Goal: Book appointment/travel/reservation

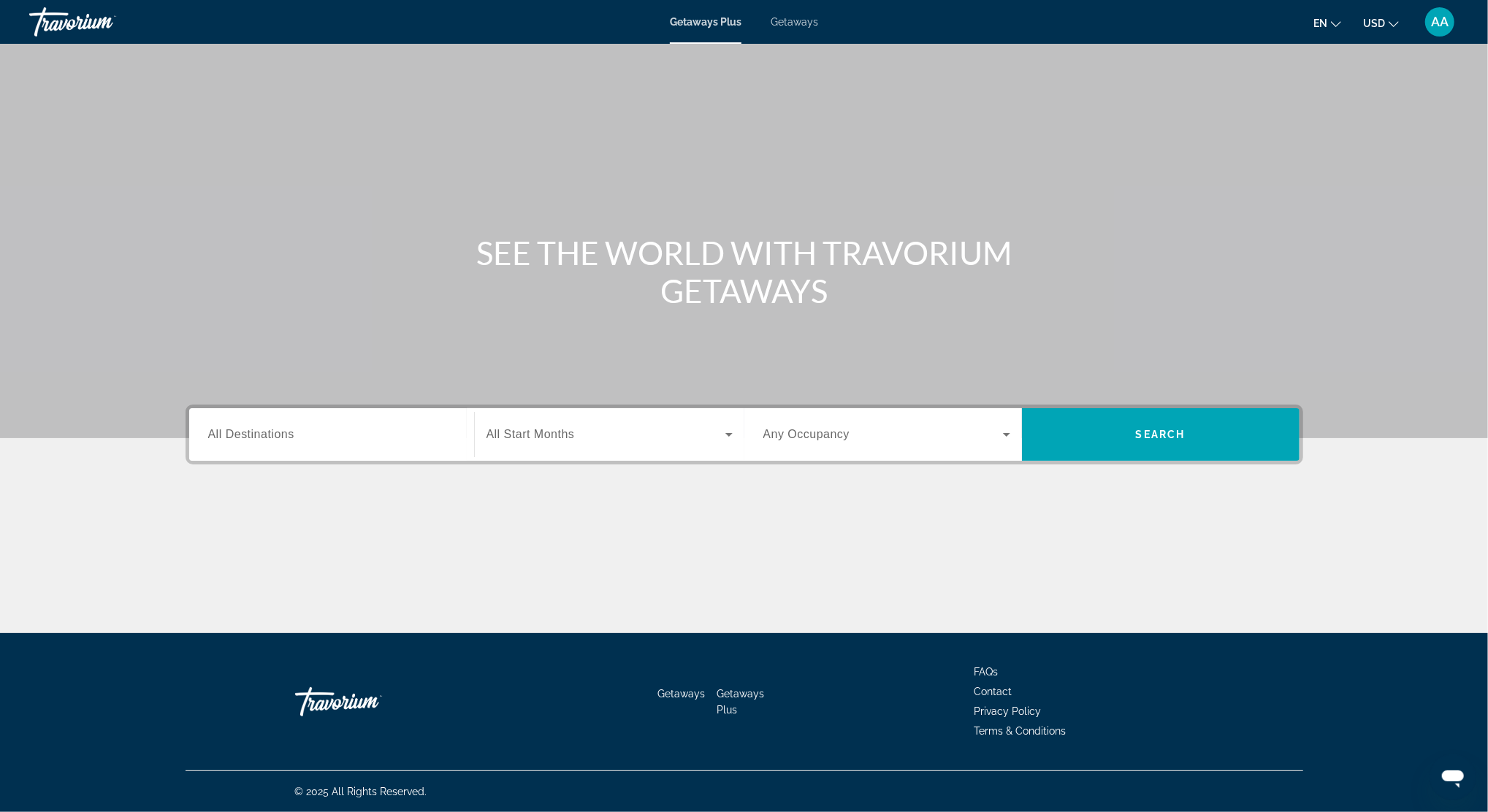
click at [238, 436] on span "All Destinations" at bounding box center [251, 434] width 86 height 12
click at [238, 436] on input "Destination All Destinations" at bounding box center [331, 435] width 247 height 18
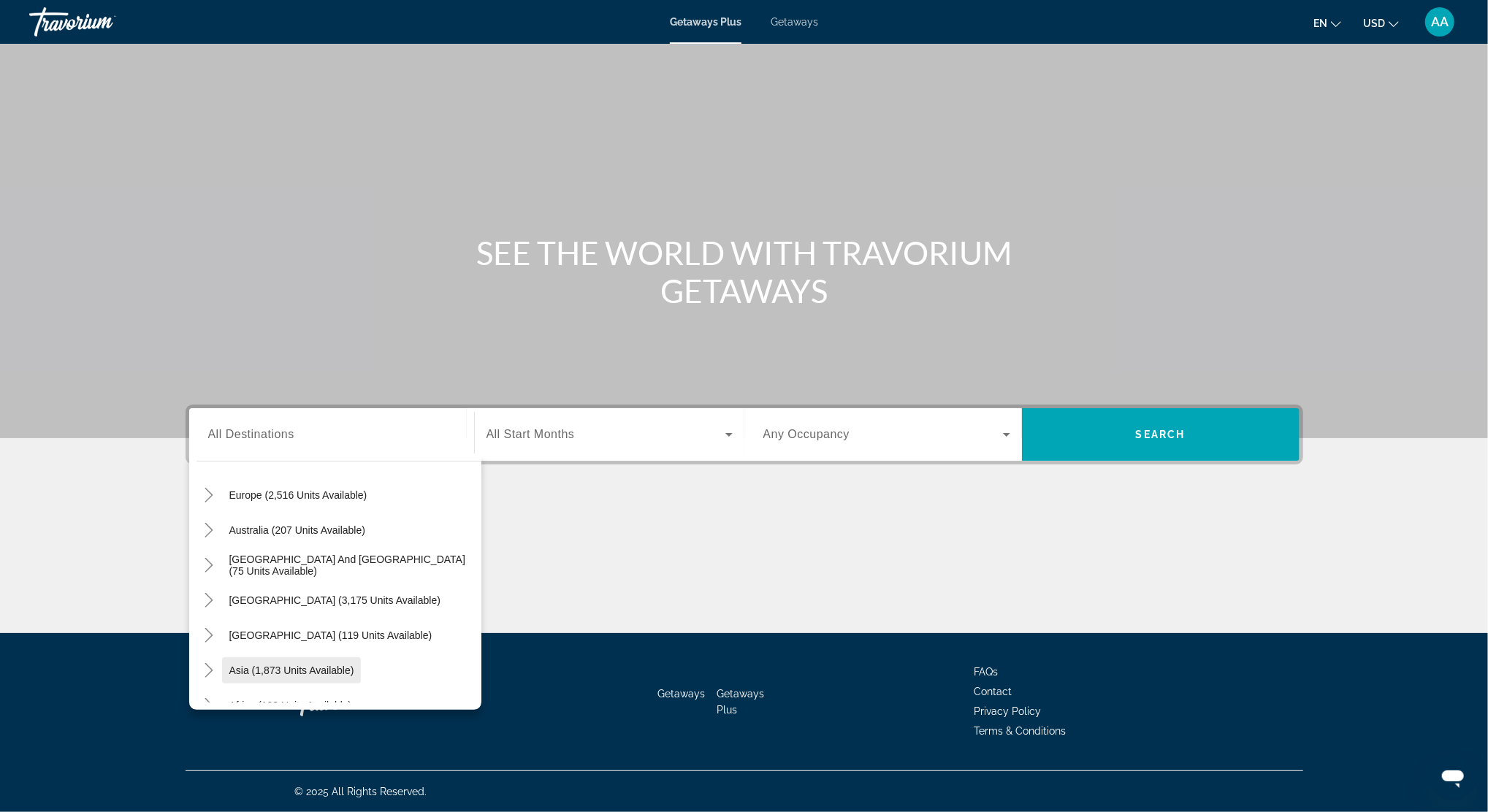
scroll to position [138, 0]
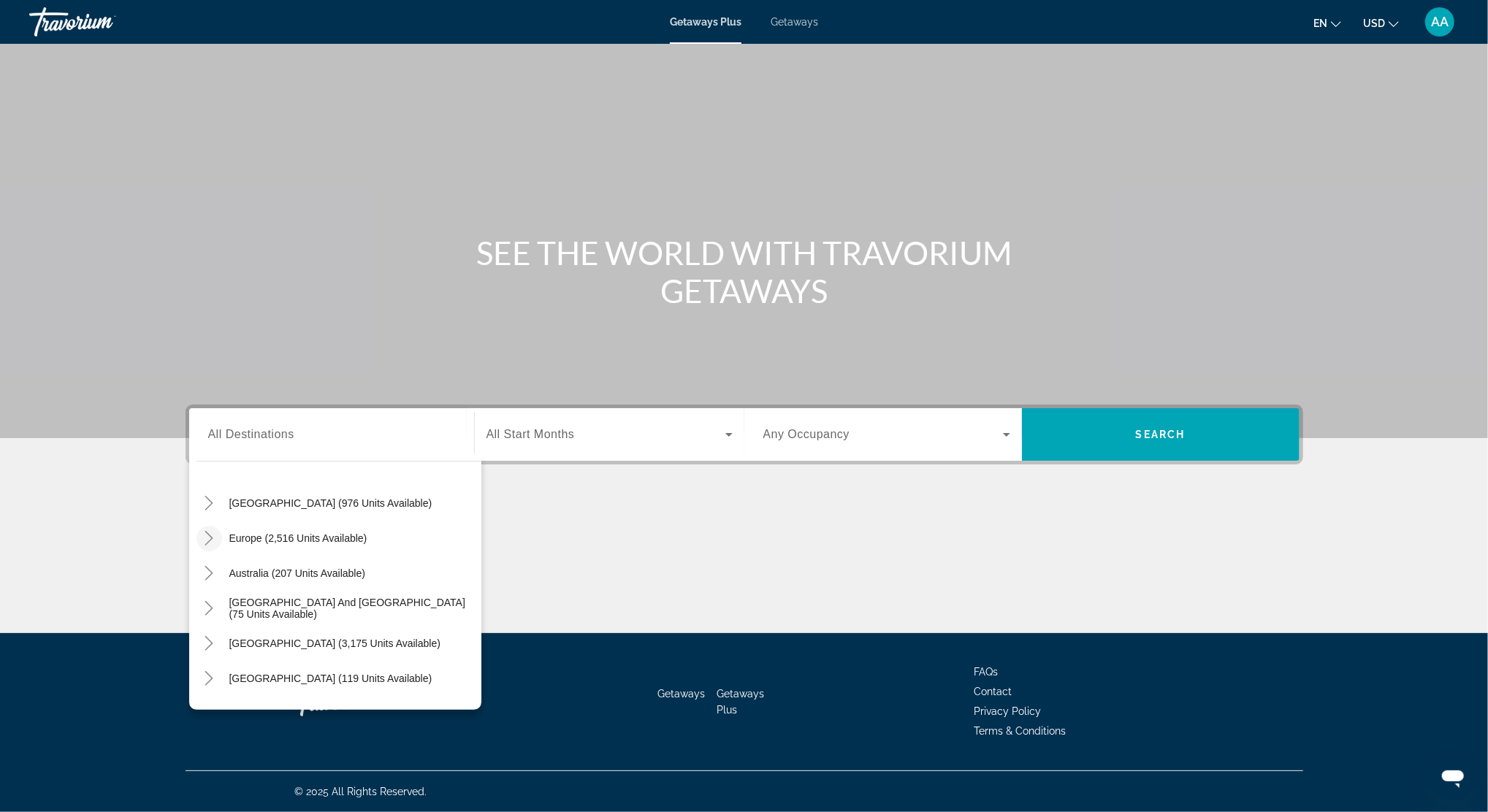
click at [206, 533] on icon "Toggle Europe (2,516 units available)" at bounding box center [209, 537] width 15 height 15
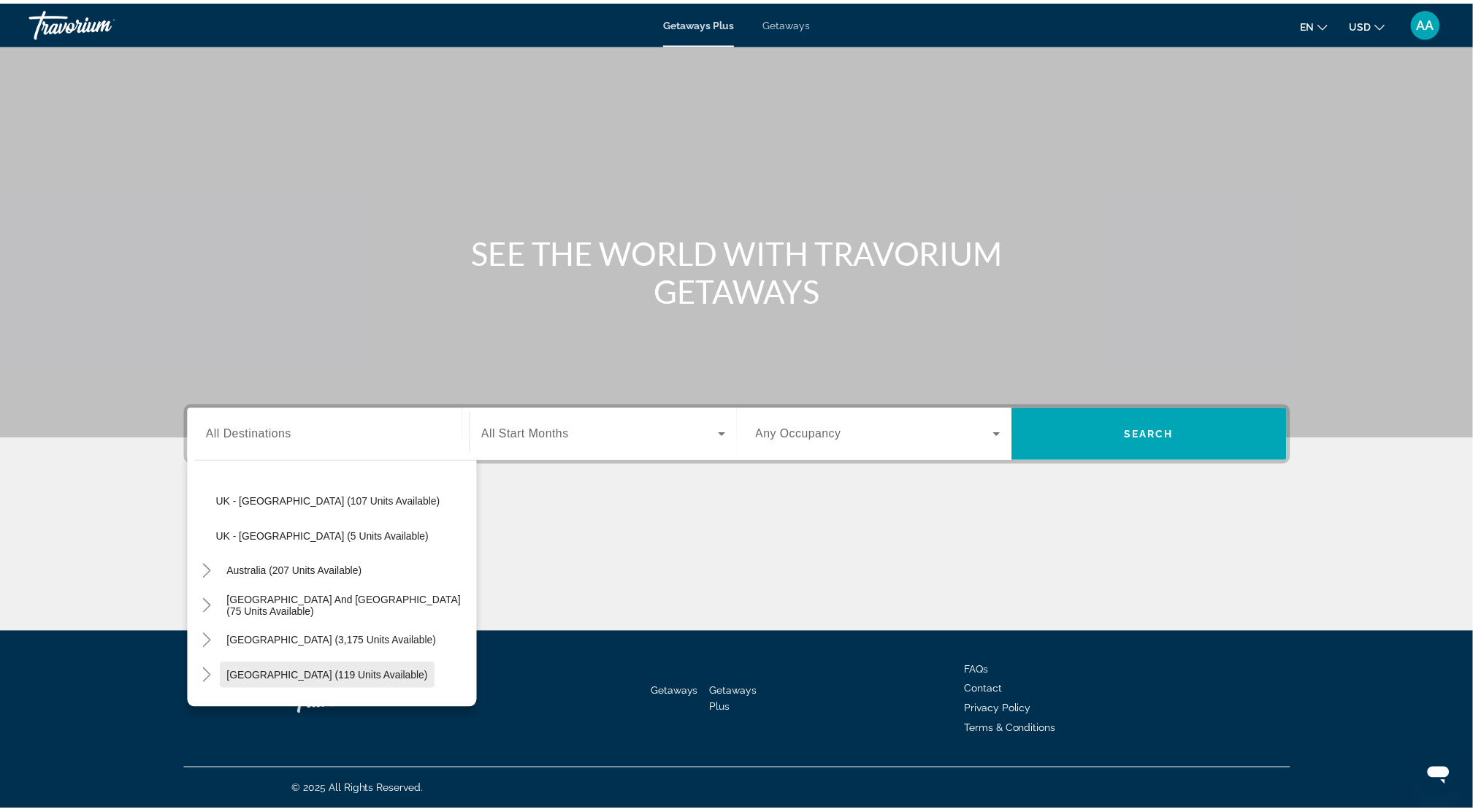
scroll to position [743, 0]
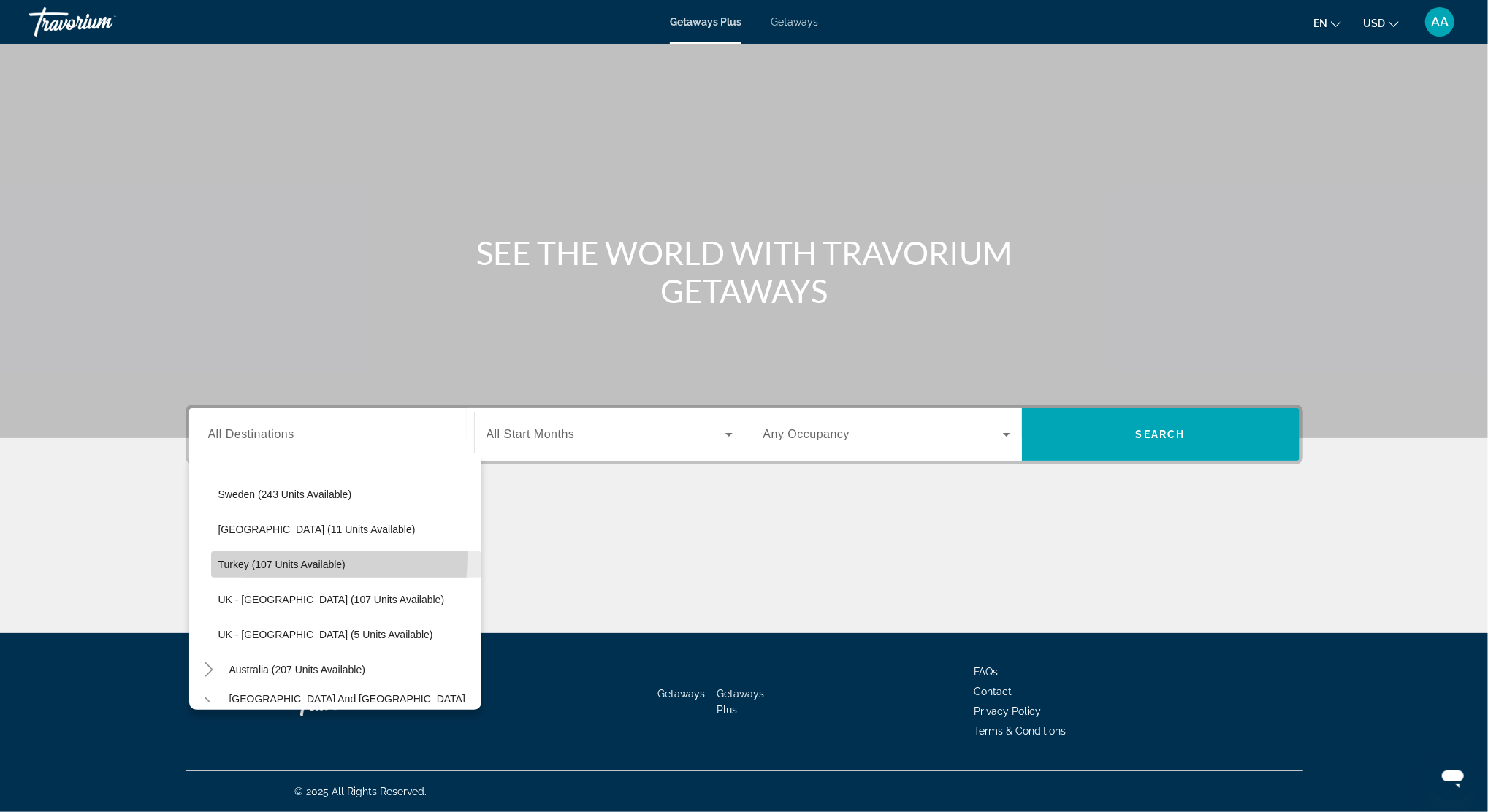
click at [262, 557] on span "Search widget" at bounding box center [346, 564] width 270 height 35
type input "**********"
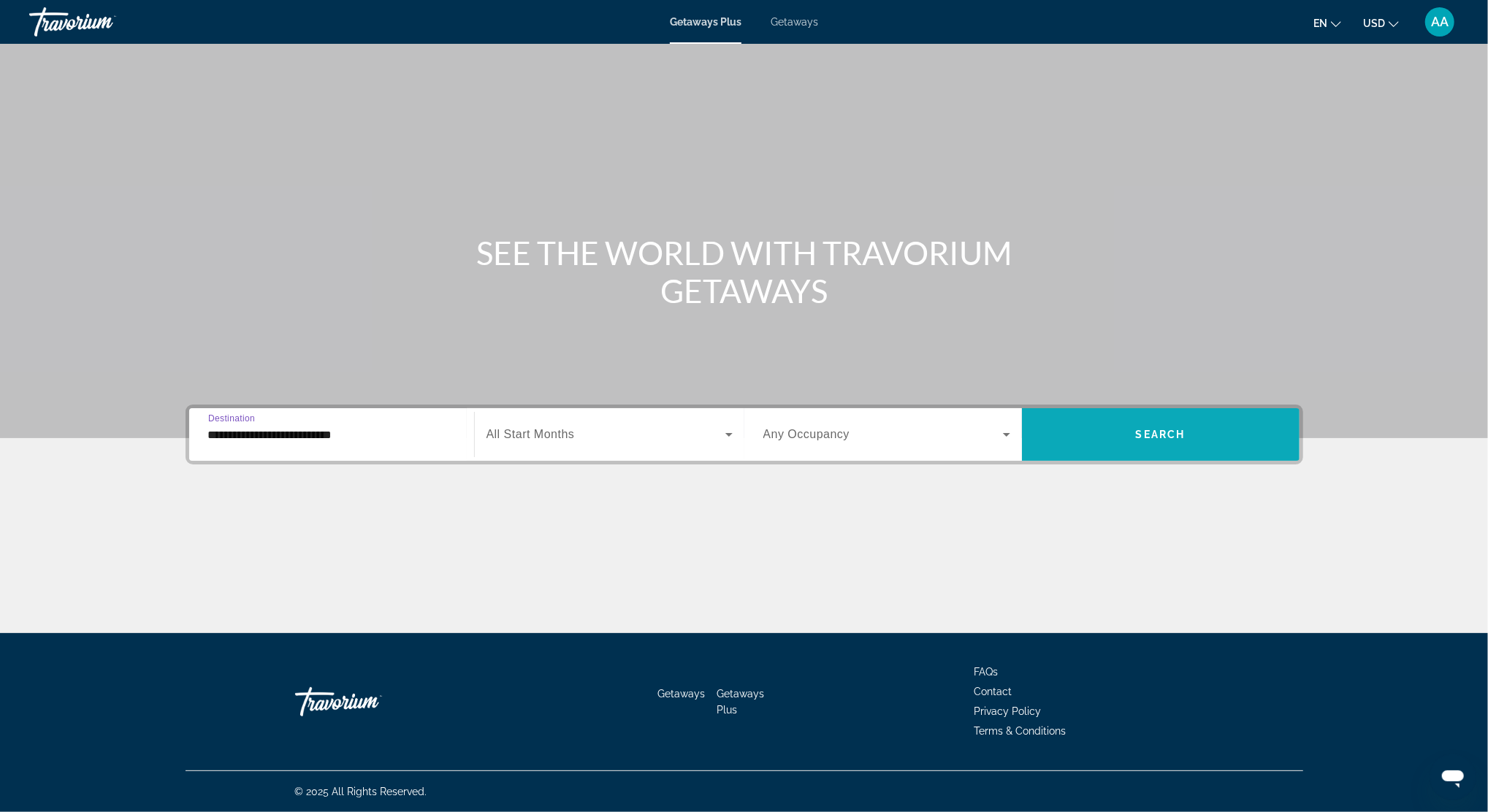
click at [1160, 439] on span "Search" at bounding box center [1160, 434] width 50 height 12
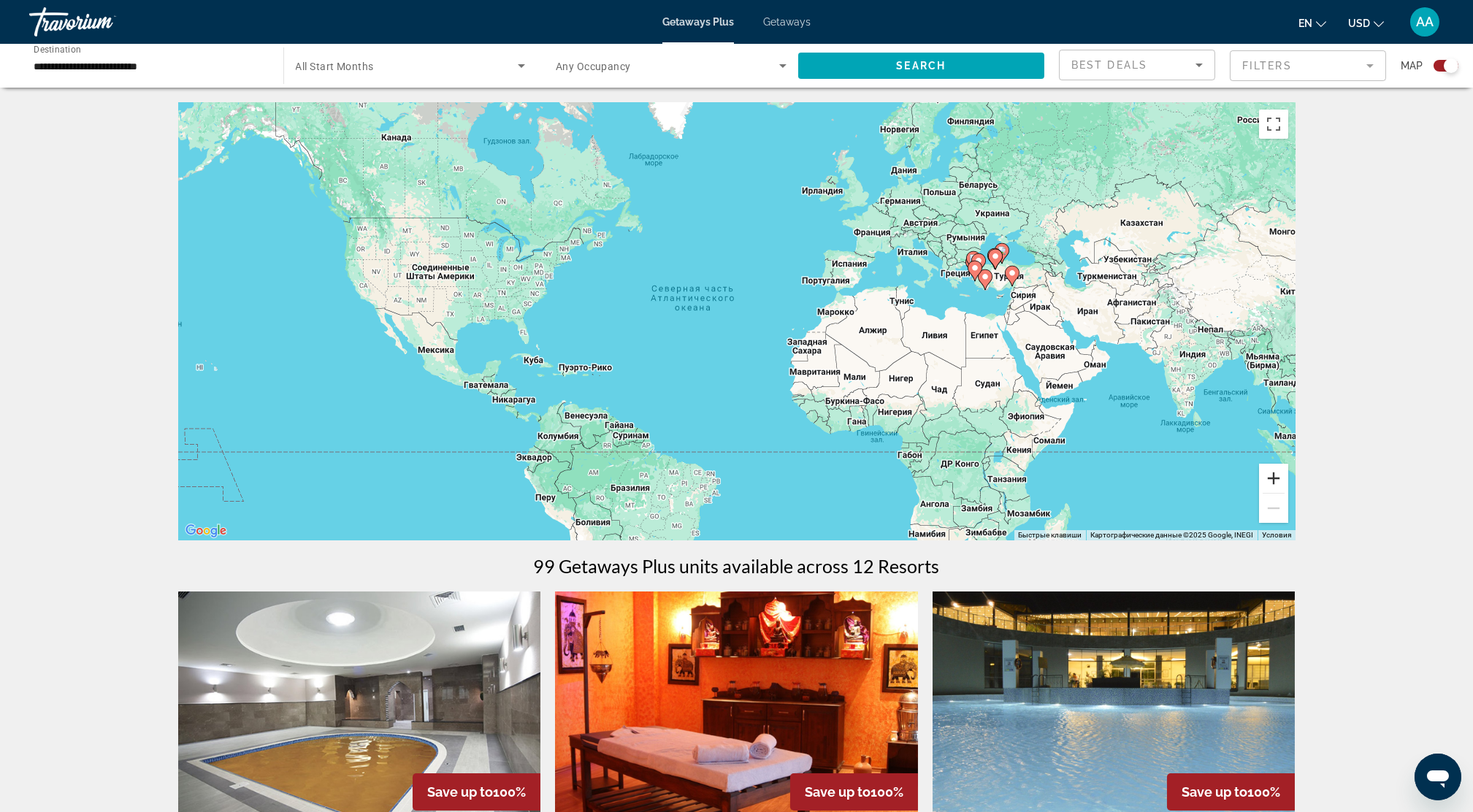
click at [1272, 475] on button "Увеличить" at bounding box center [1274, 478] width 29 height 29
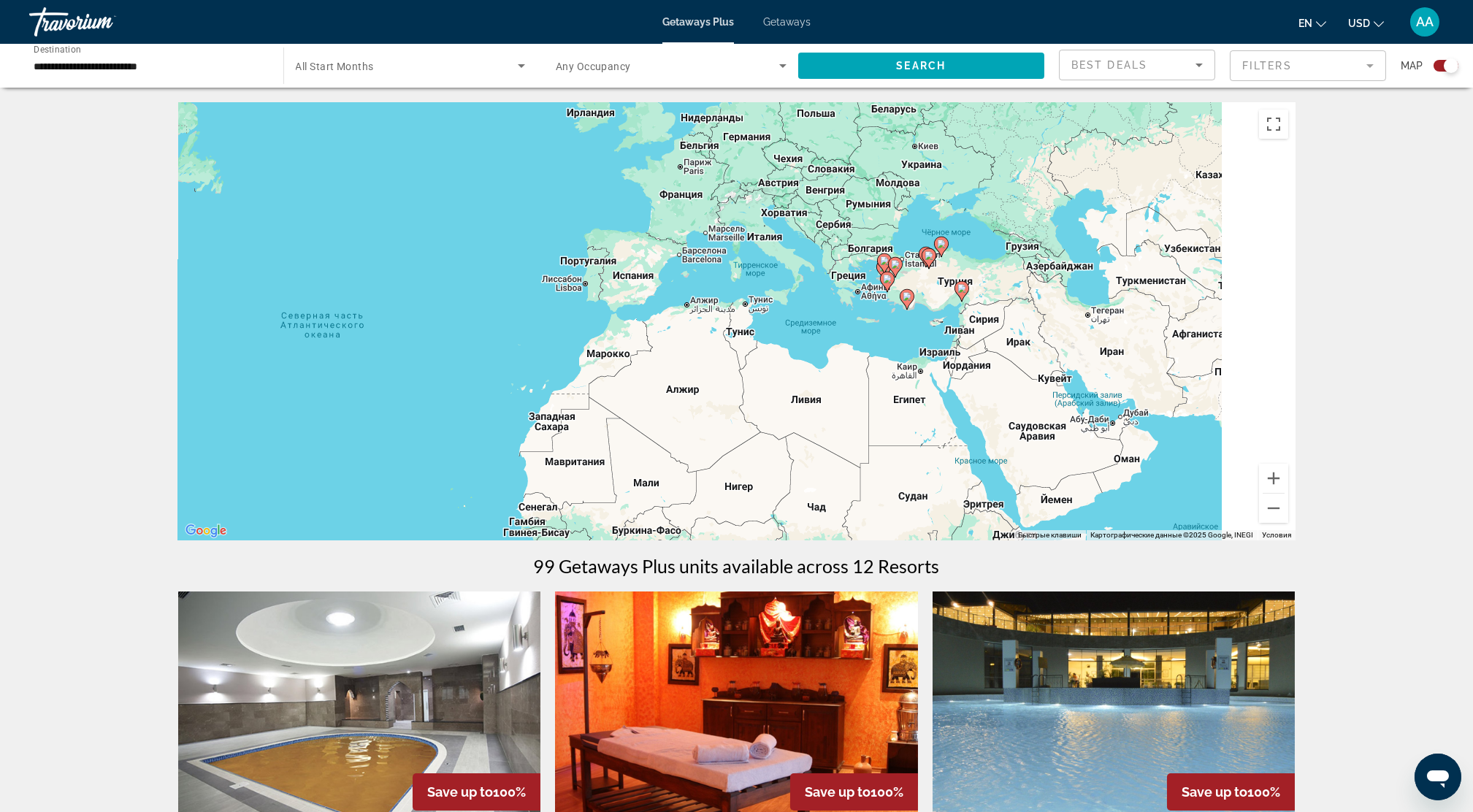
drag, startPoint x: 1151, startPoint y: 395, endPoint x: 826, endPoint y: 445, distance: 328.8
click at [826, 445] on div "Чтобы активировать перетаскивание с помощью клавиатуры, нажмите Alt + Ввод. Пос…" at bounding box center [736, 321] width 1117 height 438
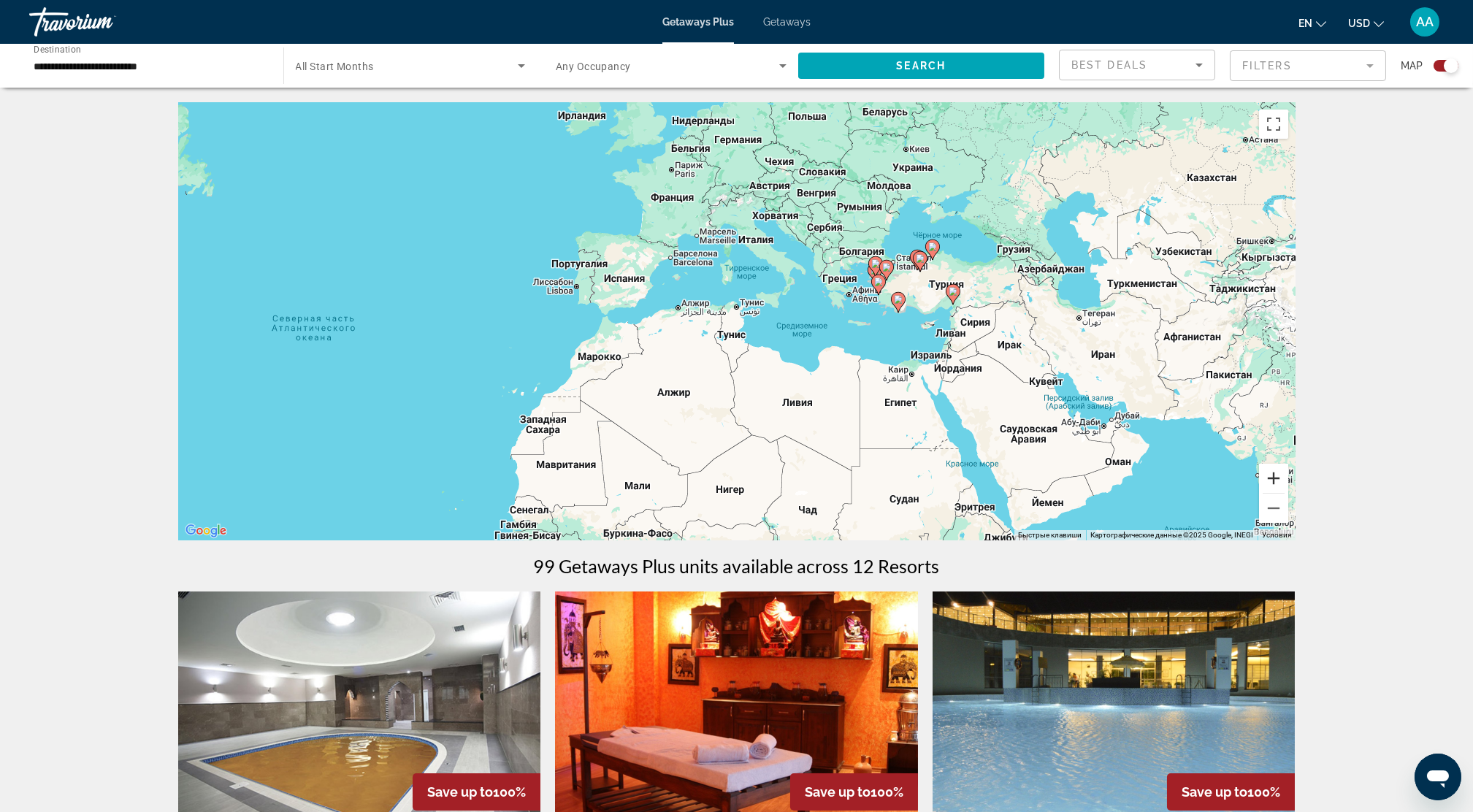
click at [1274, 470] on button "Увеличить" at bounding box center [1274, 478] width 29 height 29
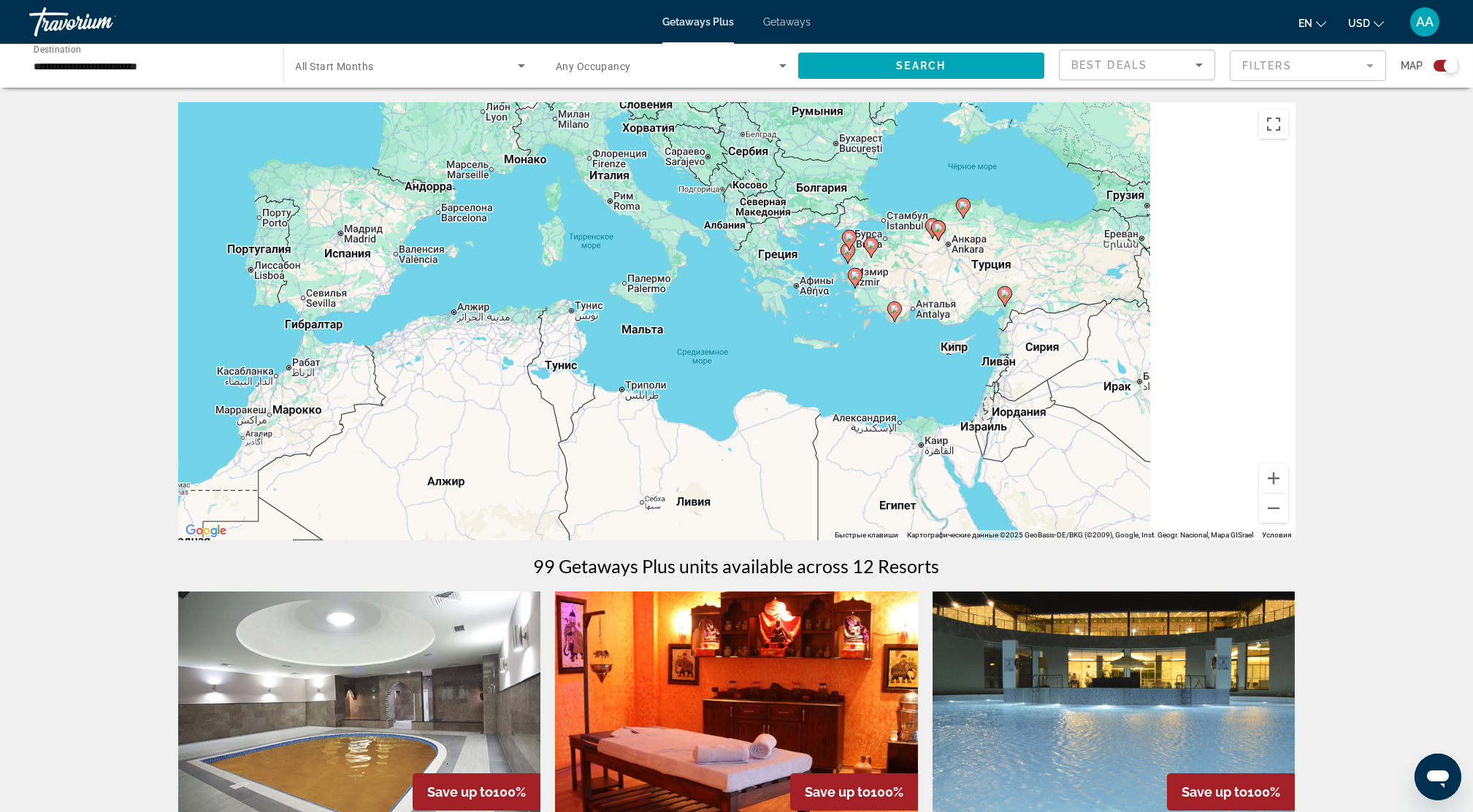
drag, startPoint x: 1094, startPoint y: 413, endPoint x: 896, endPoint y: 429, distance: 198.6
click at [896, 429] on div "Чтобы активировать перетаскивание с помощью клавиатуры, нажмите Alt + Ввод. Пос…" at bounding box center [736, 321] width 1117 height 438
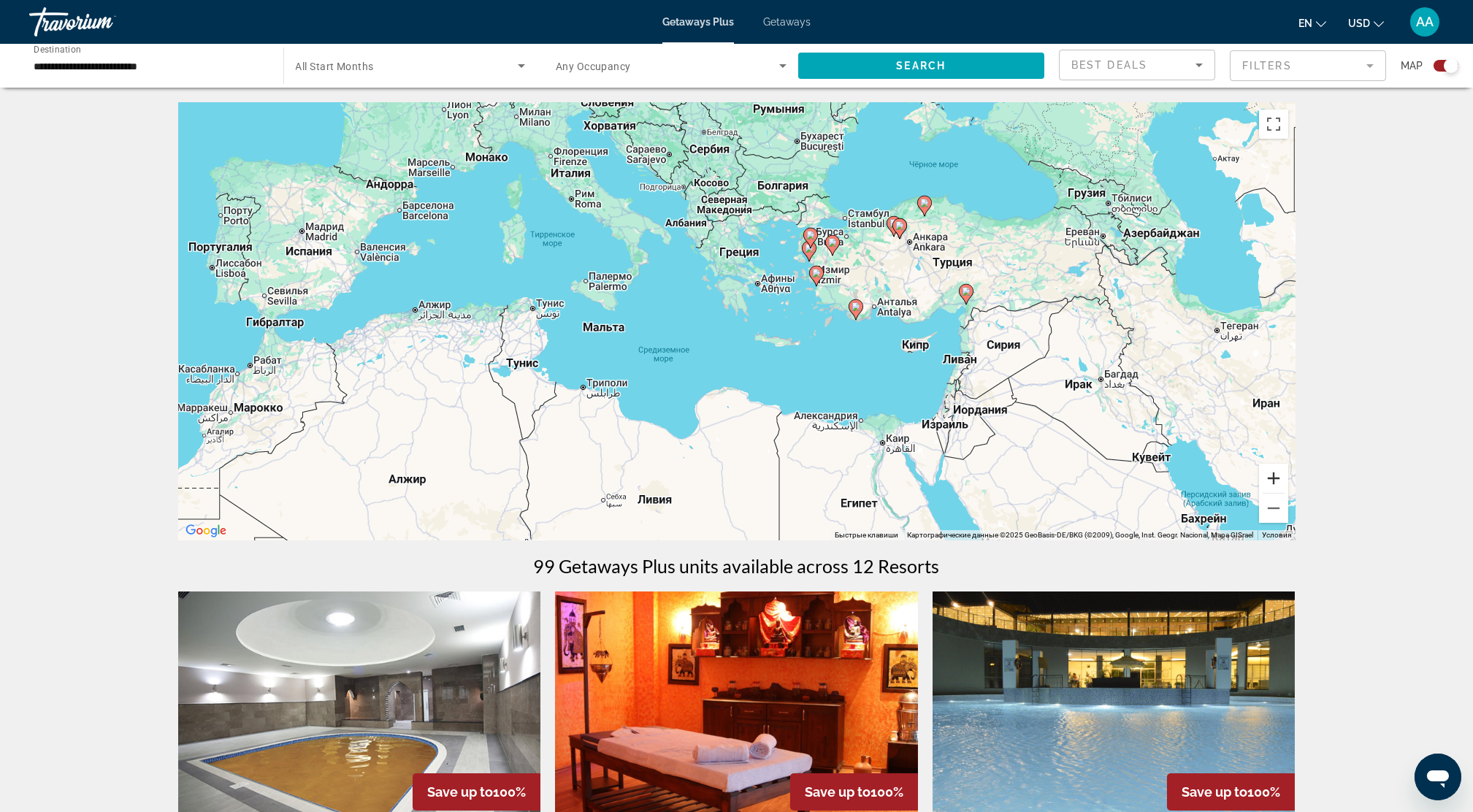
click at [1265, 478] on button "Увеличить" at bounding box center [1274, 478] width 29 height 29
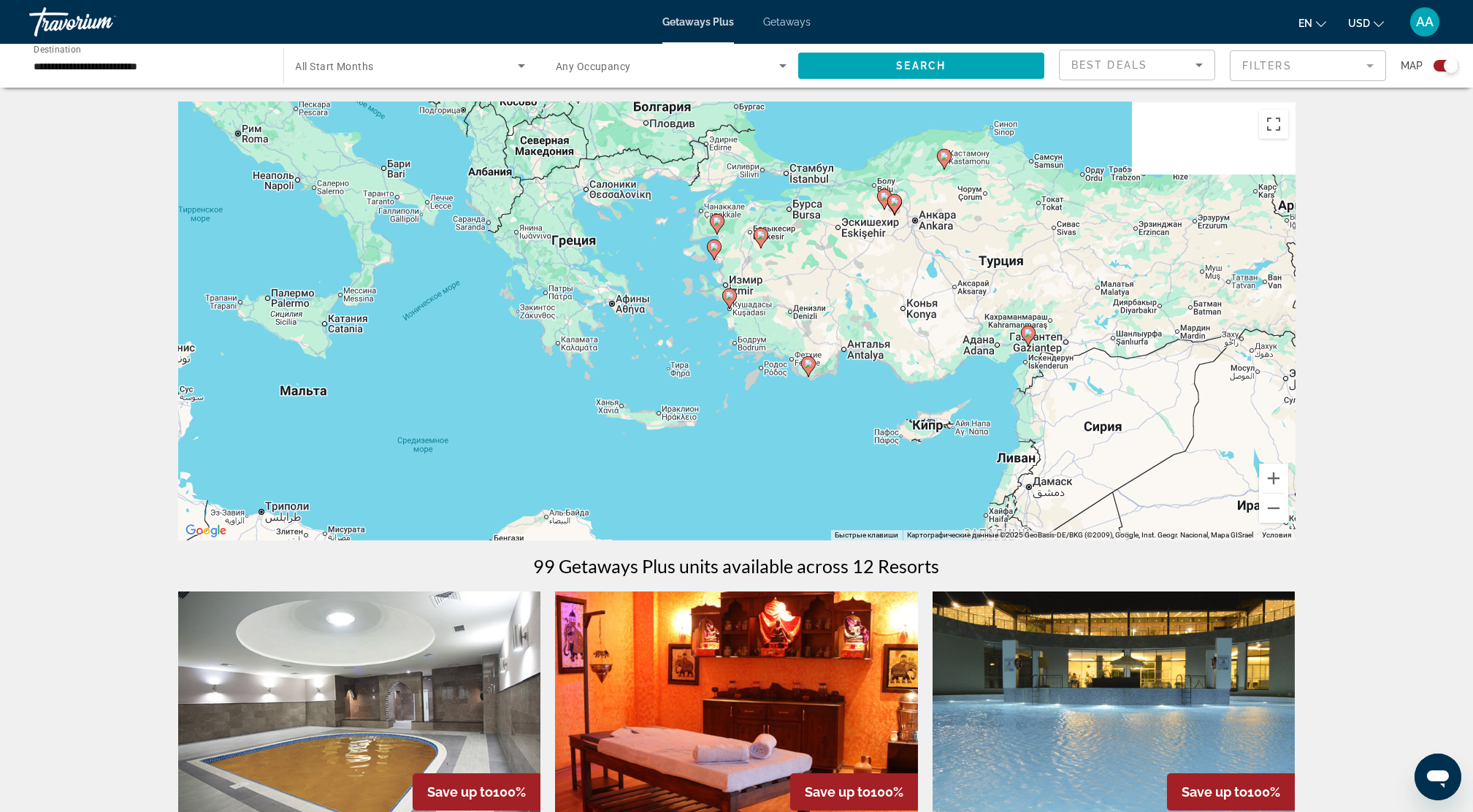
drag, startPoint x: 1064, startPoint y: 362, endPoint x: 889, endPoint y: 423, distance: 185.3
click at [889, 423] on div "Чтобы активировать перетаскивание с помощью клавиатуры, нажмите Alt + Ввод. Пос…" at bounding box center [736, 321] width 1117 height 438
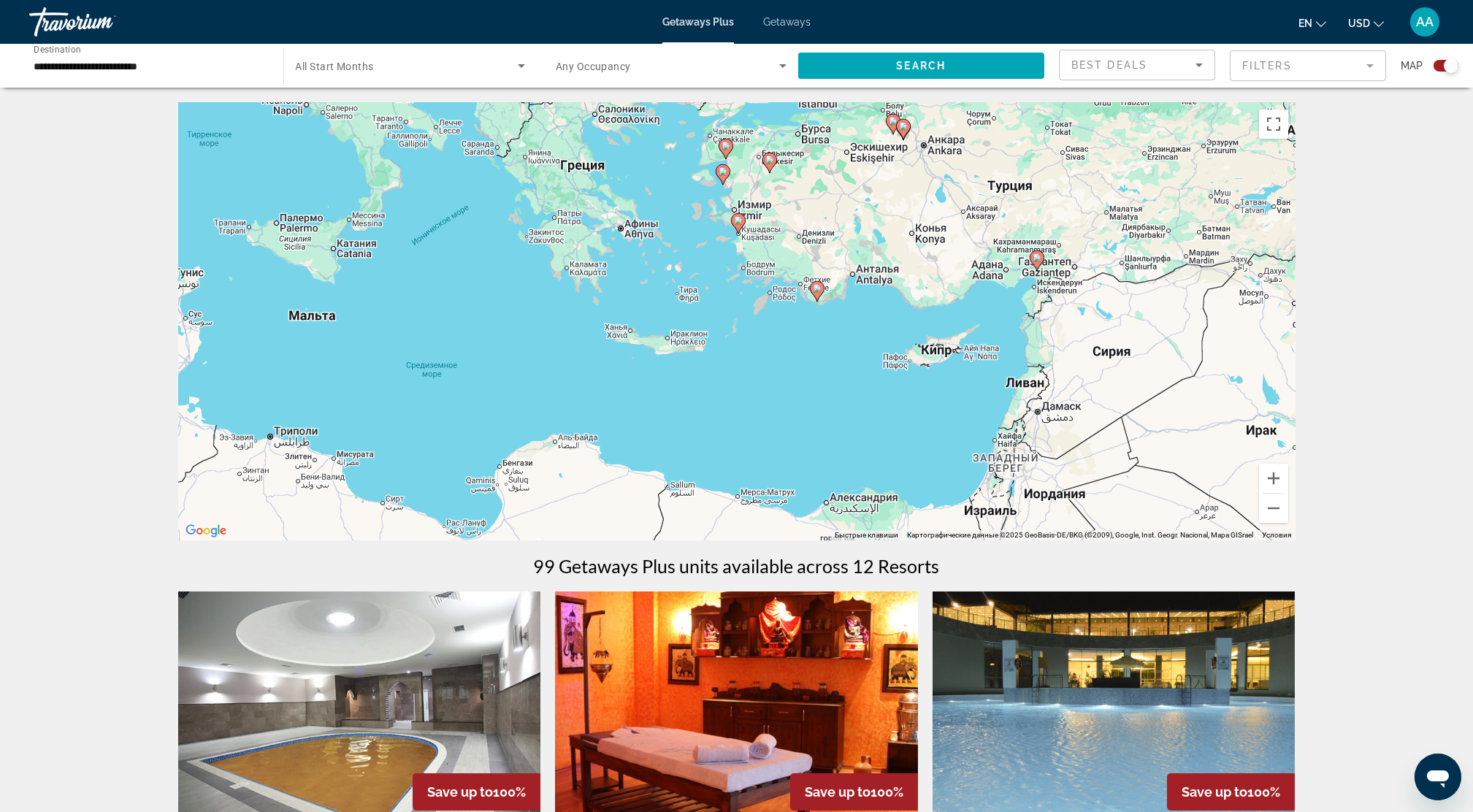
drag, startPoint x: 1100, startPoint y: 407, endPoint x: 1114, endPoint y: 324, distance: 84.2
click at [1114, 324] on div "Чтобы активировать перетаскивание с помощью клавиатуры, нажмите Alt + Ввод. Пос…" at bounding box center [736, 321] width 1117 height 438
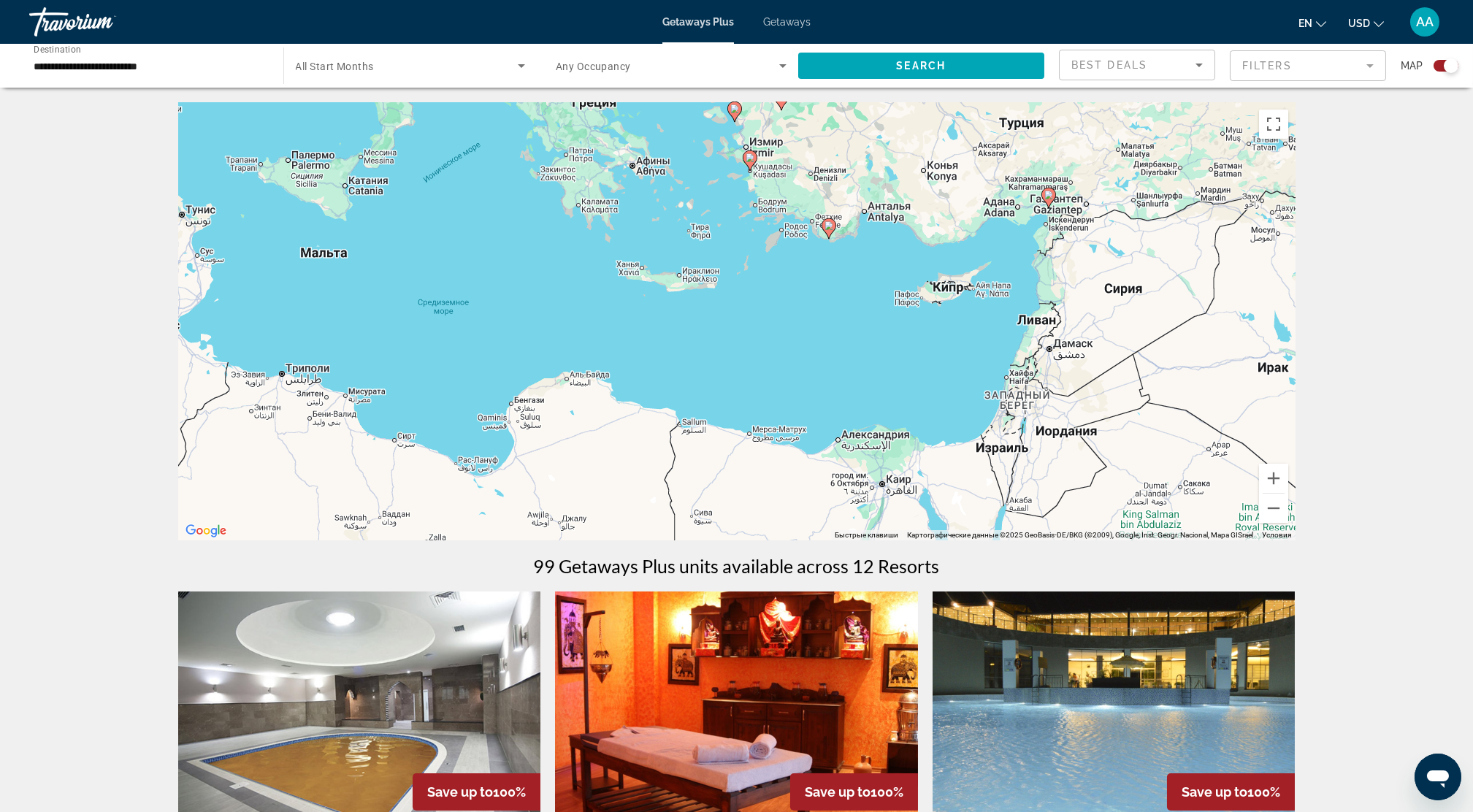
drag, startPoint x: 1093, startPoint y: 393, endPoint x: 1103, endPoint y: 347, distance: 47.1
click at [1103, 347] on div "Чтобы активировать перетаскивание с помощью клавиатуры, нажмите Alt + Ввод. Пос…" at bounding box center [736, 321] width 1117 height 438
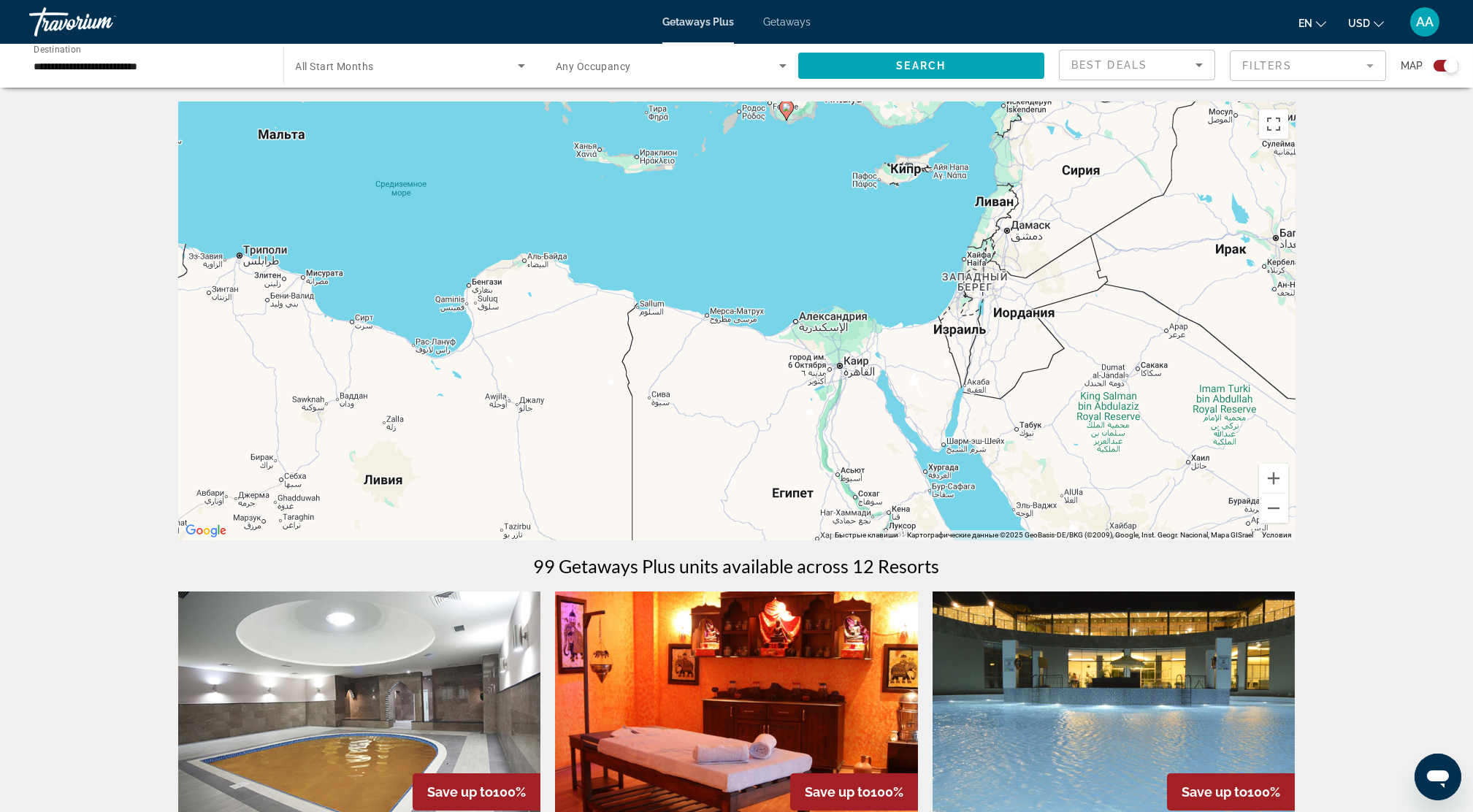
drag, startPoint x: 1018, startPoint y: 462, endPoint x: 975, endPoint y: 340, distance: 129.4
click at [975, 340] on div "Чтобы активировать перетаскивание с помощью клавиатуры, нажмите Alt + Ввод. Пос…" at bounding box center [736, 321] width 1117 height 438
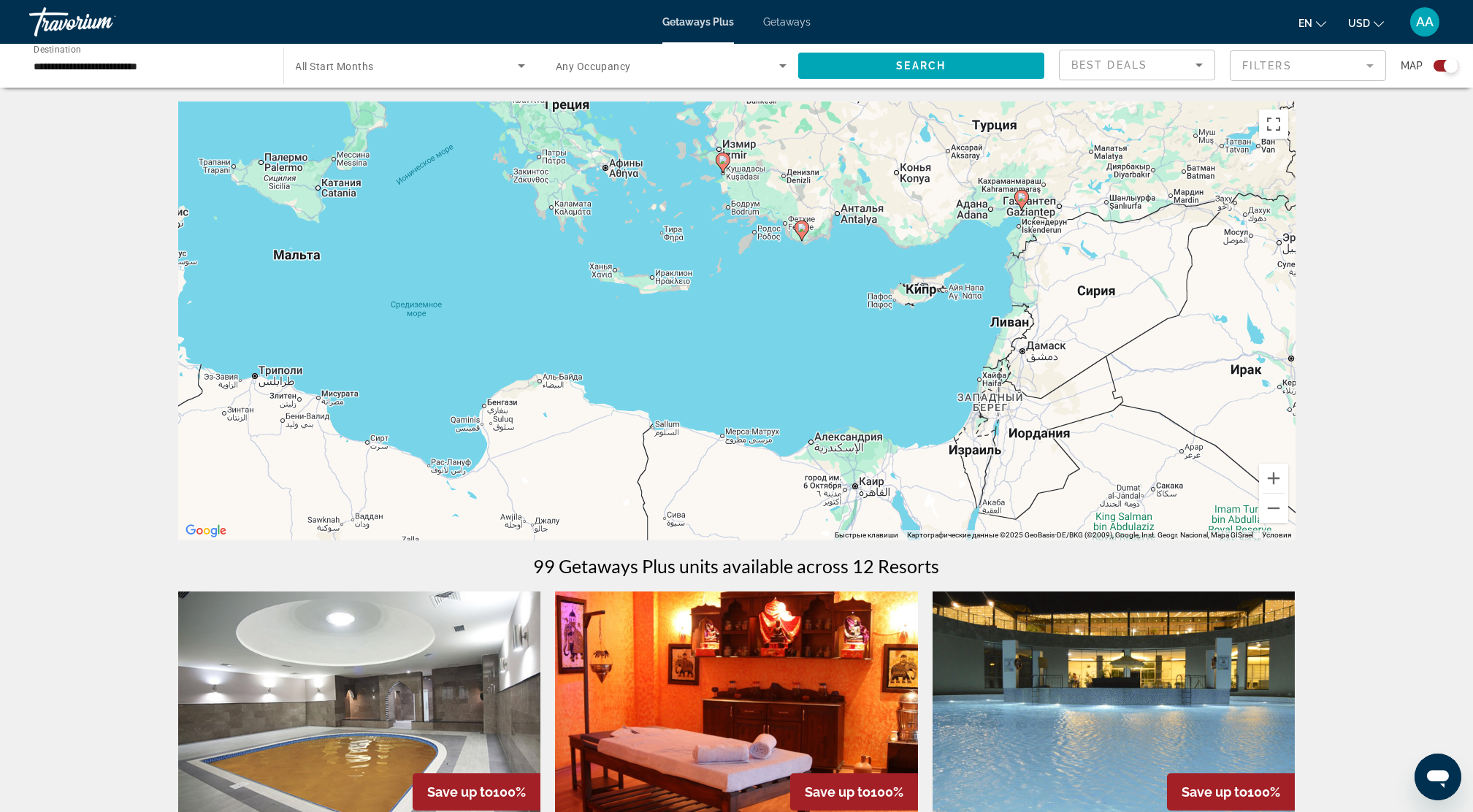
drag, startPoint x: 973, startPoint y: 361, endPoint x: 1005, endPoint y: 349, distance: 34.2
click at [1005, 349] on div "Чтобы активировать перетаскивание с помощью клавиатуры, нажмите Alt + Ввод. Пос…" at bounding box center [736, 321] width 1117 height 438
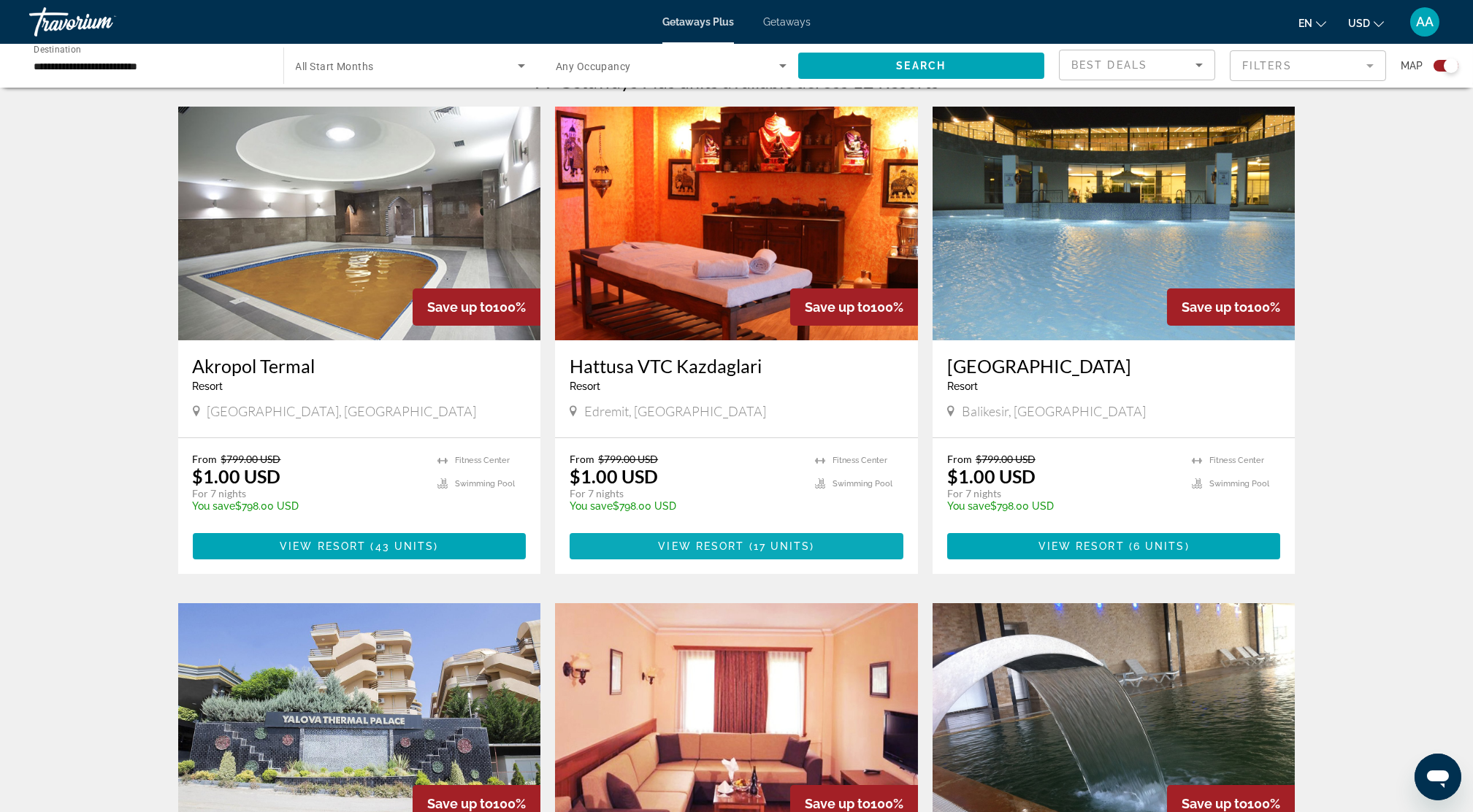
scroll to position [486, 0]
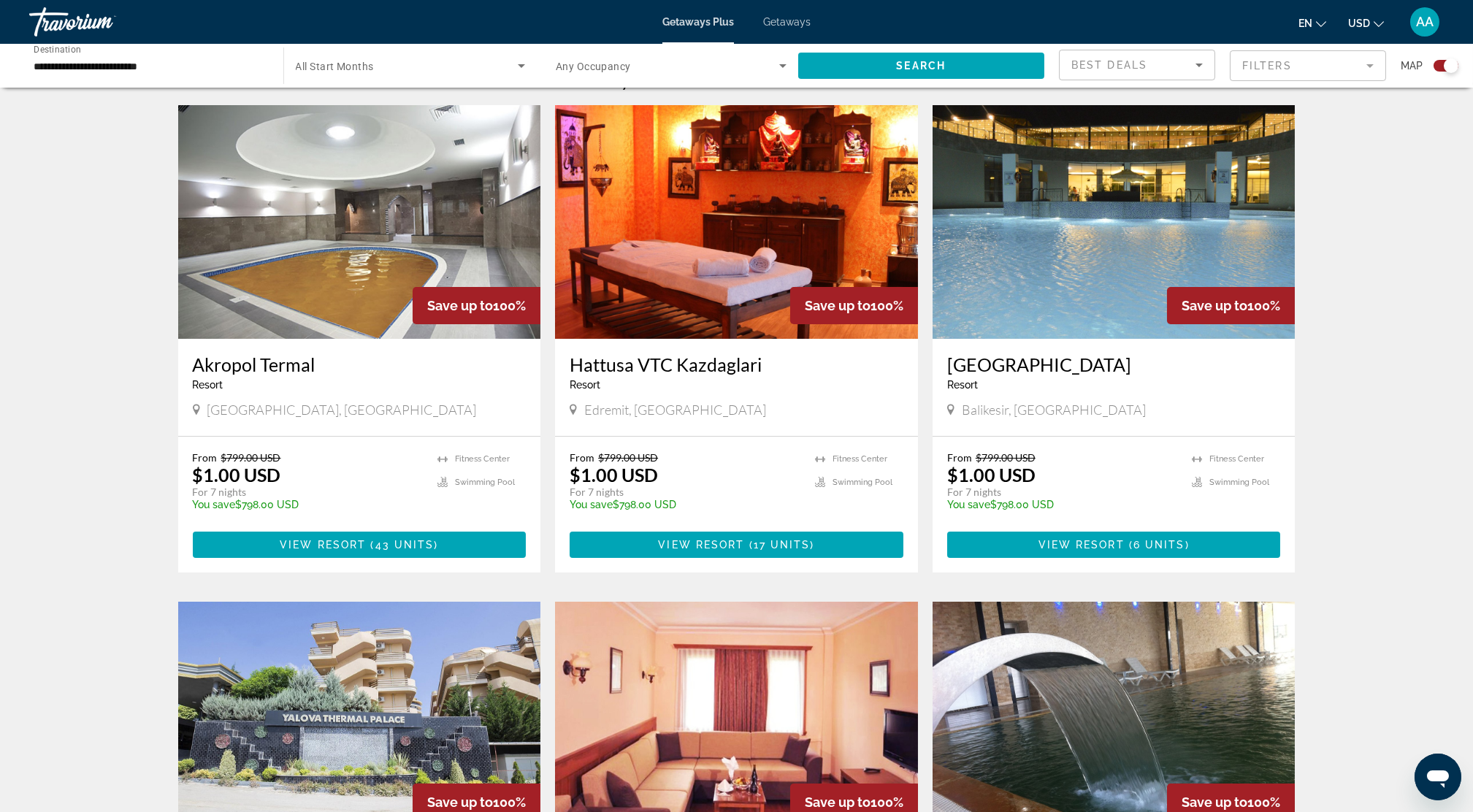
click at [328, 270] on img "Main content" at bounding box center [359, 222] width 363 height 234
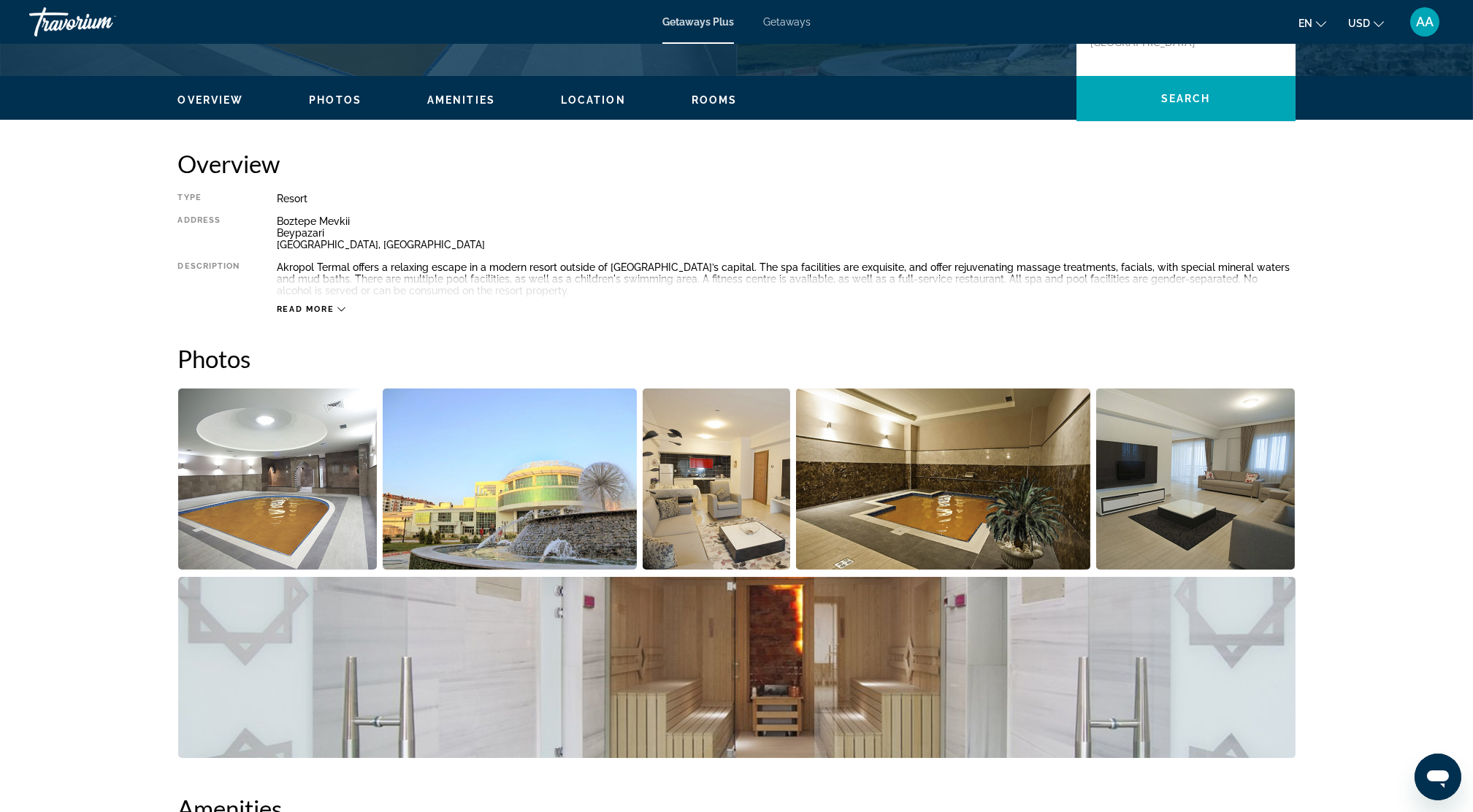
scroll to position [486, 0]
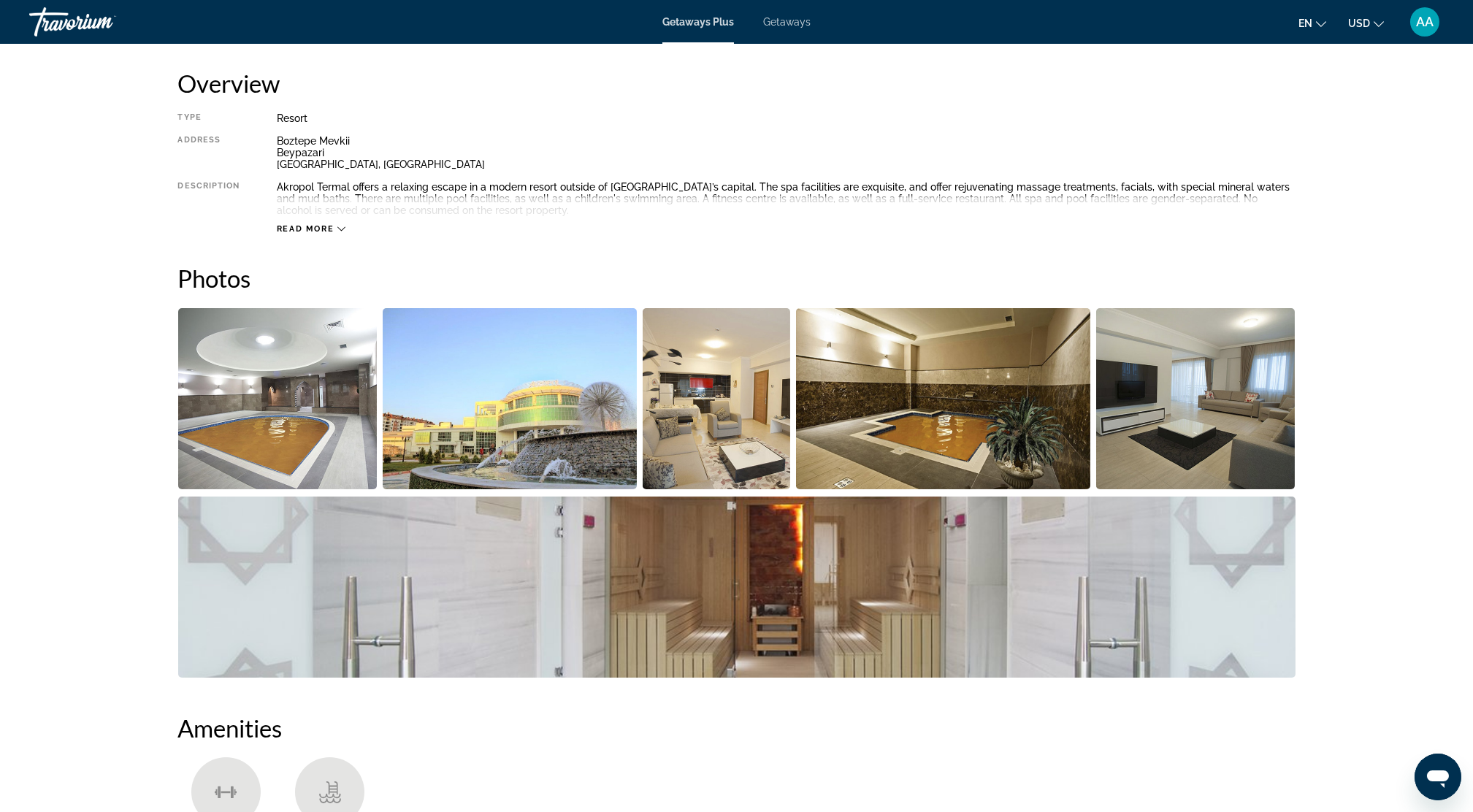
click at [301, 408] on img "Open full-screen image slider" at bounding box center [278, 399] width 199 height 181
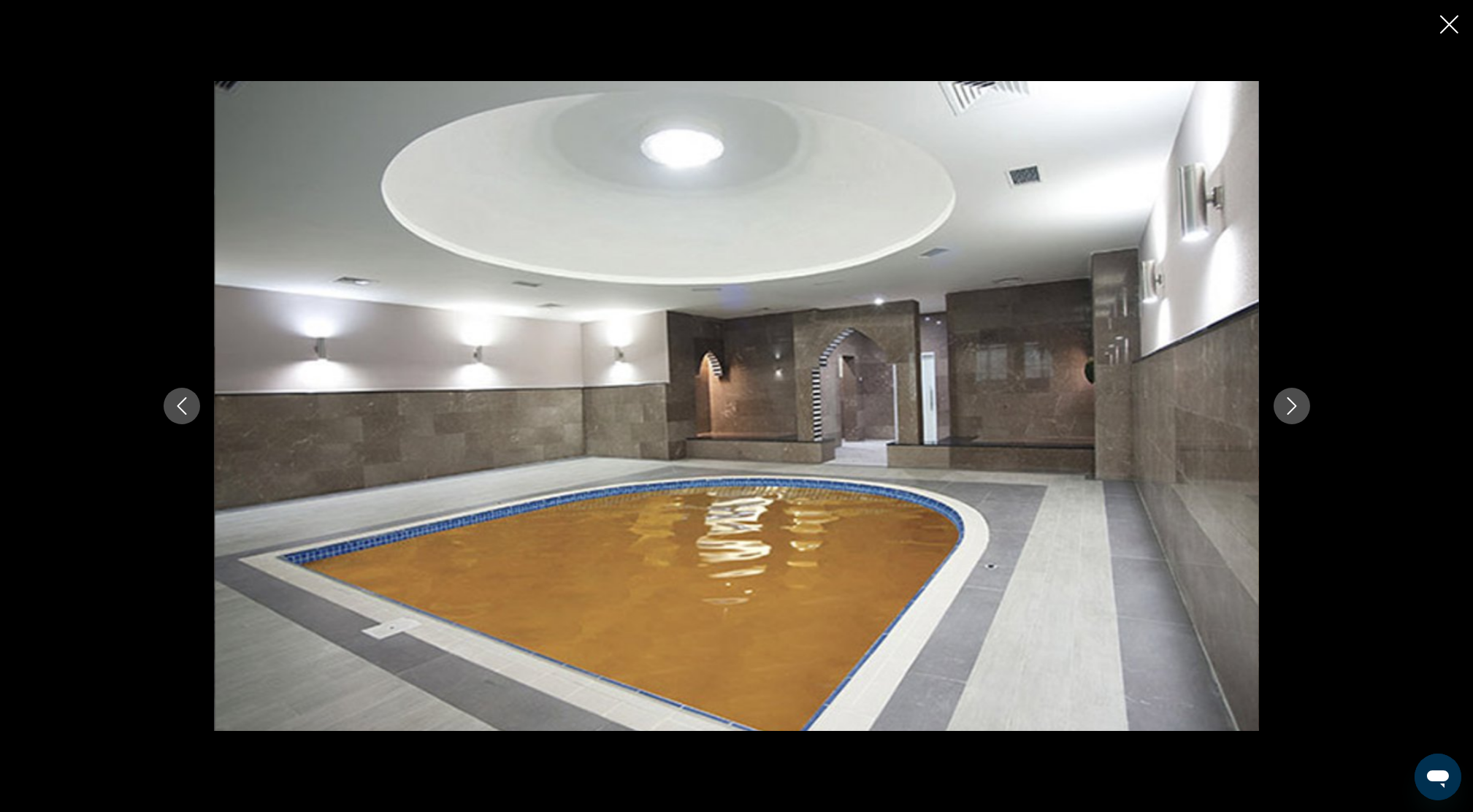
click at [1286, 406] on icon "Next image" at bounding box center [1292, 406] width 18 height 18
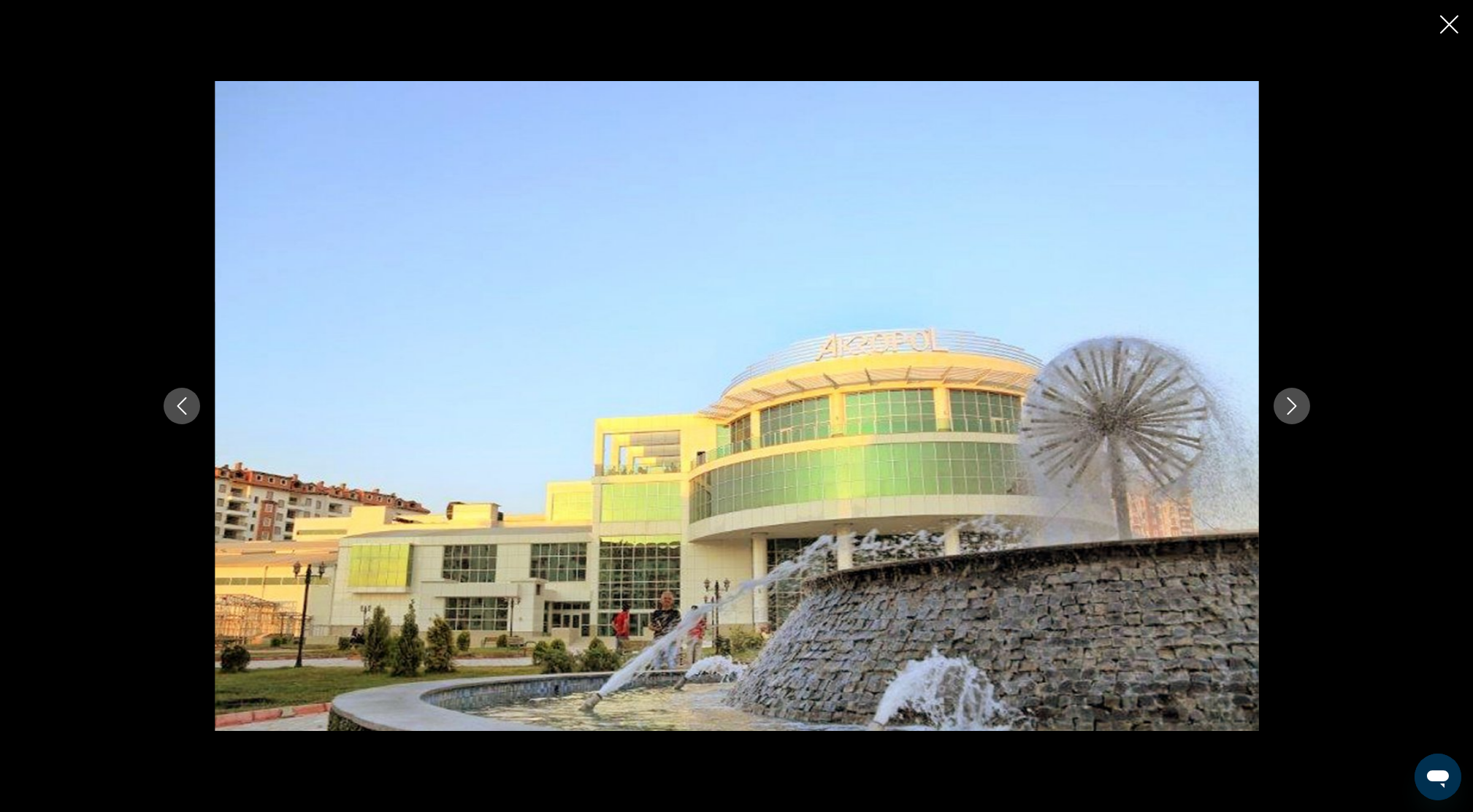
click at [1286, 405] on icon "Next image" at bounding box center [1292, 406] width 18 height 18
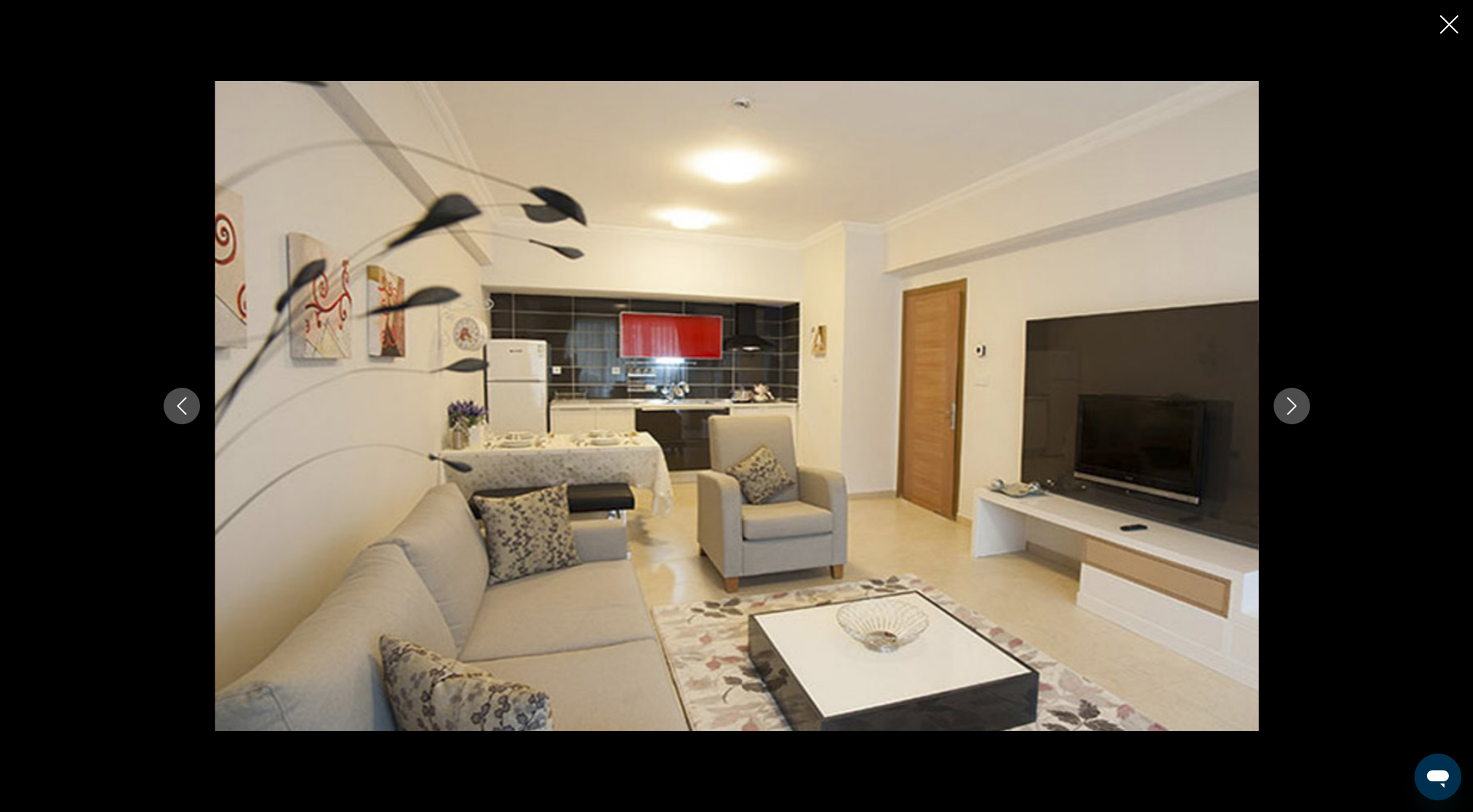
click at [179, 407] on icon "Previous image" at bounding box center [182, 406] width 9 height 18
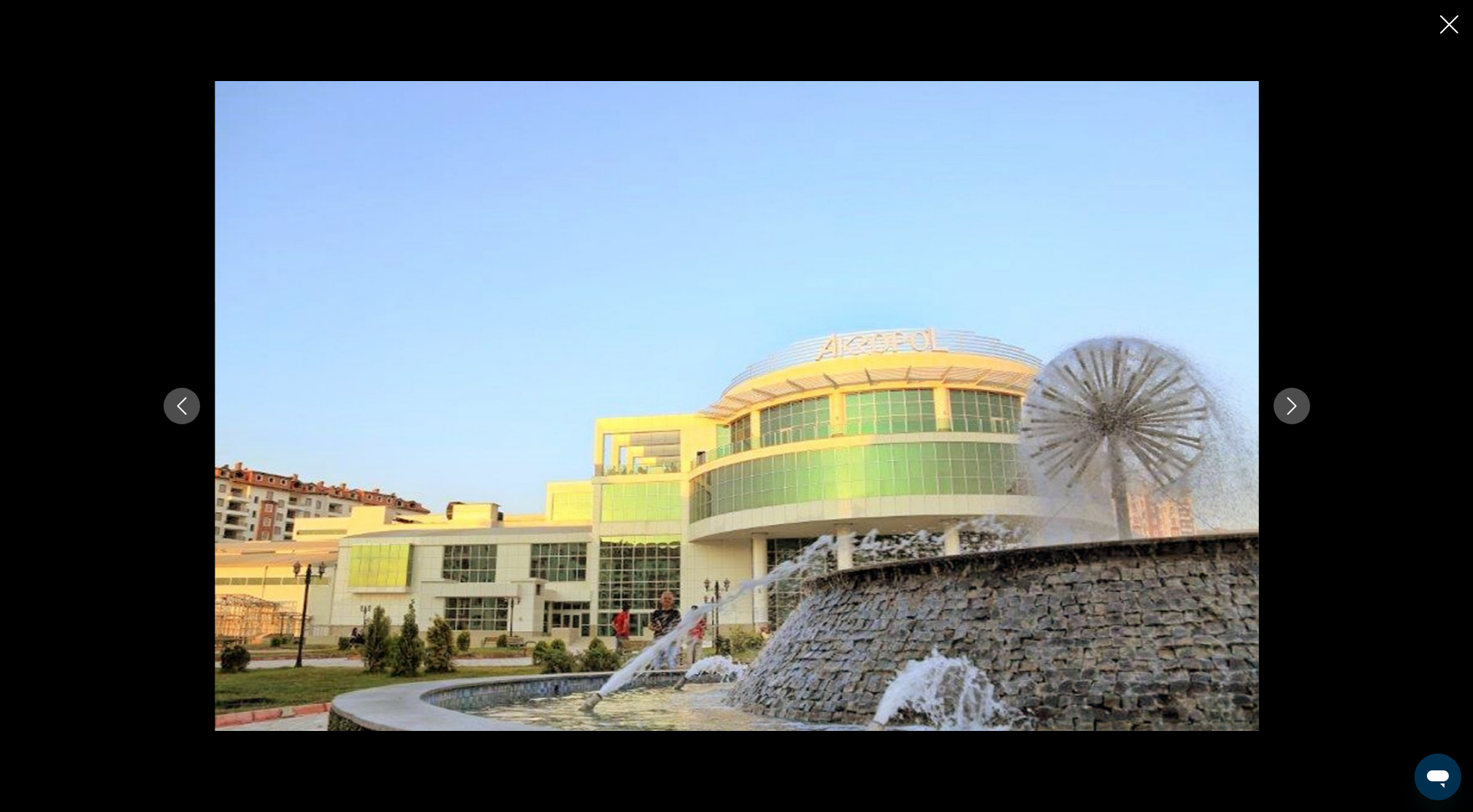
click at [1288, 406] on icon "Next image" at bounding box center [1292, 406] width 18 height 18
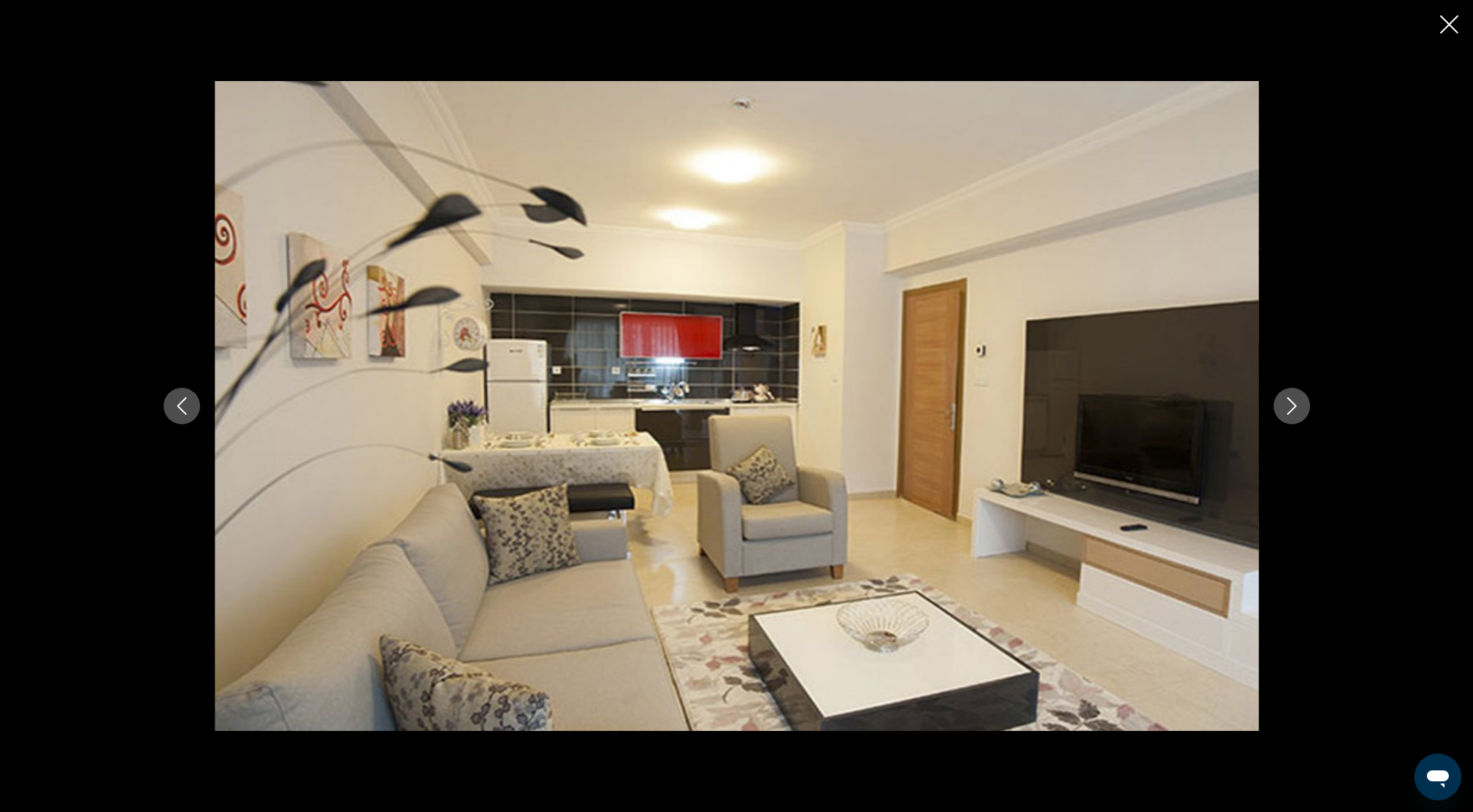
click at [1290, 405] on icon "Next image" at bounding box center [1292, 406] width 18 height 18
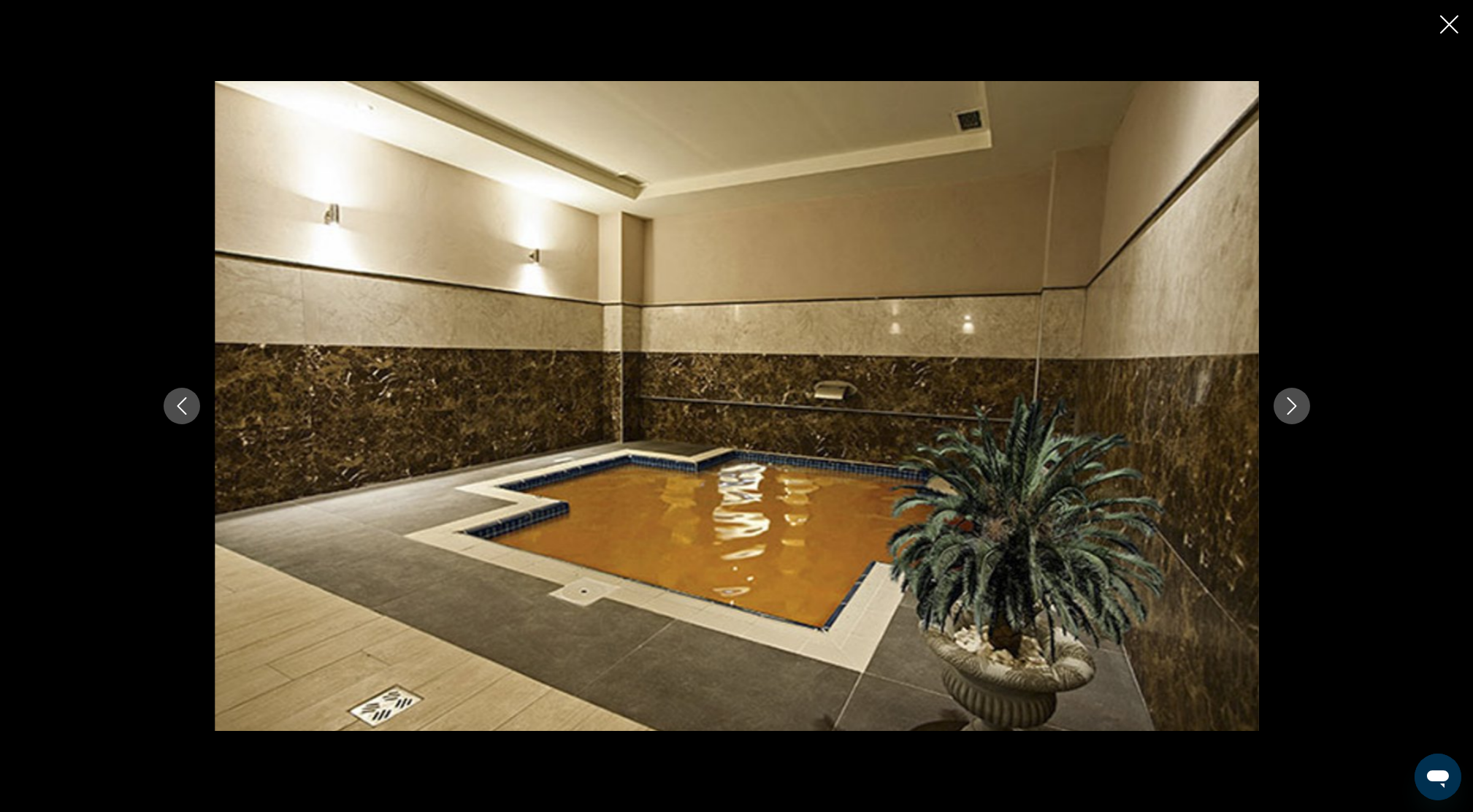
click at [1290, 404] on icon "Next image" at bounding box center [1292, 406] width 18 height 18
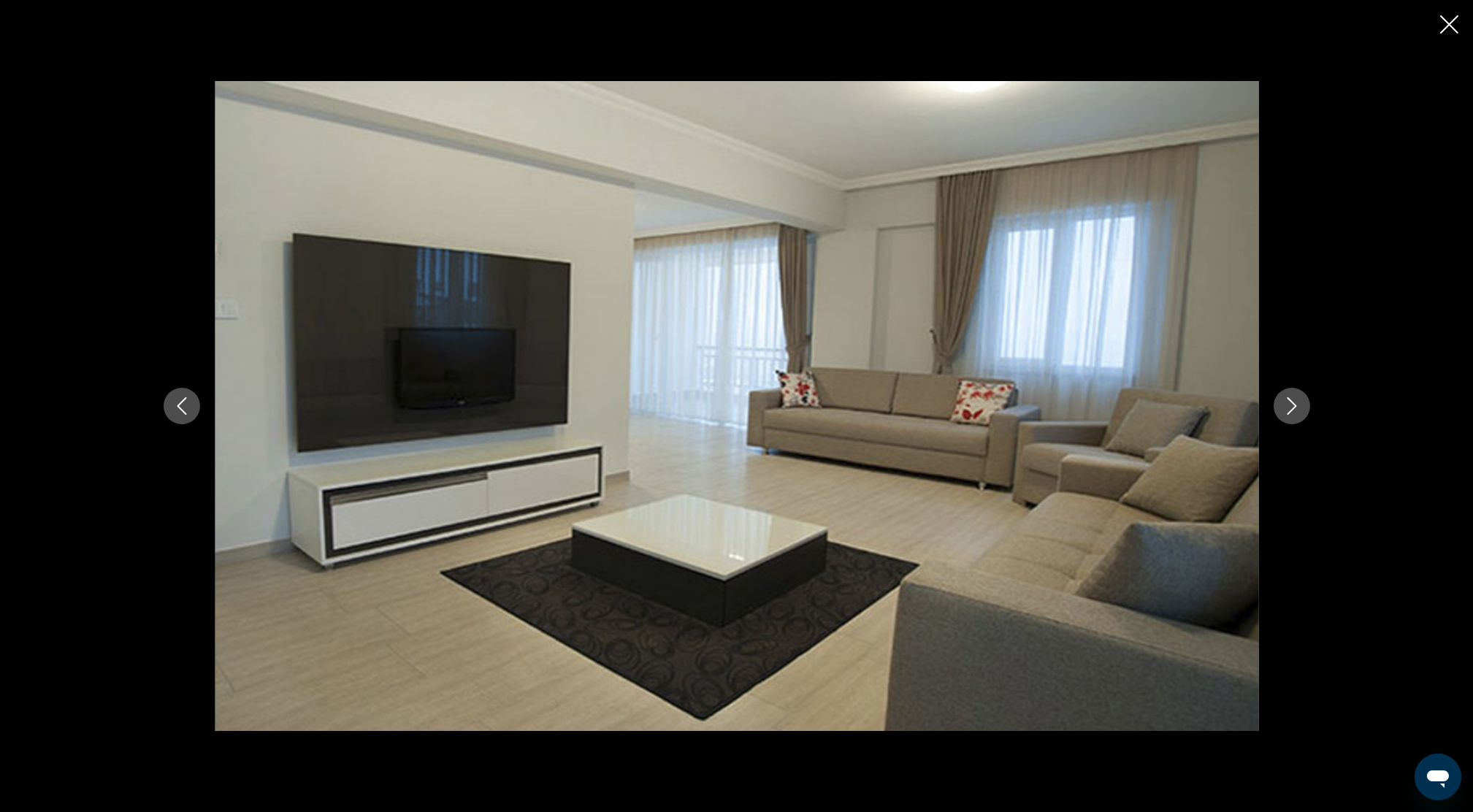
click at [1299, 413] on icon "Next image" at bounding box center [1292, 406] width 18 height 18
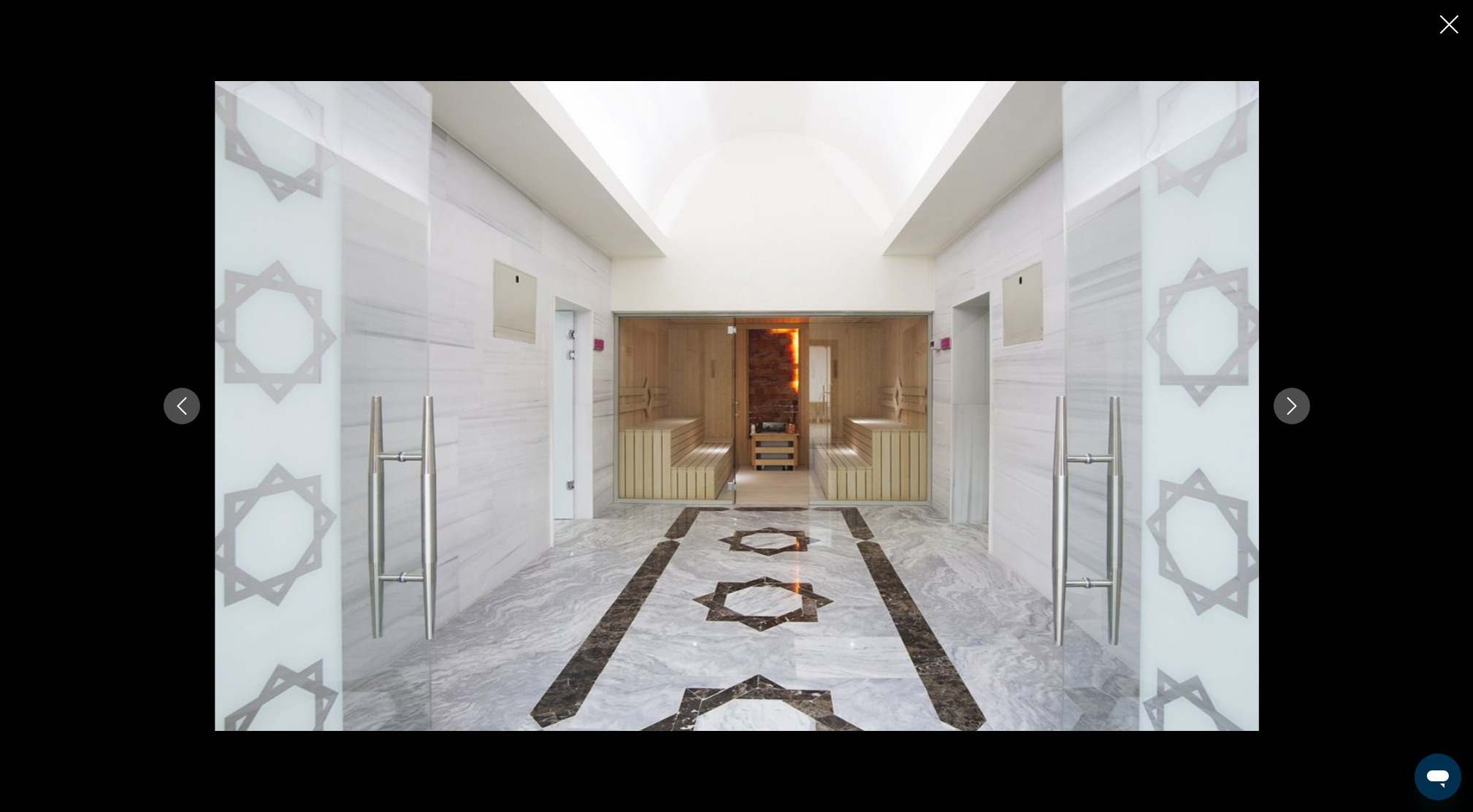
click at [1284, 406] on icon "Next image" at bounding box center [1292, 406] width 18 height 18
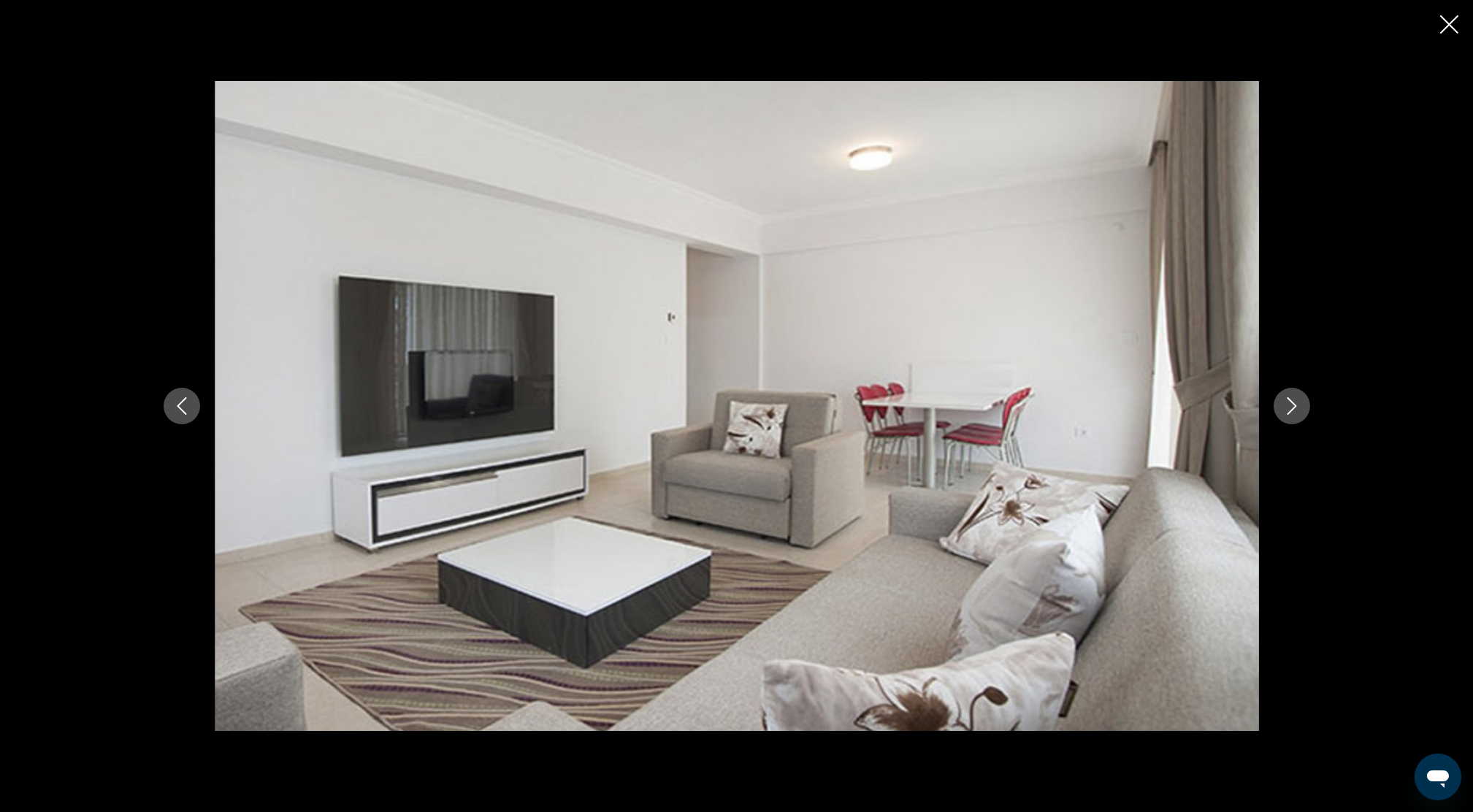
click at [1289, 404] on icon "Next image" at bounding box center [1292, 406] width 18 height 18
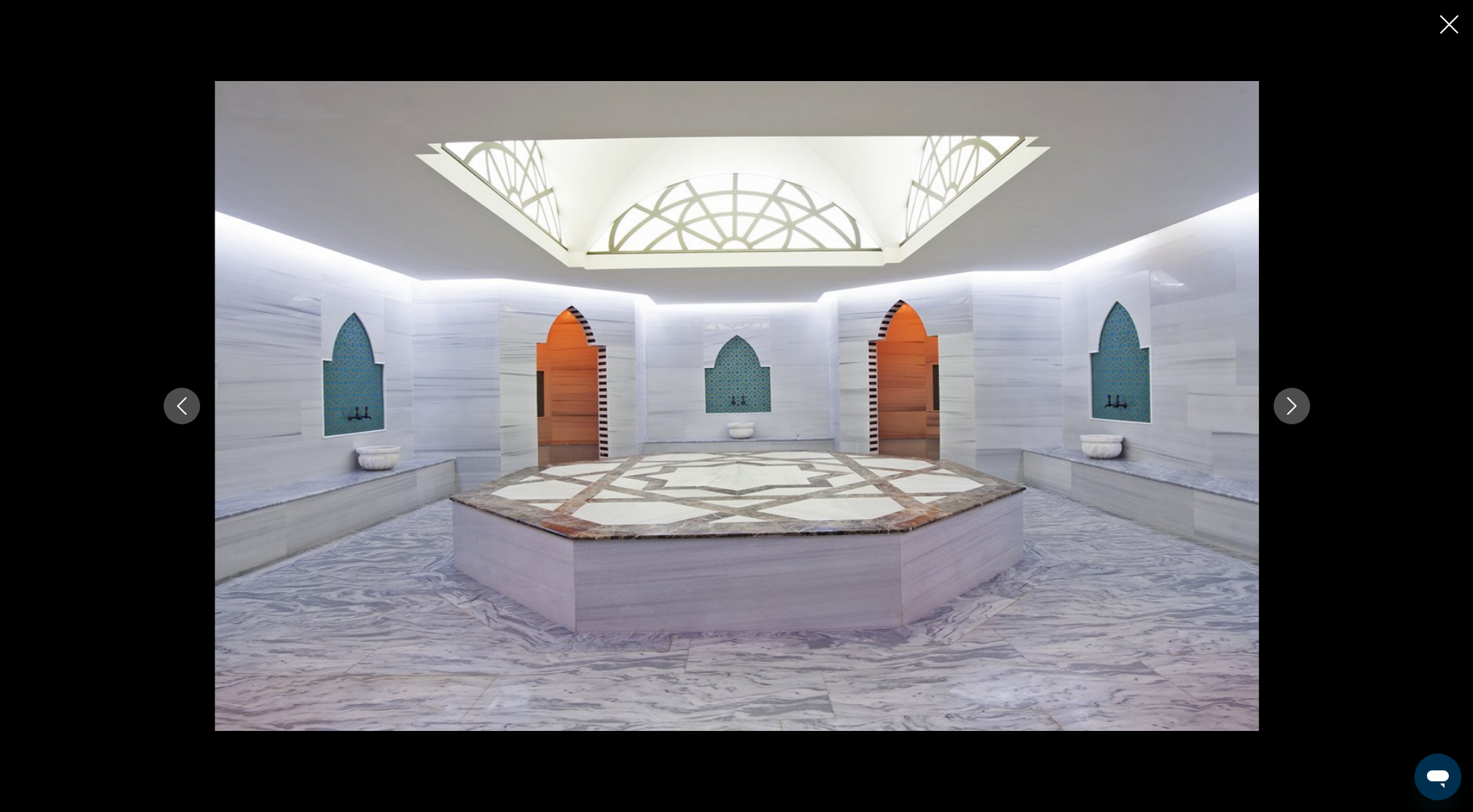
click at [1293, 403] on icon "Next image" at bounding box center [1291, 406] width 9 height 18
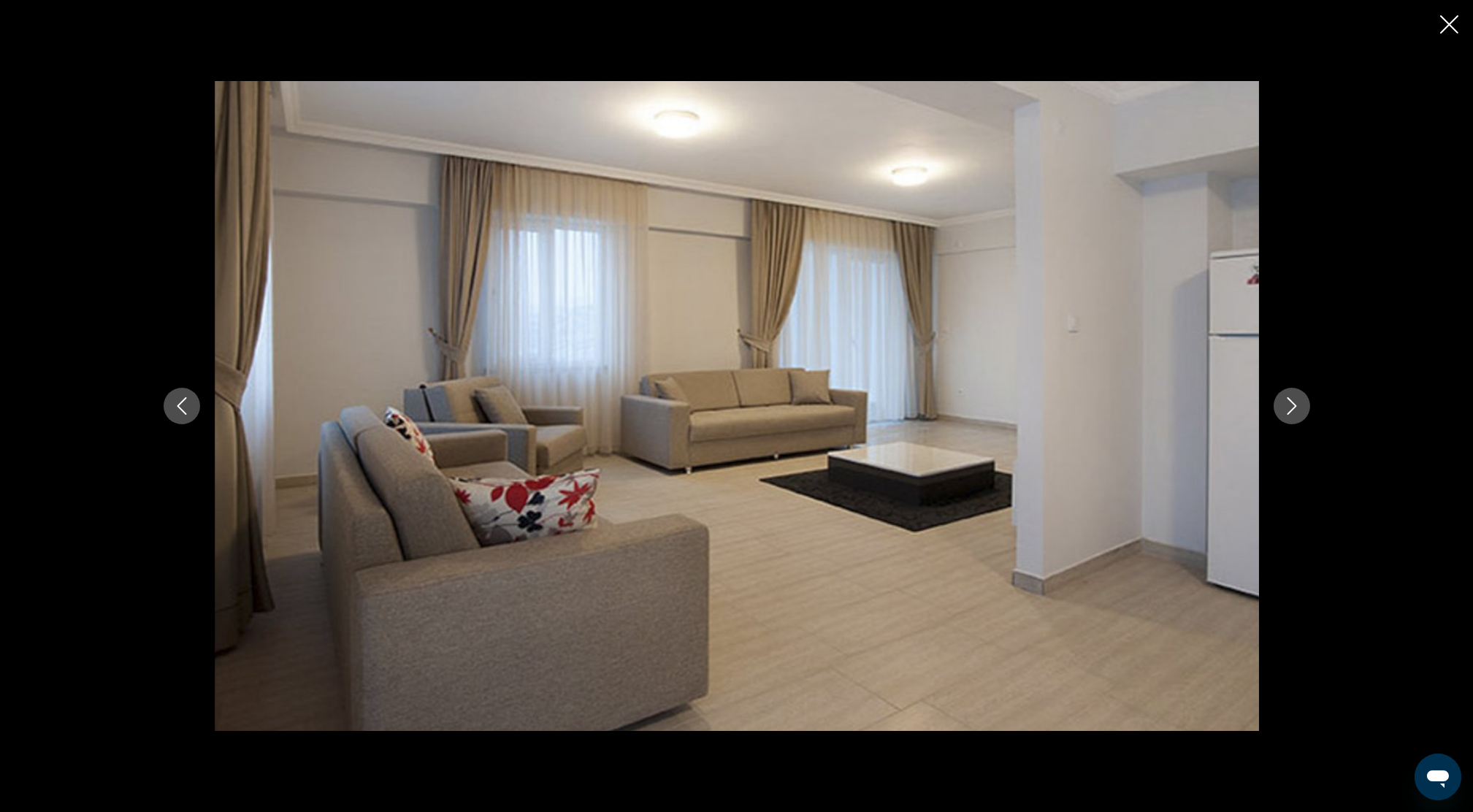
click at [1293, 403] on icon "Next image" at bounding box center [1291, 406] width 9 height 18
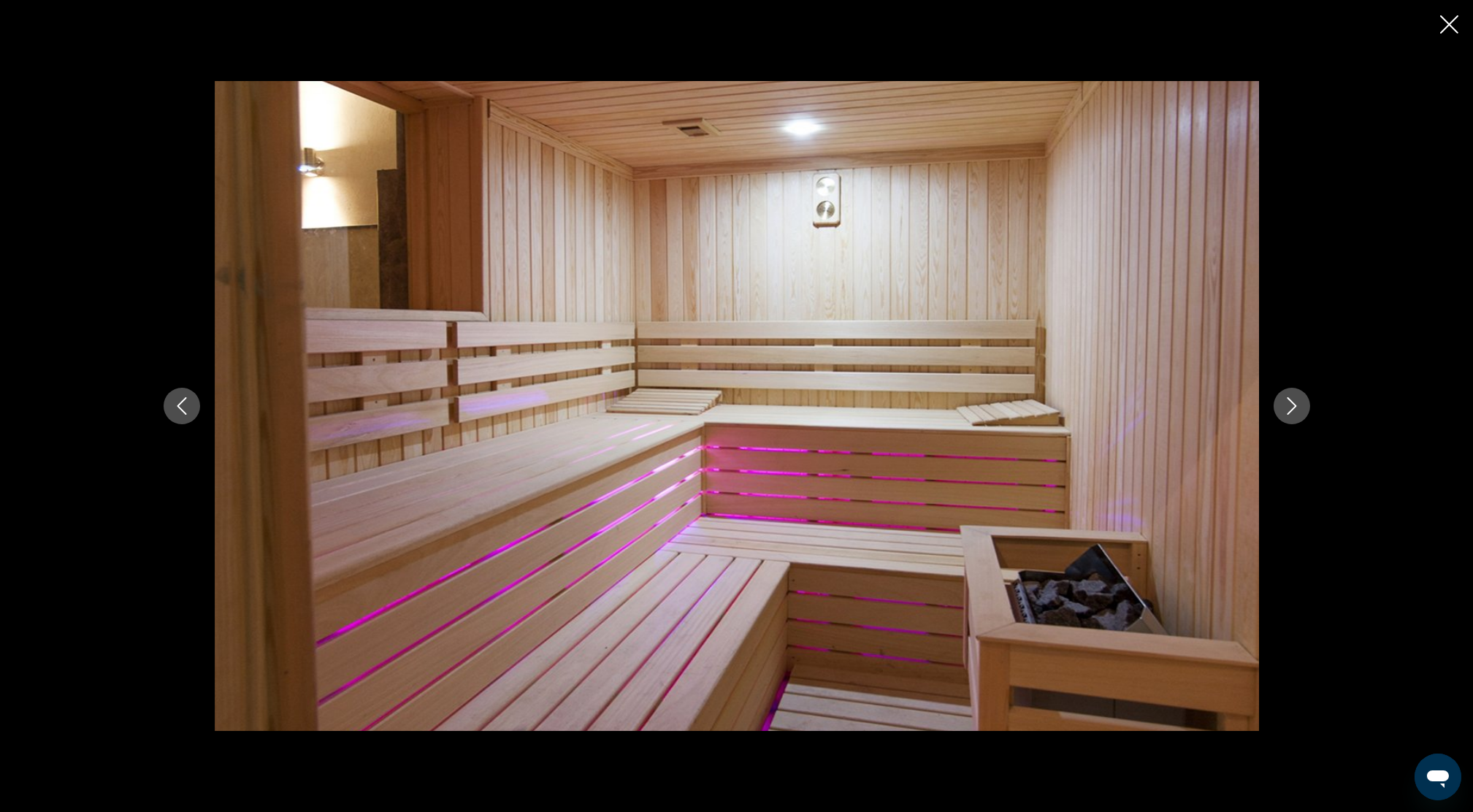
click at [1293, 403] on icon "Next image" at bounding box center [1291, 406] width 9 height 18
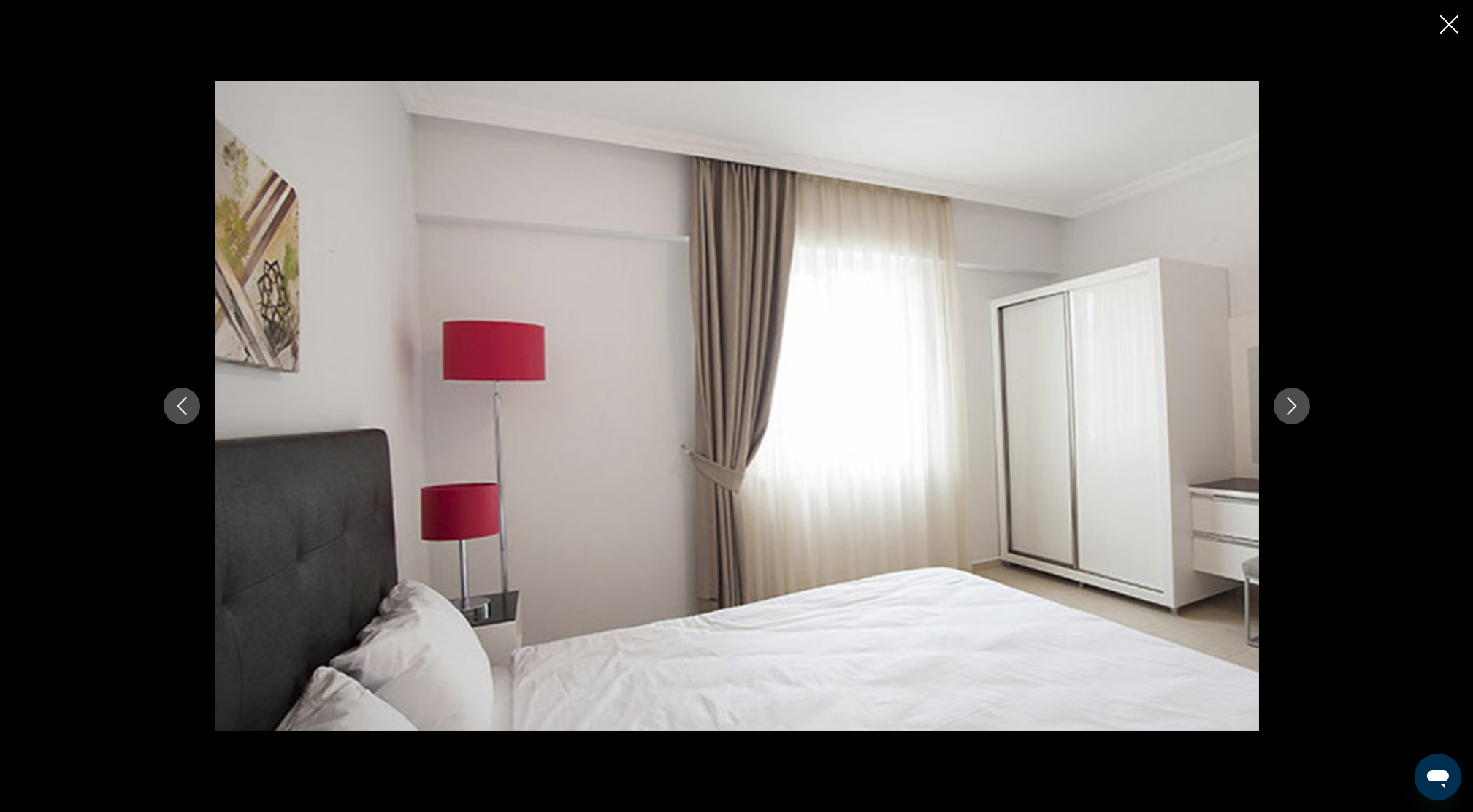
click at [1293, 403] on icon "Next image" at bounding box center [1291, 406] width 9 height 18
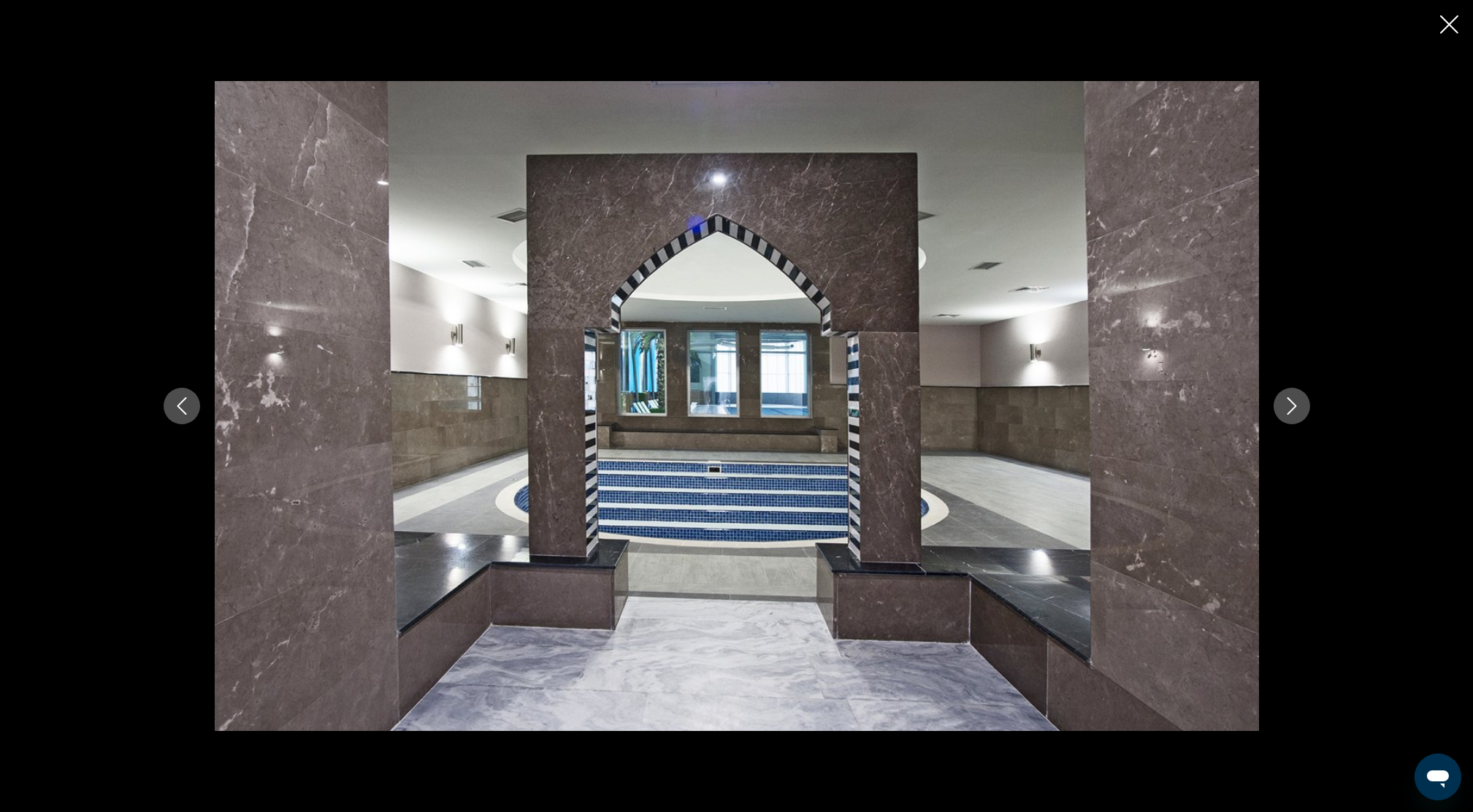
click at [1293, 403] on icon "Next image" at bounding box center [1291, 406] width 9 height 18
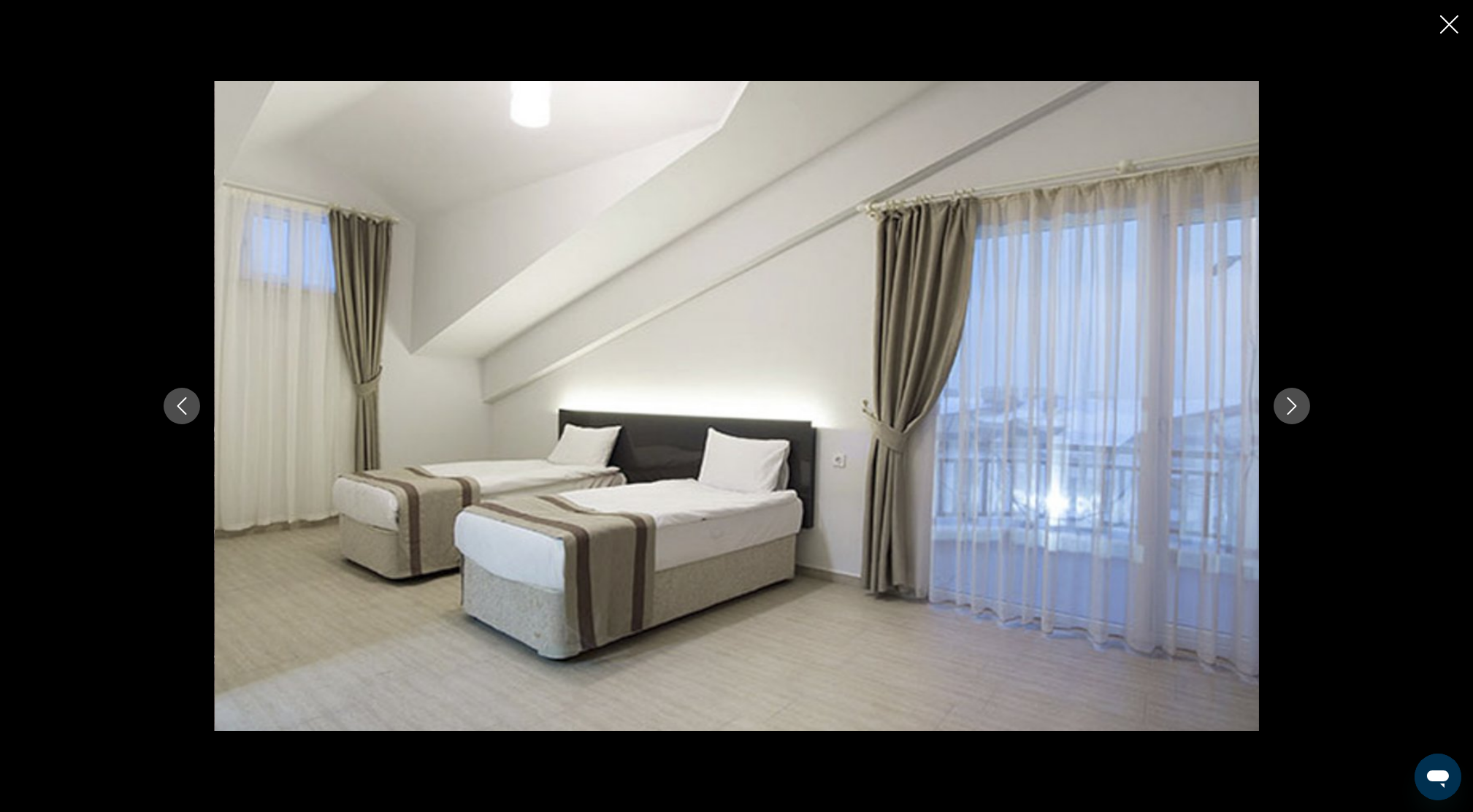
click at [1445, 21] on icon "Close slideshow" at bounding box center [1449, 25] width 18 height 18
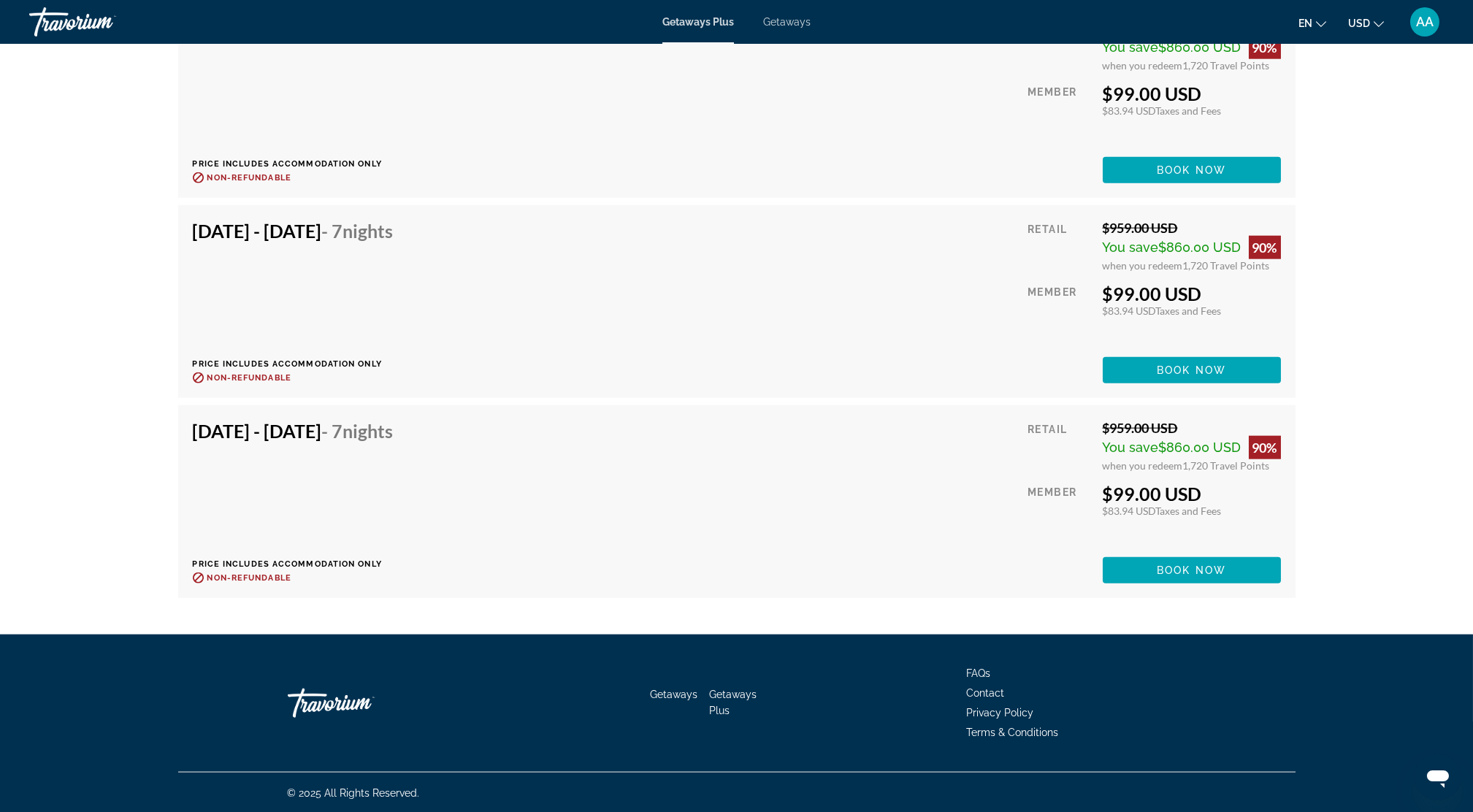
scroll to position [7442, 0]
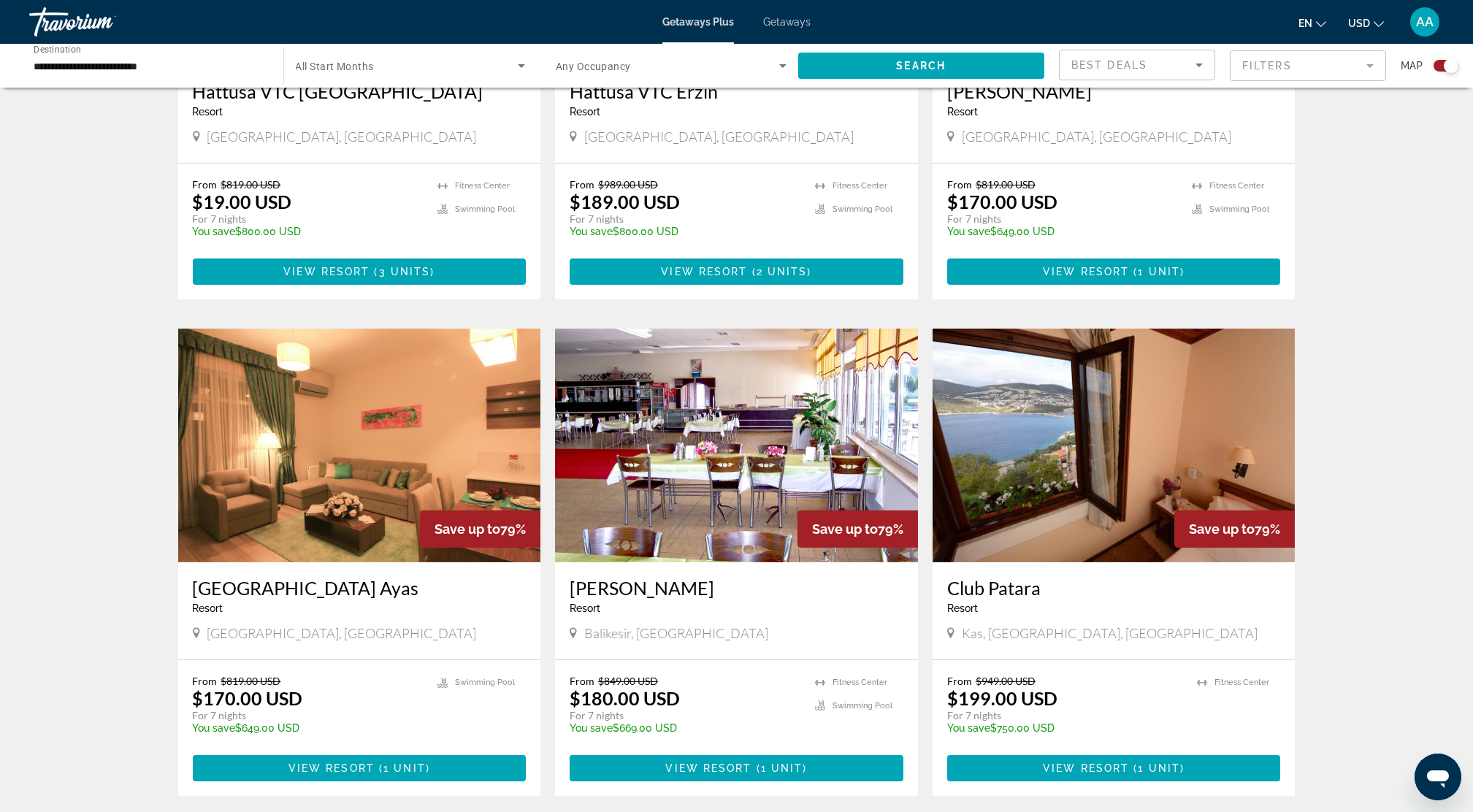
scroll to position [1850, 0]
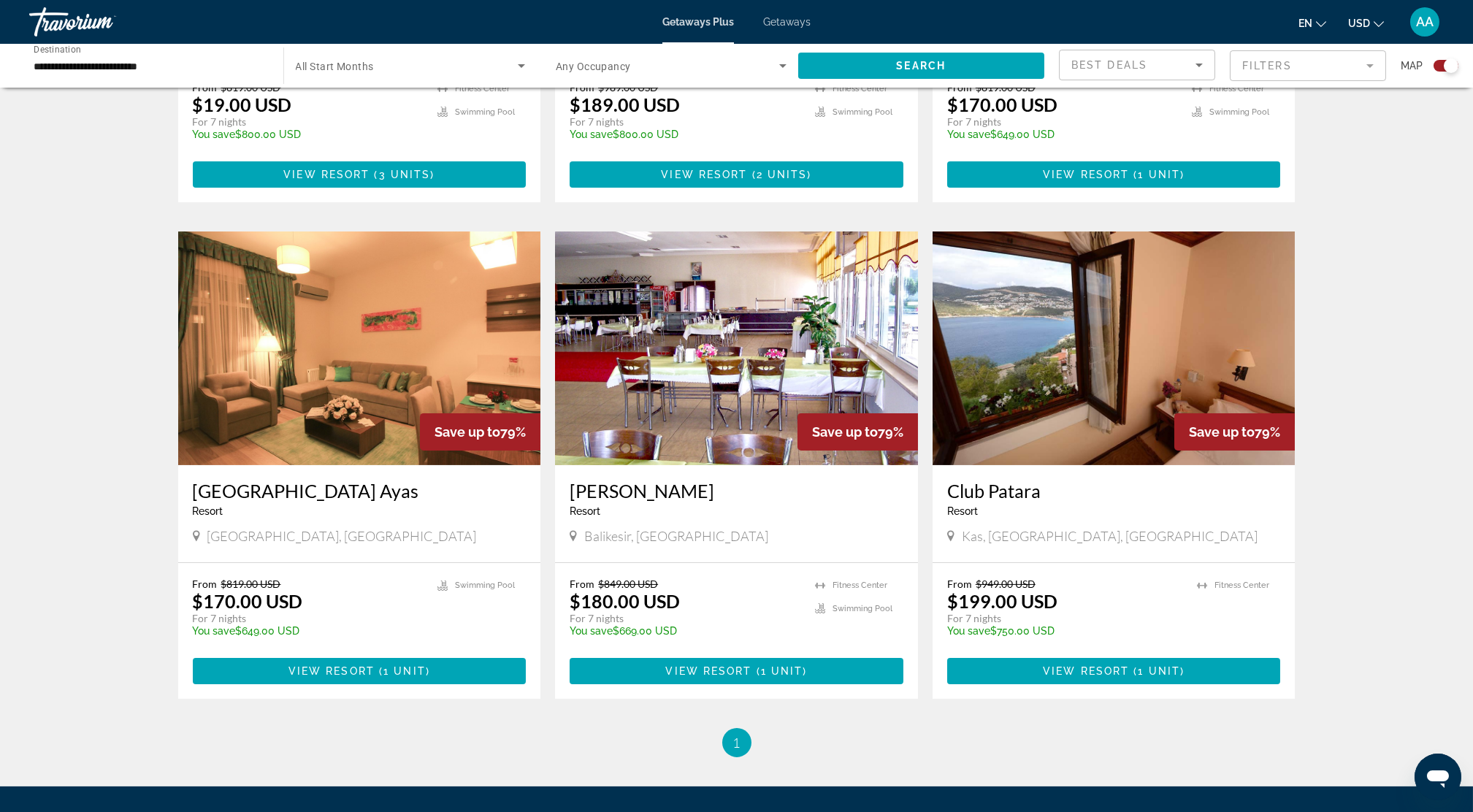
click at [1078, 360] on img "Main content" at bounding box center [1113, 348] width 363 height 234
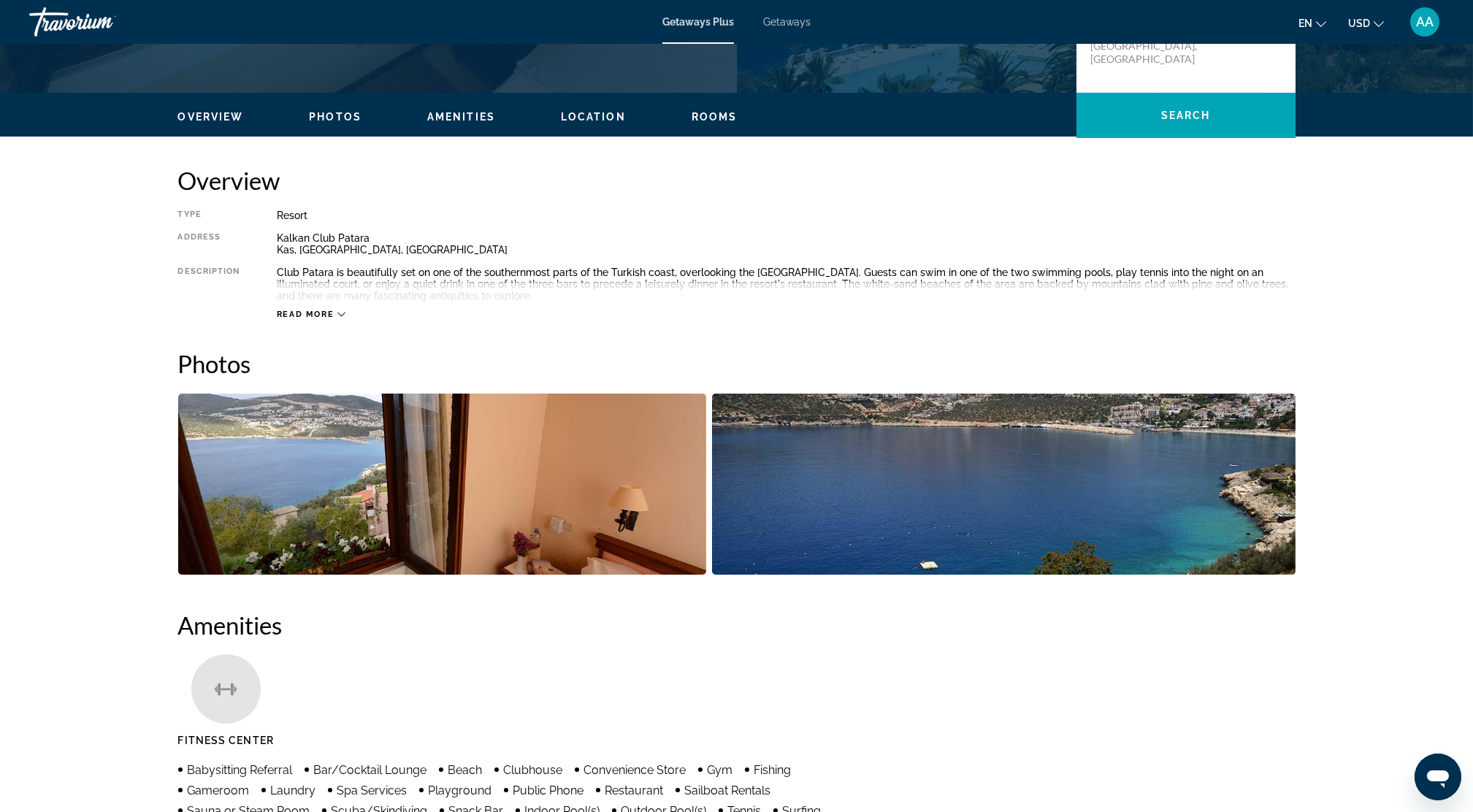
scroll to position [584, 0]
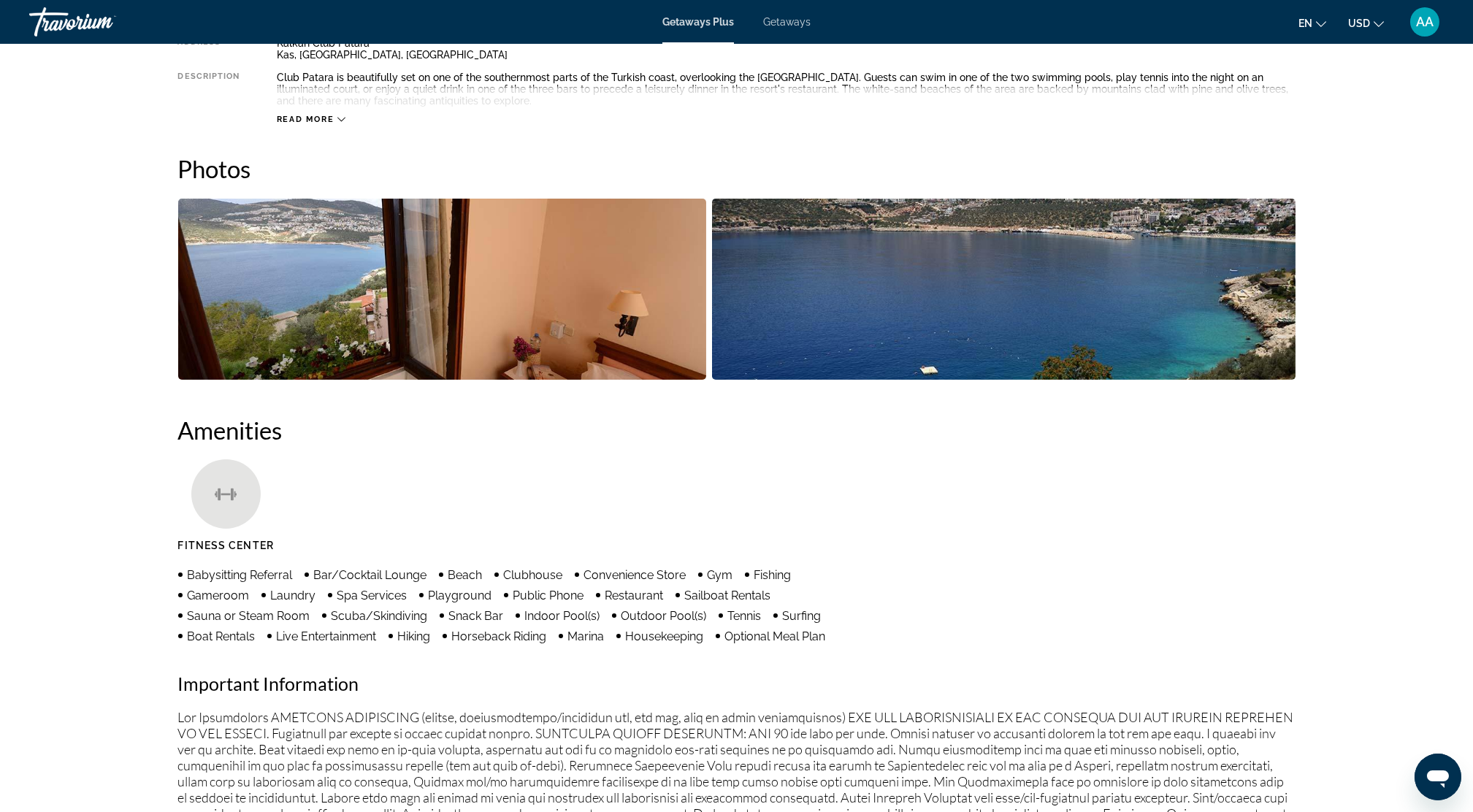
click at [304, 291] on img "Open full-screen image slider" at bounding box center [442, 289] width 529 height 181
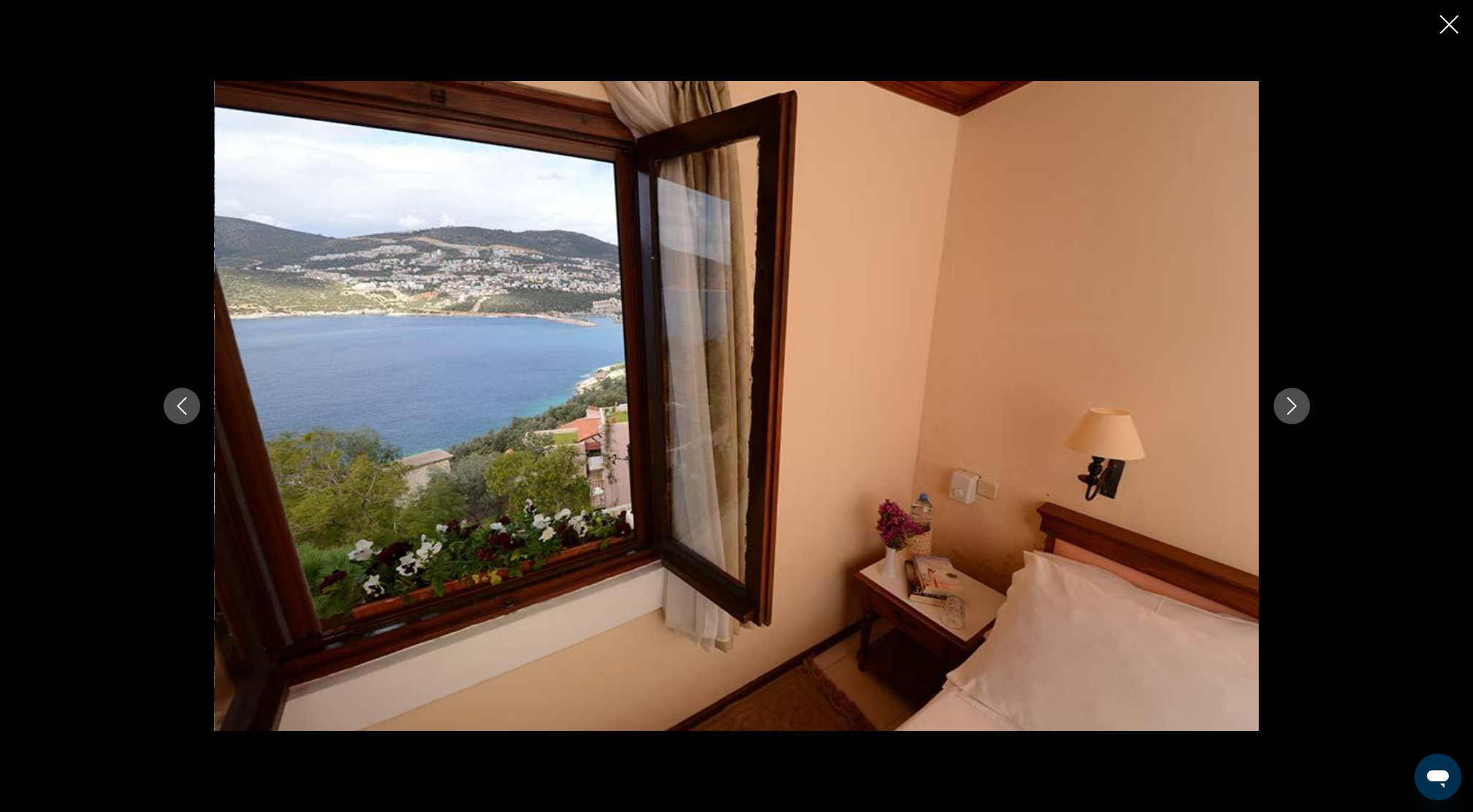
click at [1290, 406] on icon "Next image" at bounding box center [1292, 406] width 18 height 18
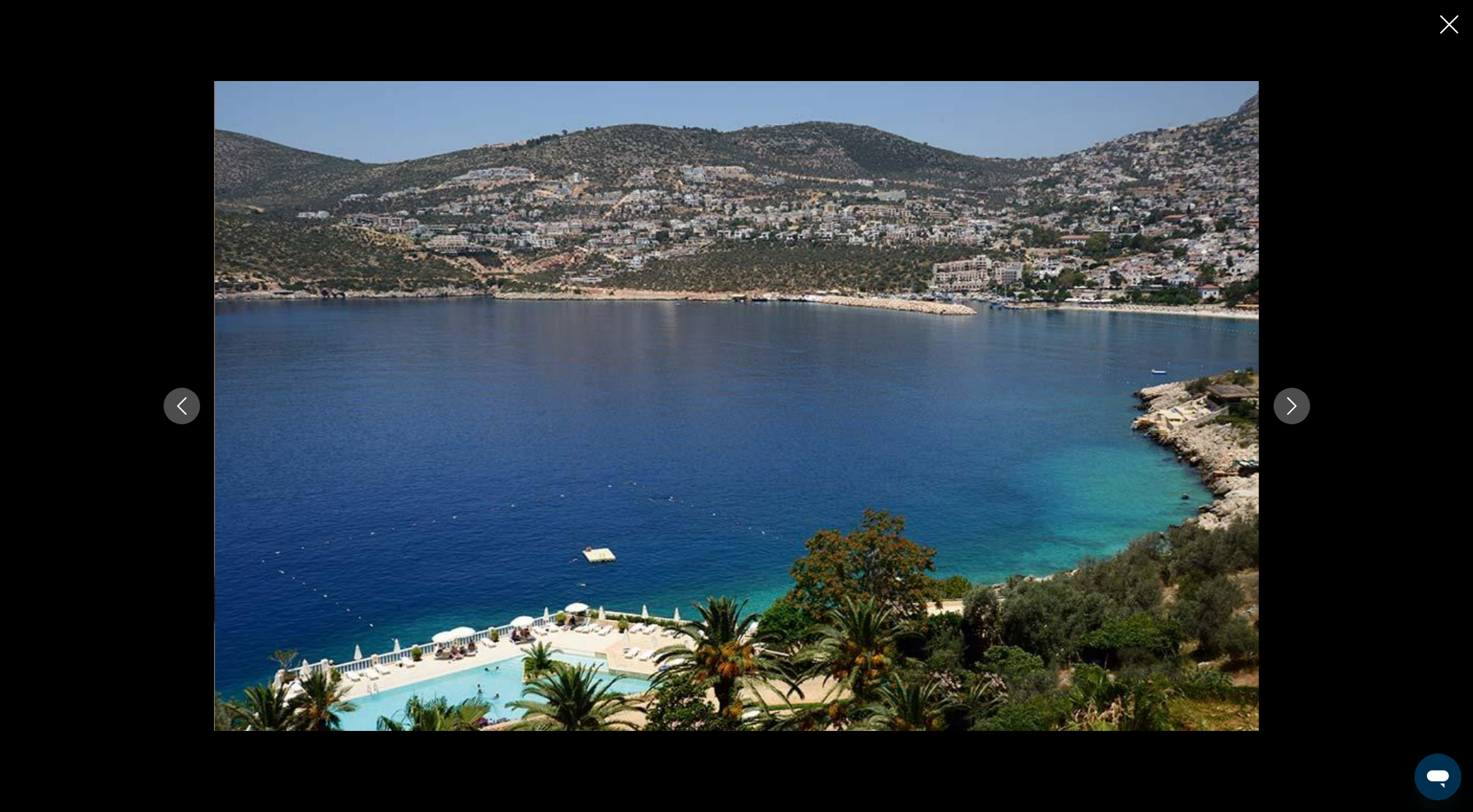
click at [1295, 405] on icon "Next image" at bounding box center [1292, 406] width 18 height 18
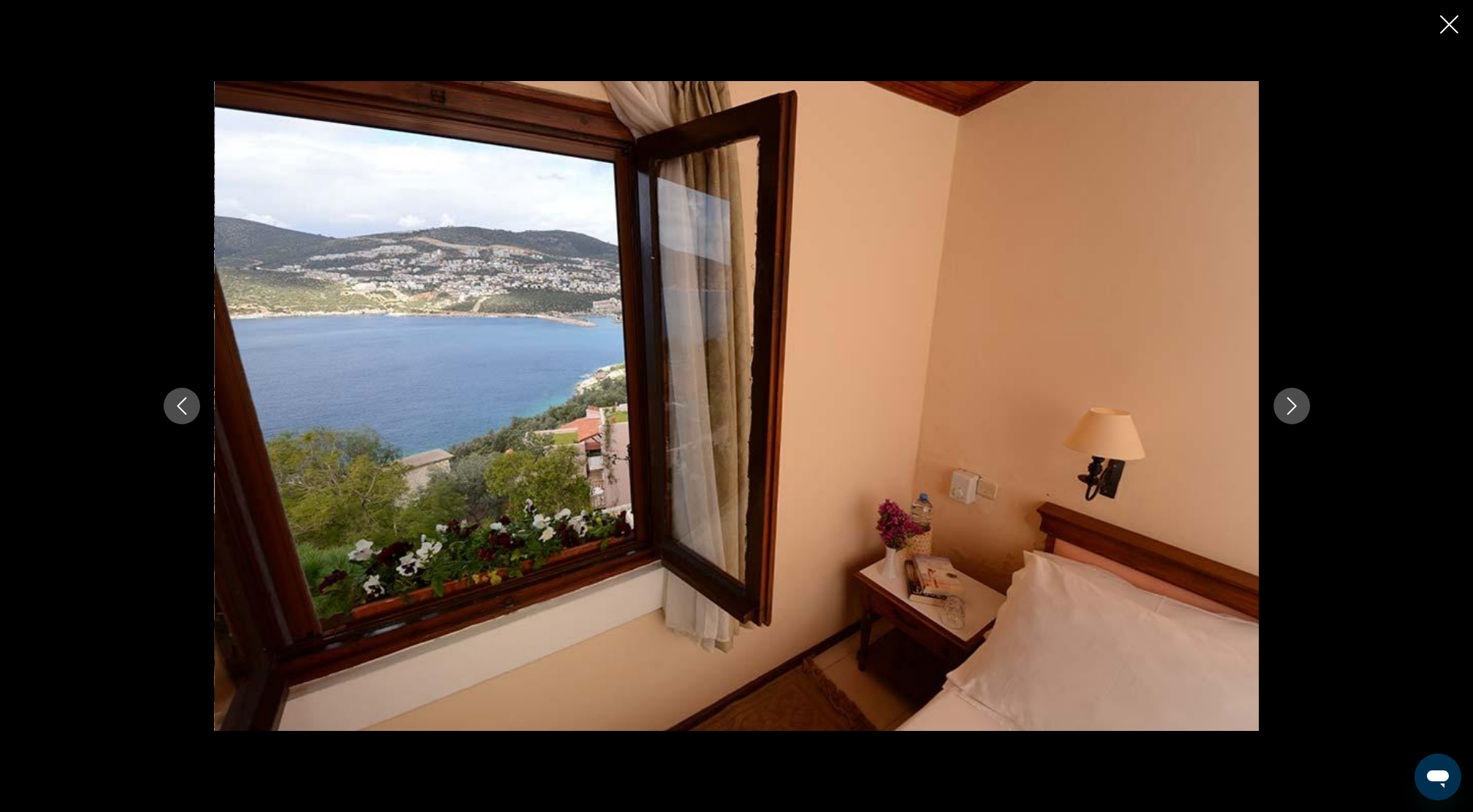
click at [183, 415] on button "Previous image" at bounding box center [182, 406] width 37 height 37
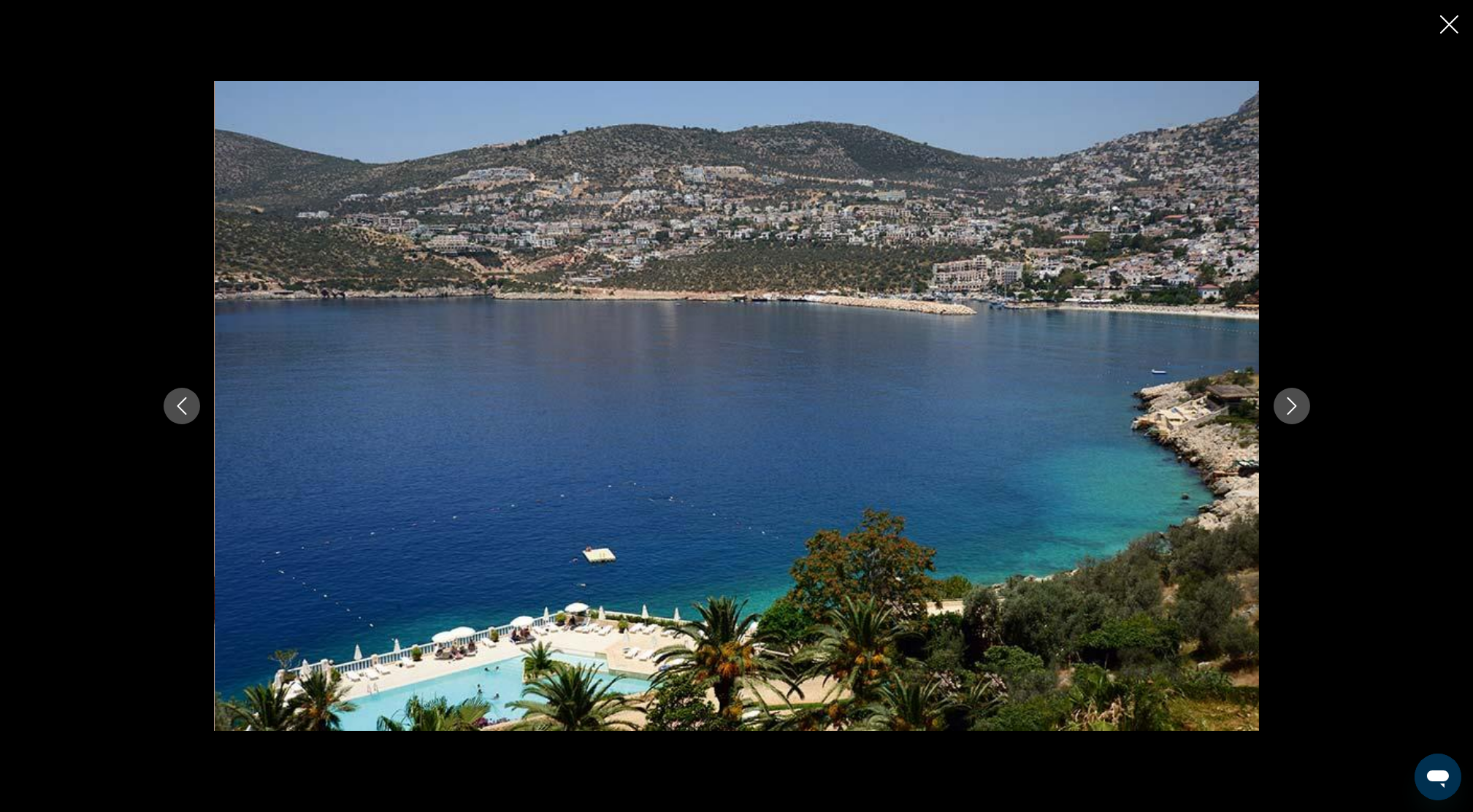
click at [1285, 399] on icon "Next image" at bounding box center [1292, 406] width 18 height 18
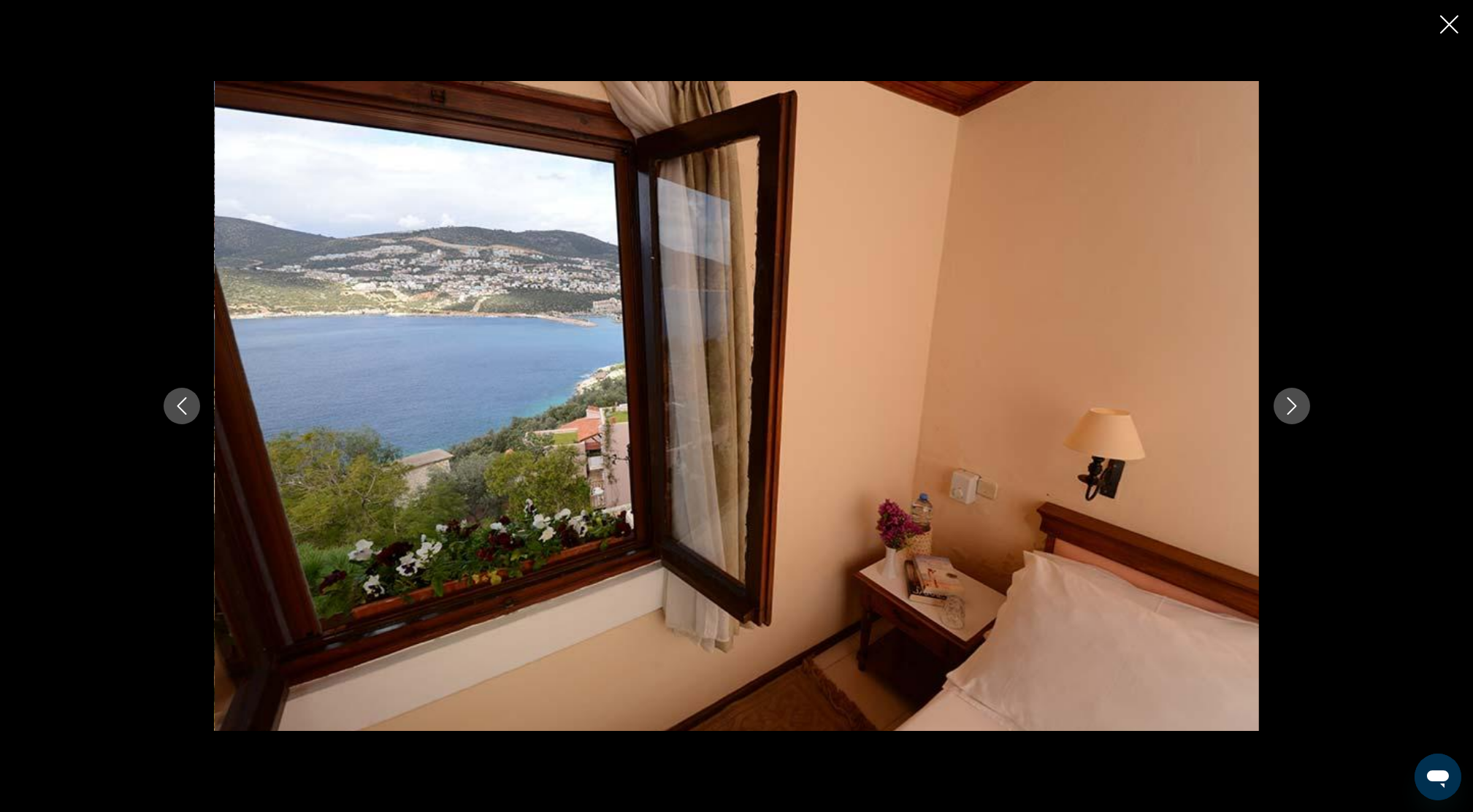
click at [1287, 397] on icon "Next image" at bounding box center [1292, 406] width 18 height 18
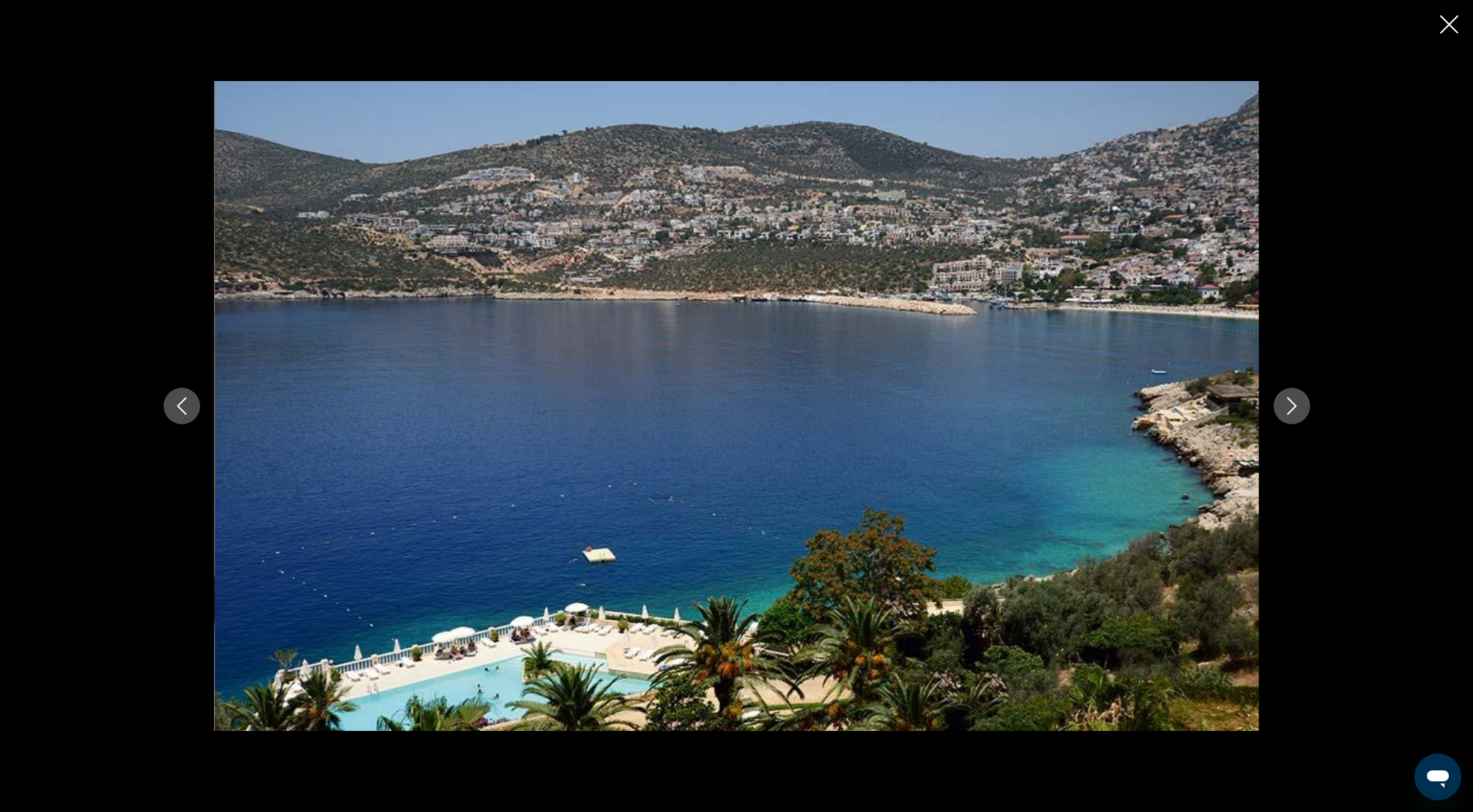
click at [1456, 19] on icon "Close slideshow" at bounding box center [1449, 25] width 18 height 18
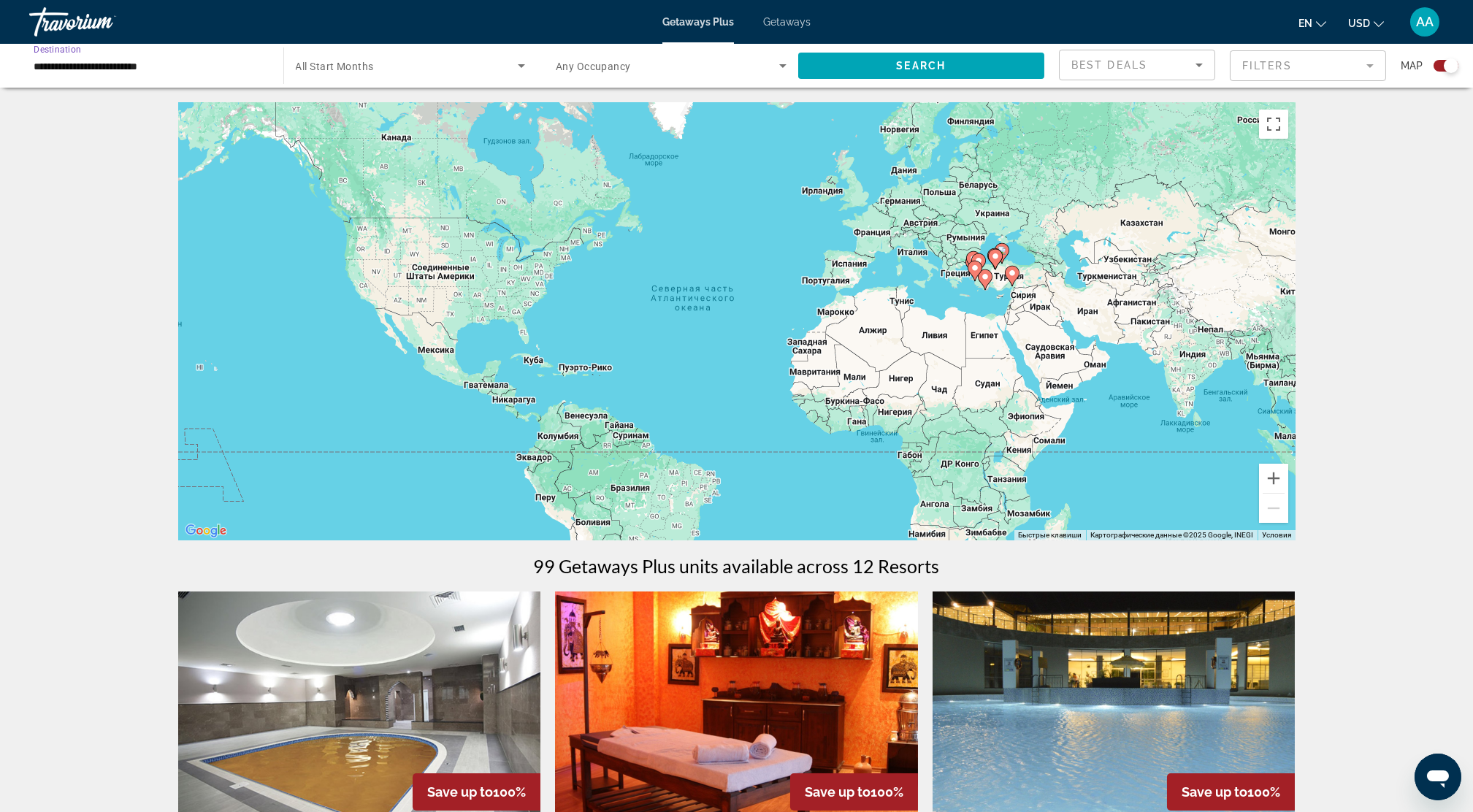
drag, startPoint x: 176, startPoint y: 65, endPoint x: 15, endPoint y: 50, distance: 161.7
click at [15, 50] on app-map-destination-select "**********" at bounding box center [145, 65] width 261 height 44
drag, startPoint x: 15, startPoint y: 50, endPoint x: 210, endPoint y: 235, distance: 268.8
click at [210, 241] on div "Чтобы активировать перетаскивание с помощью клавиатуры, нажмите Alt + Ввод. Пос…" at bounding box center [736, 321] width 1117 height 438
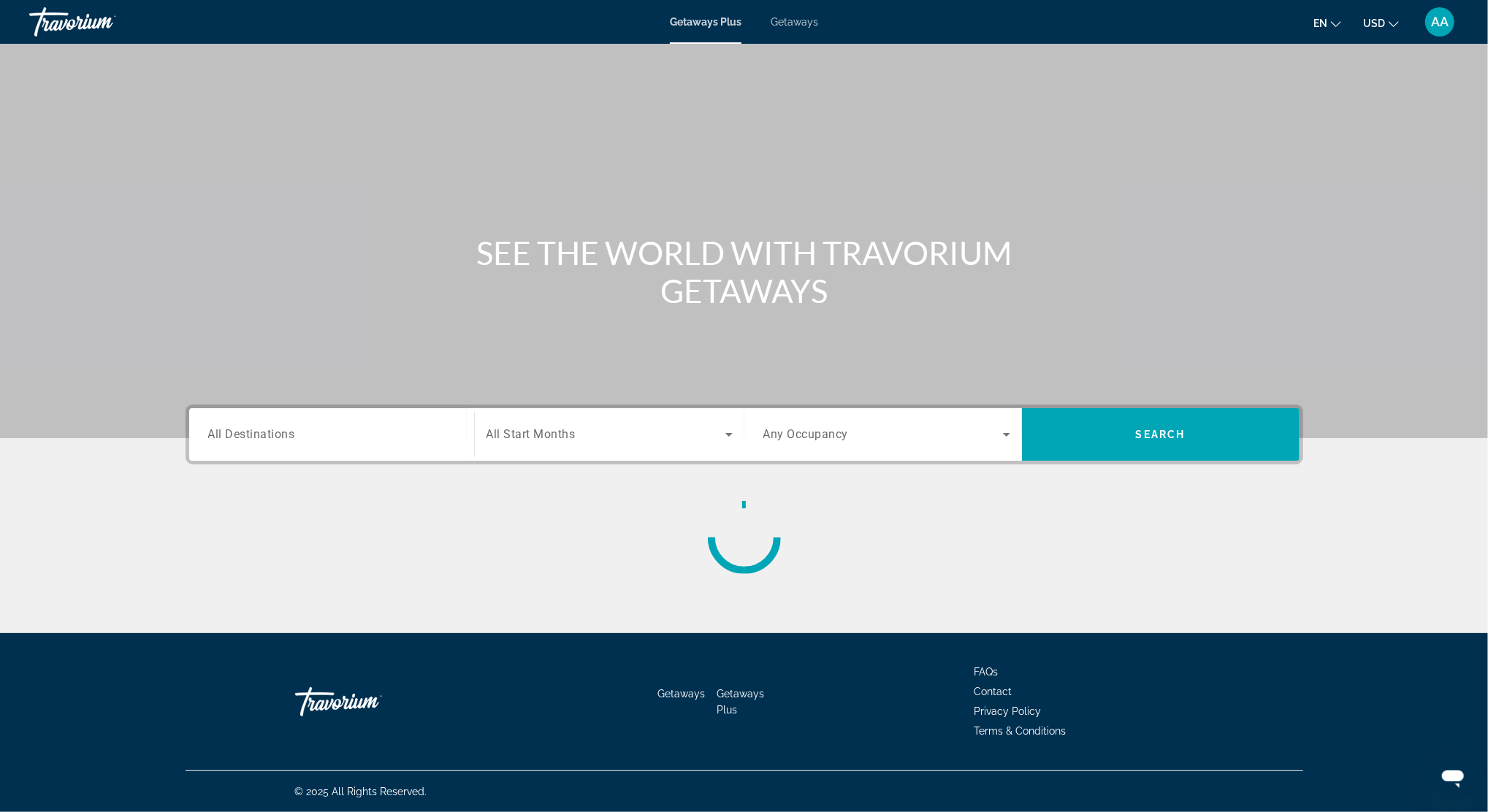
click at [313, 435] on input "Destination All Destinations" at bounding box center [331, 435] width 247 height 18
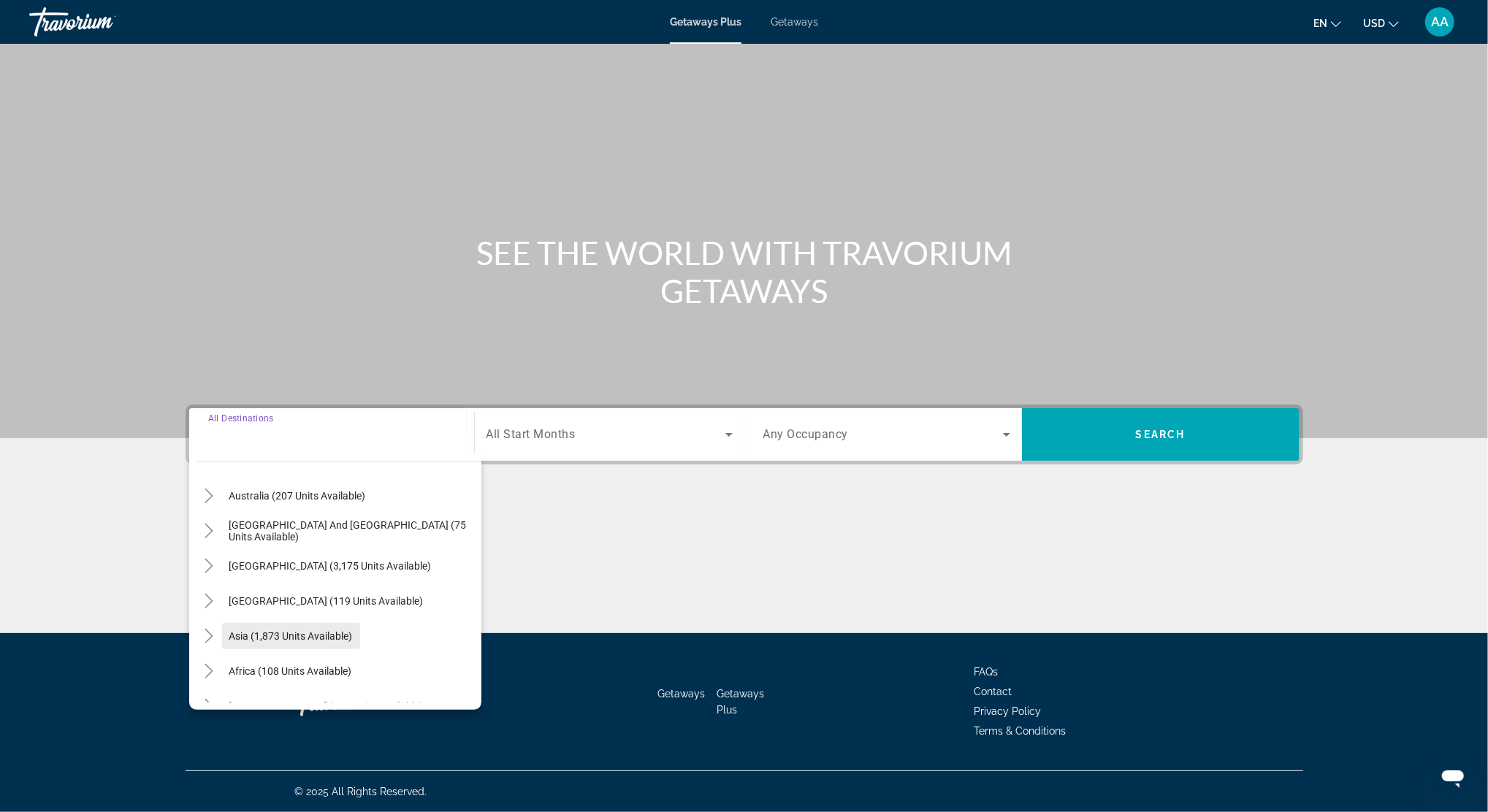
scroll to position [236, 0]
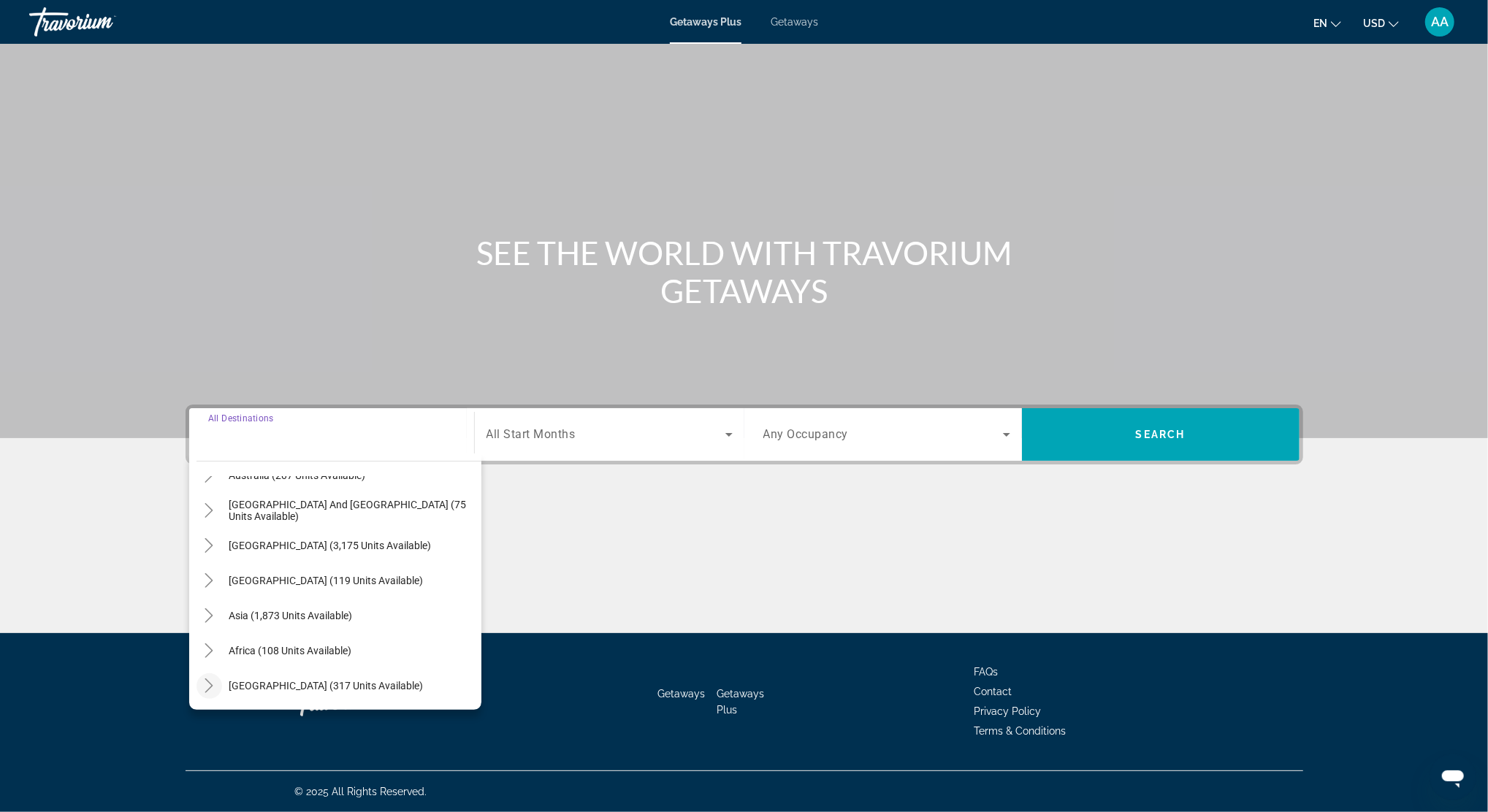
click at [209, 690] on icon "Toggle Middle East (317 units available)" at bounding box center [209, 685] width 15 height 15
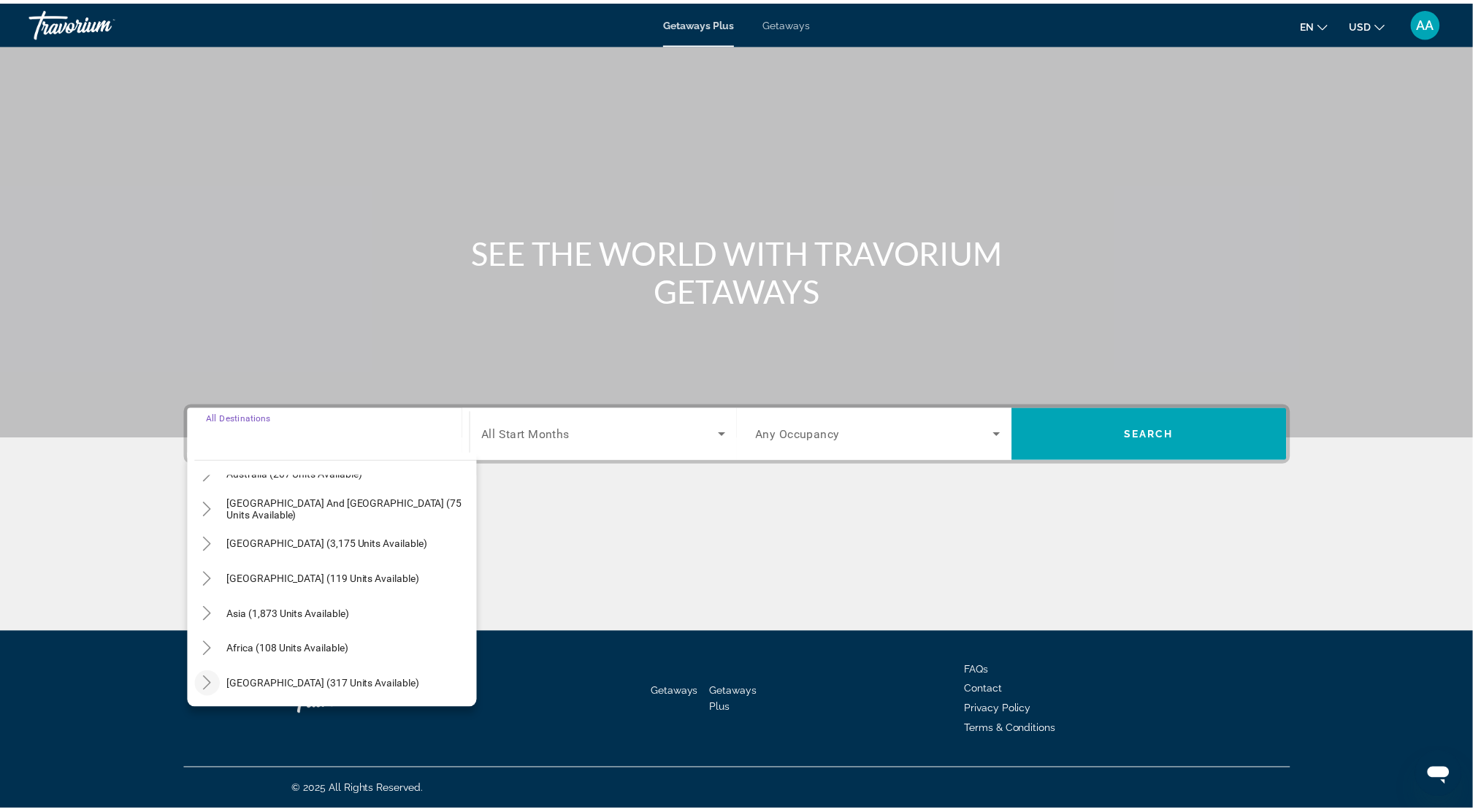
scroll to position [341, 0]
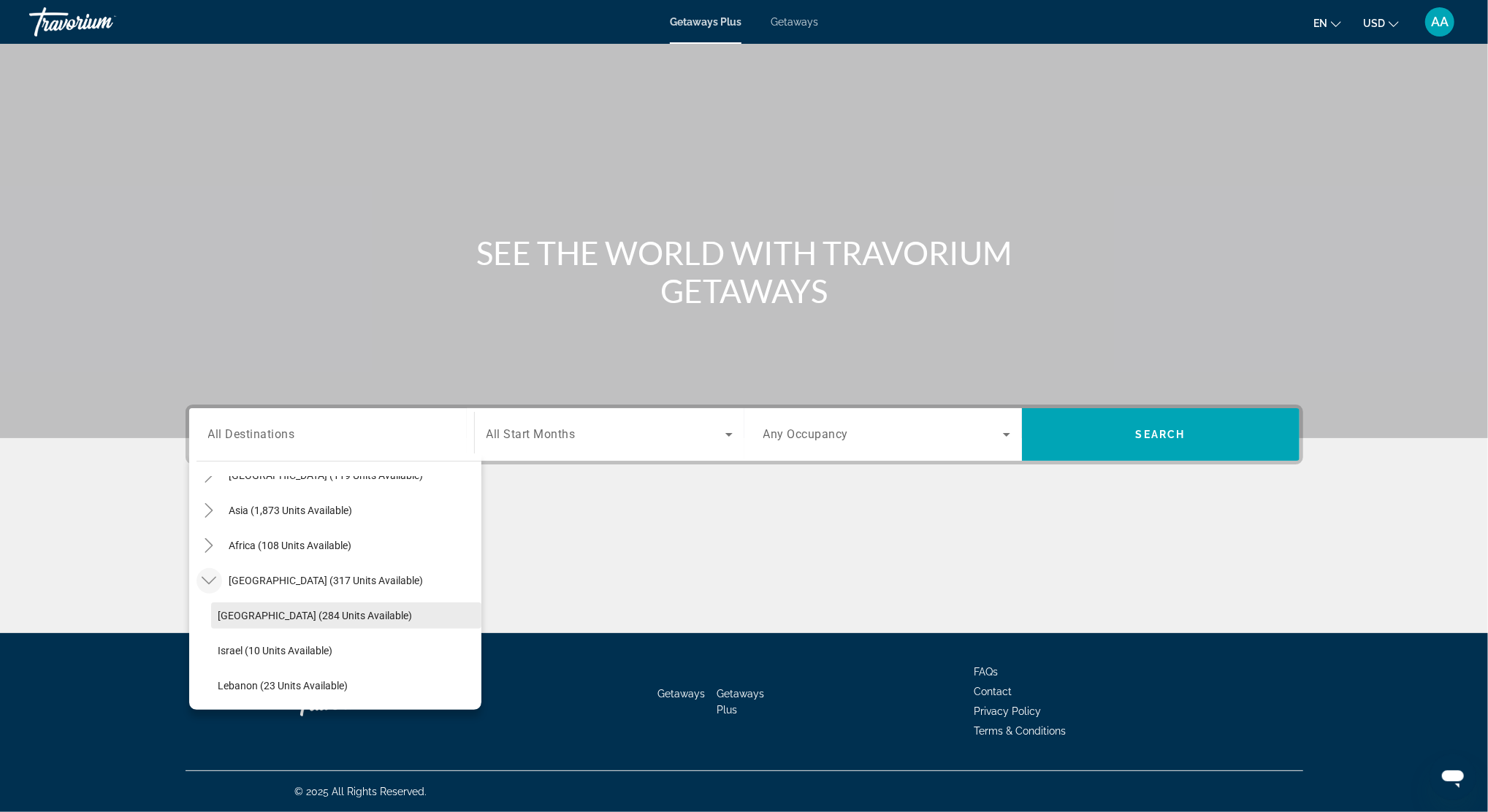
click at [243, 616] on span "[GEOGRAPHIC_DATA] (284 units available)" at bounding box center [315, 615] width 194 height 12
type input "**********"
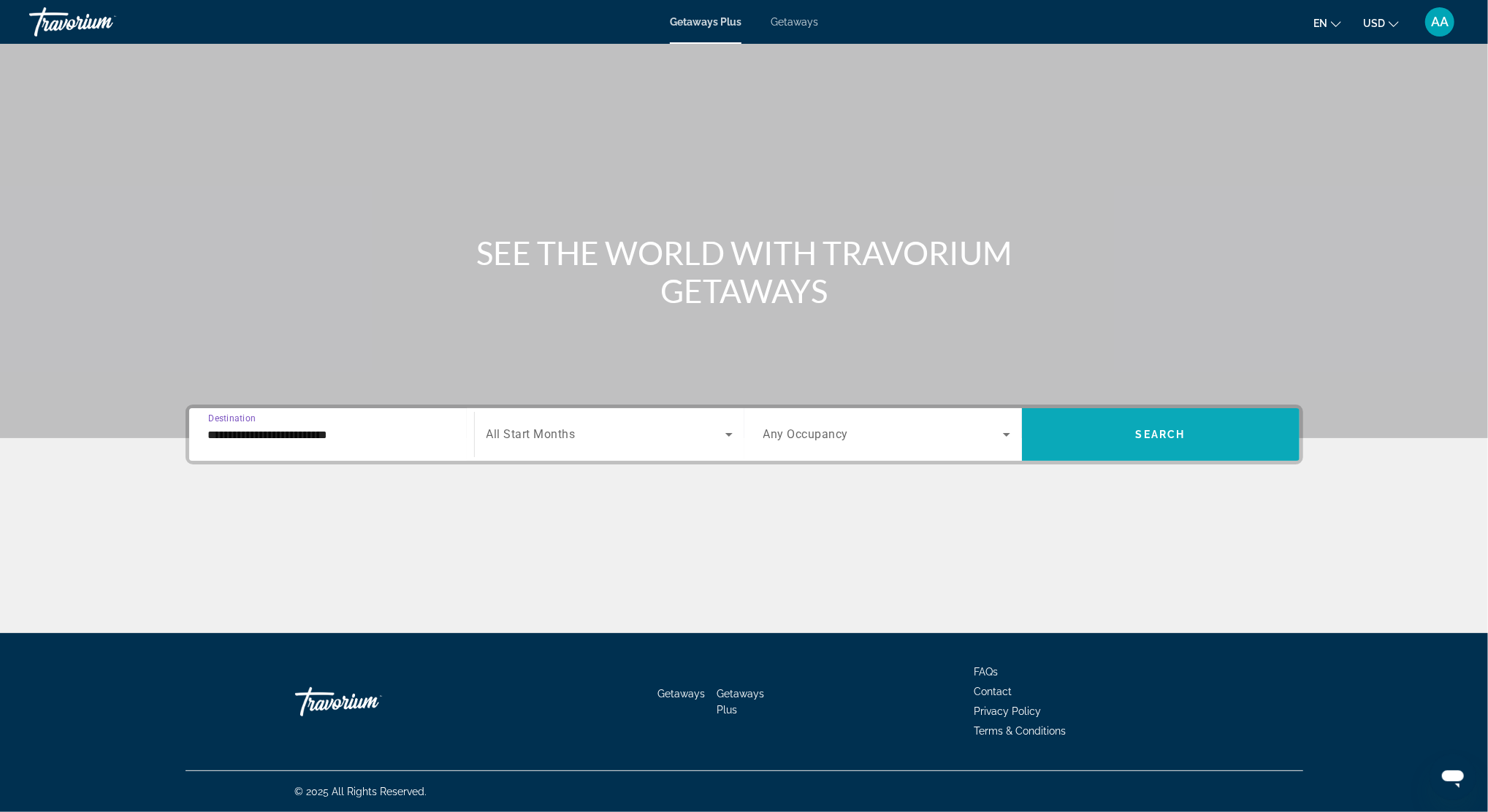
click at [1071, 429] on span "Search widget" at bounding box center [1161, 435] width 278 height 35
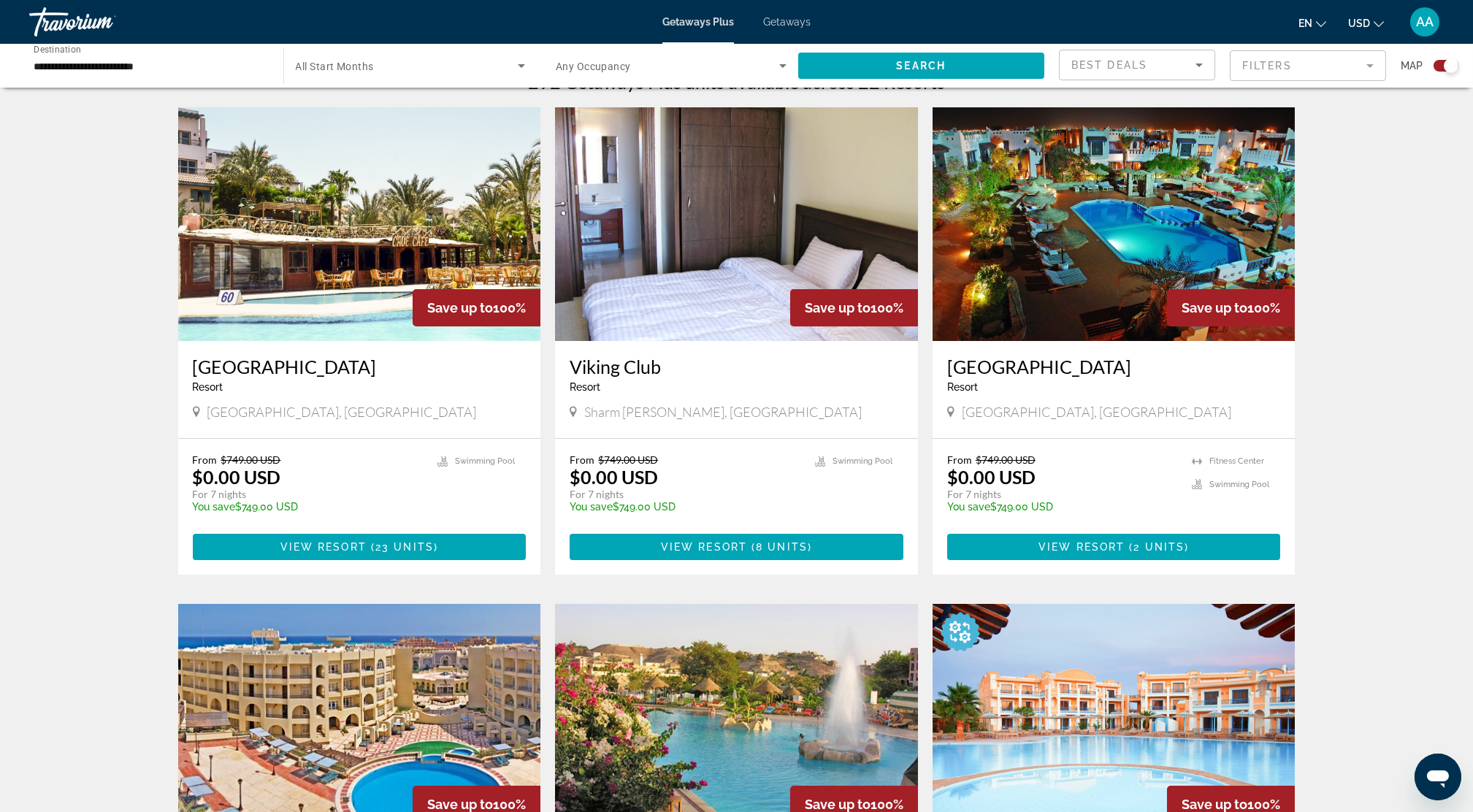
scroll to position [486, 0]
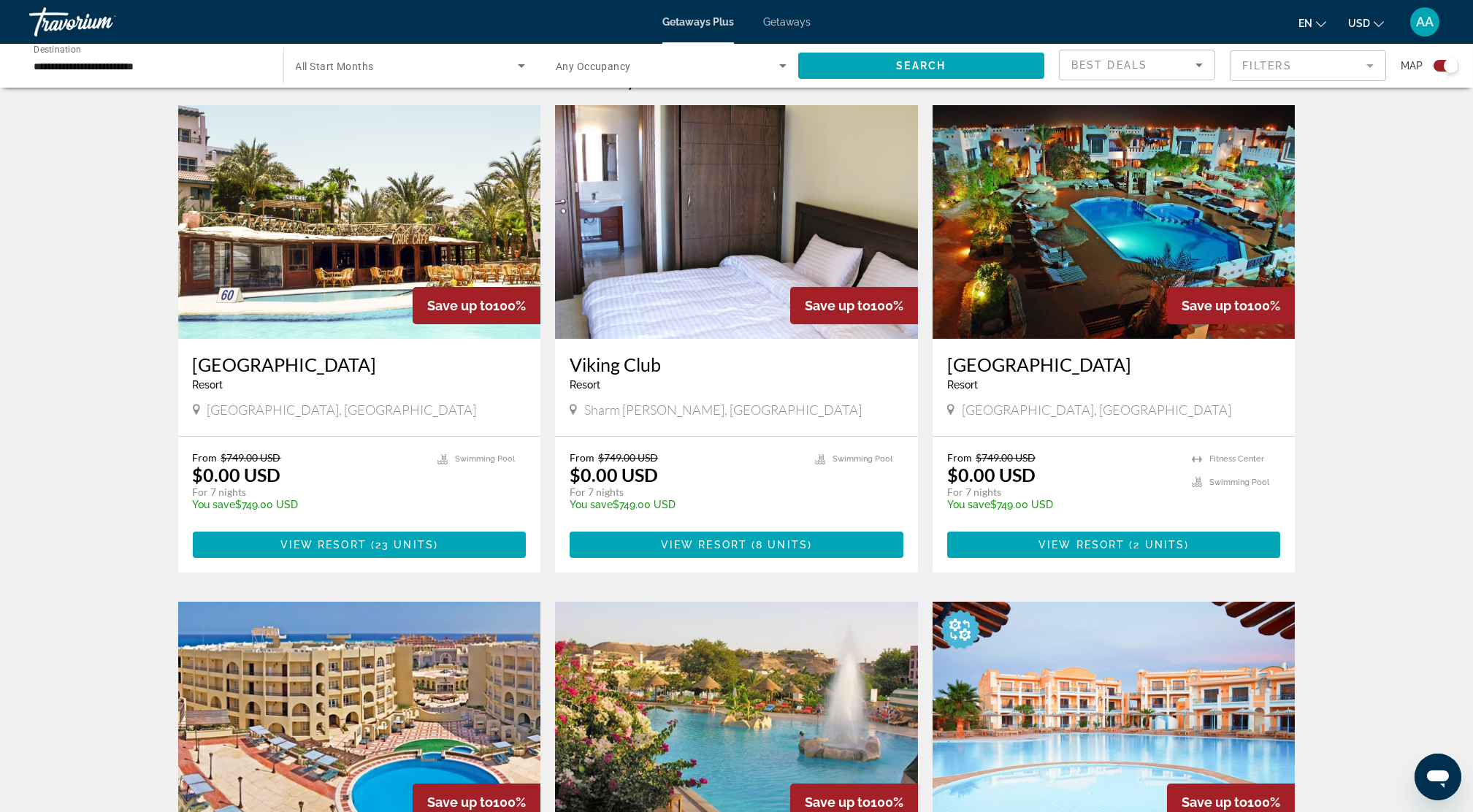
click at [707, 232] on img "Main content" at bounding box center [736, 222] width 363 height 234
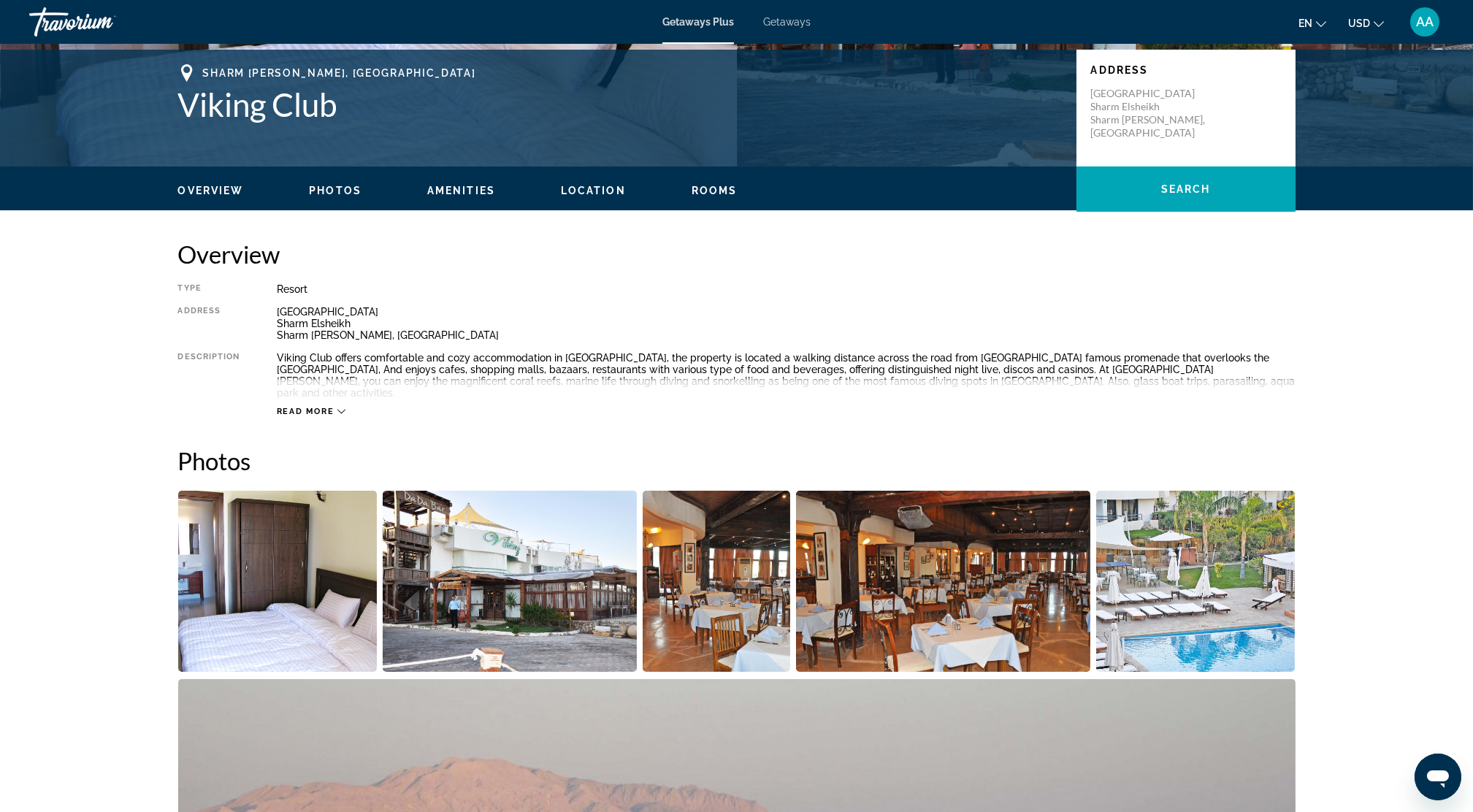
scroll to position [486, 0]
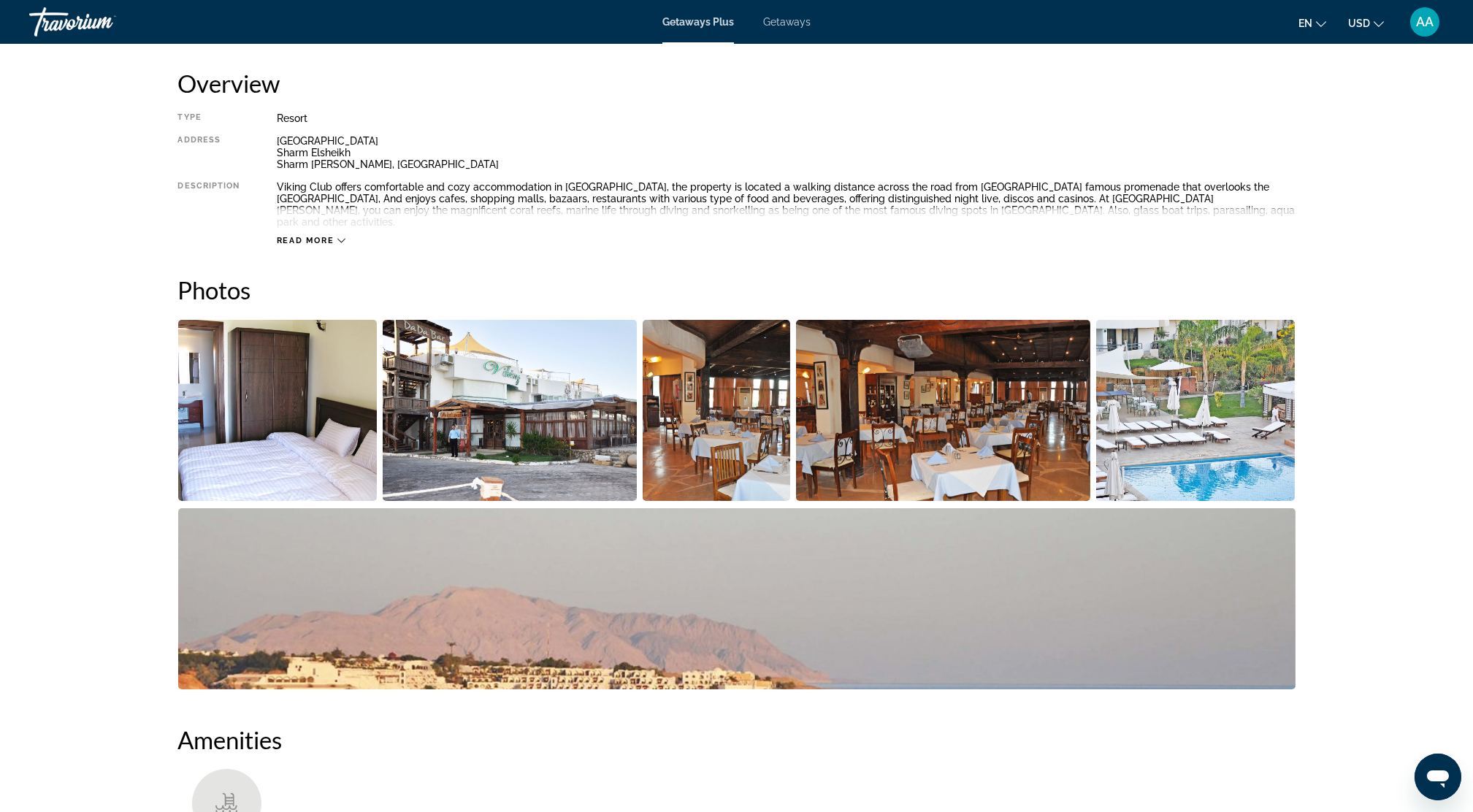
click at [288, 432] on img "Open full-screen image slider" at bounding box center [278, 410] width 199 height 181
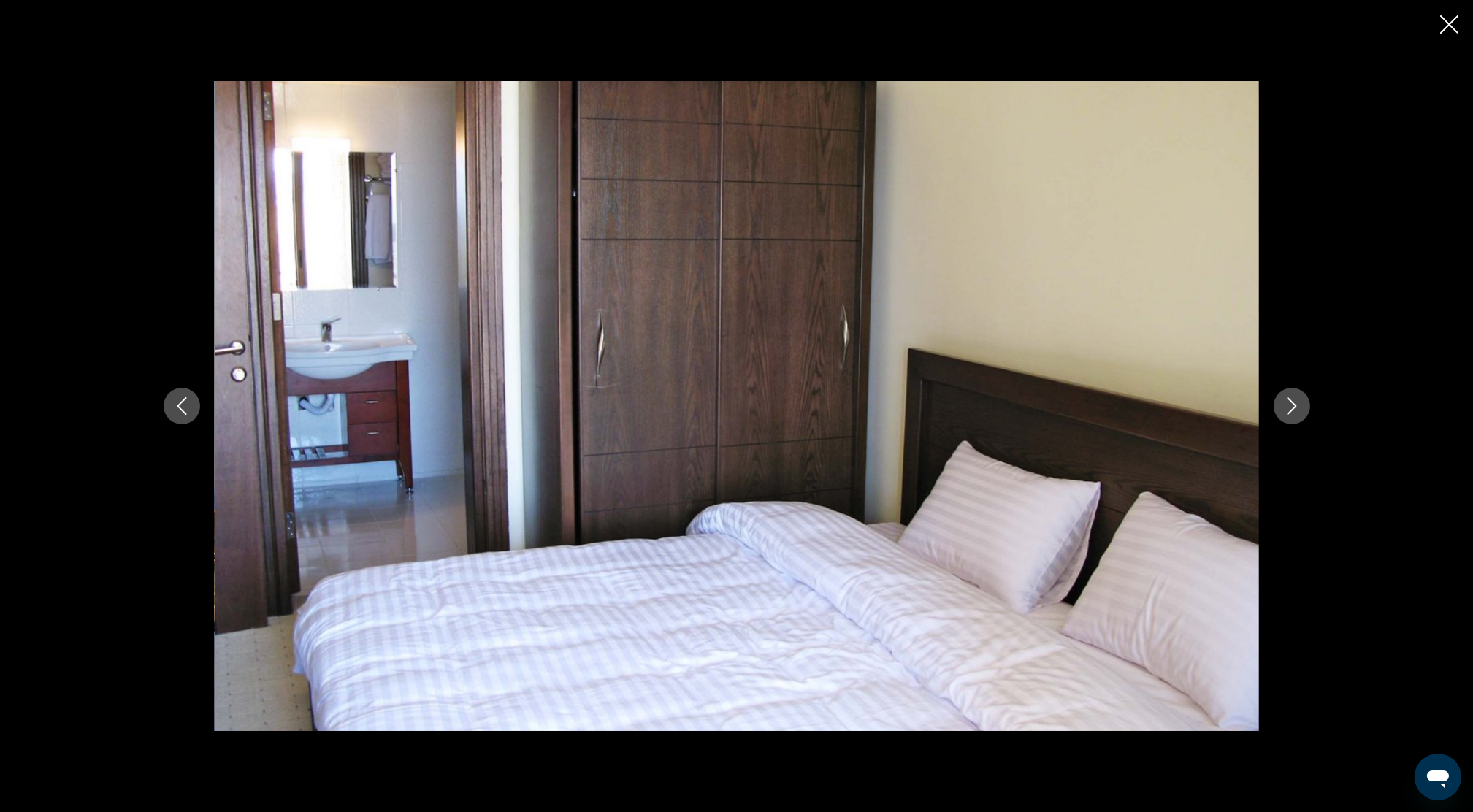
click at [1296, 406] on icon "Next image" at bounding box center [1291, 406] width 9 height 18
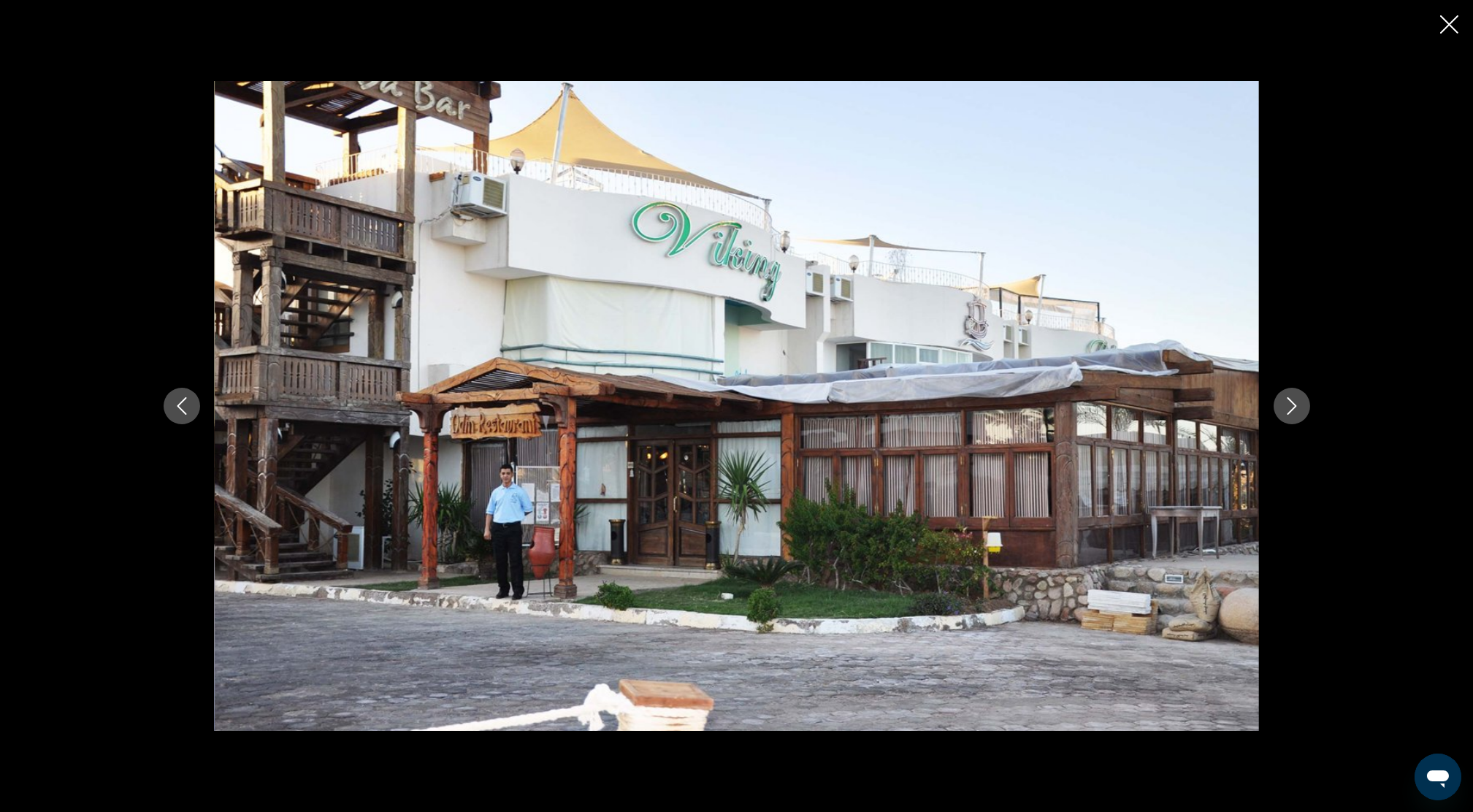
click at [1294, 405] on icon "Next image" at bounding box center [1291, 406] width 9 height 18
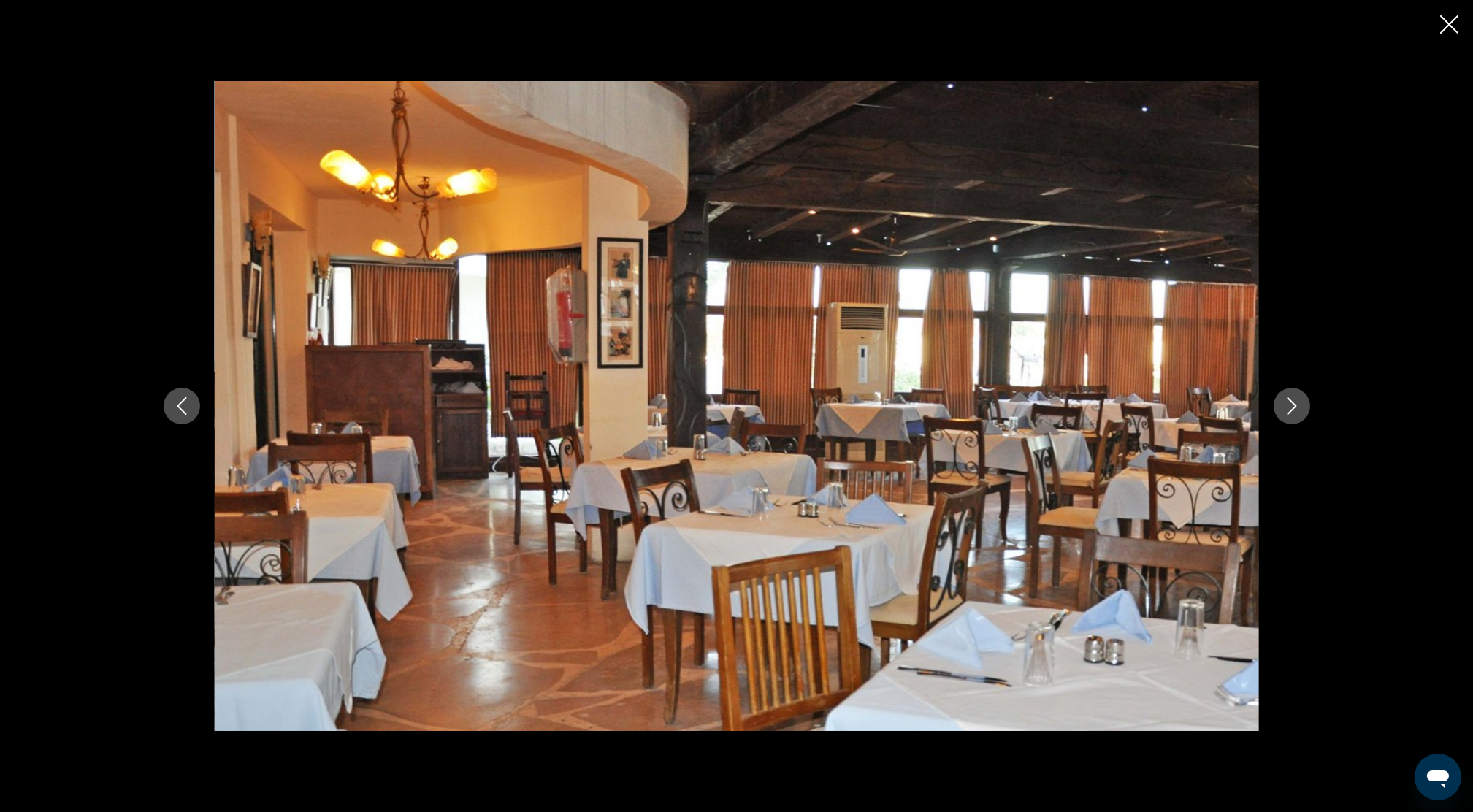
click at [1294, 405] on icon "Next image" at bounding box center [1291, 406] width 9 height 18
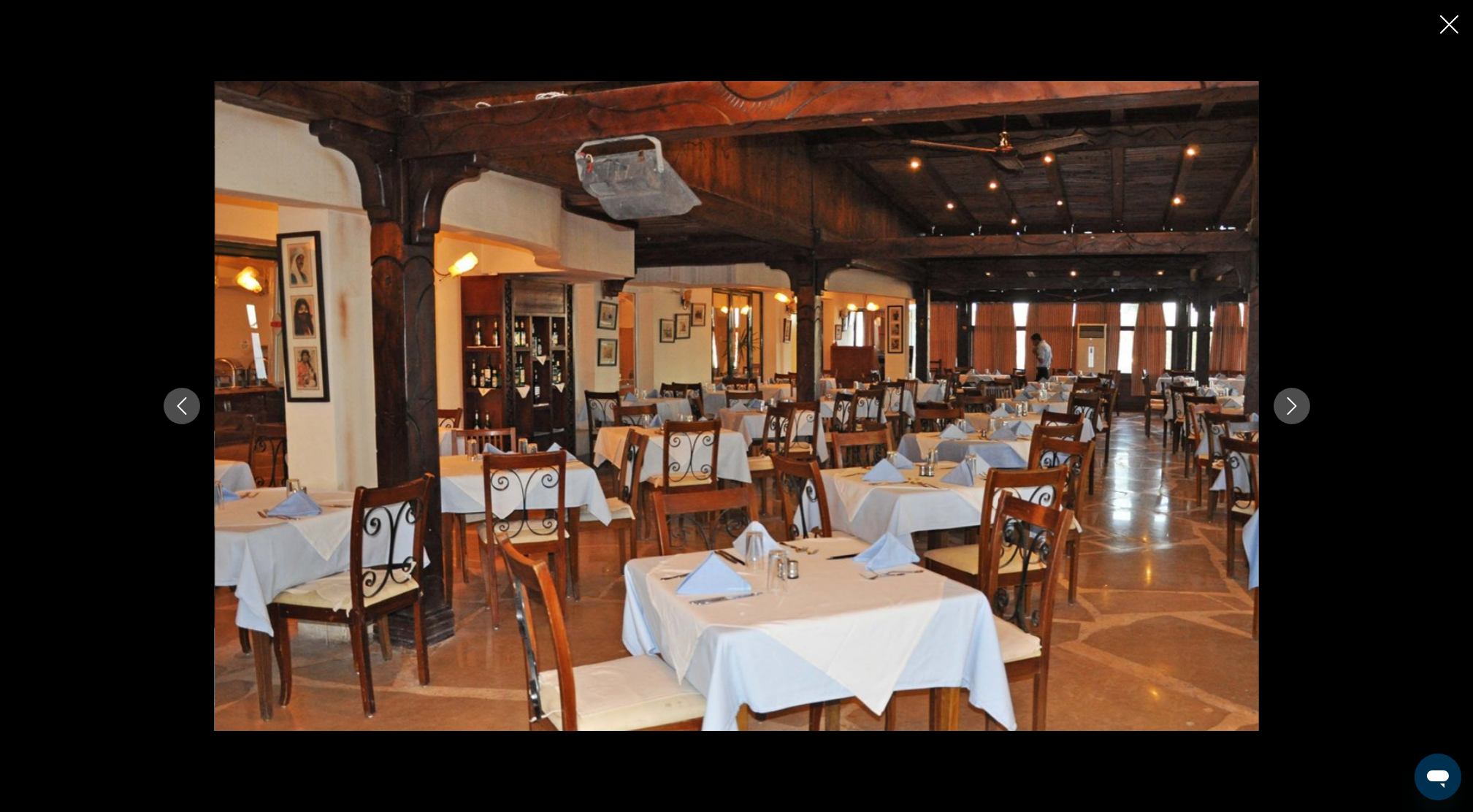
click at [1294, 405] on icon "Next image" at bounding box center [1291, 406] width 9 height 18
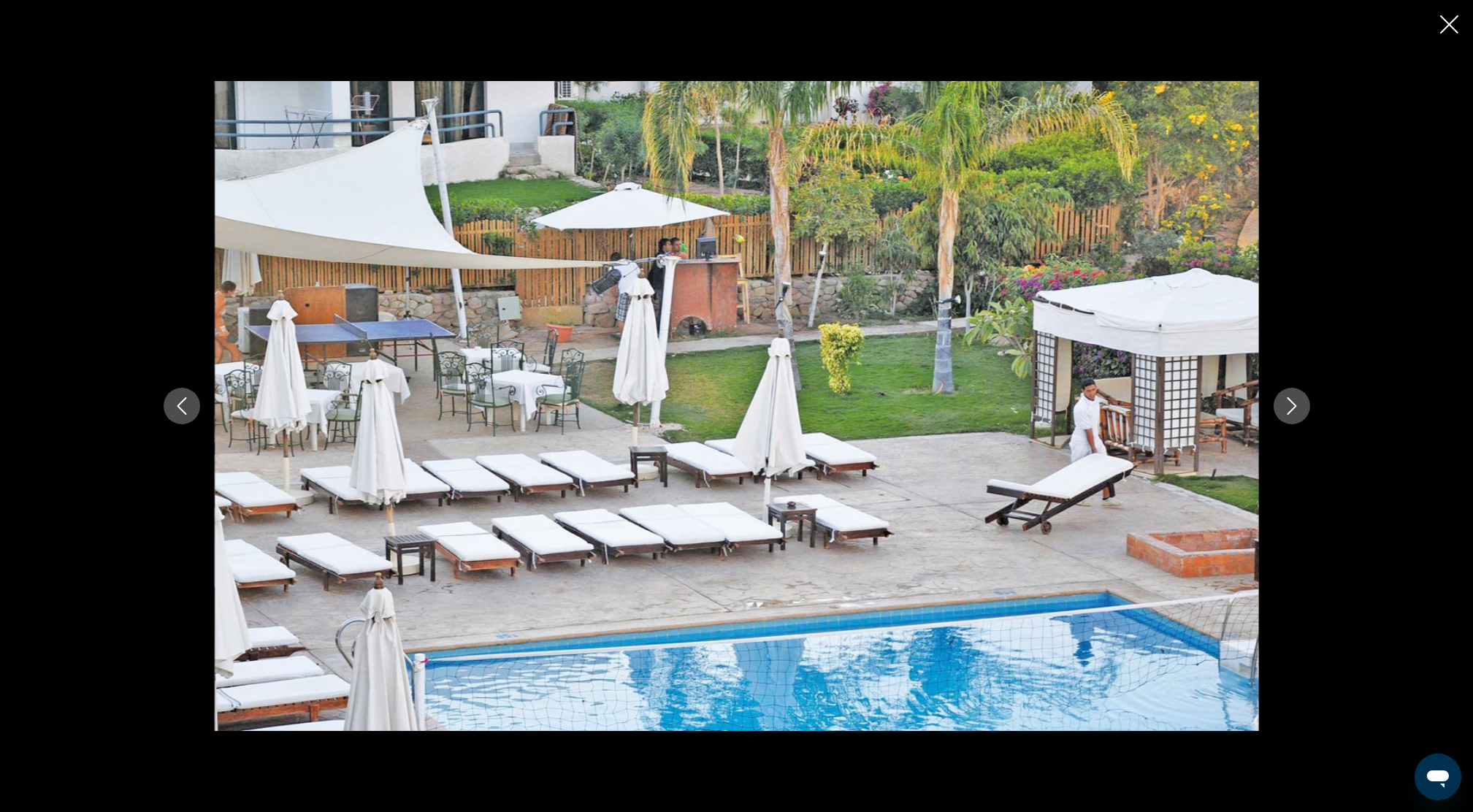
click at [1294, 405] on icon "Next image" at bounding box center [1291, 406] width 9 height 18
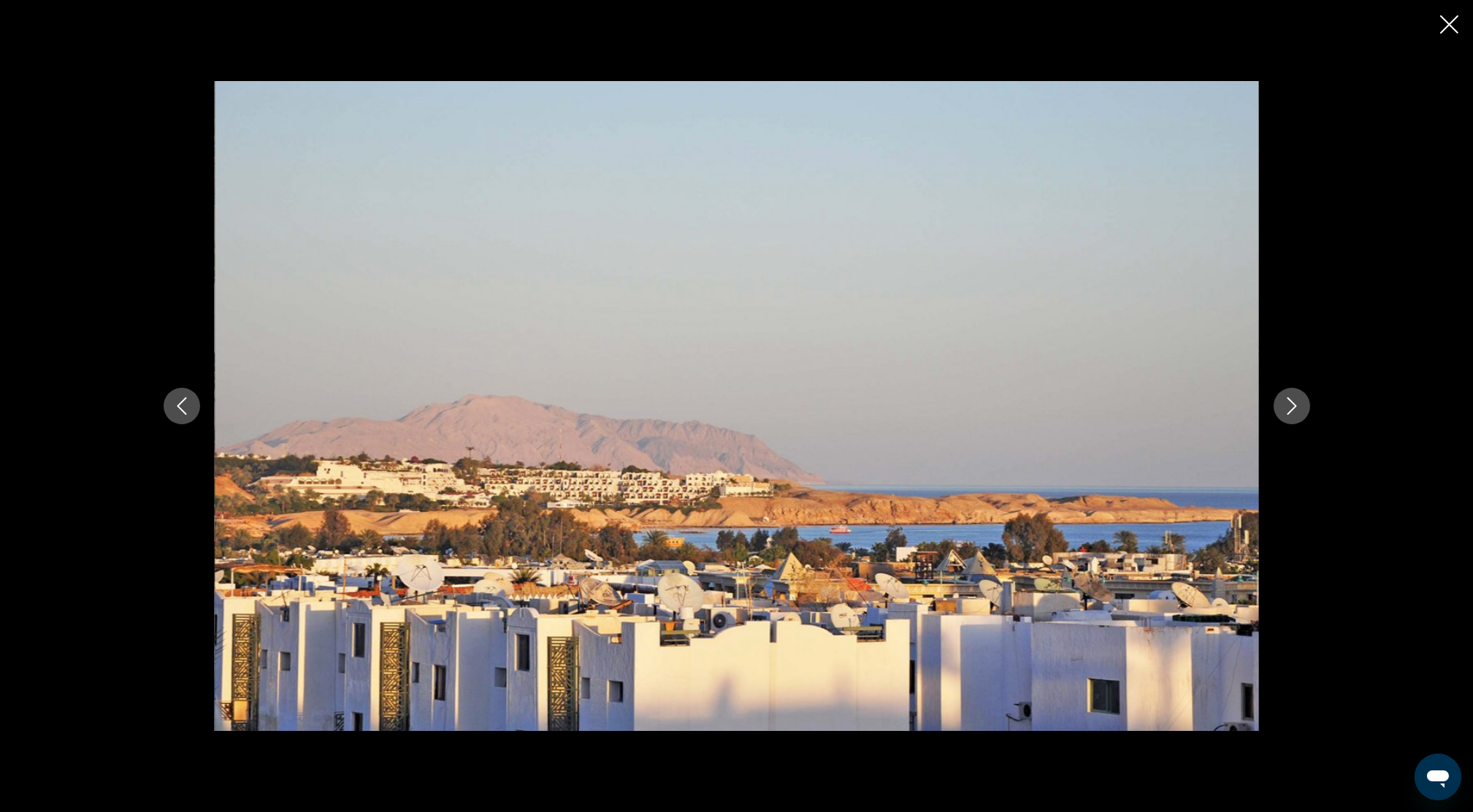
click at [1294, 405] on icon "Next image" at bounding box center [1291, 406] width 9 height 18
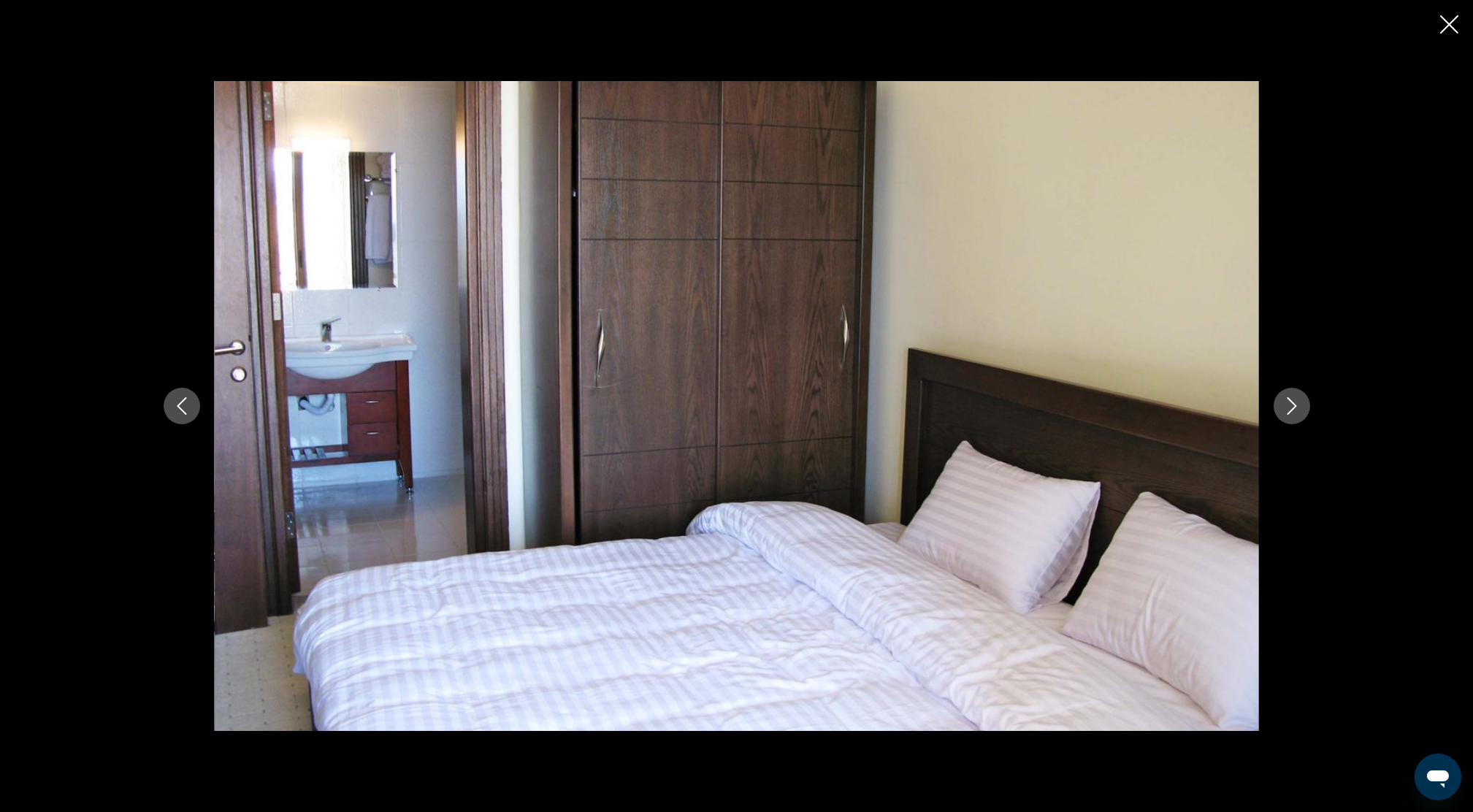
click at [1294, 405] on icon "Next image" at bounding box center [1291, 406] width 9 height 18
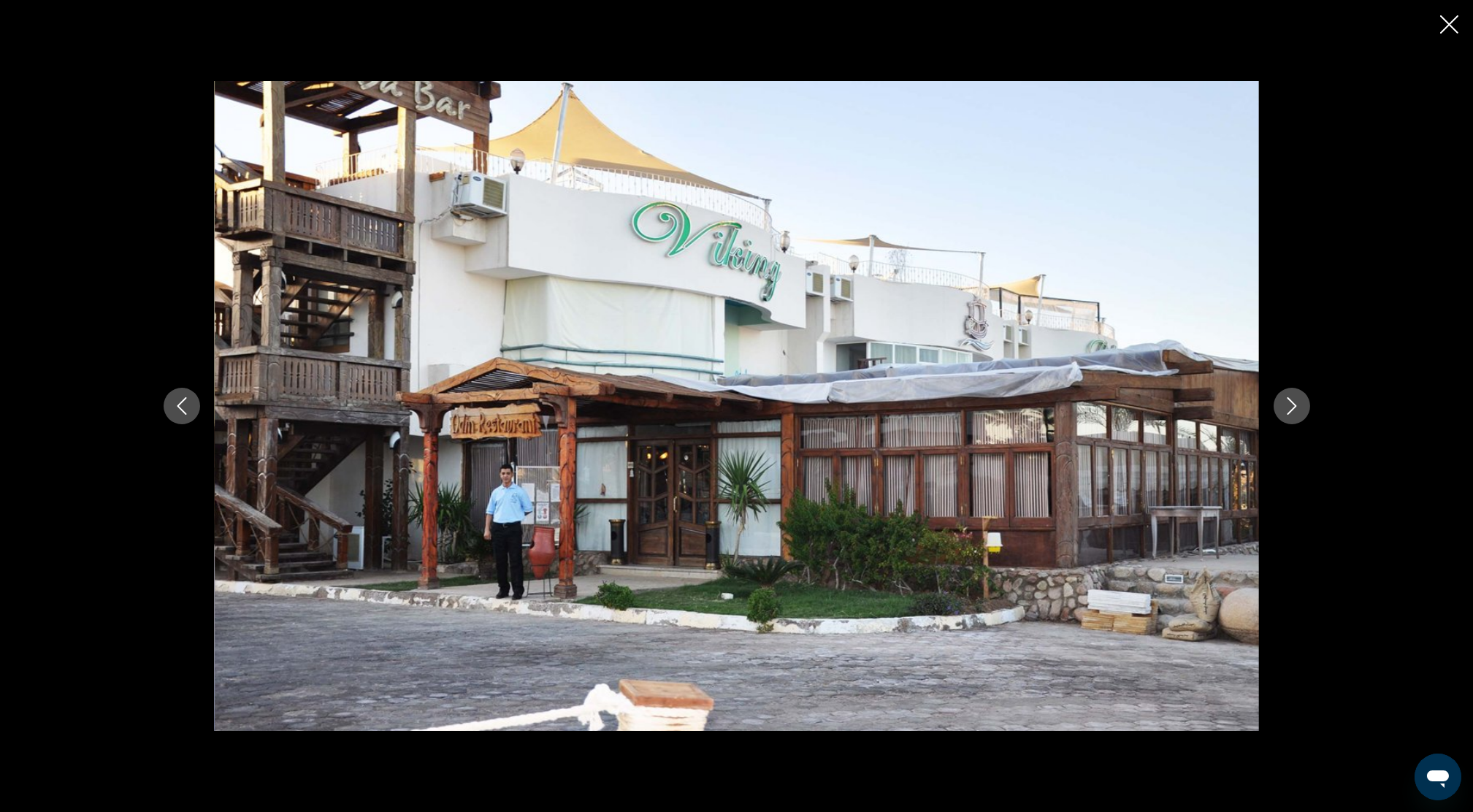
click at [1452, 21] on icon "Close slideshow" at bounding box center [1449, 25] width 18 height 18
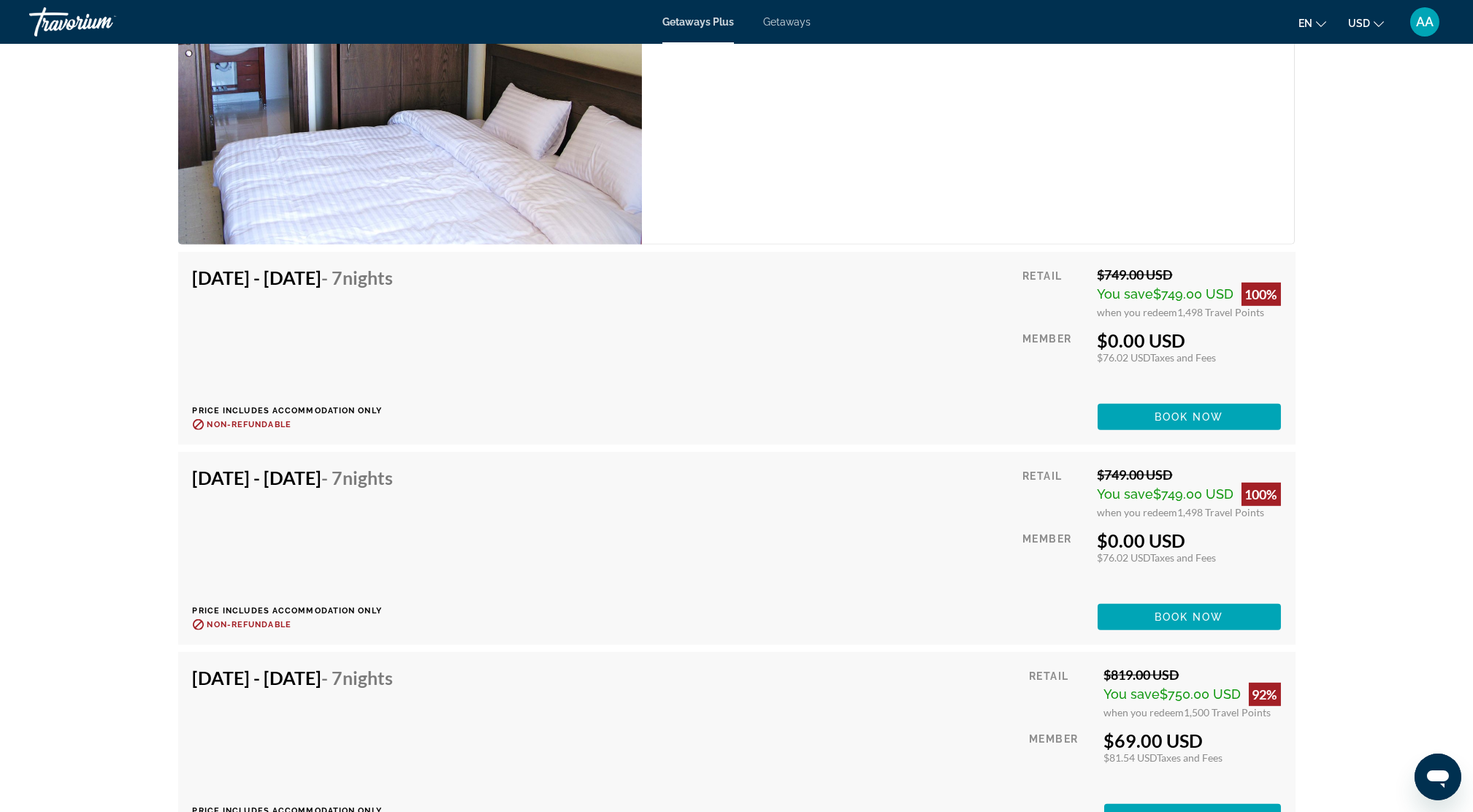
scroll to position [3603, 0]
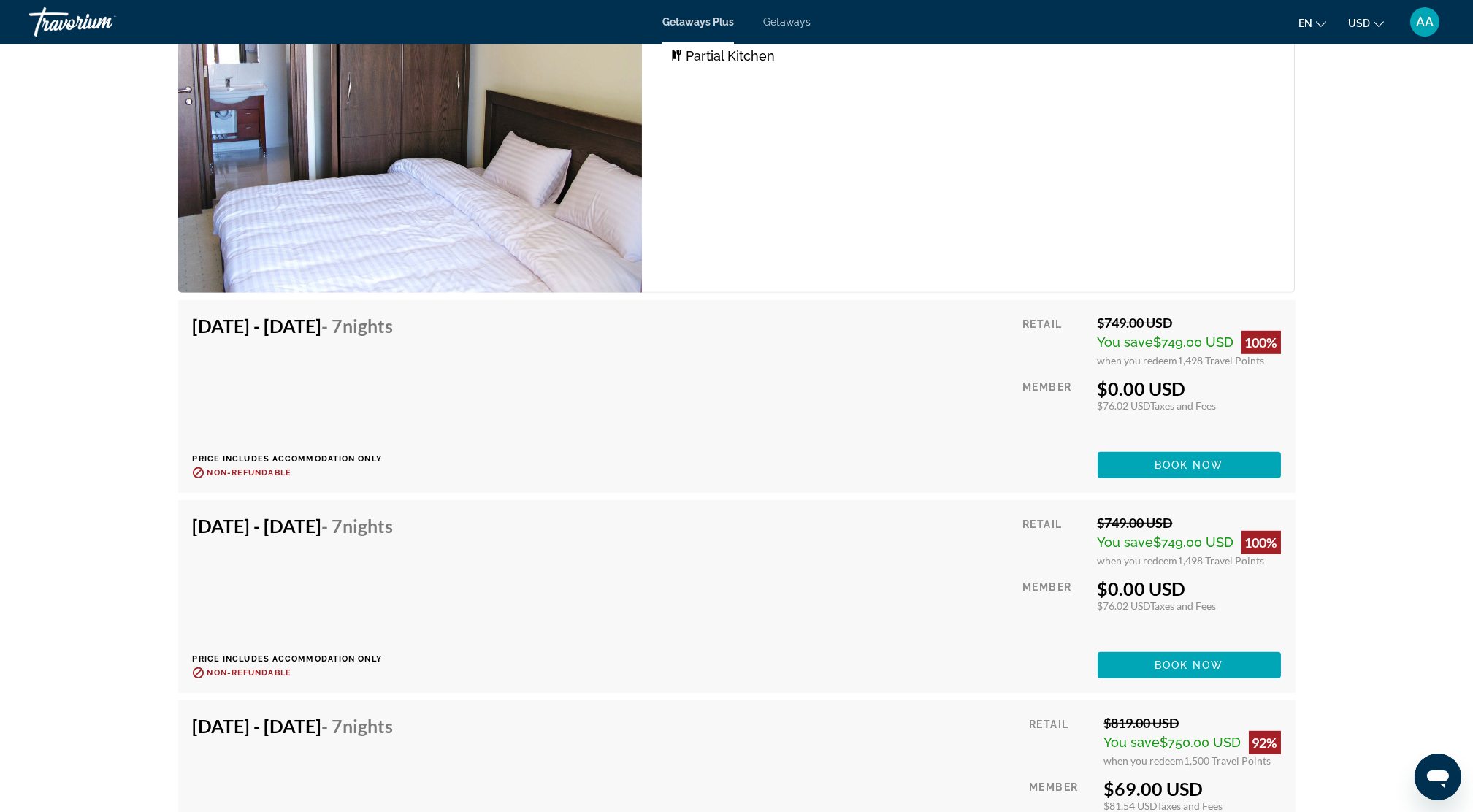
drag, startPoint x: 1096, startPoint y: 393, endPoint x: 804, endPoint y: 330, distance: 298.7
click at [804, 330] on div "[DATE] - [DATE] - 7 Nights Price includes accommodation only Refundable until :…" at bounding box center [736, 396] width 1088 height 163
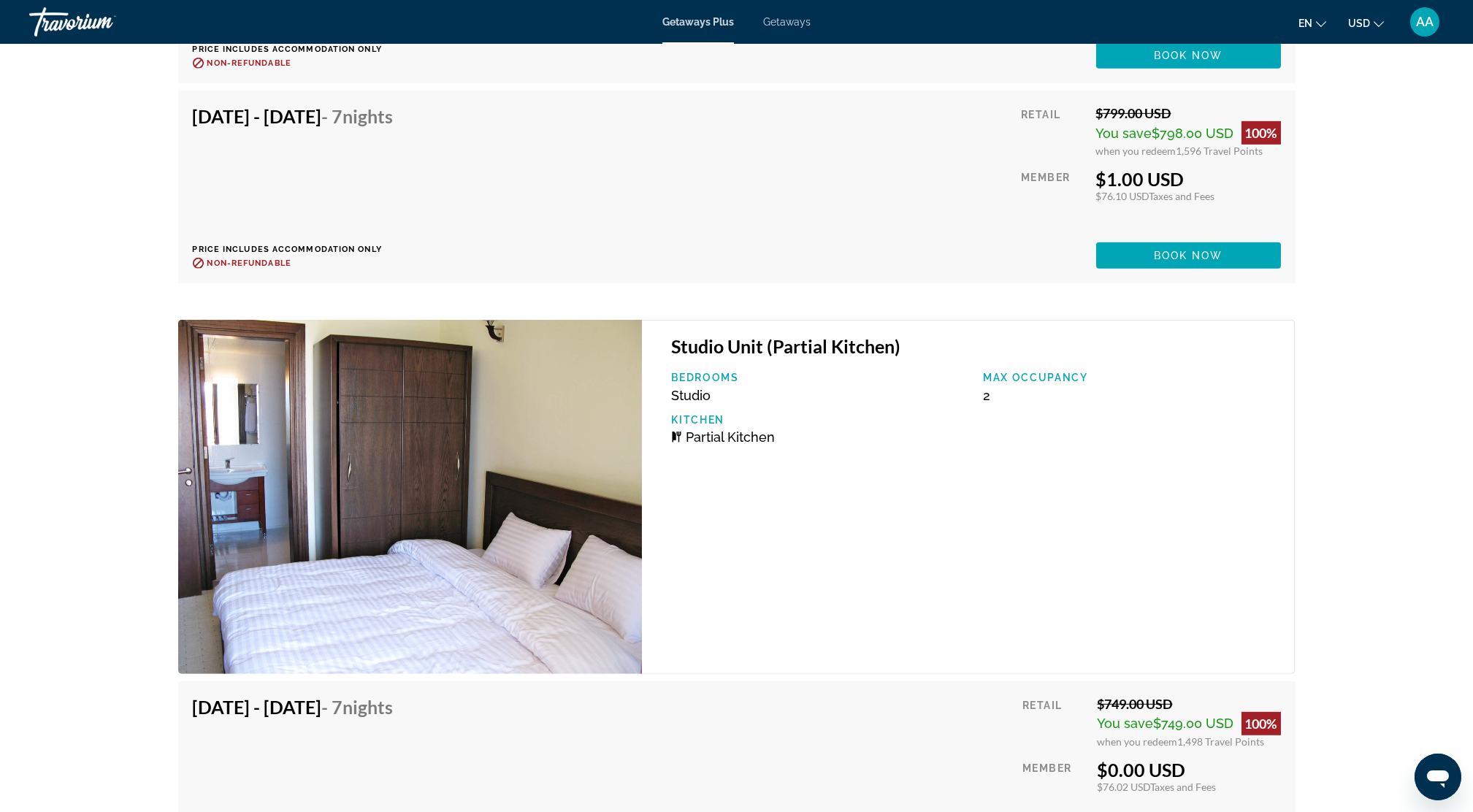
scroll to position [3213, 0]
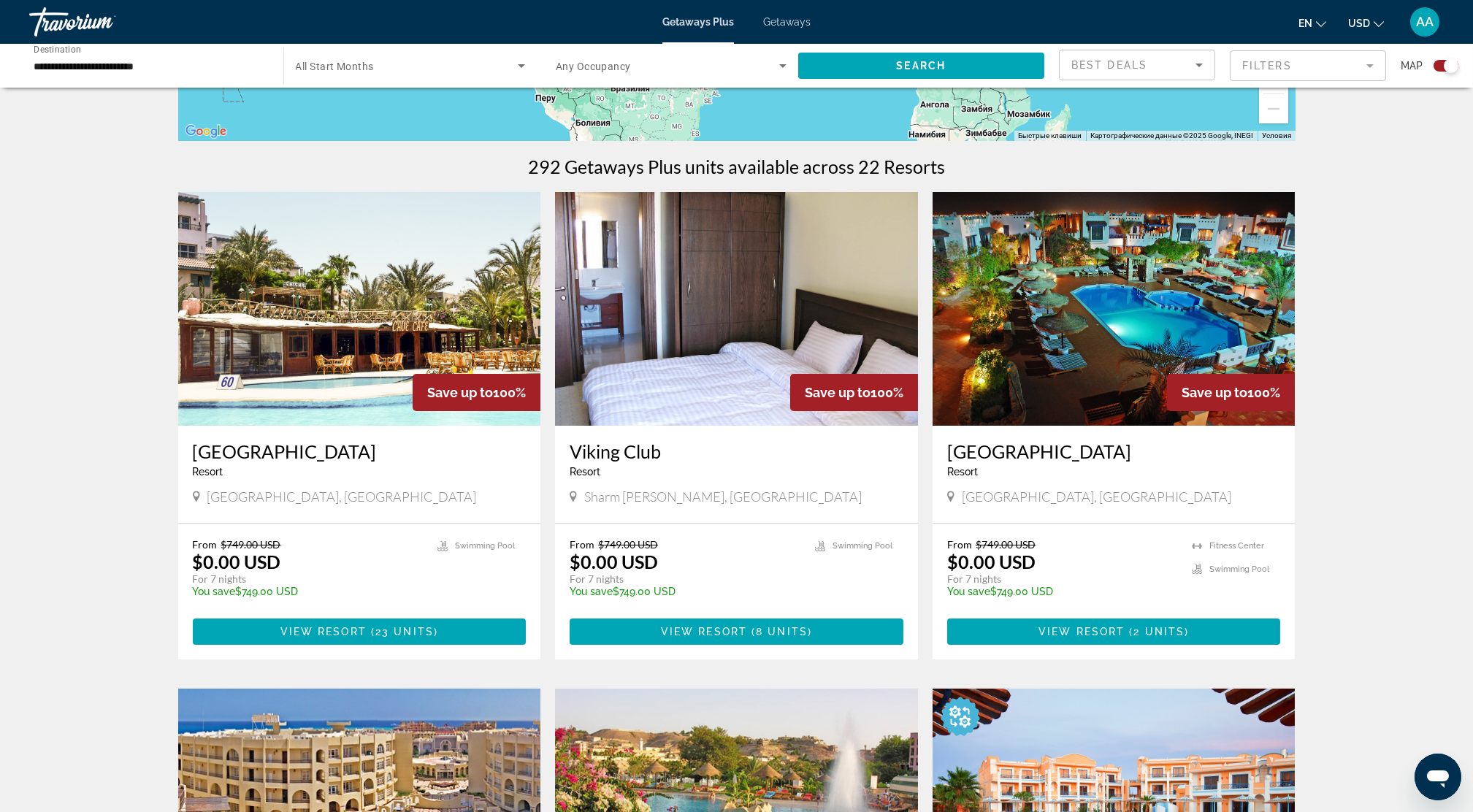
scroll to position [390, 0]
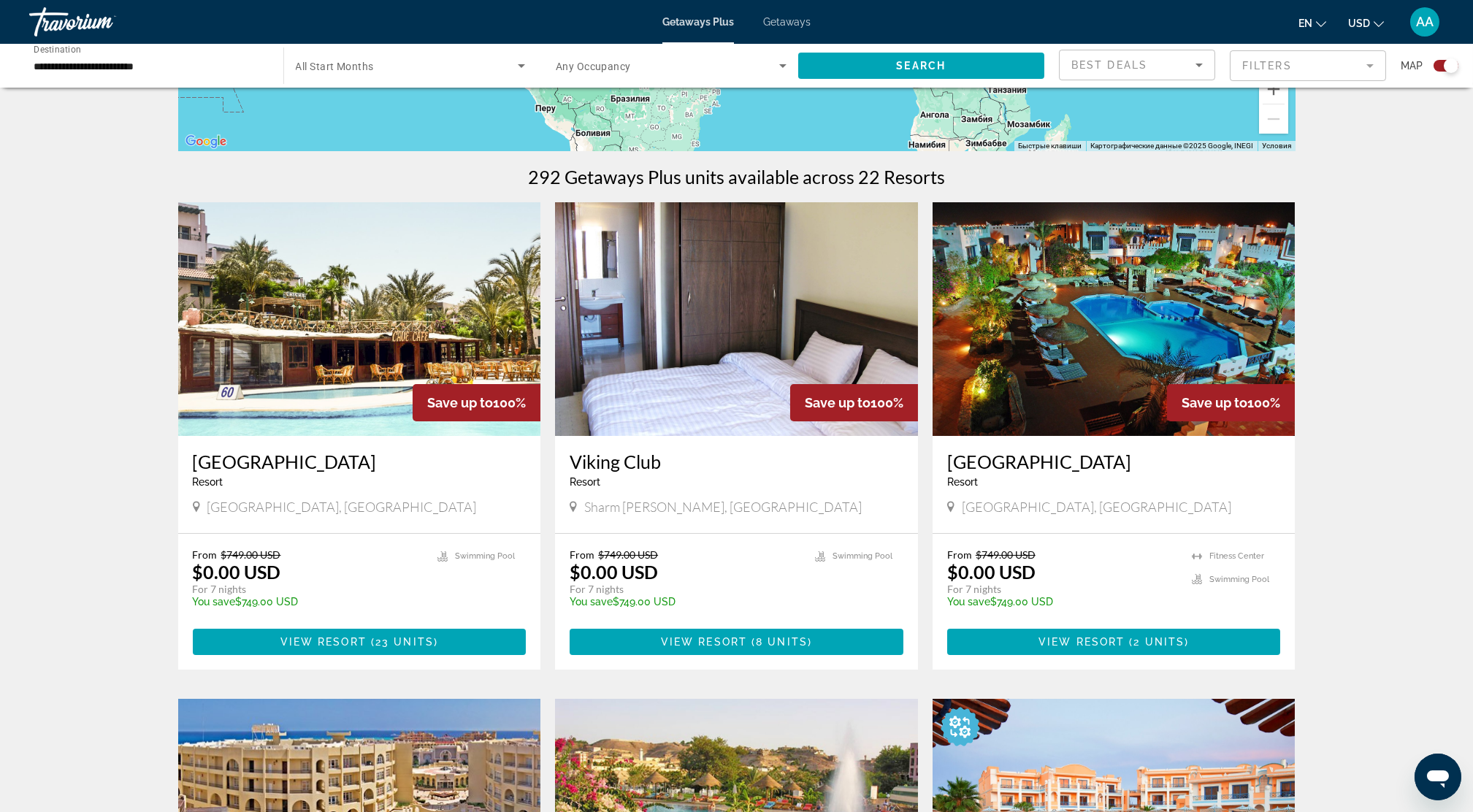
click at [67, 74] on div "**********" at bounding box center [149, 66] width 231 height 41
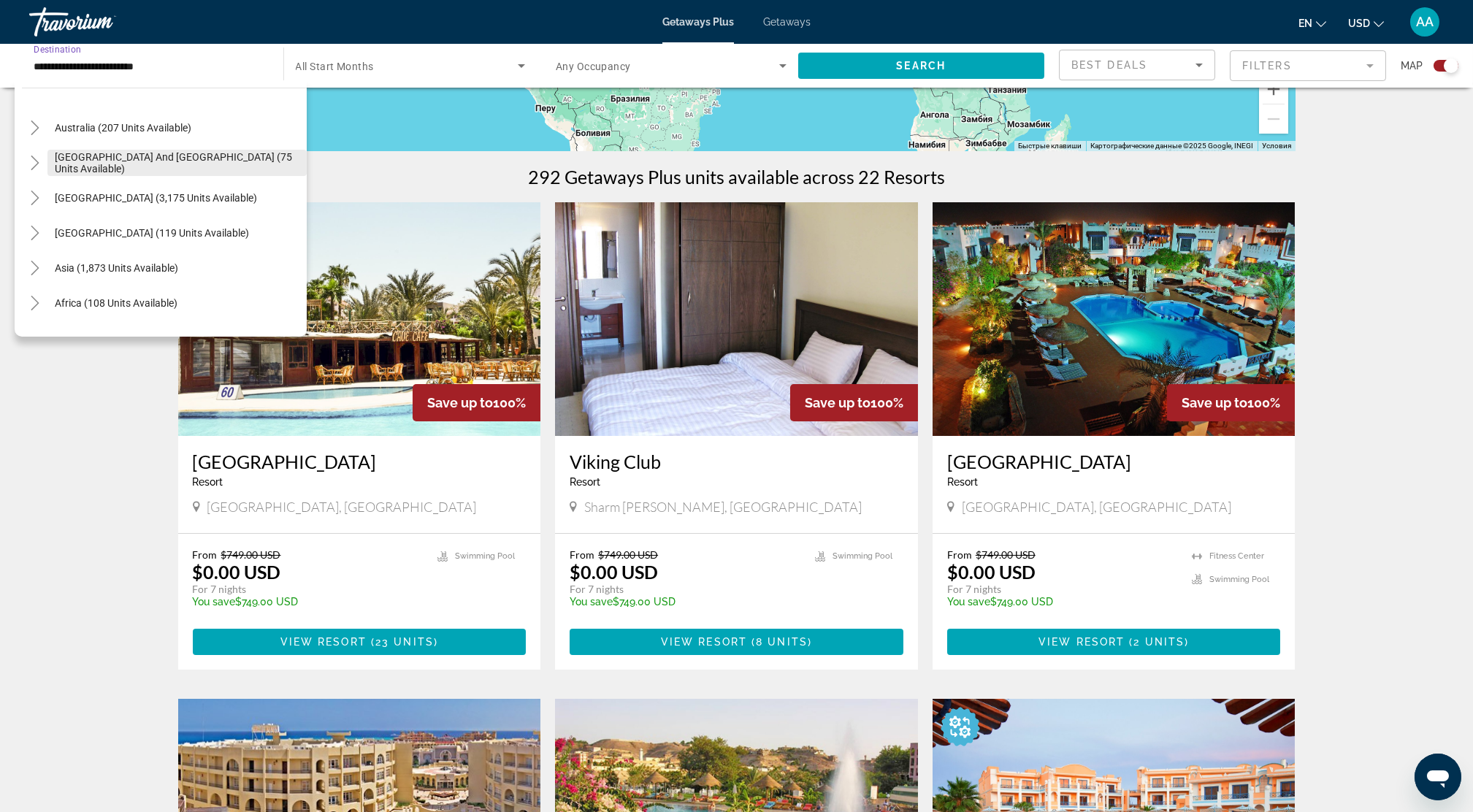
scroll to position [243, 0]
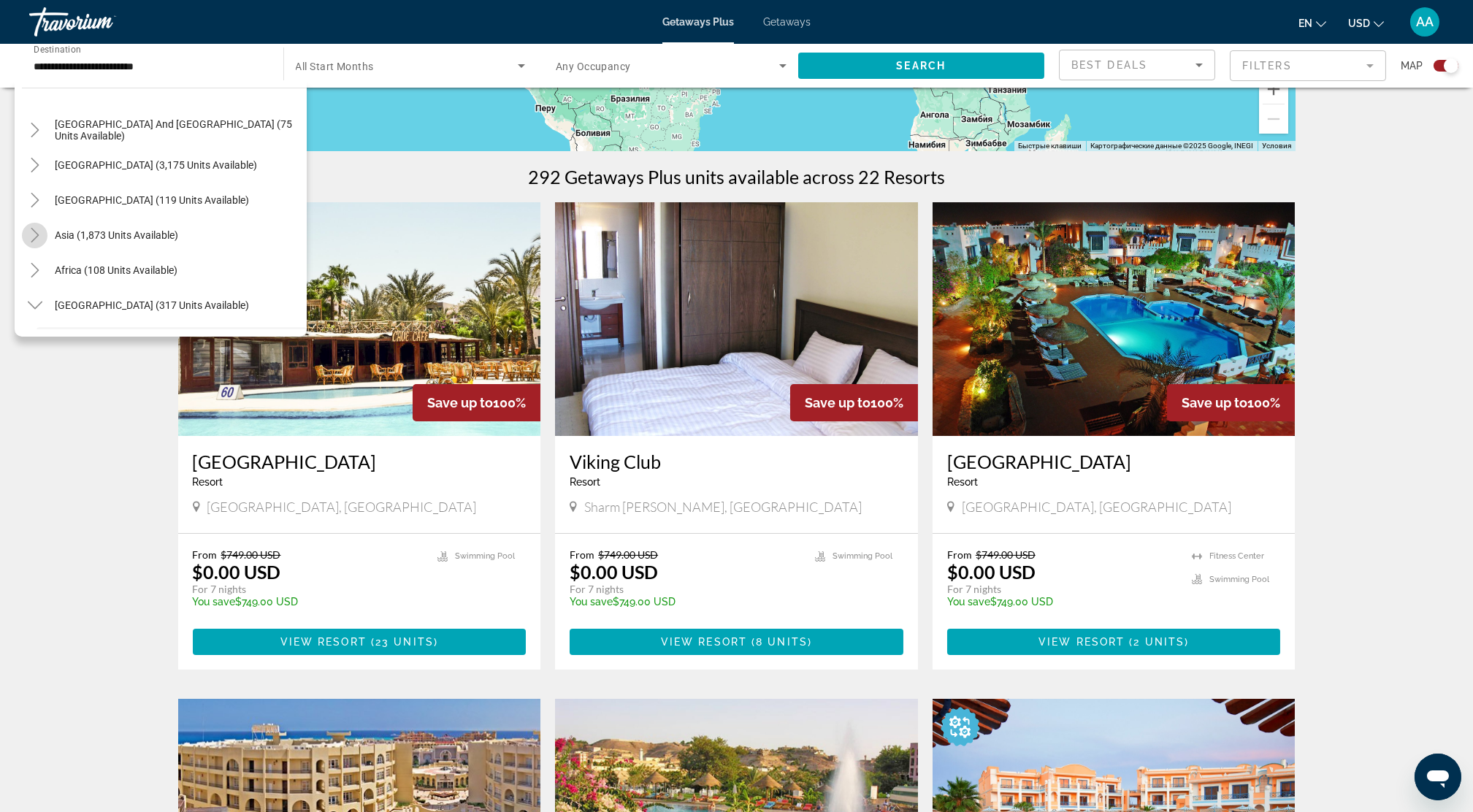
click at [36, 238] on icon "Toggle Asia (1,873 units available)" at bounding box center [35, 235] width 15 height 15
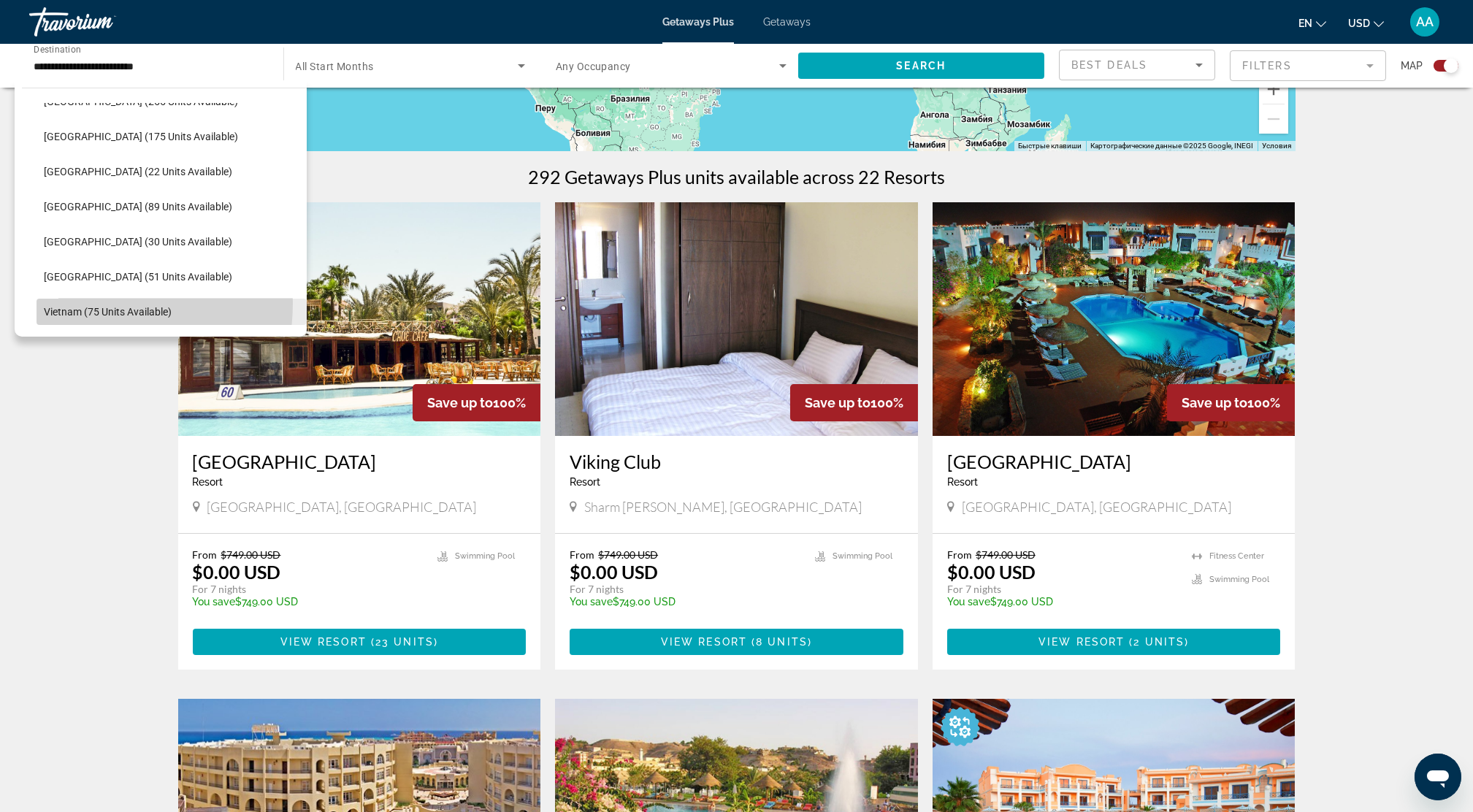
click at [83, 302] on span "Search widget" at bounding box center [172, 312] width 270 height 35
type input "**********"
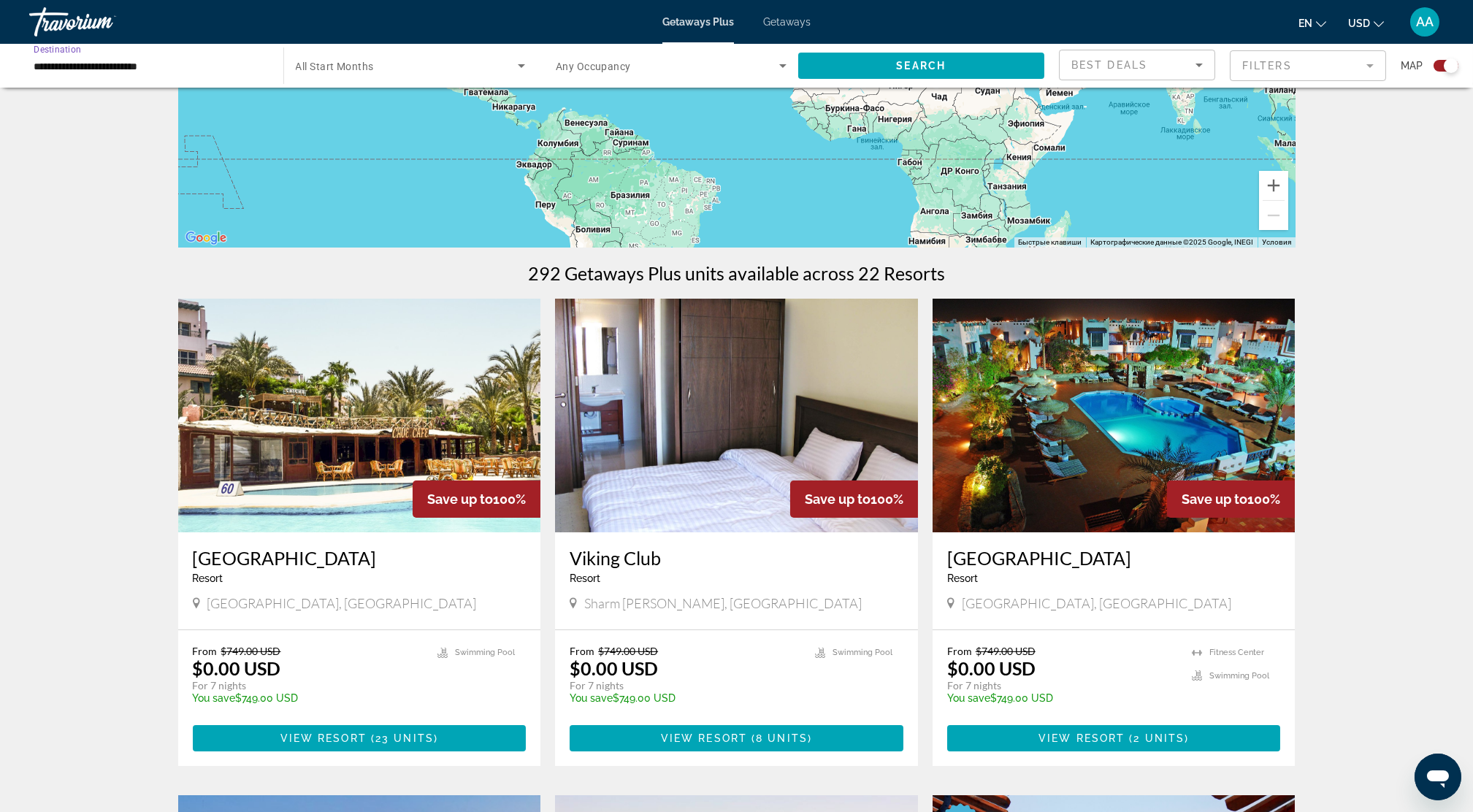
scroll to position [292, 0]
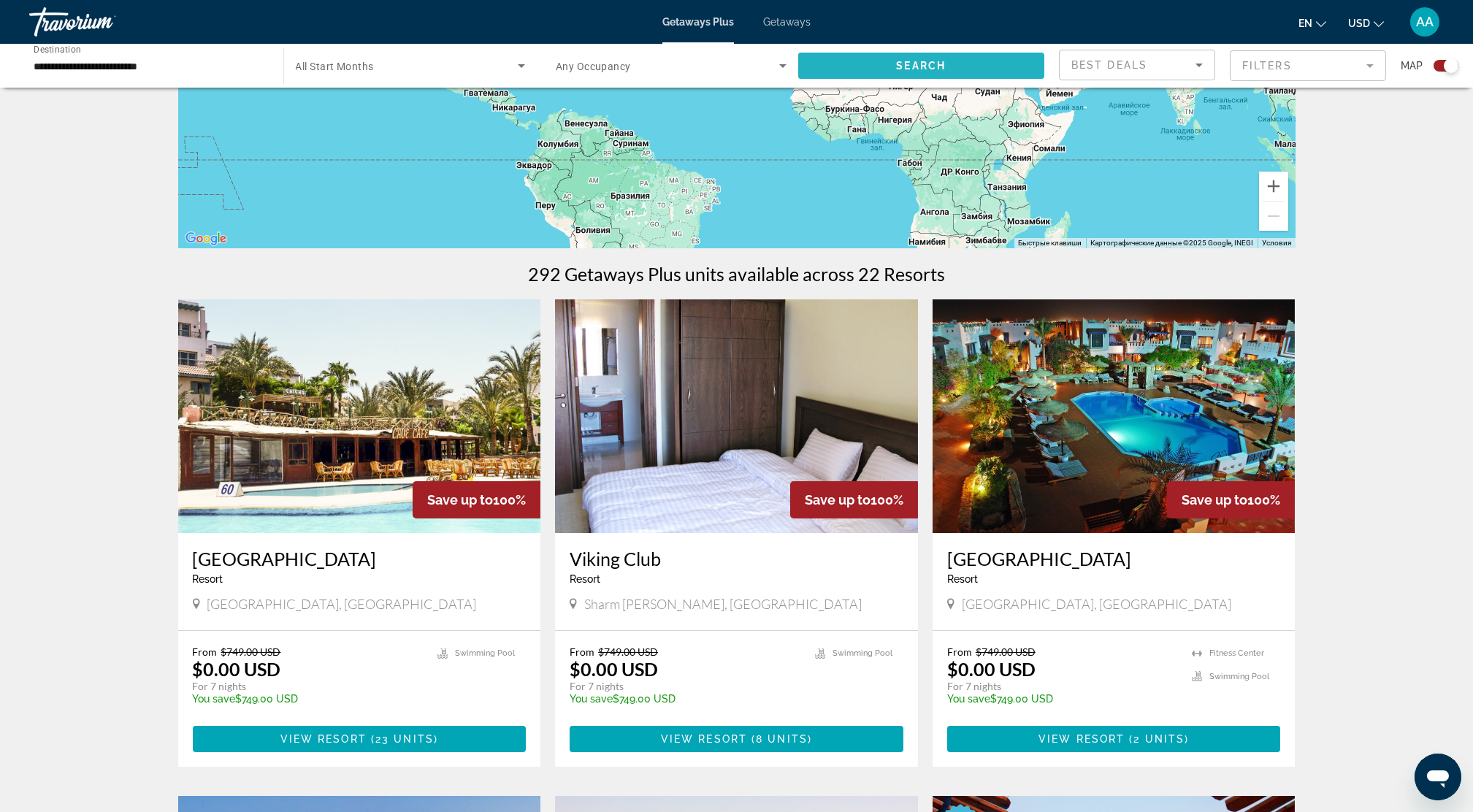
click at [894, 65] on span "Search widget" at bounding box center [922, 66] width 247 height 35
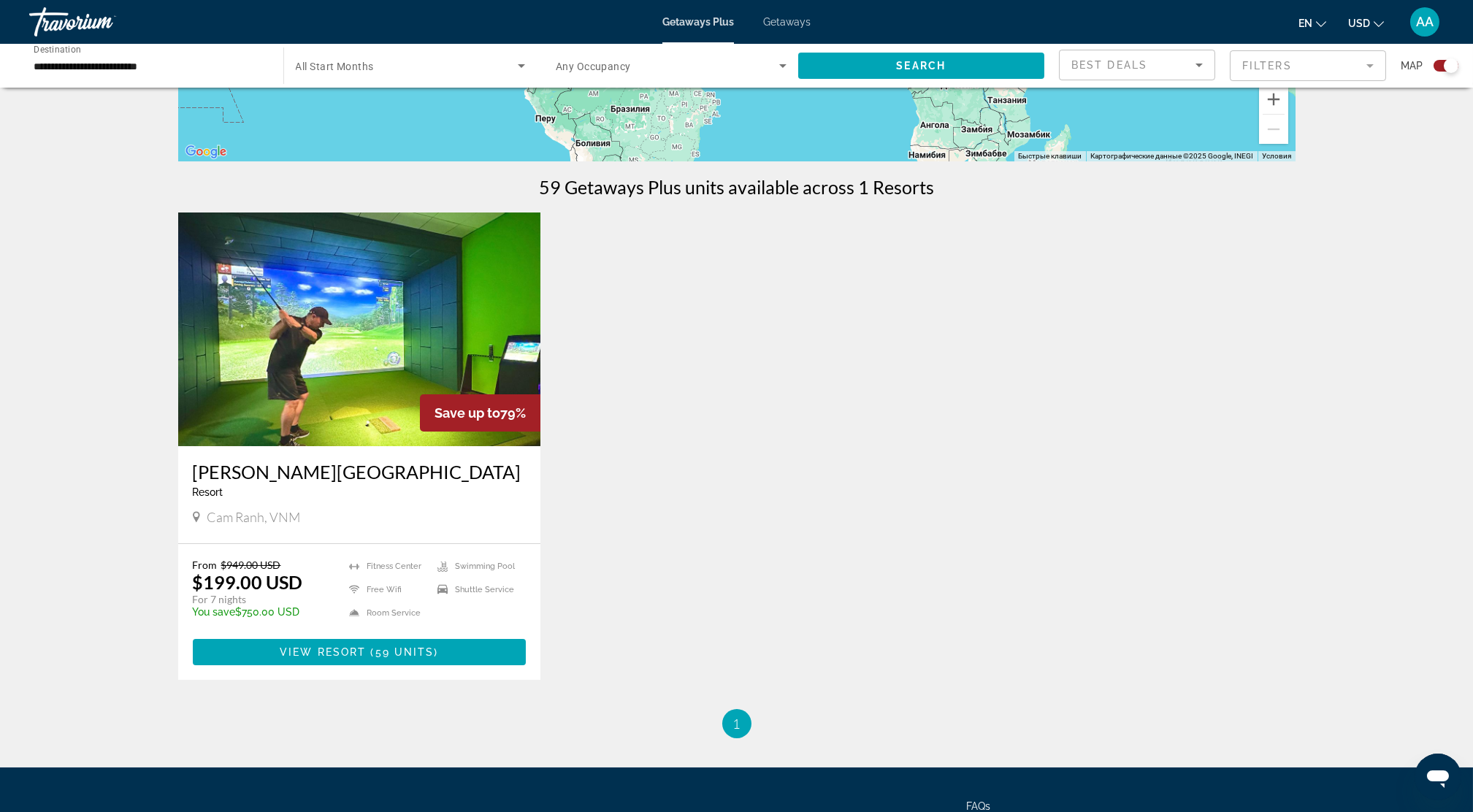
scroll to position [390, 0]
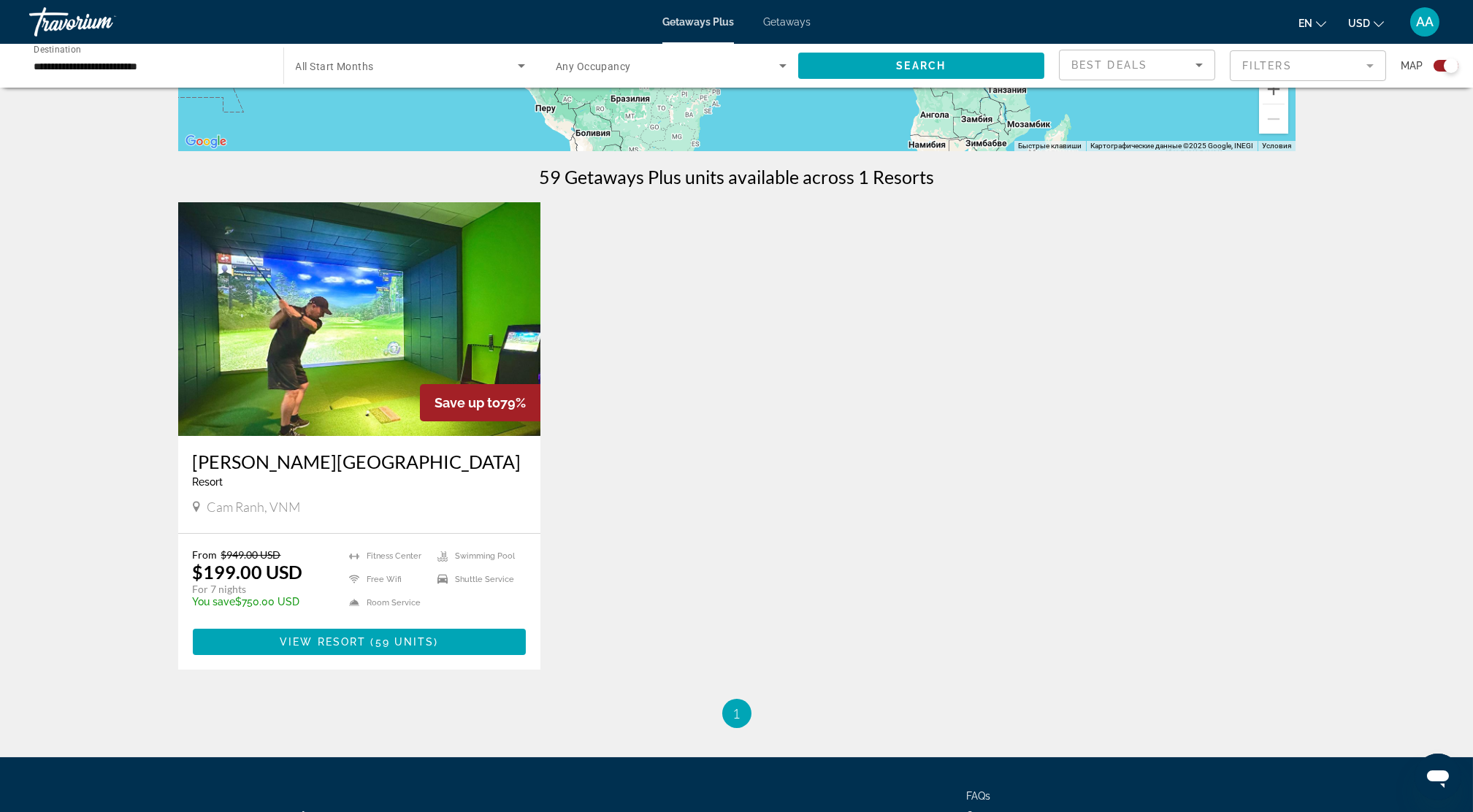
click at [393, 317] on img "Main content" at bounding box center [359, 319] width 363 height 234
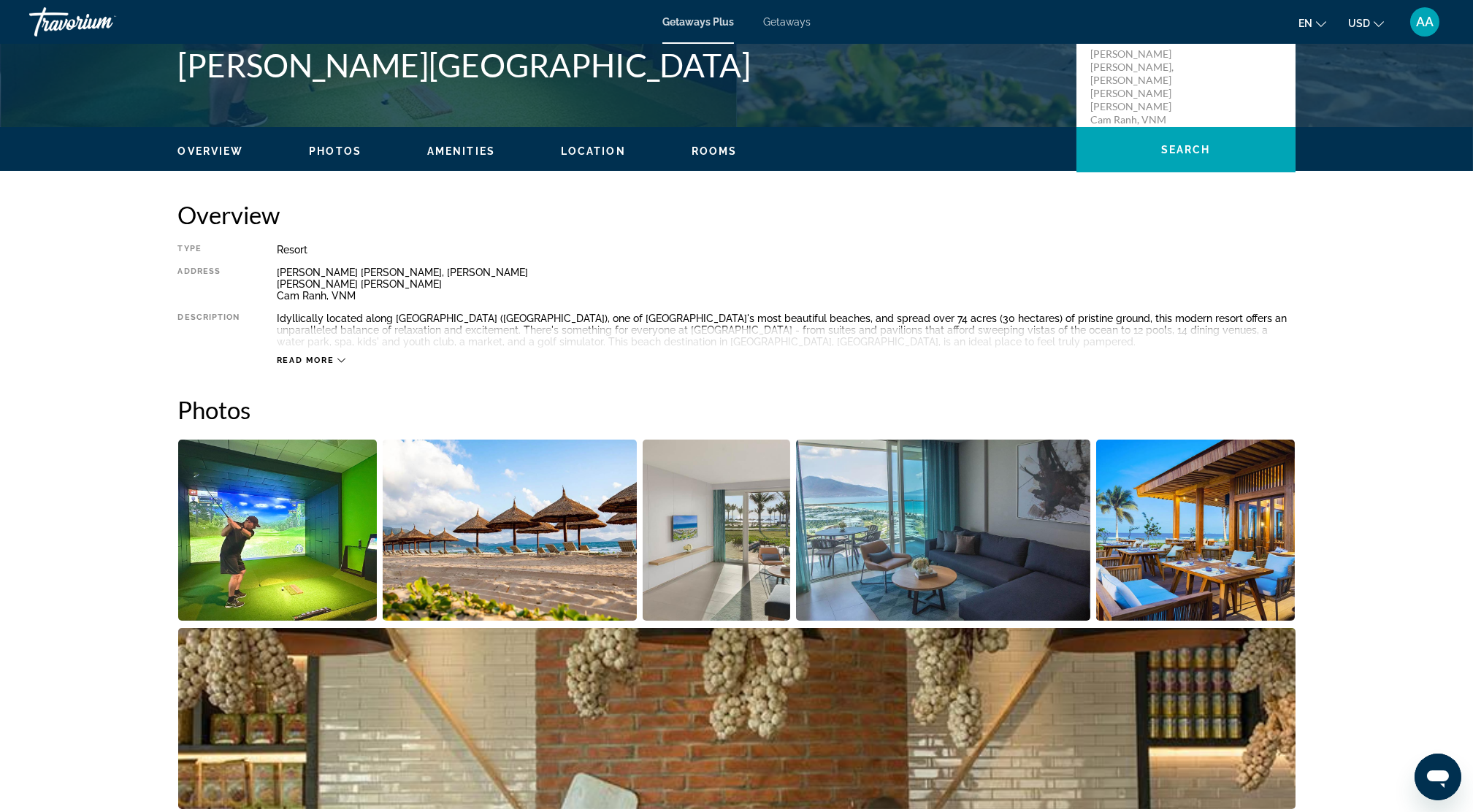
scroll to position [486, 0]
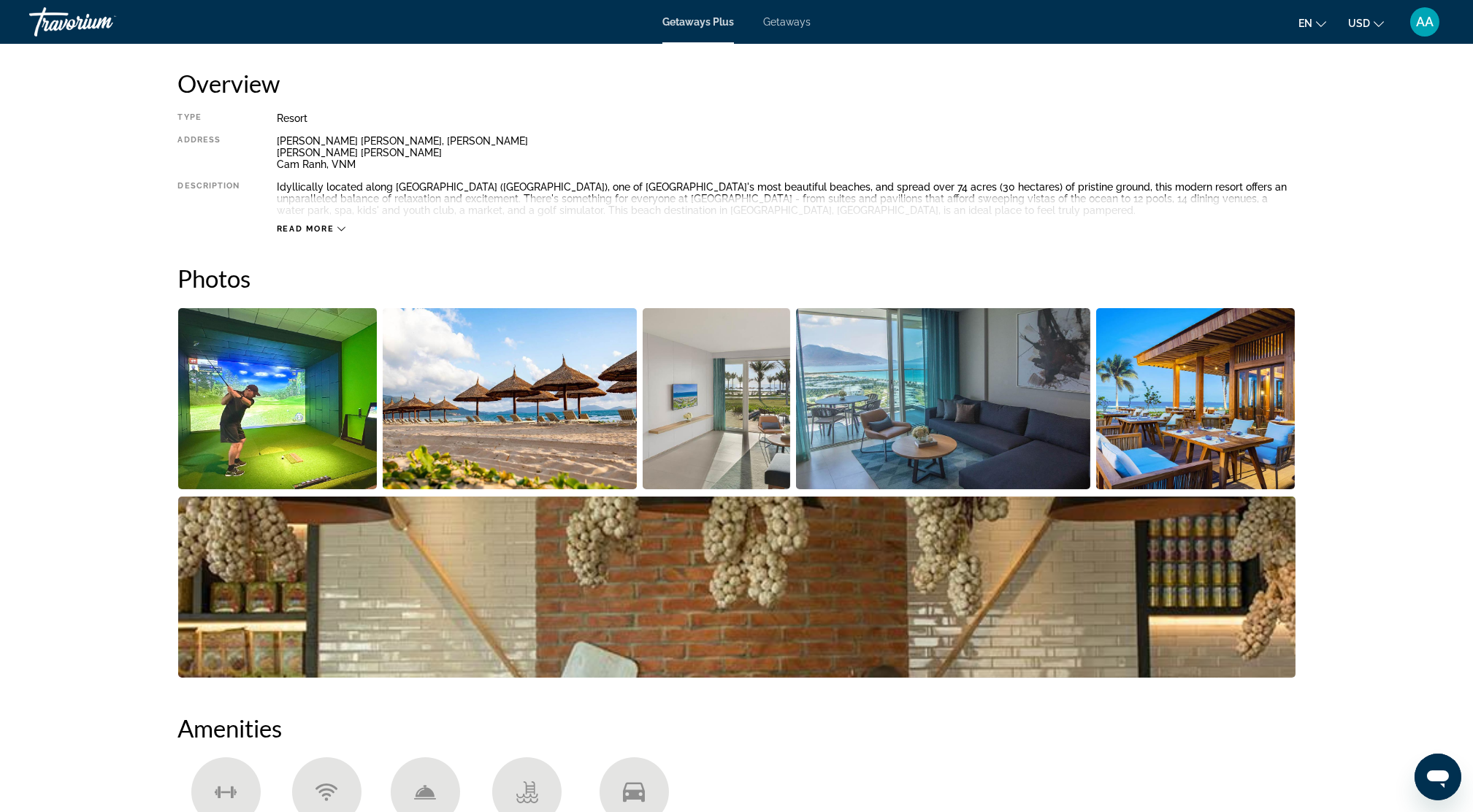
click at [307, 407] on img "Open full-screen image slider" at bounding box center [278, 399] width 199 height 181
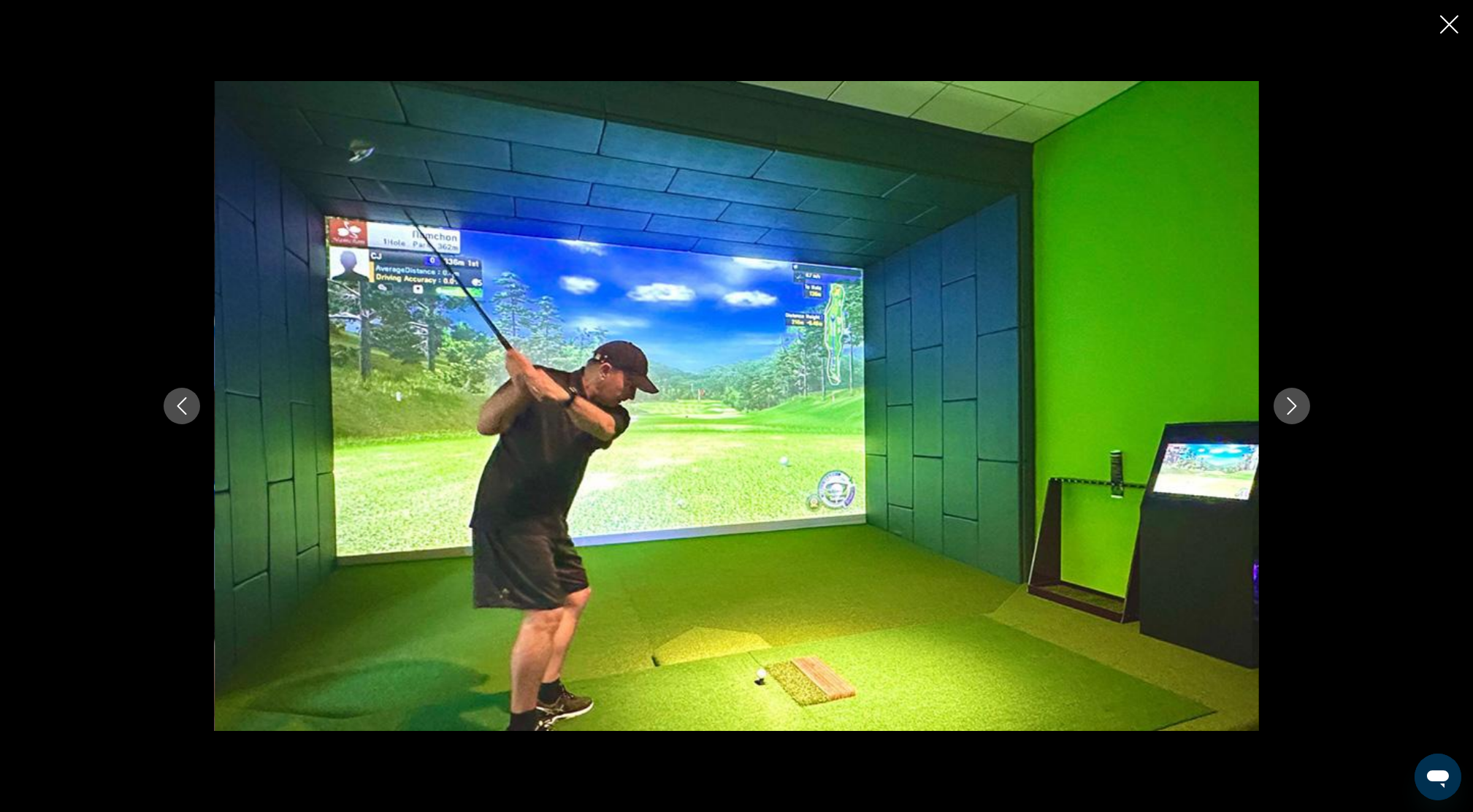
click at [1281, 409] on button "Next image" at bounding box center [1292, 406] width 37 height 37
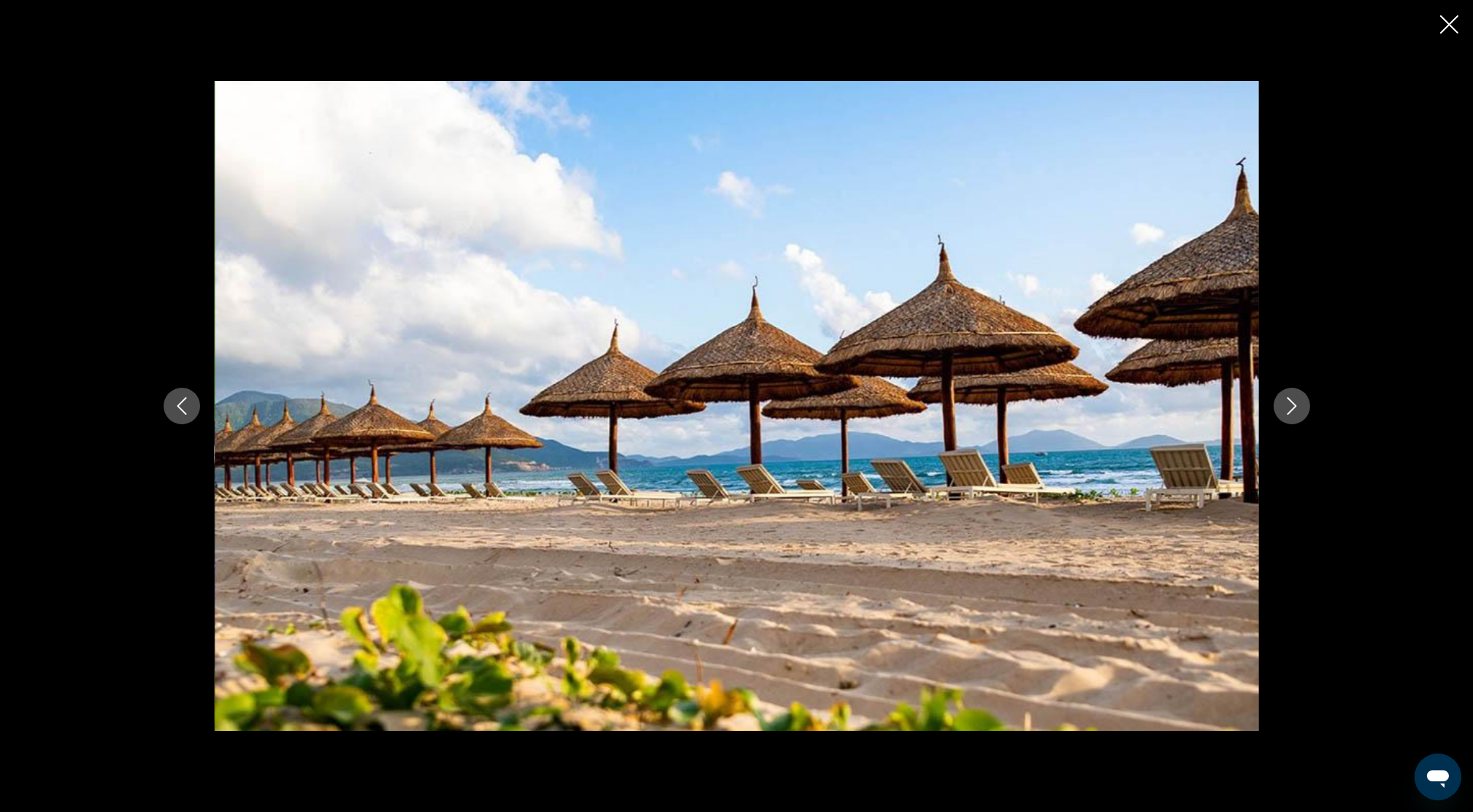
click at [1299, 409] on icon "Next image" at bounding box center [1292, 406] width 18 height 18
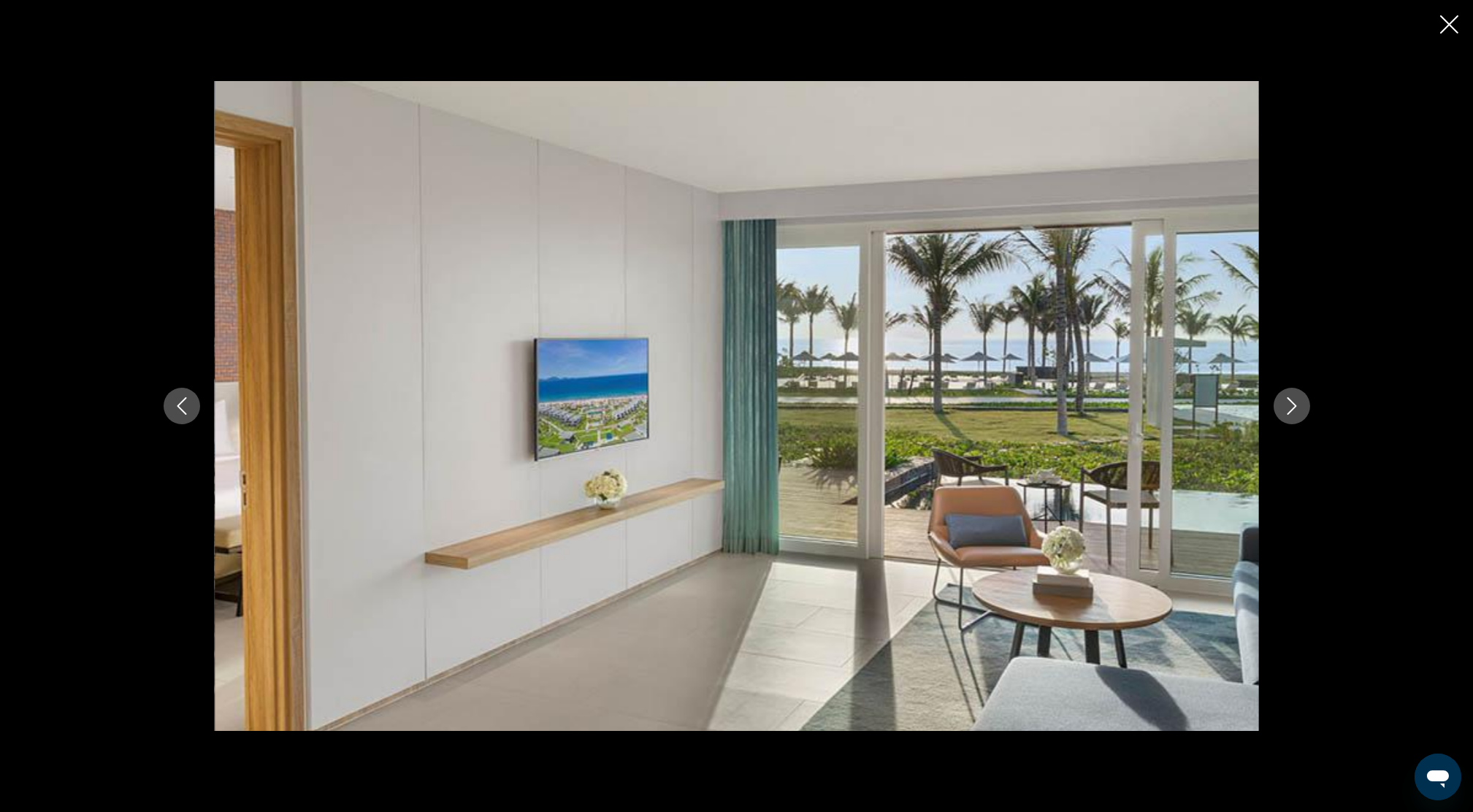
click at [1287, 404] on icon "Next image" at bounding box center [1292, 406] width 18 height 18
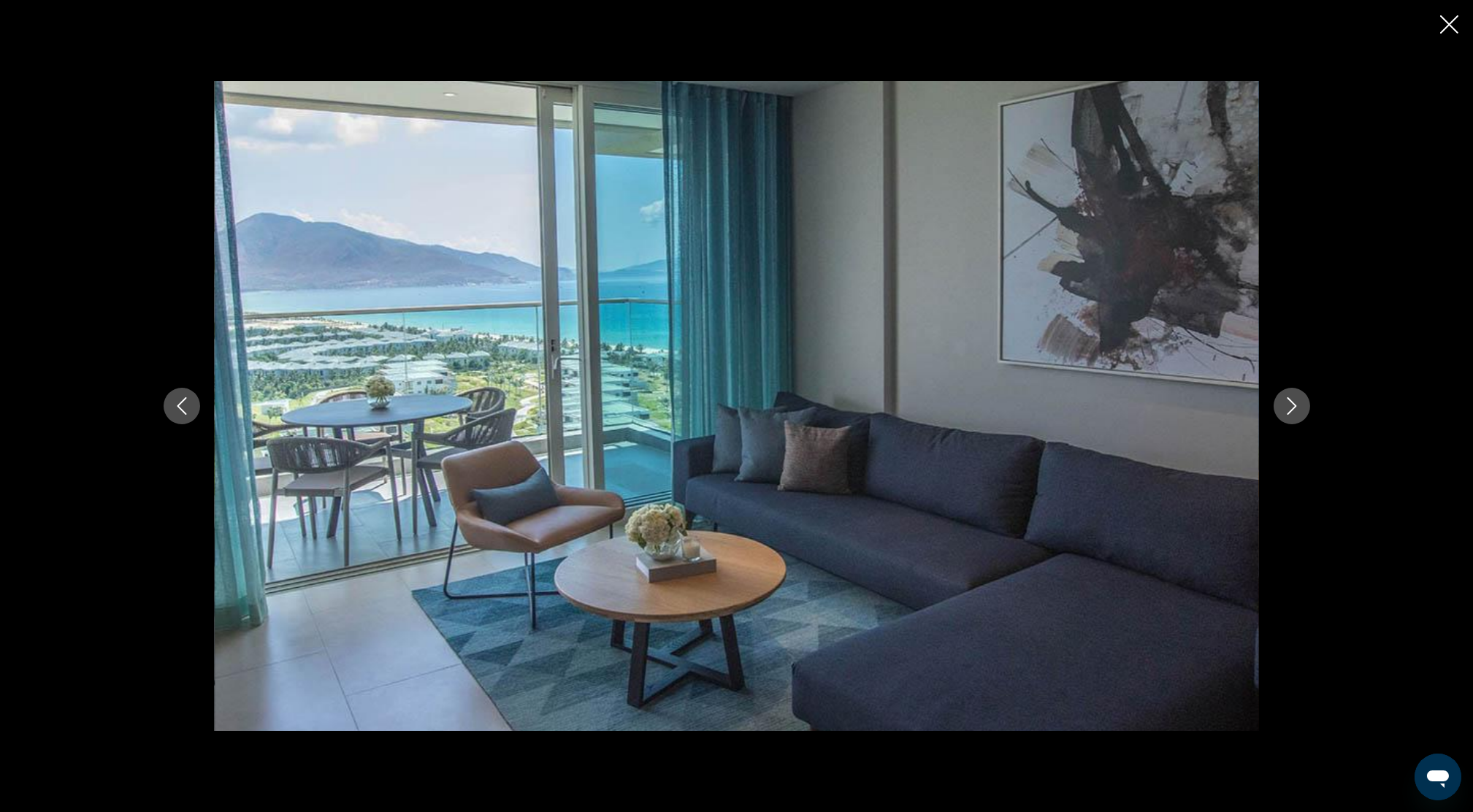
click at [1293, 406] on icon "Next image" at bounding box center [1292, 406] width 18 height 18
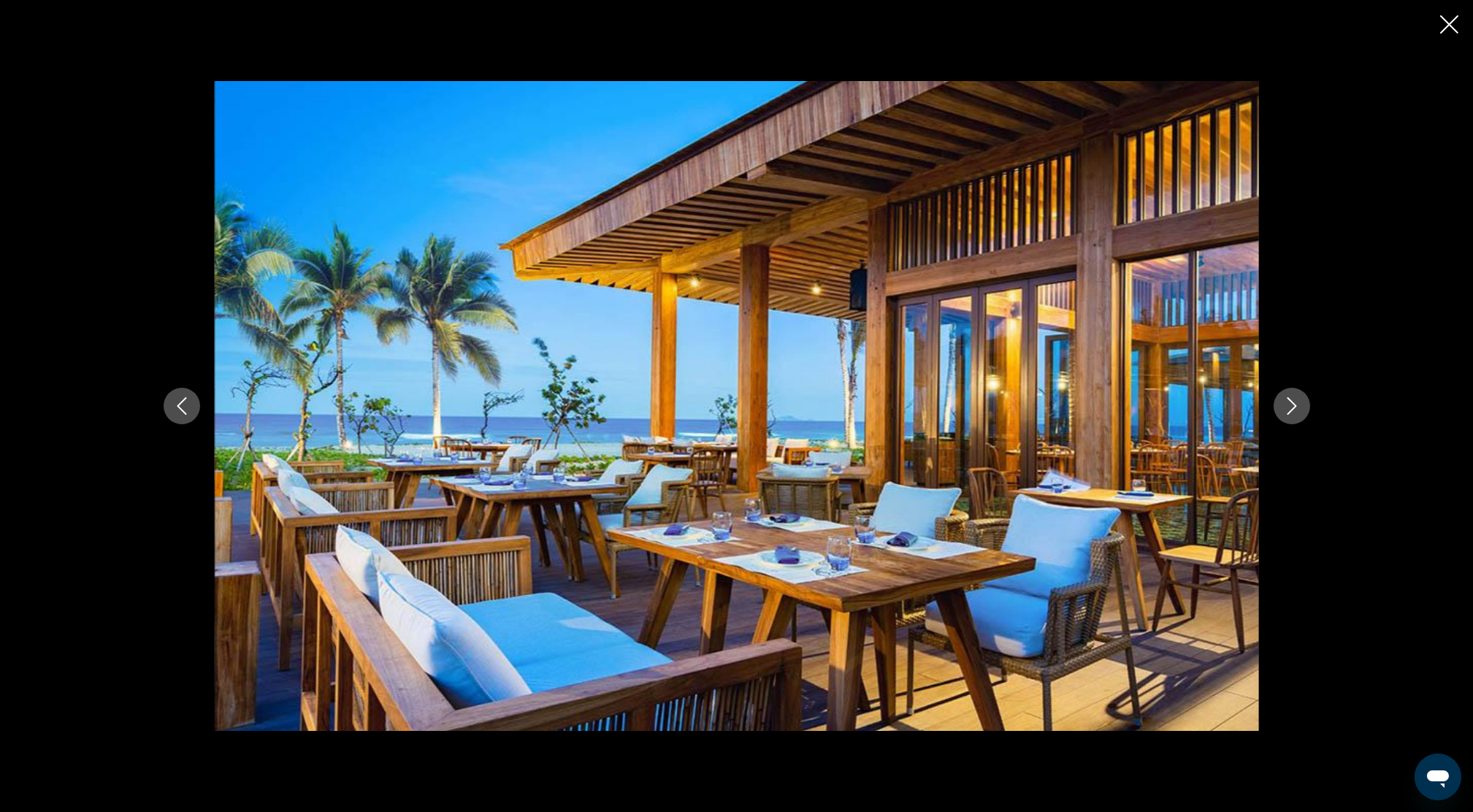
click at [1295, 406] on icon "Next image" at bounding box center [1291, 406] width 9 height 18
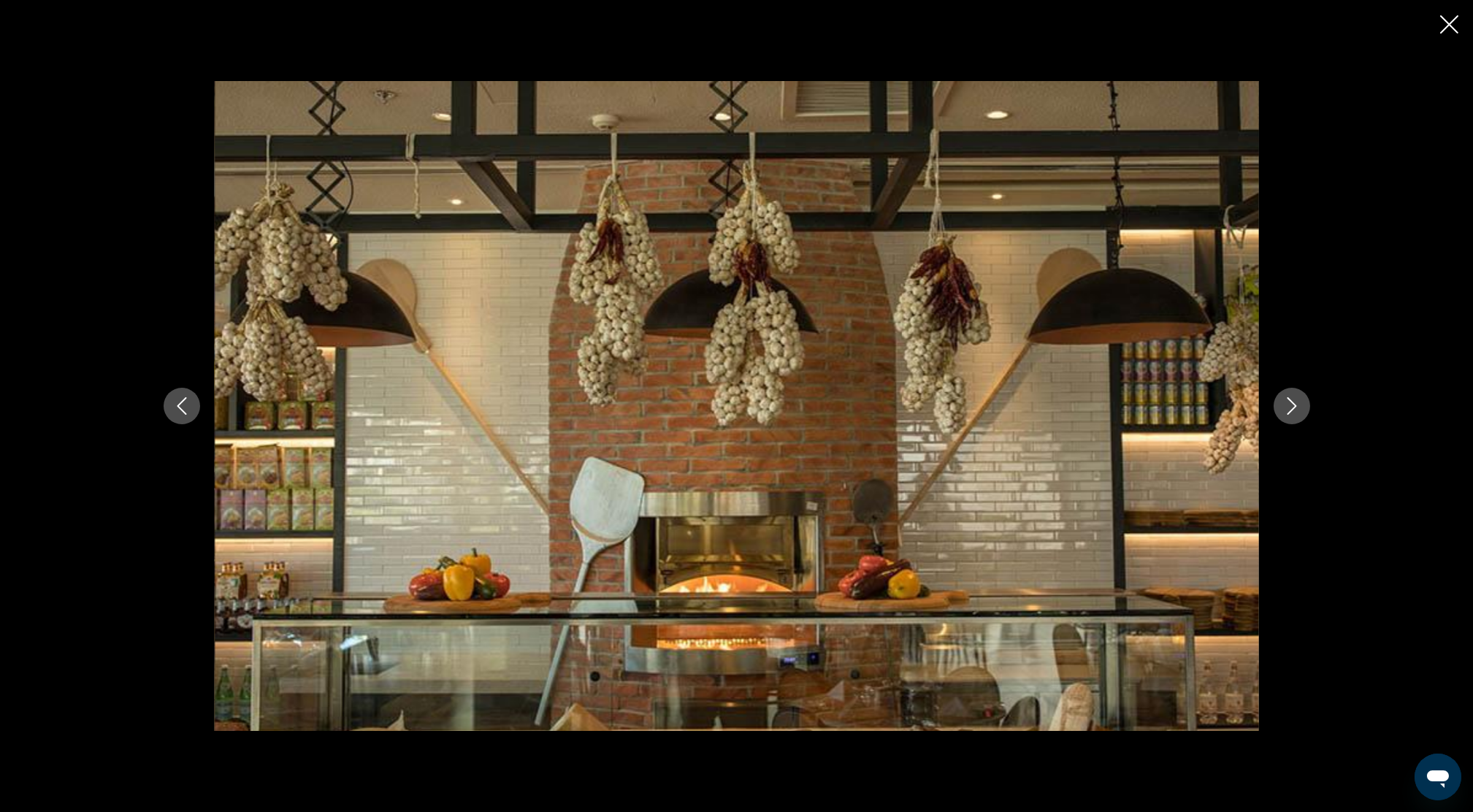
click at [1295, 406] on icon "Next image" at bounding box center [1291, 406] width 9 height 18
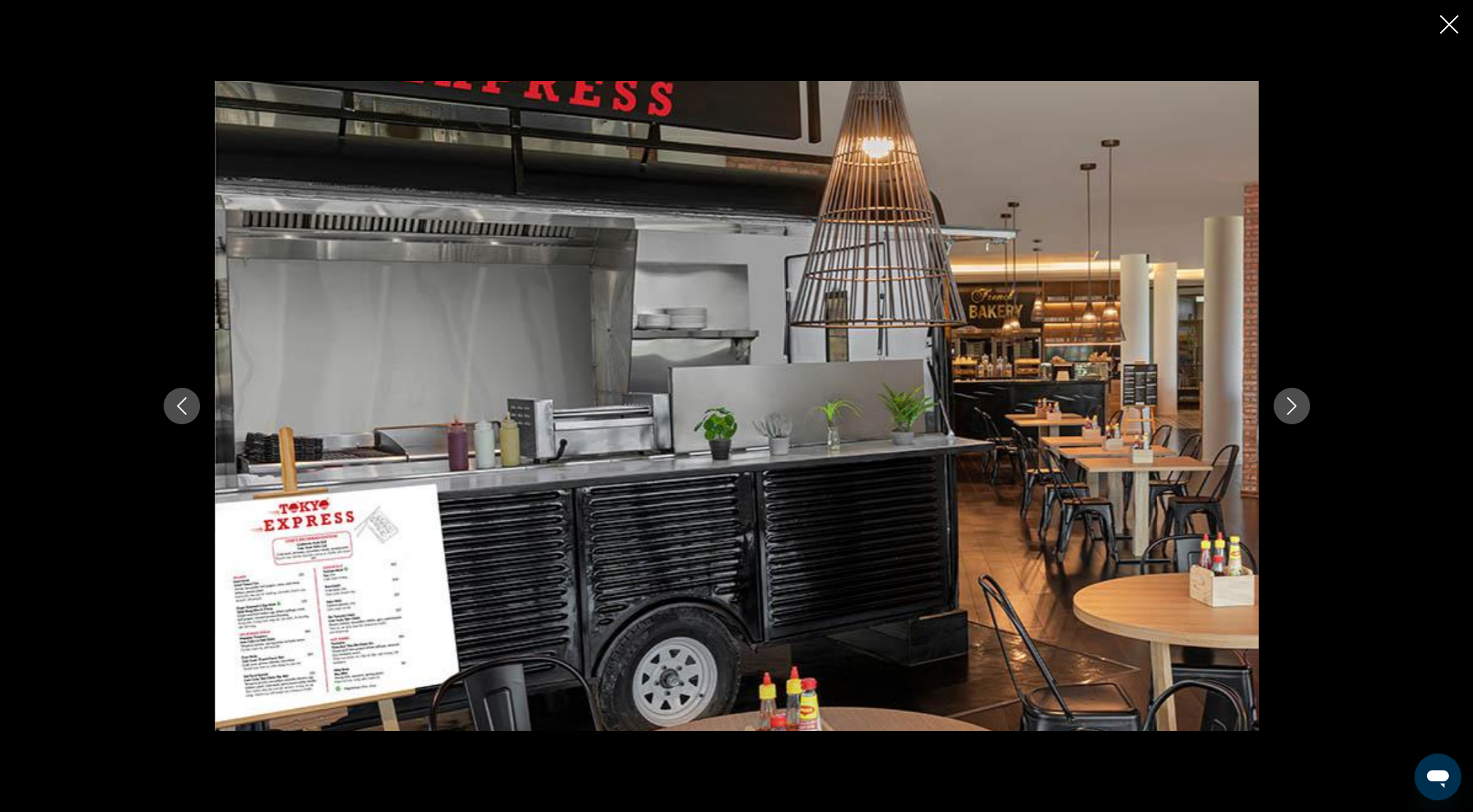
click at [1295, 406] on icon "Next image" at bounding box center [1291, 406] width 9 height 18
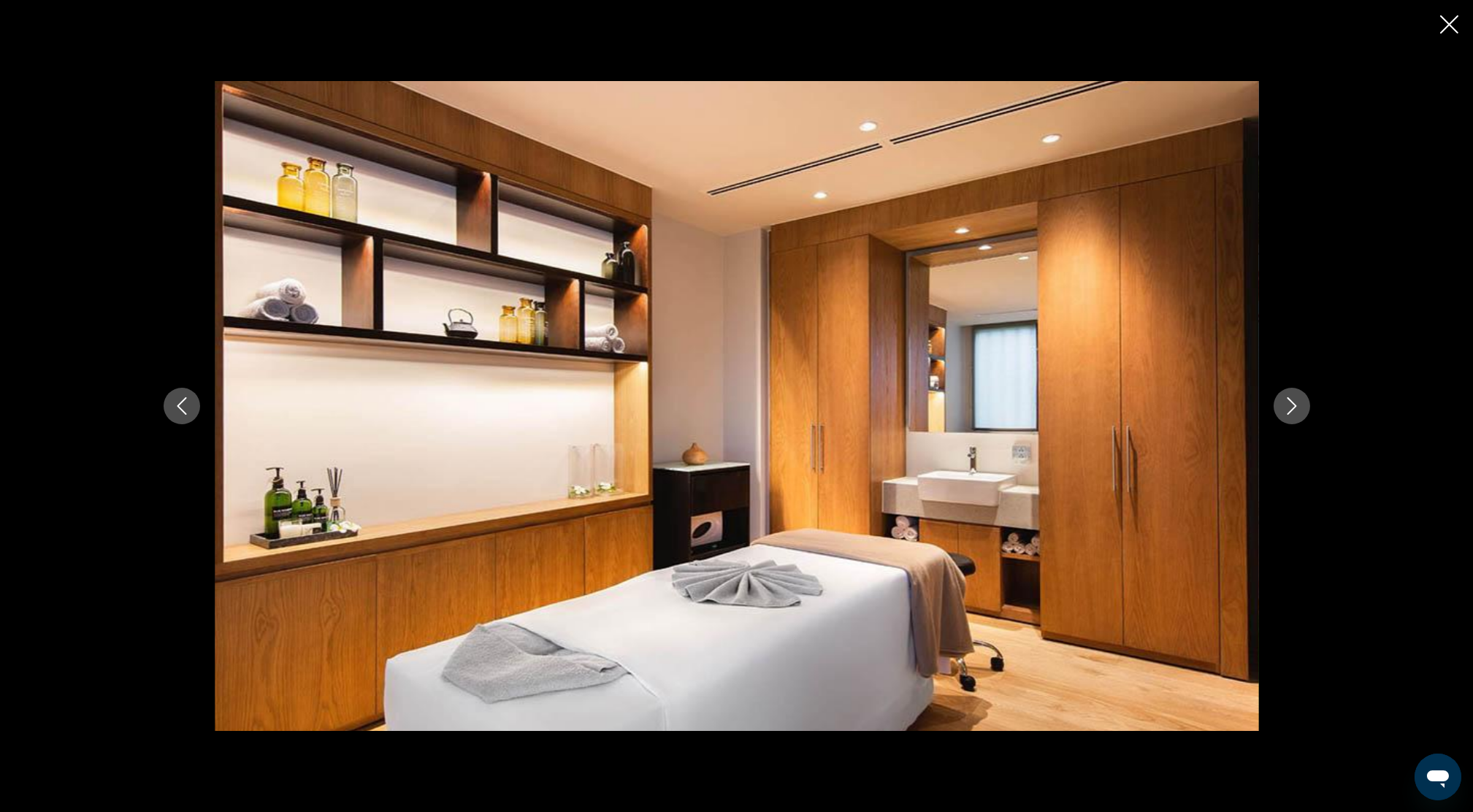
click at [1295, 406] on icon "Next image" at bounding box center [1291, 406] width 9 height 18
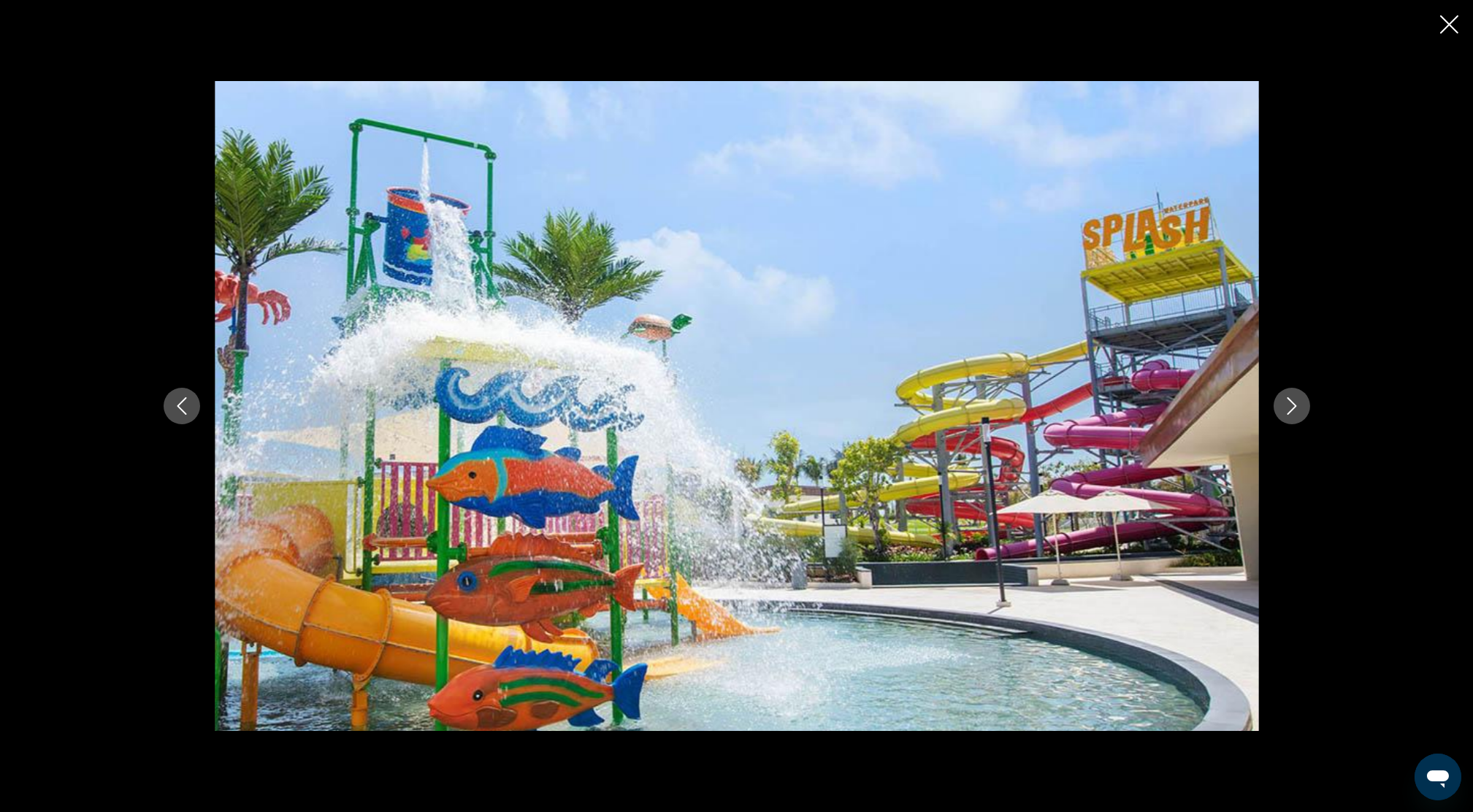
click at [1281, 397] on button "Next image" at bounding box center [1292, 406] width 37 height 37
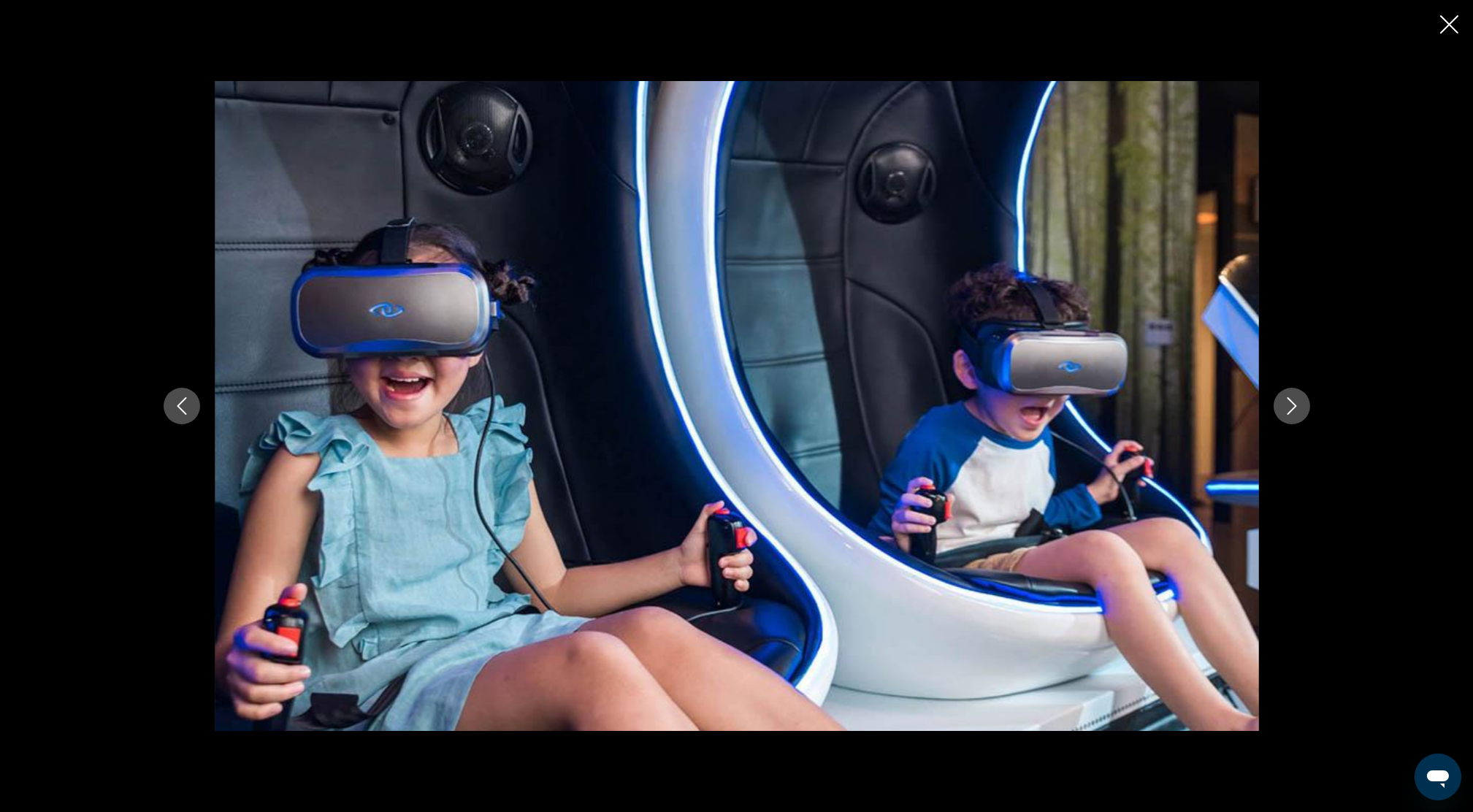
click at [1287, 410] on icon "Next image" at bounding box center [1292, 406] width 18 height 18
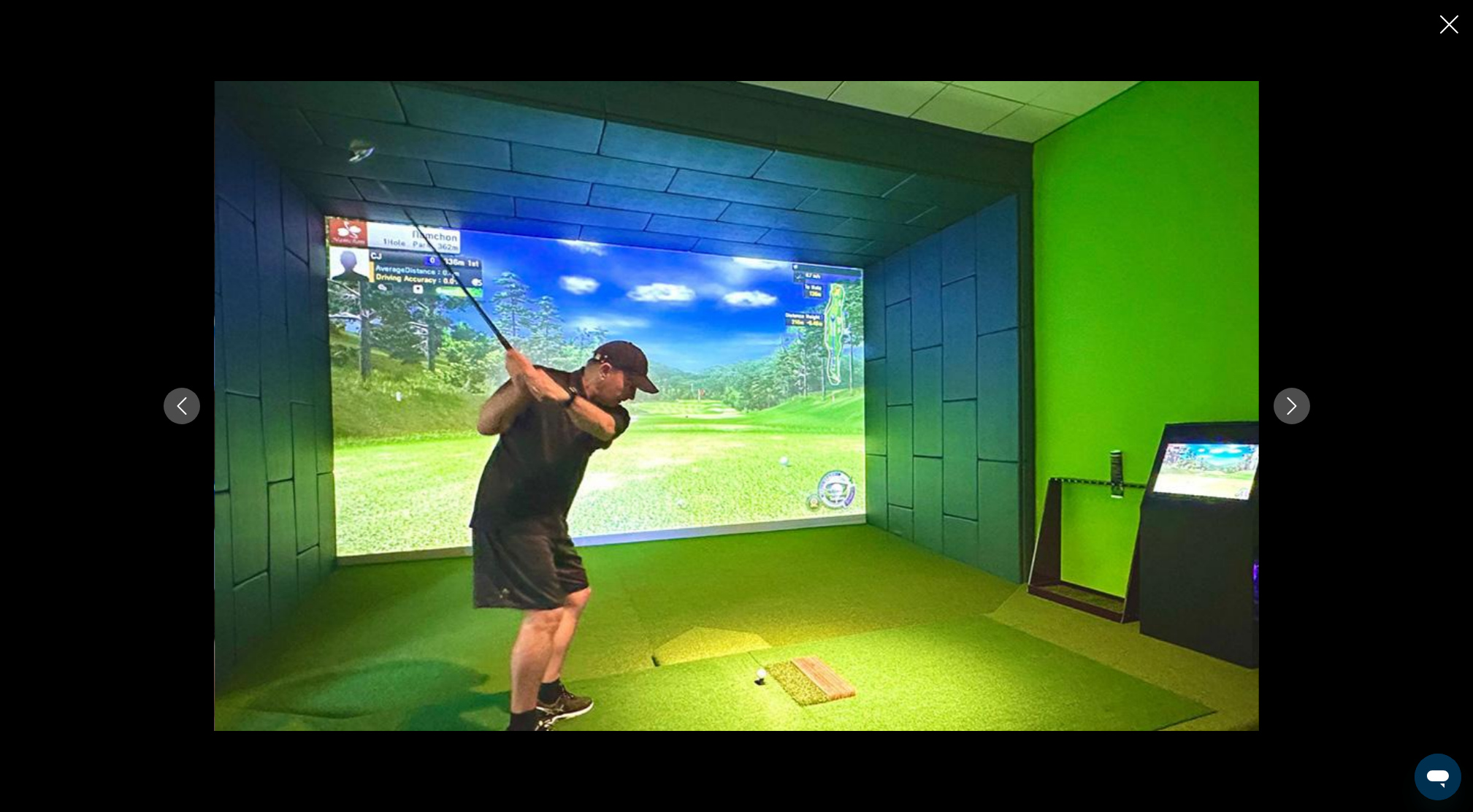
click at [1291, 409] on icon "Next image" at bounding box center [1292, 406] width 18 height 18
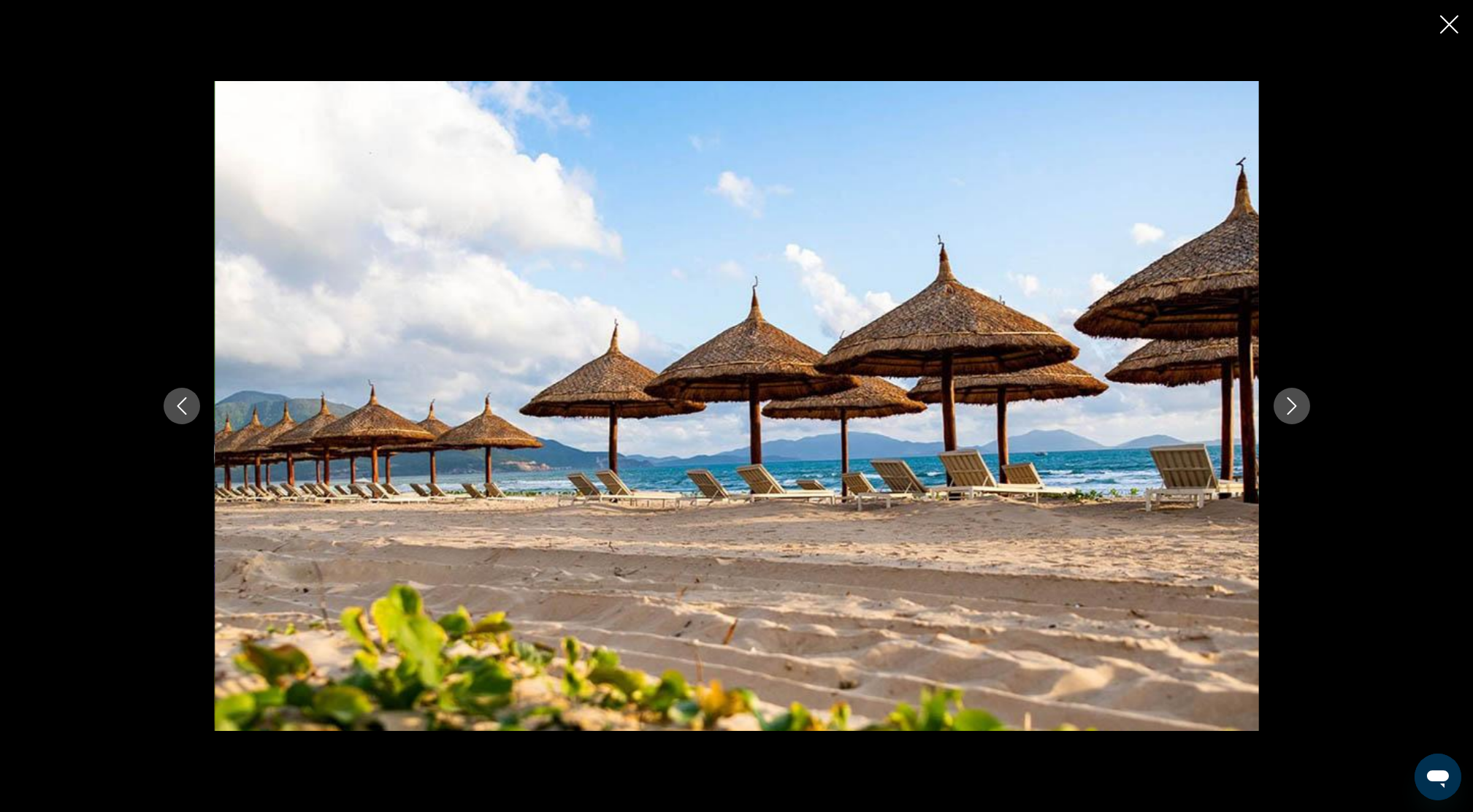
click at [1451, 23] on icon "Close slideshow" at bounding box center [1449, 25] width 18 height 18
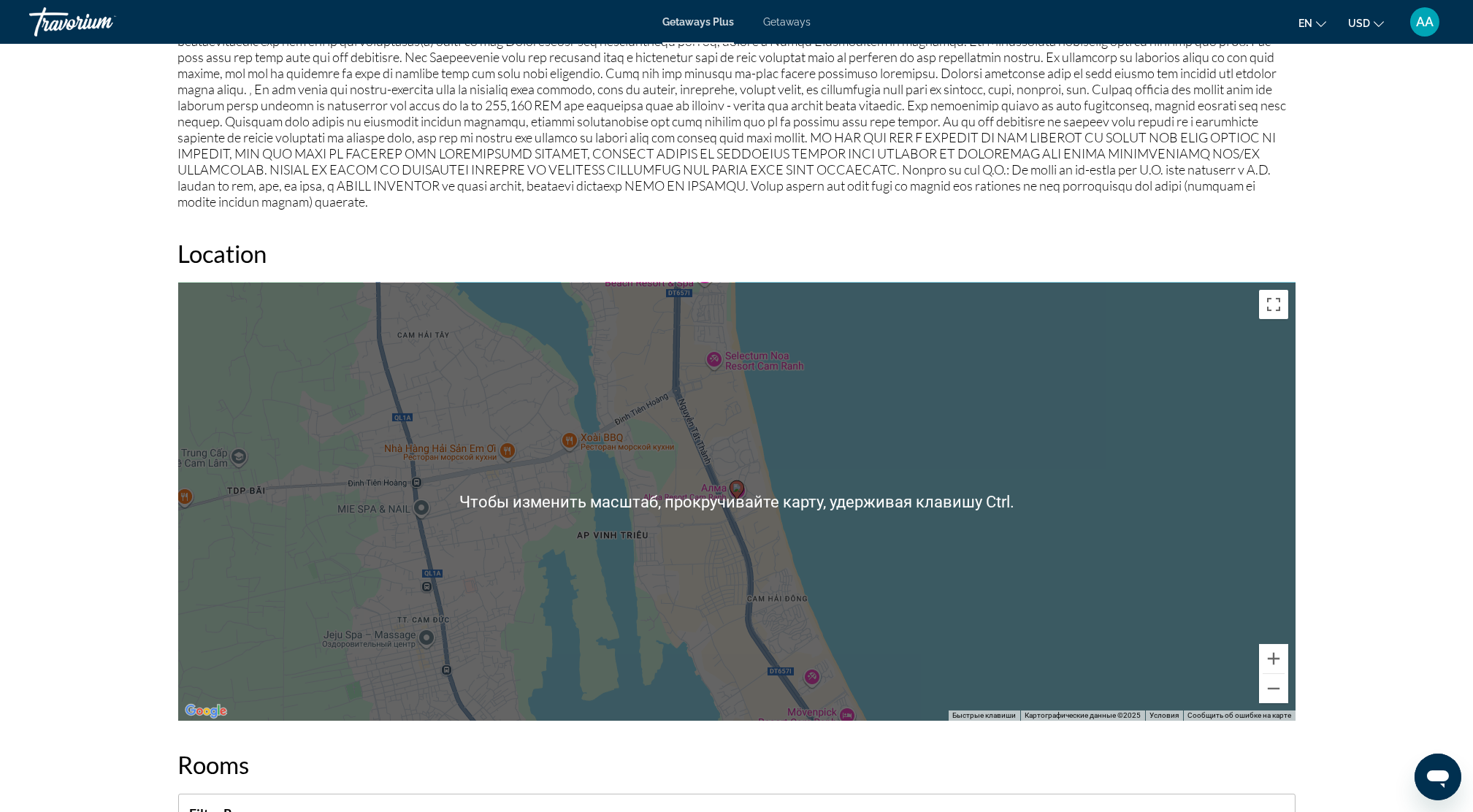
scroll to position [1850, 0]
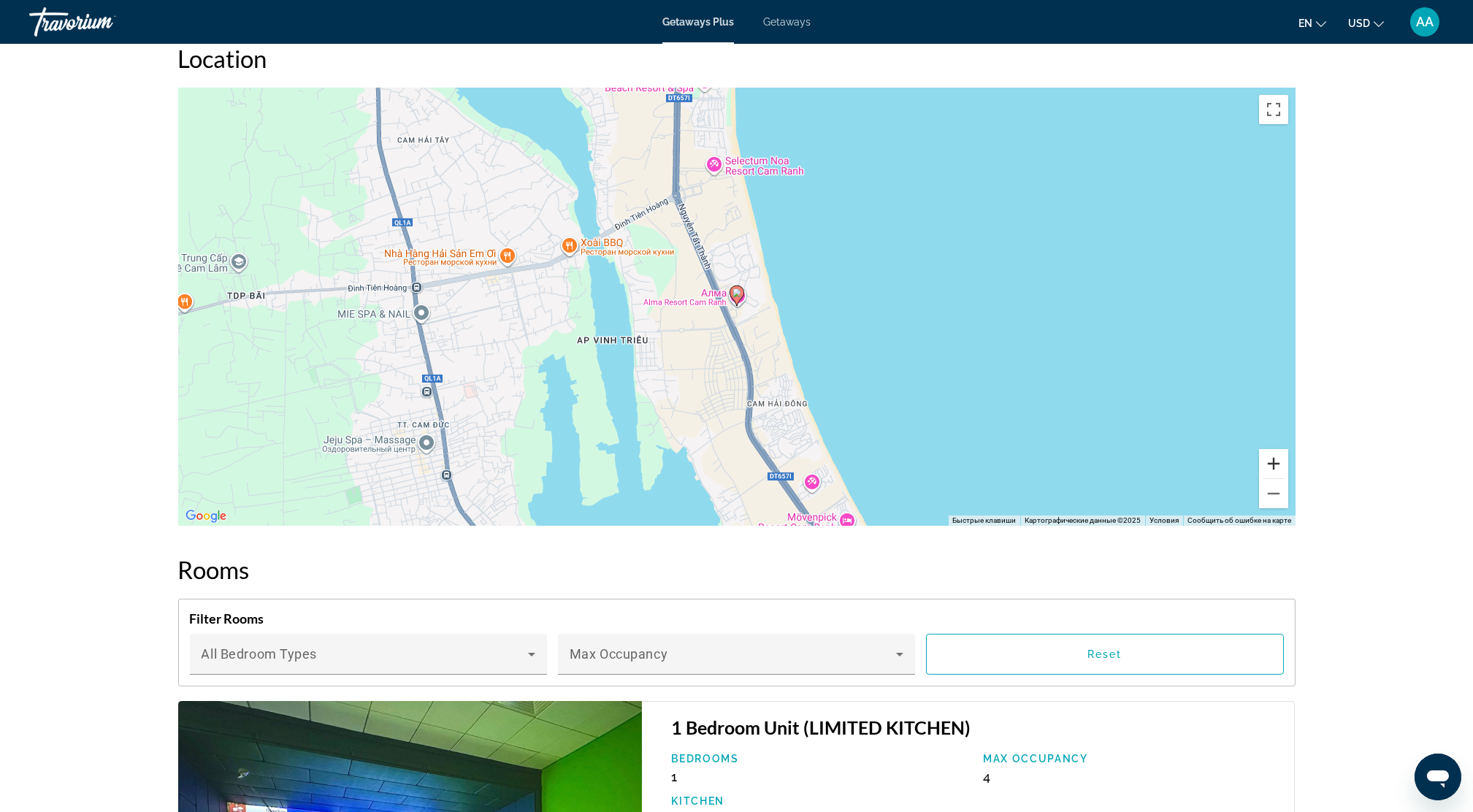
click at [1276, 449] on button "Увеличить" at bounding box center [1274, 464] width 29 height 29
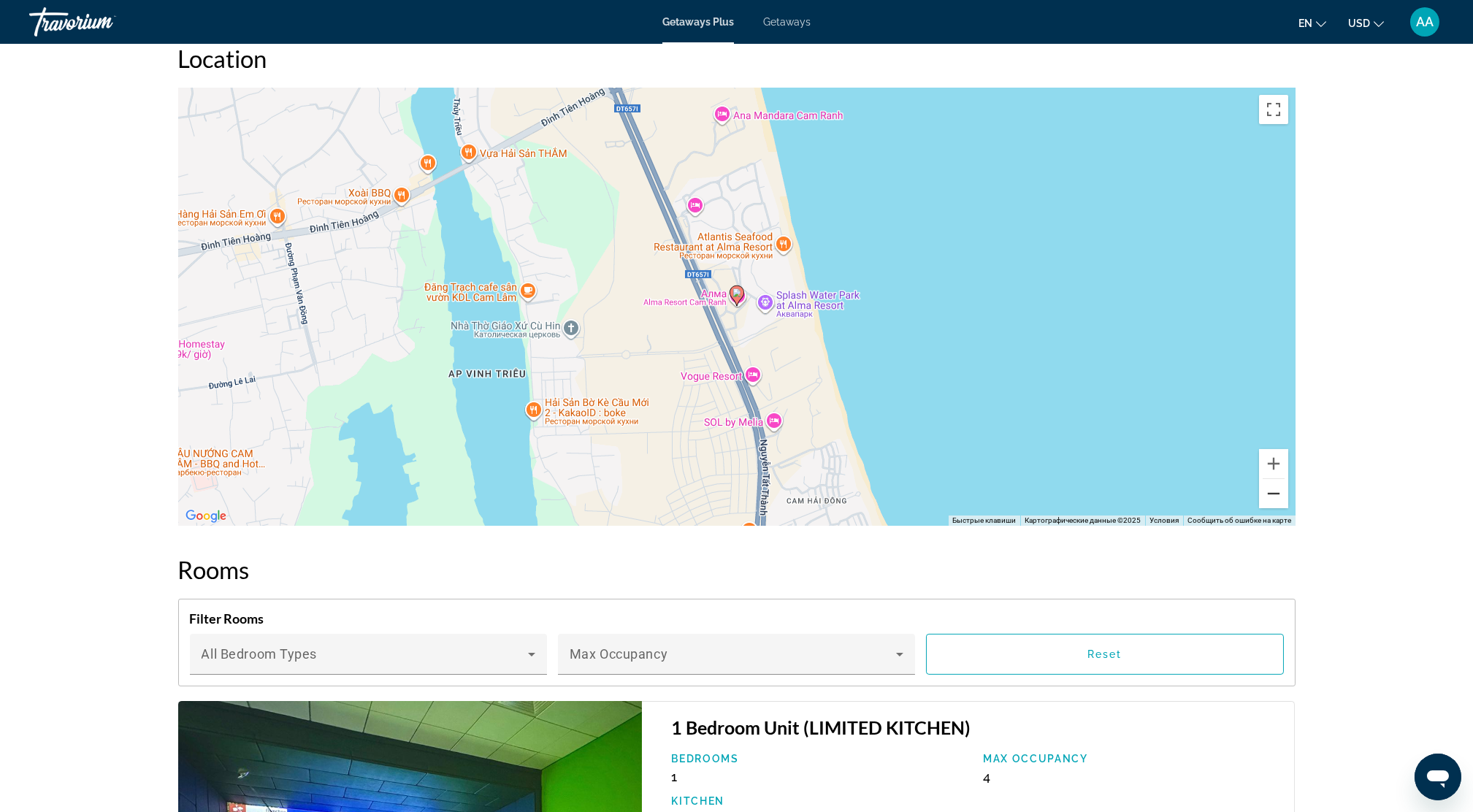
click at [1270, 479] on button "Уменьшить" at bounding box center [1274, 494] width 29 height 29
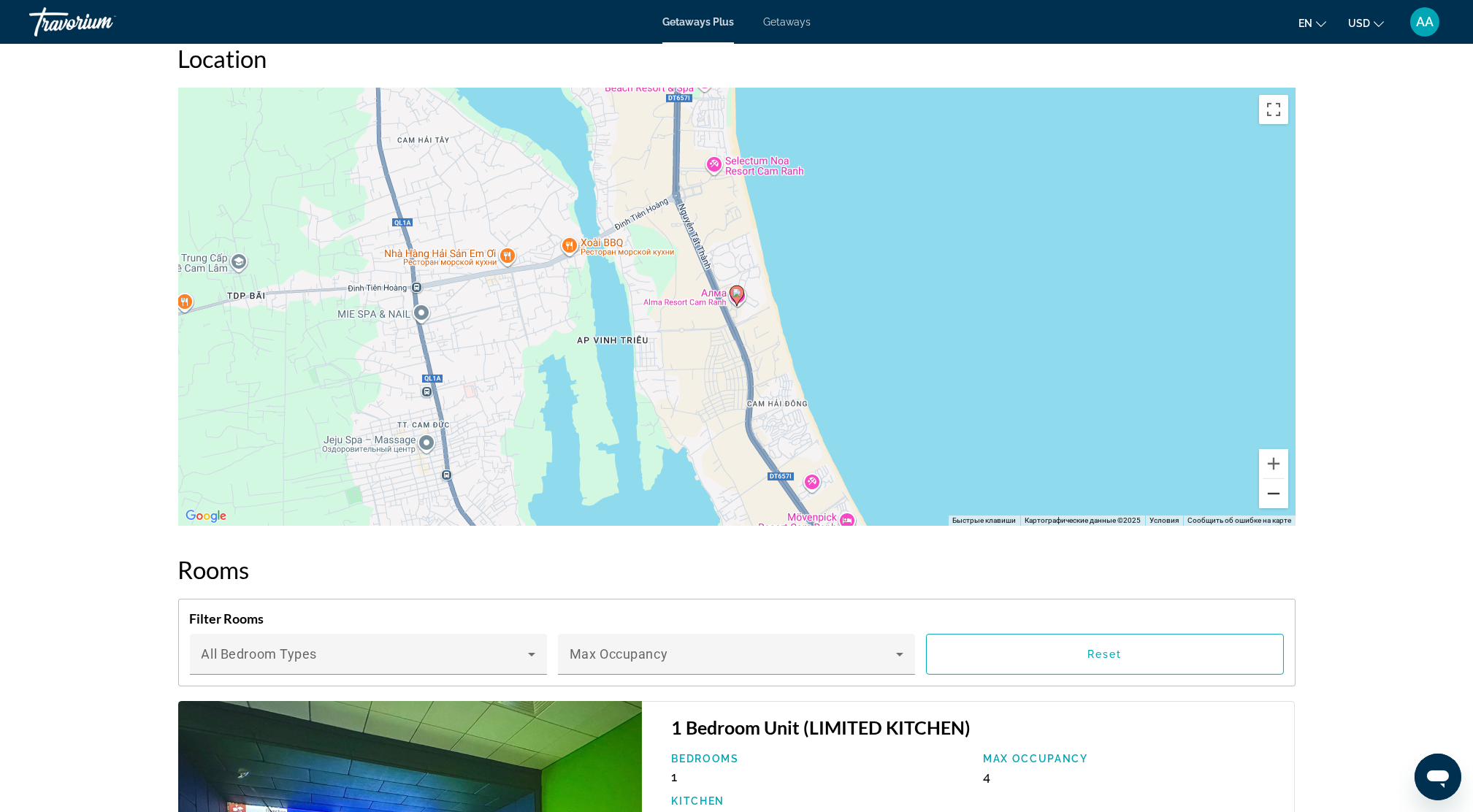
click at [1270, 479] on button "Уменьшить" at bounding box center [1274, 494] width 29 height 29
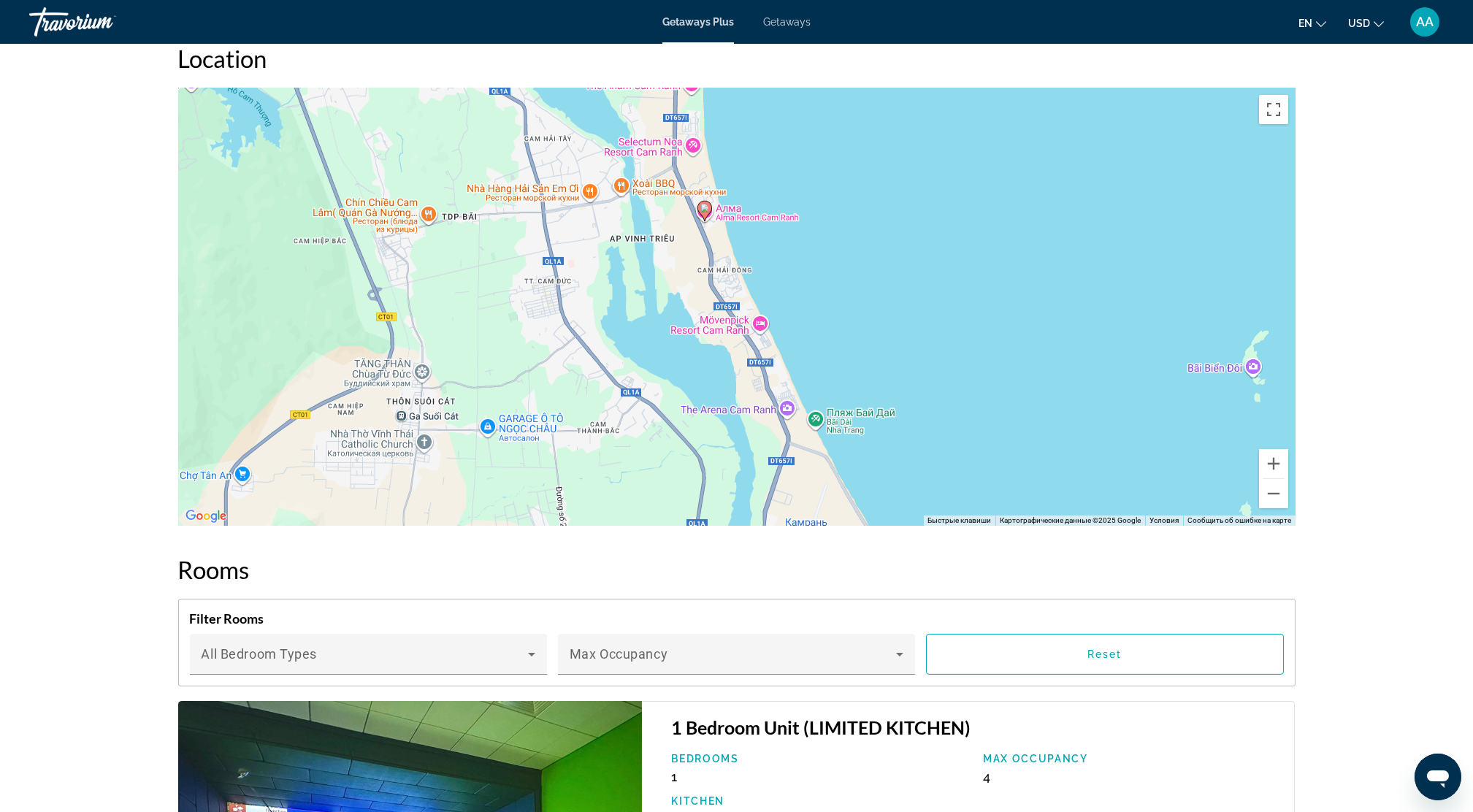
drag, startPoint x: 786, startPoint y: 448, endPoint x: 753, endPoint y: 352, distance: 101.5
click at [753, 352] on div "Чтобы активировать перетаскивание с помощью клавиатуры, нажмите Alt + Ввод. Пос…" at bounding box center [736, 306] width 1117 height 438
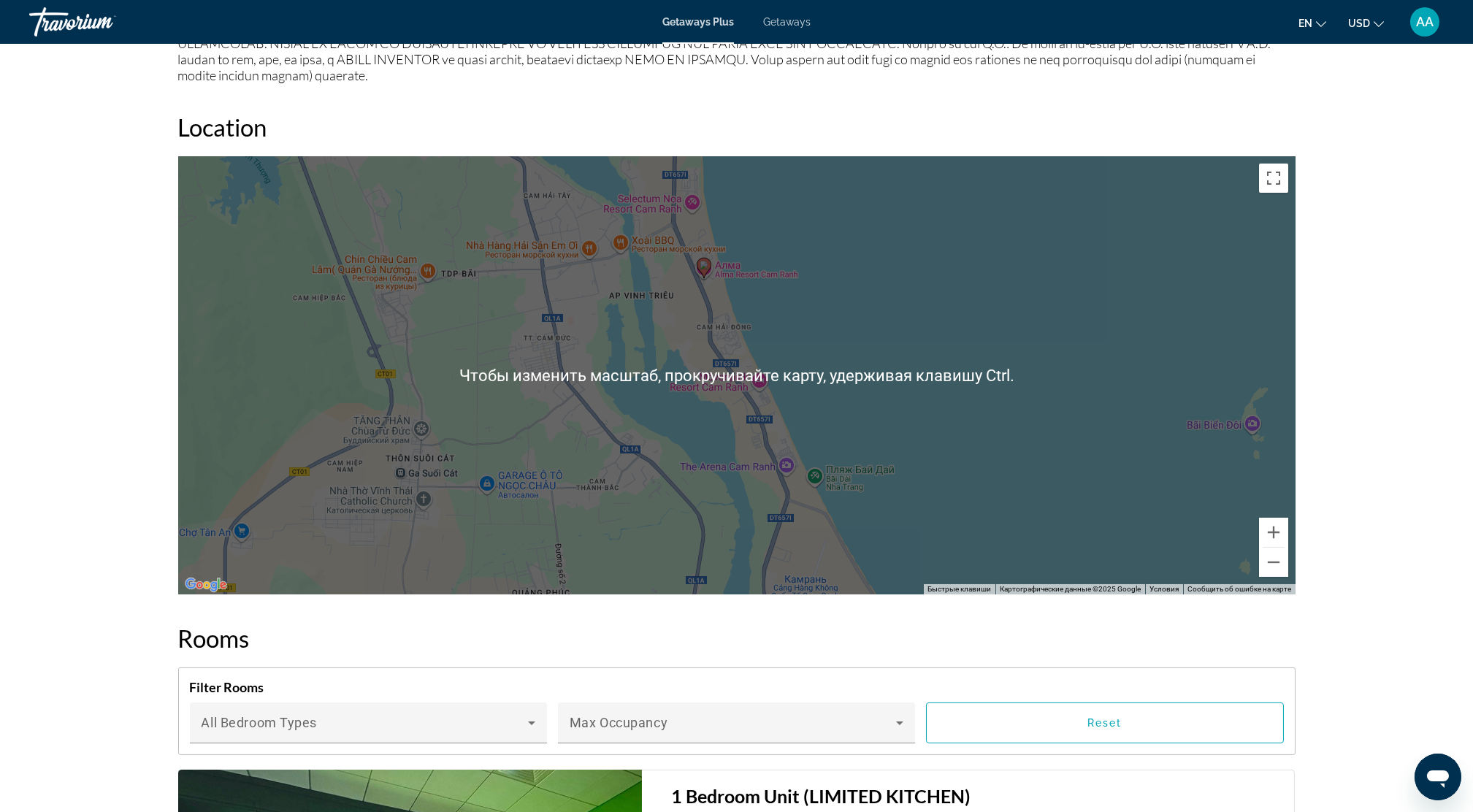
scroll to position [1753, 0]
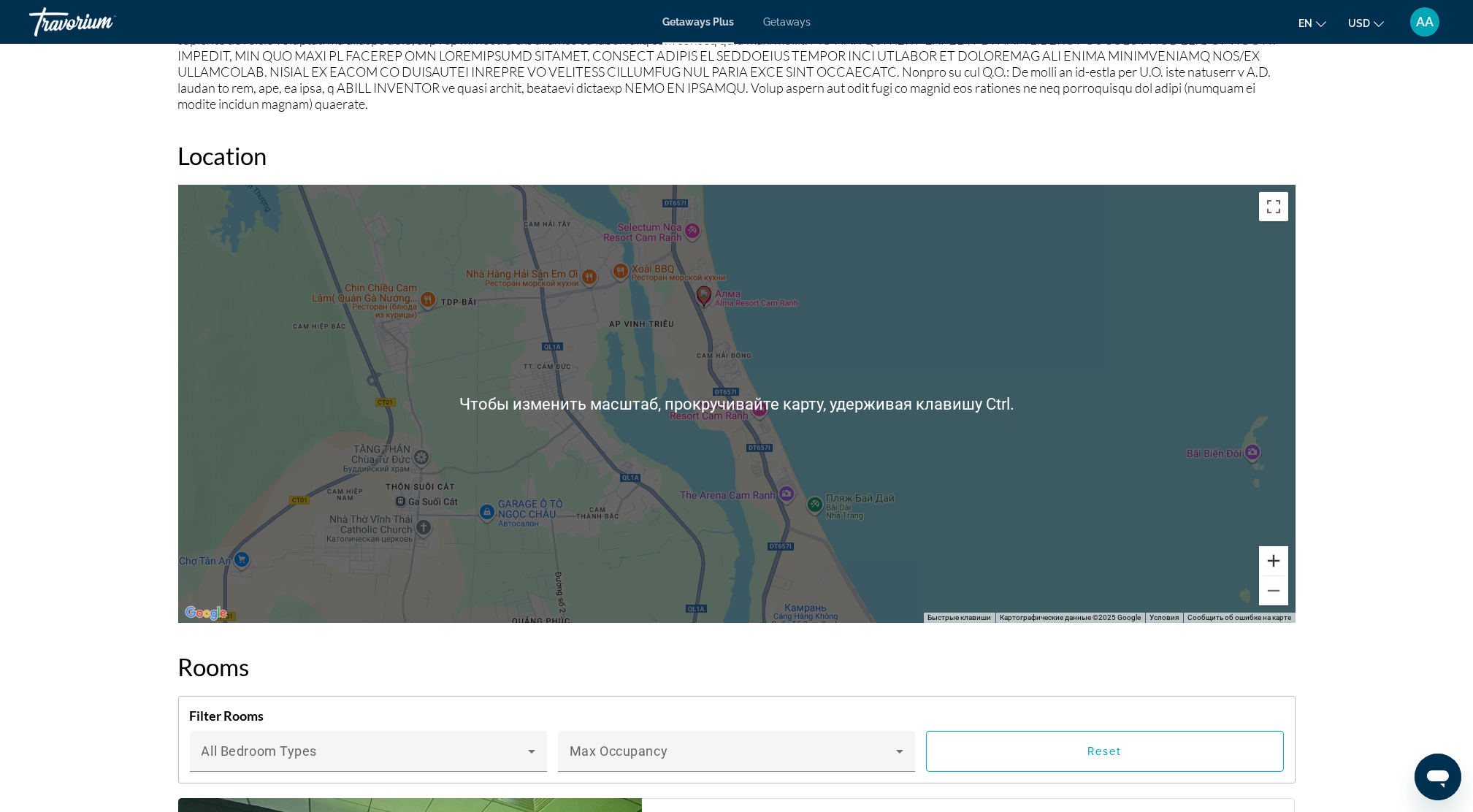
click at [1281, 546] on button "Увеличить" at bounding box center [1274, 561] width 29 height 29
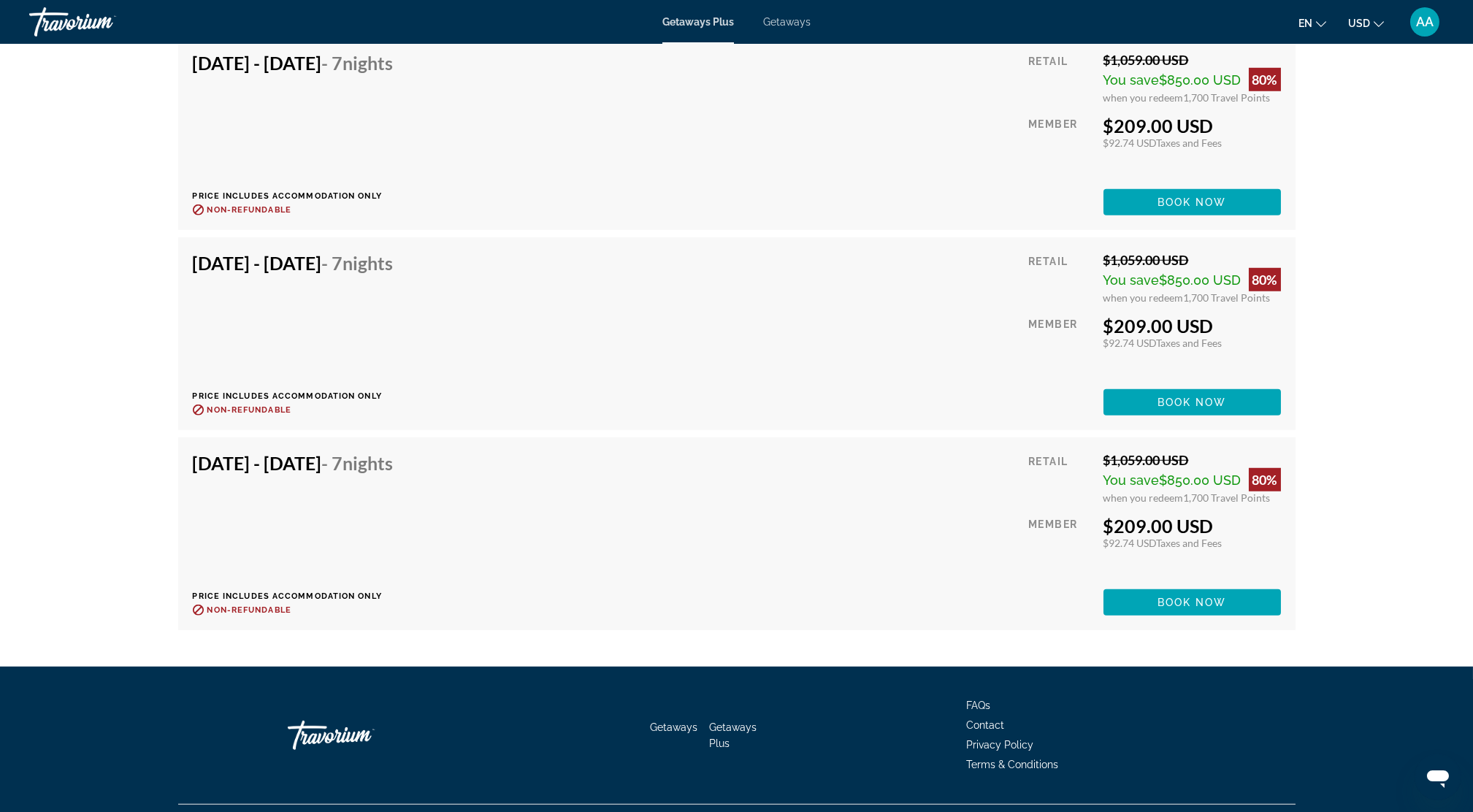
scroll to position [4713, 0]
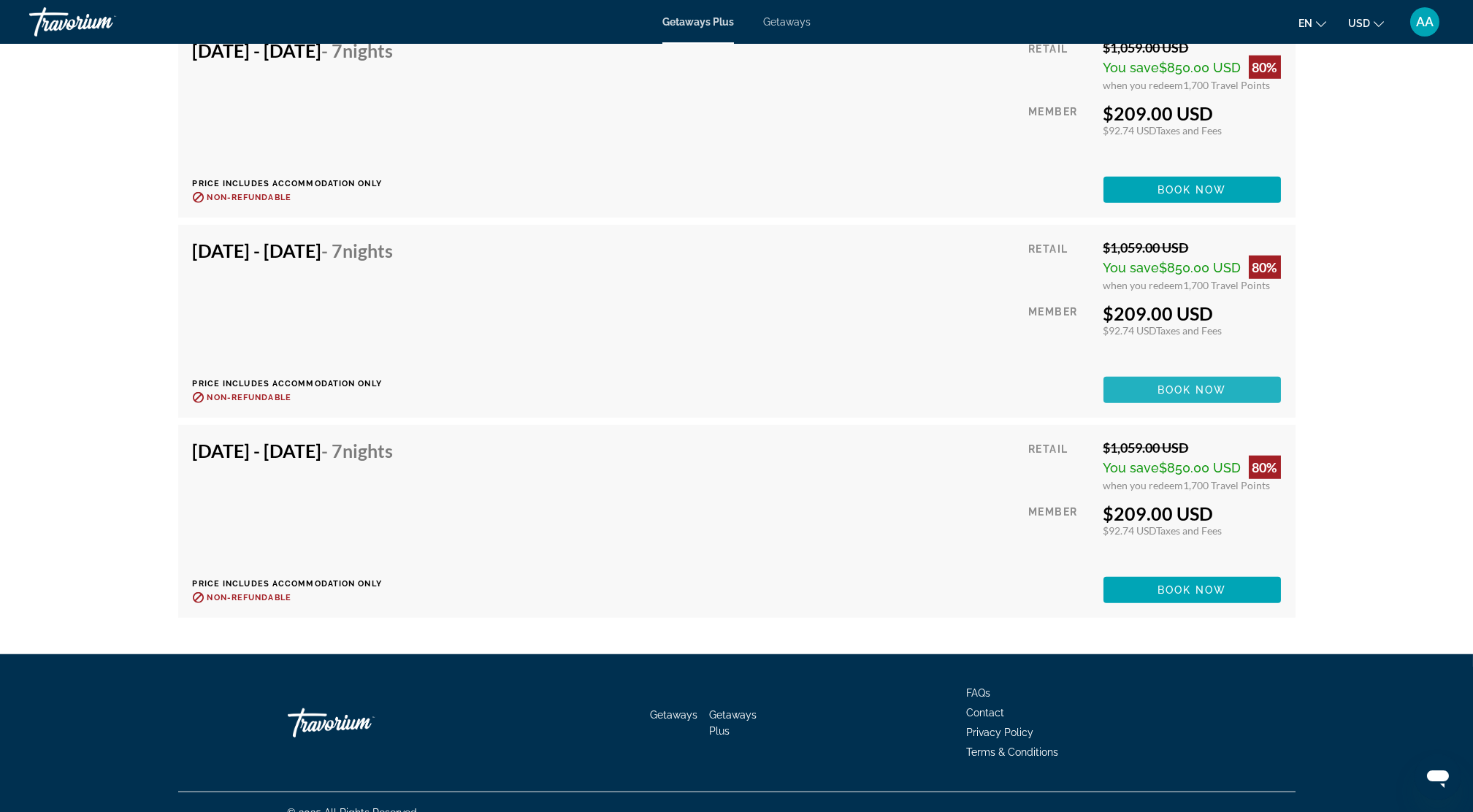
click at [1180, 384] on span "Book now" at bounding box center [1192, 390] width 69 height 12
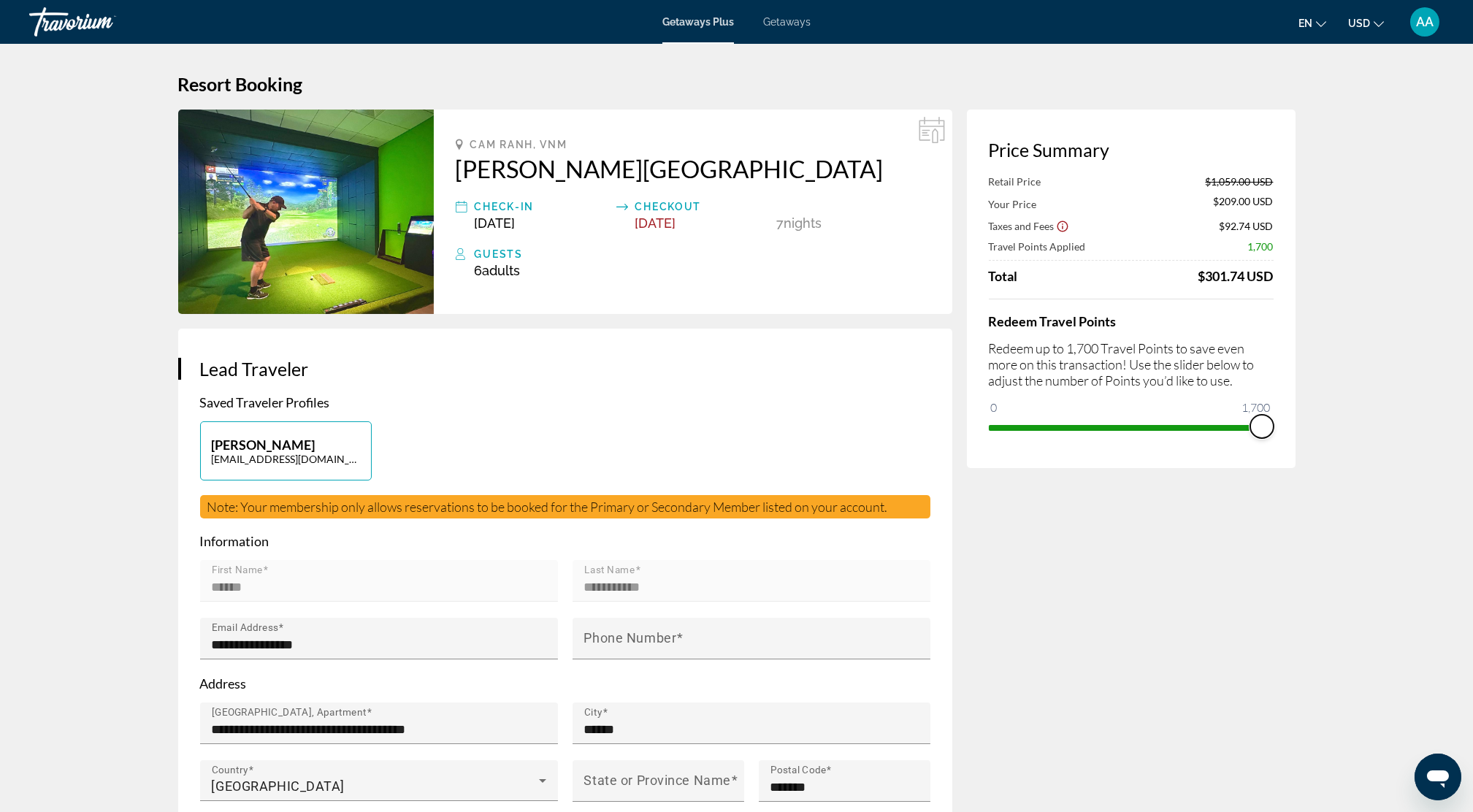
drag, startPoint x: 1260, startPoint y: 421, endPoint x: 1271, endPoint y: 420, distance: 11.0
click at [1271, 425] on ngx-slider "0 1,700 1,700" at bounding box center [1131, 426] width 284 height 3
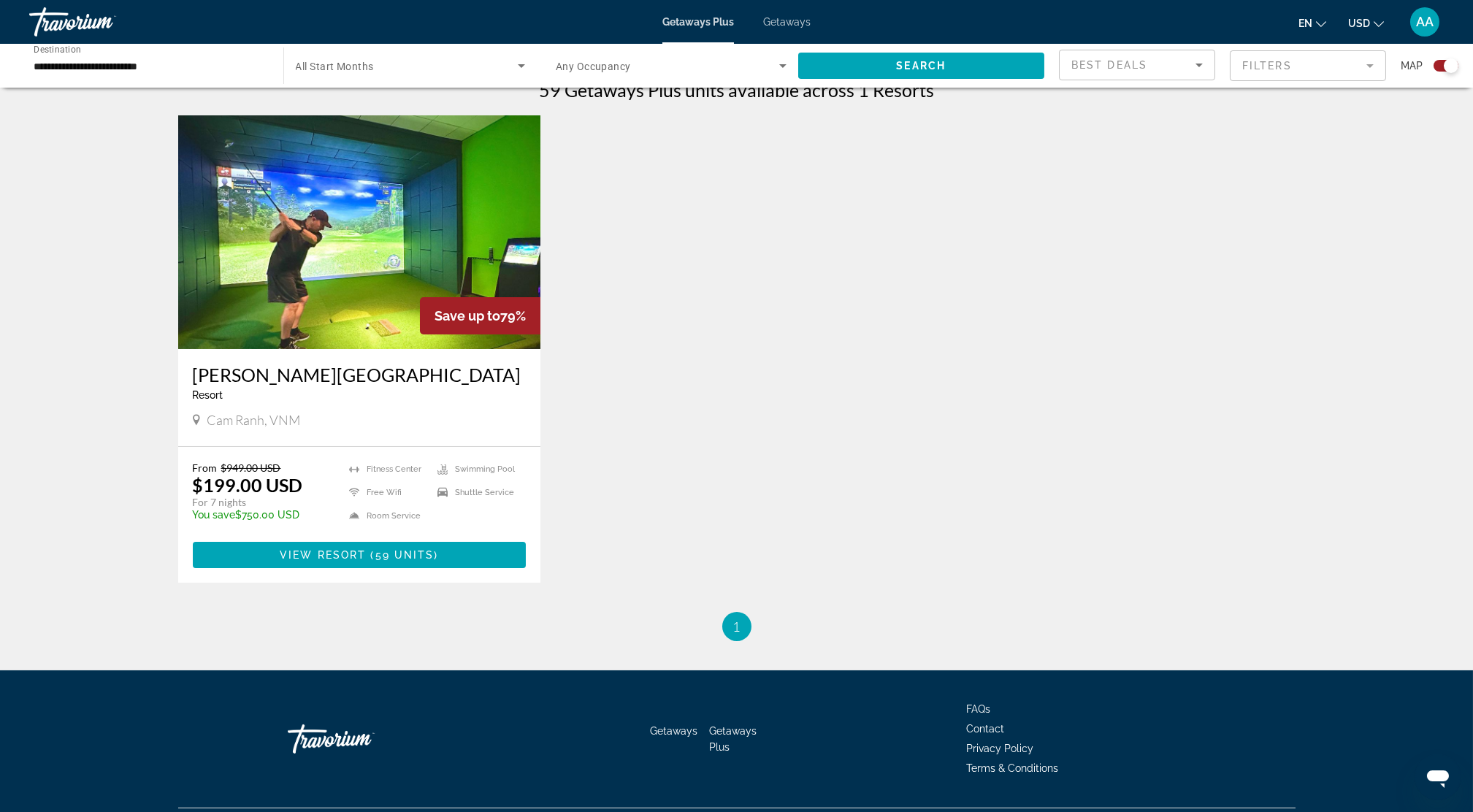
scroll to position [486, 0]
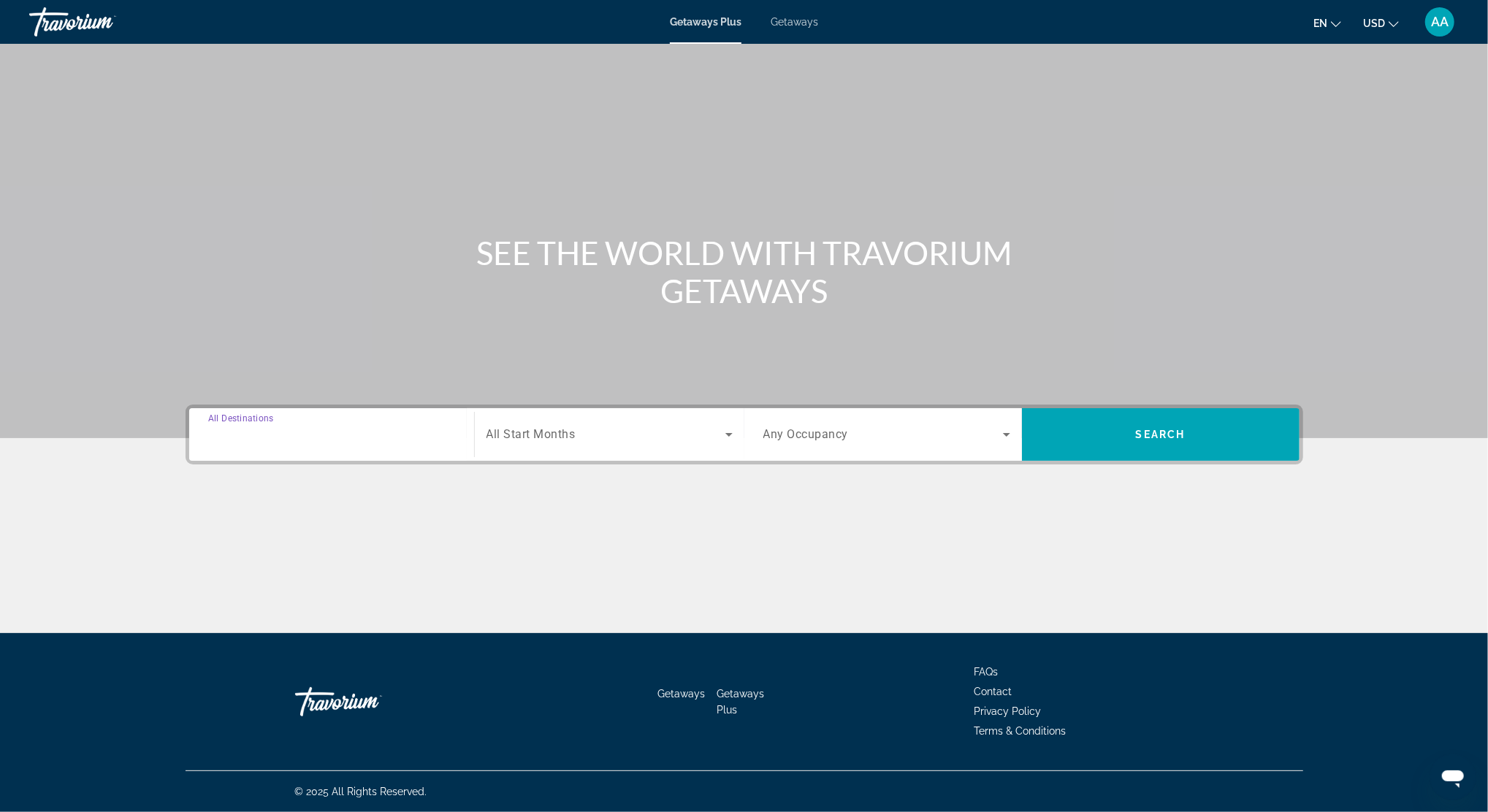
click at [360, 436] on input "Destination All Destinations" at bounding box center [331, 435] width 247 height 18
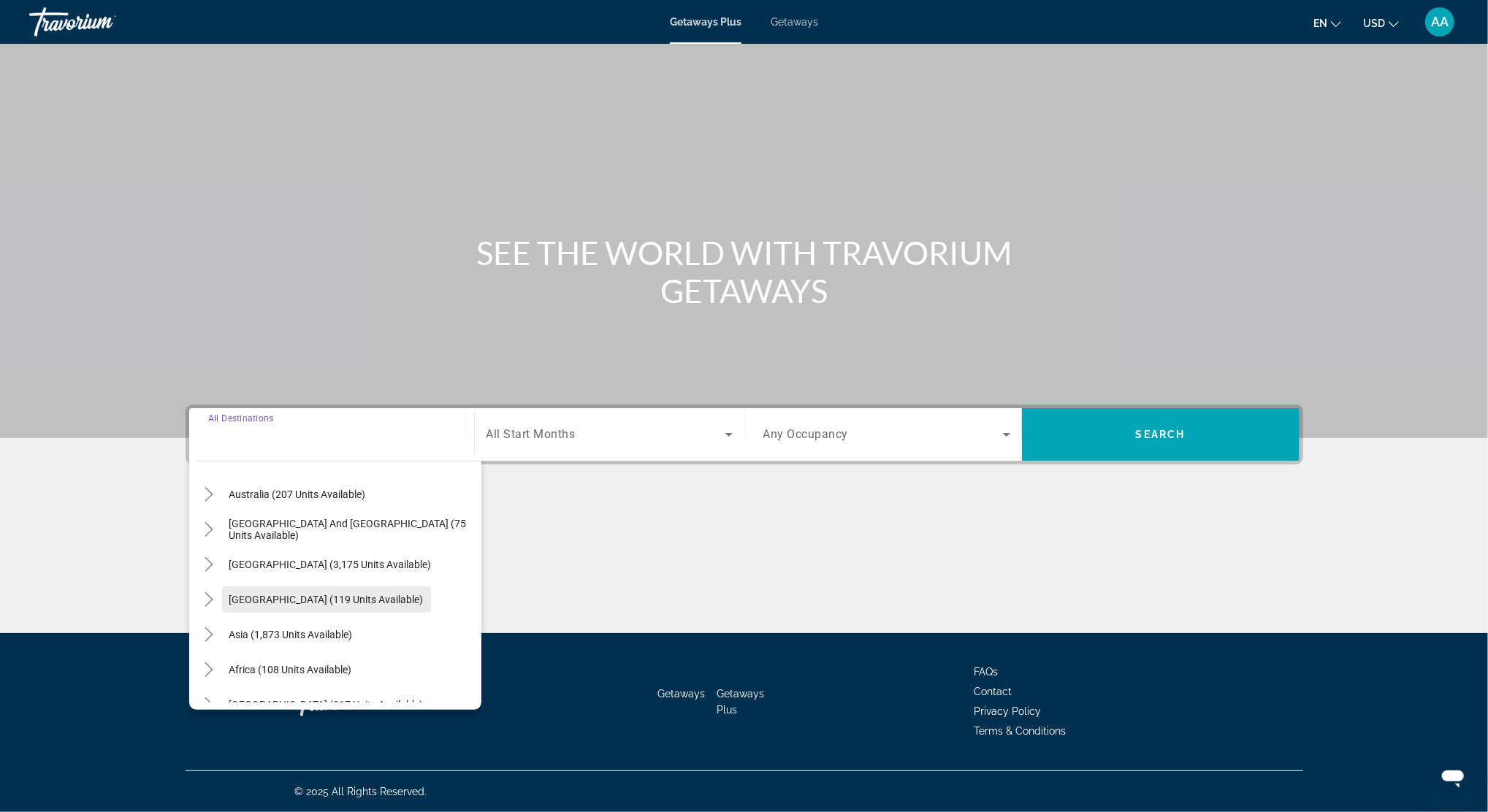
scroll to position [236, 0]
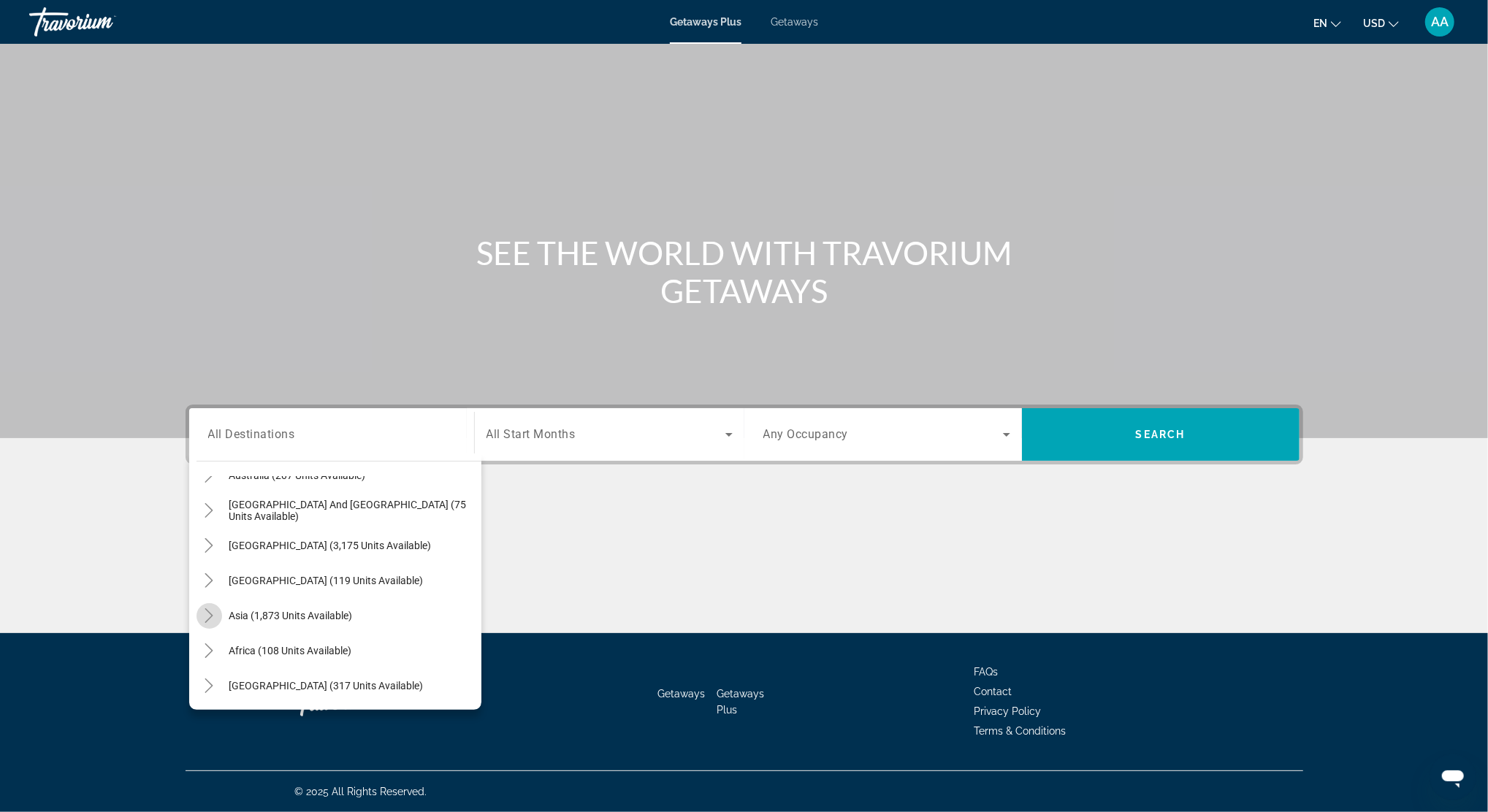
click at [207, 617] on icon "Toggle Asia (1,873 units available)" at bounding box center [209, 615] width 15 height 15
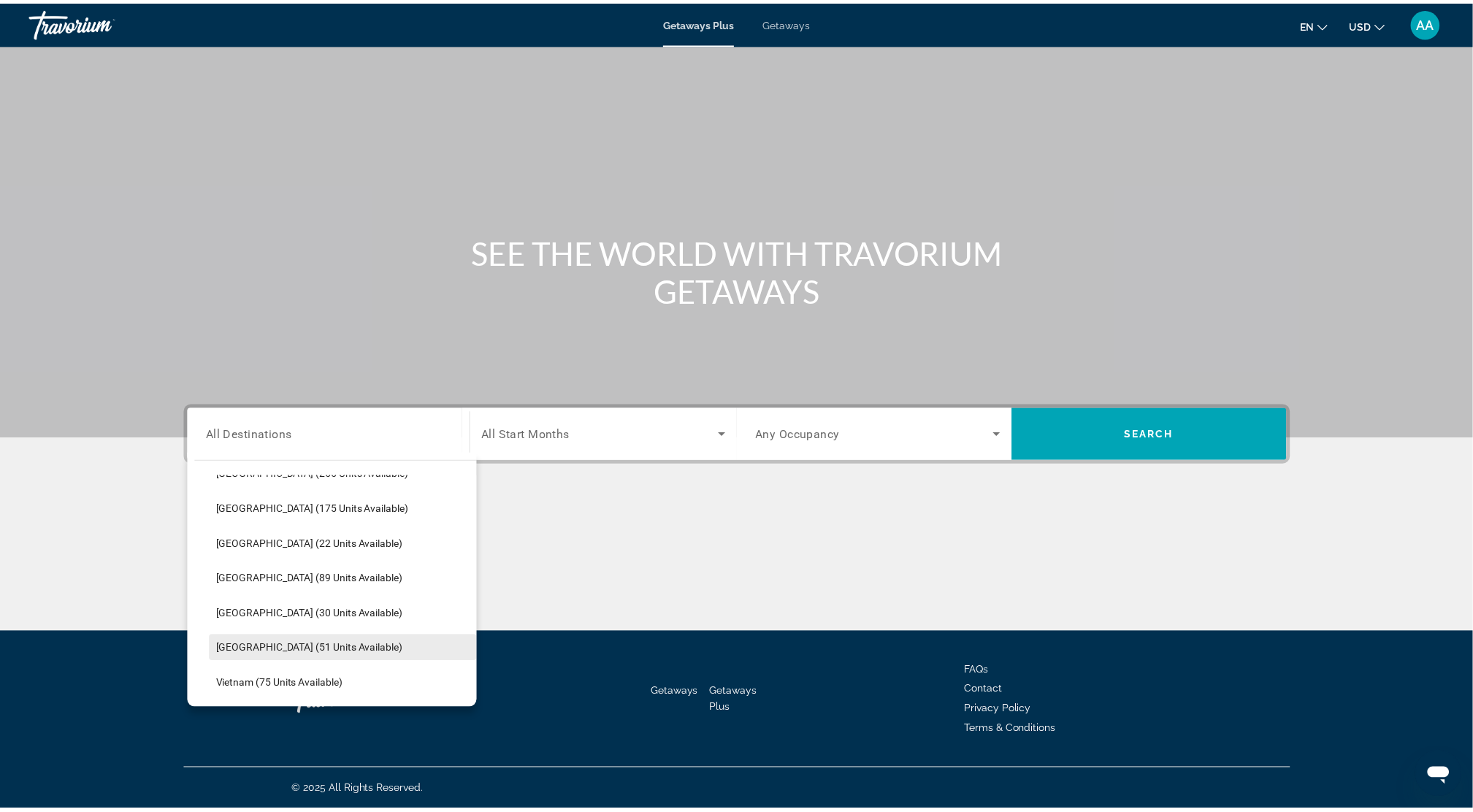
scroll to position [622, 0]
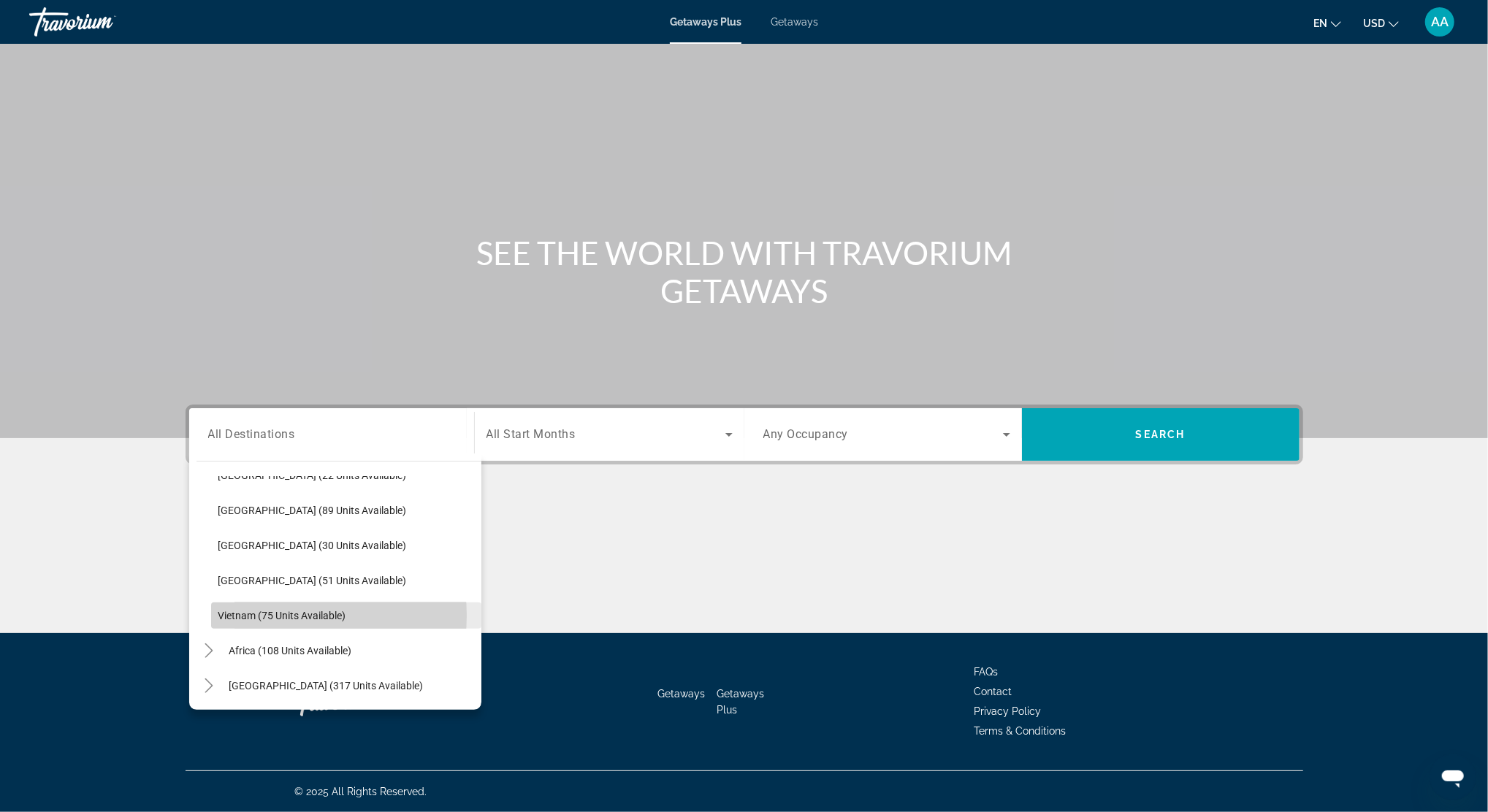
click at [257, 615] on span "Vietnam (75 units available)" at bounding box center [282, 615] width 128 height 12
type input "**********"
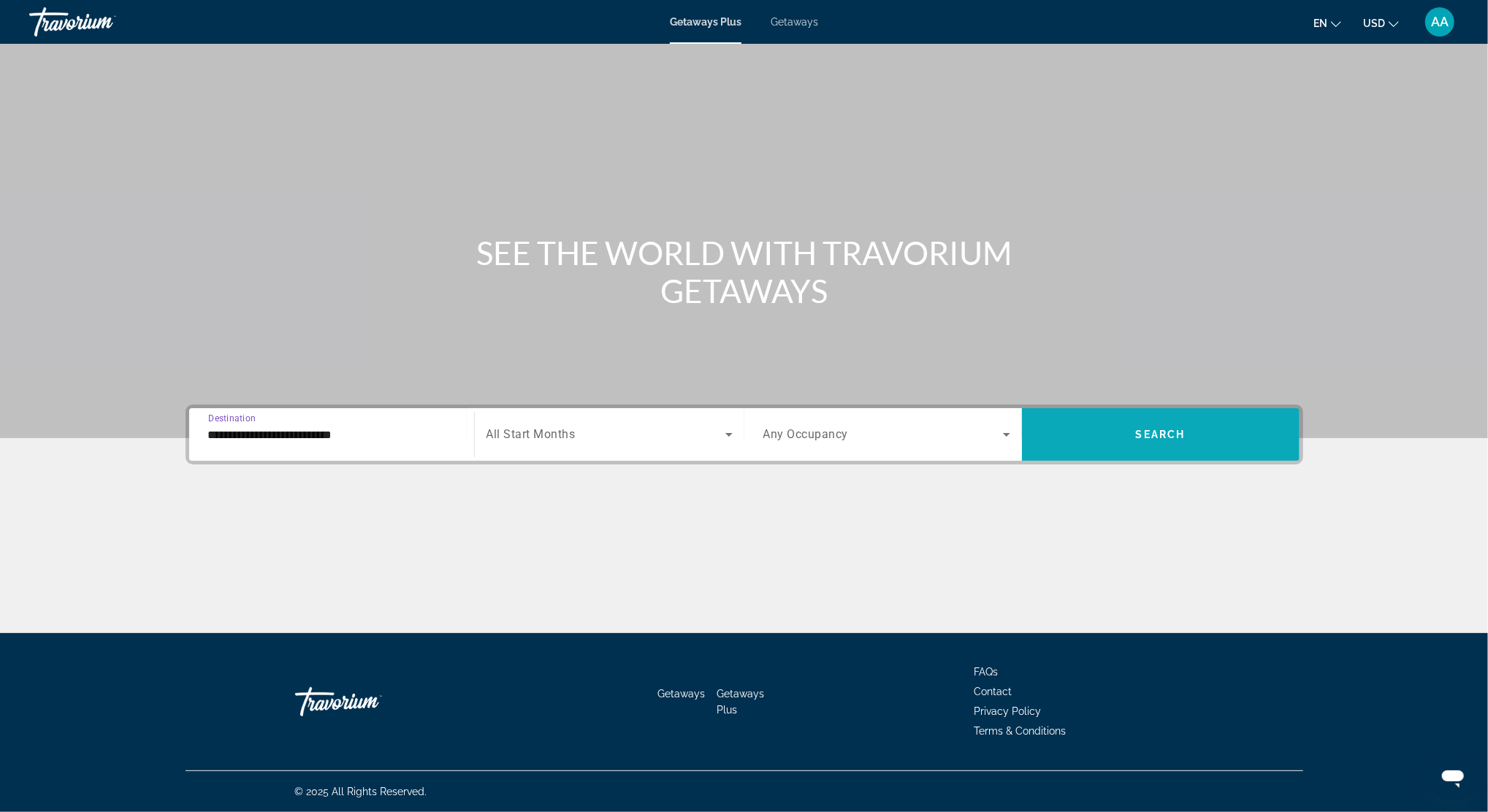
click at [1108, 432] on span "Search widget" at bounding box center [1161, 435] width 278 height 35
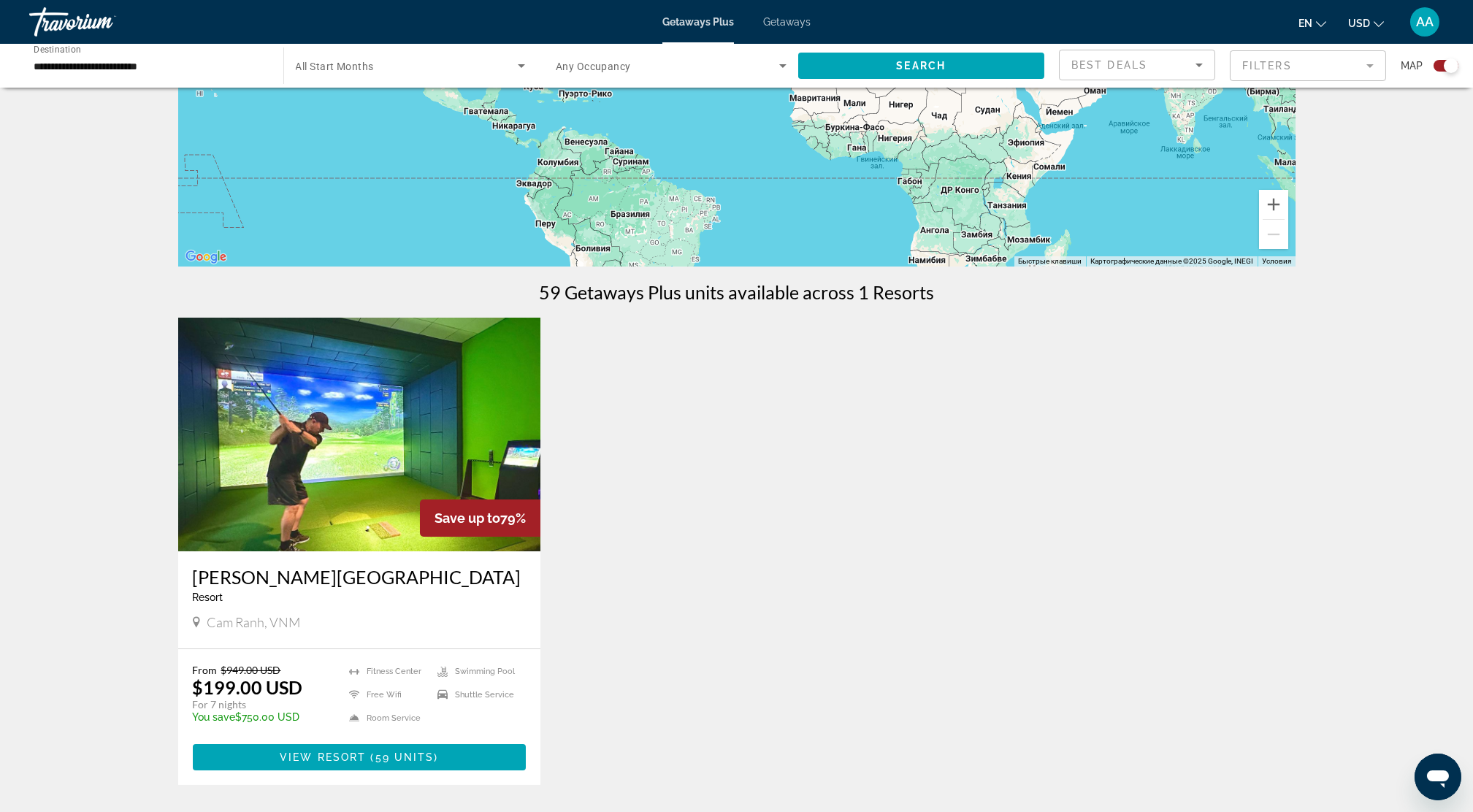
scroll to position [416, 0]
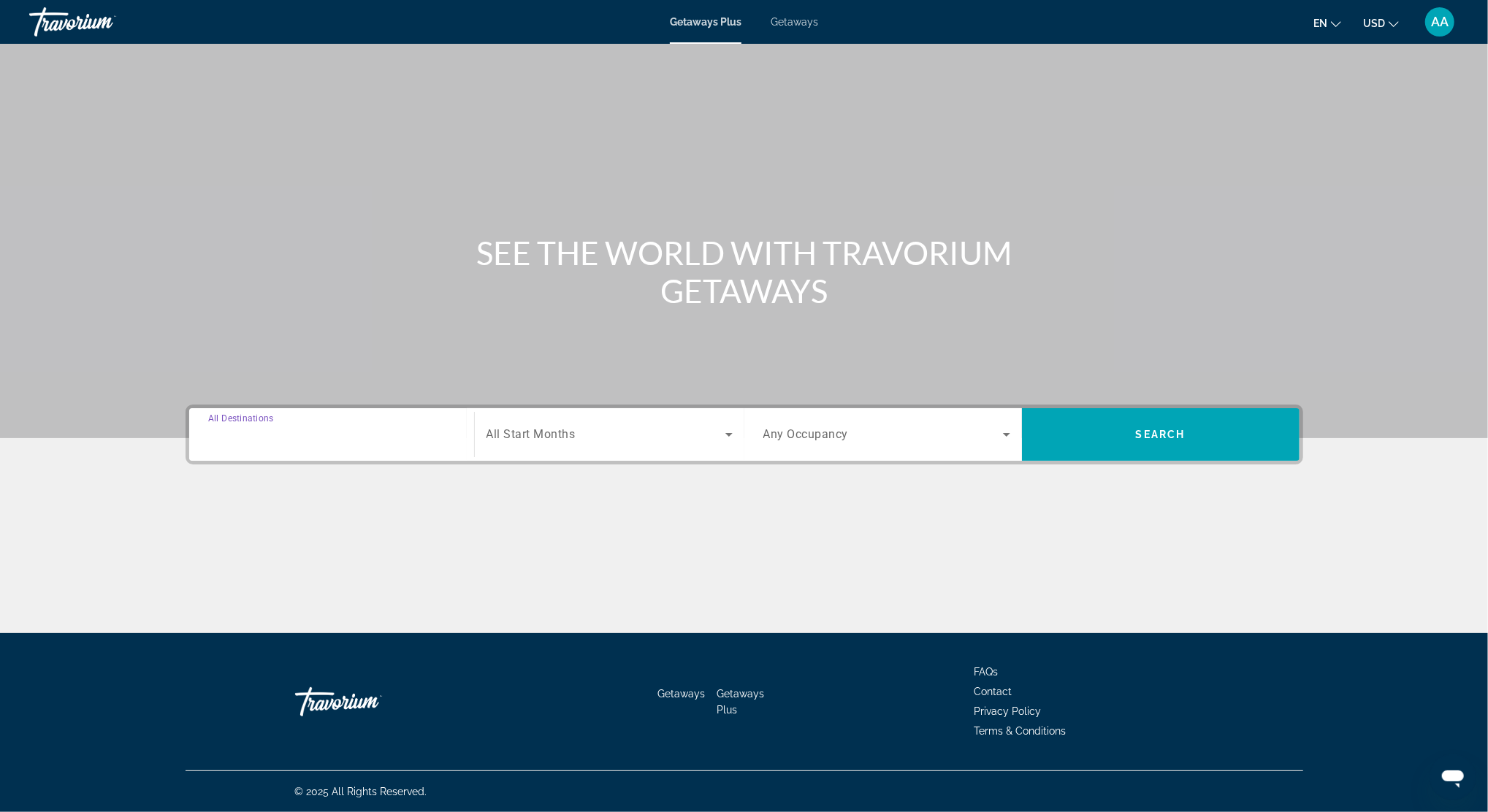
click at [309, 441] on input "Destination All Destinations" at bounding box center [331, 435] width 247 height 18
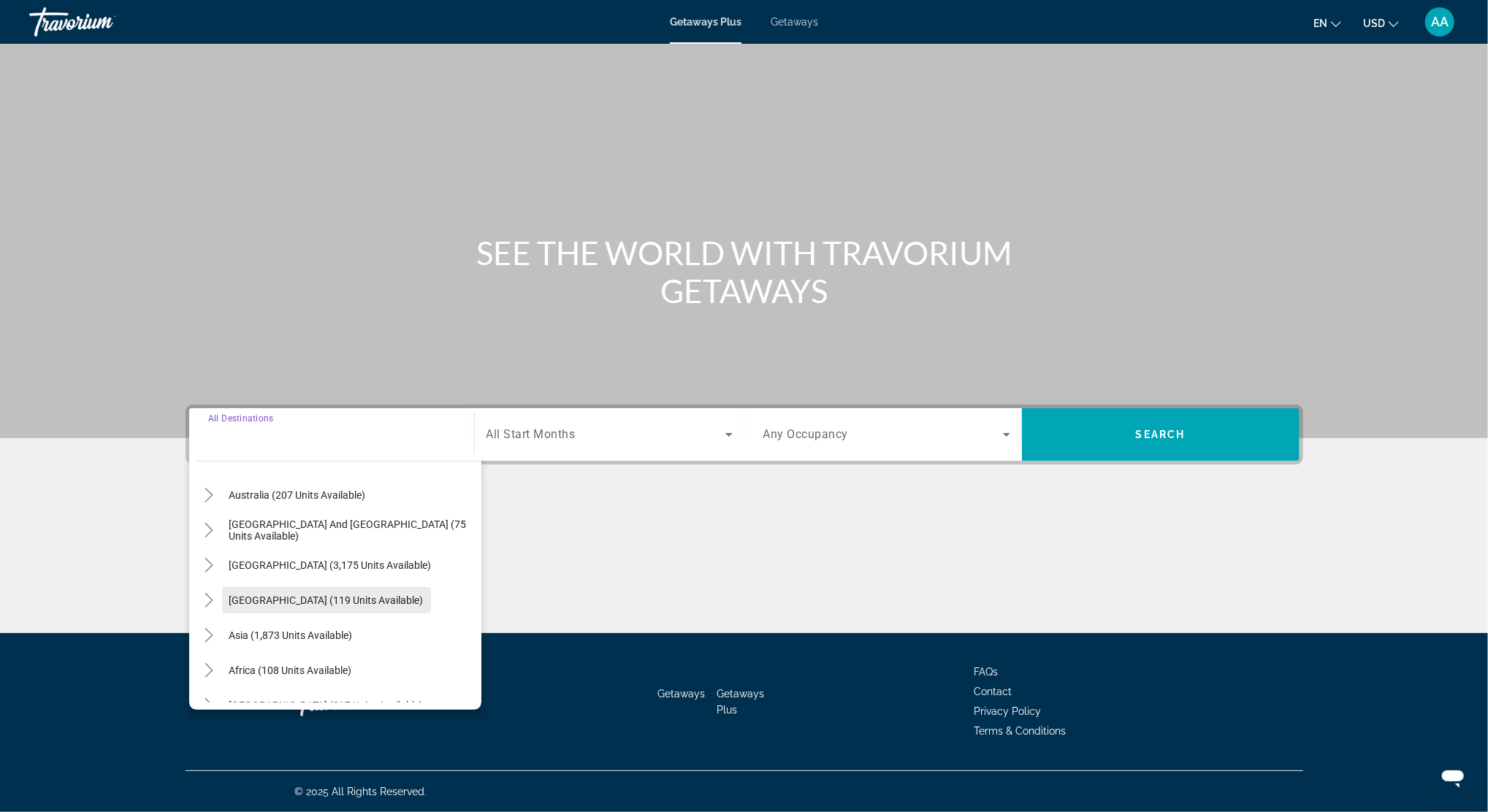
scroll to position [236, 0]
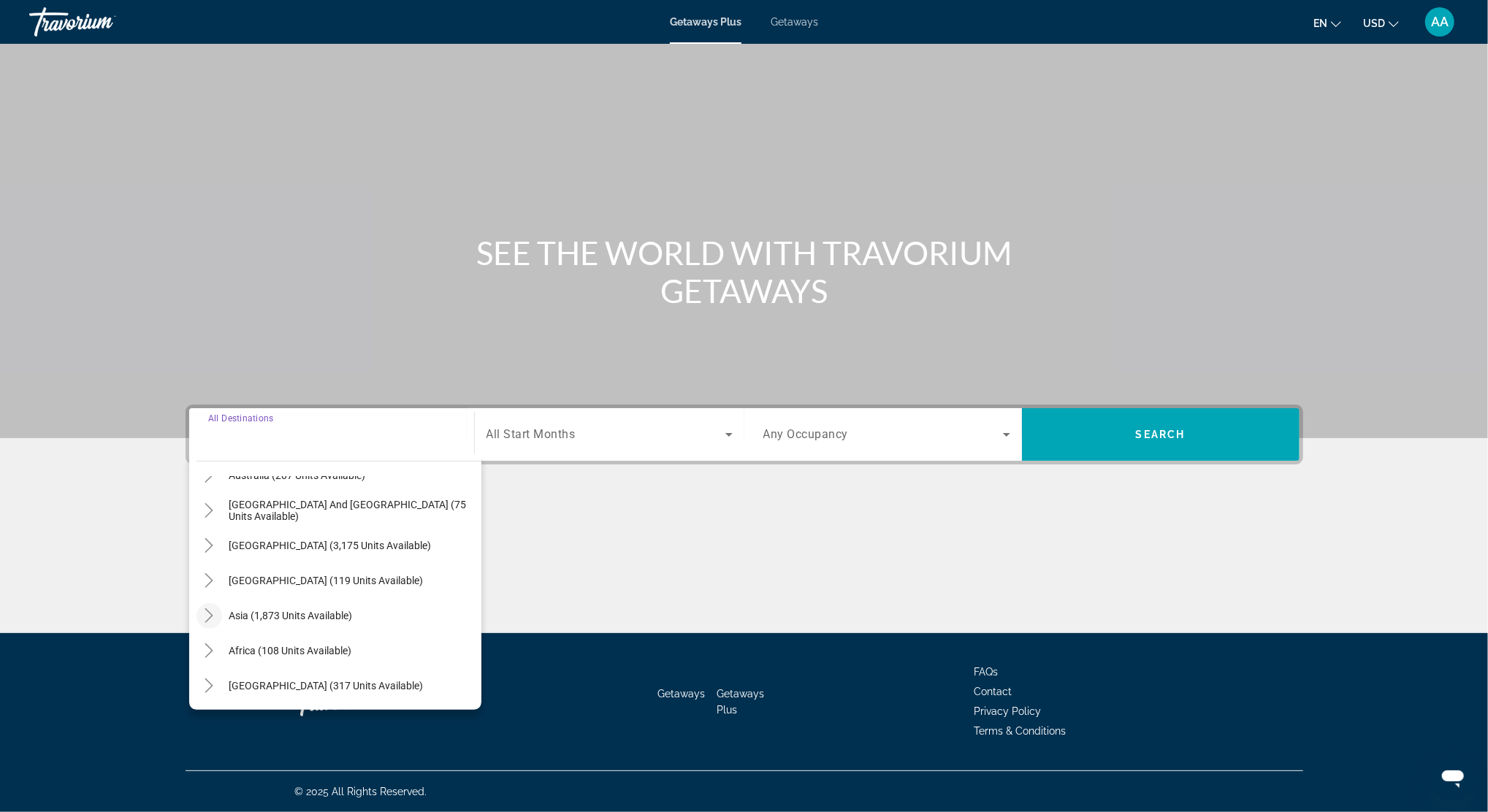
click at [211, 616] on icon "Toggle Asia (1,873 units available)" at bounding box center [209, 615] width 15 height 15
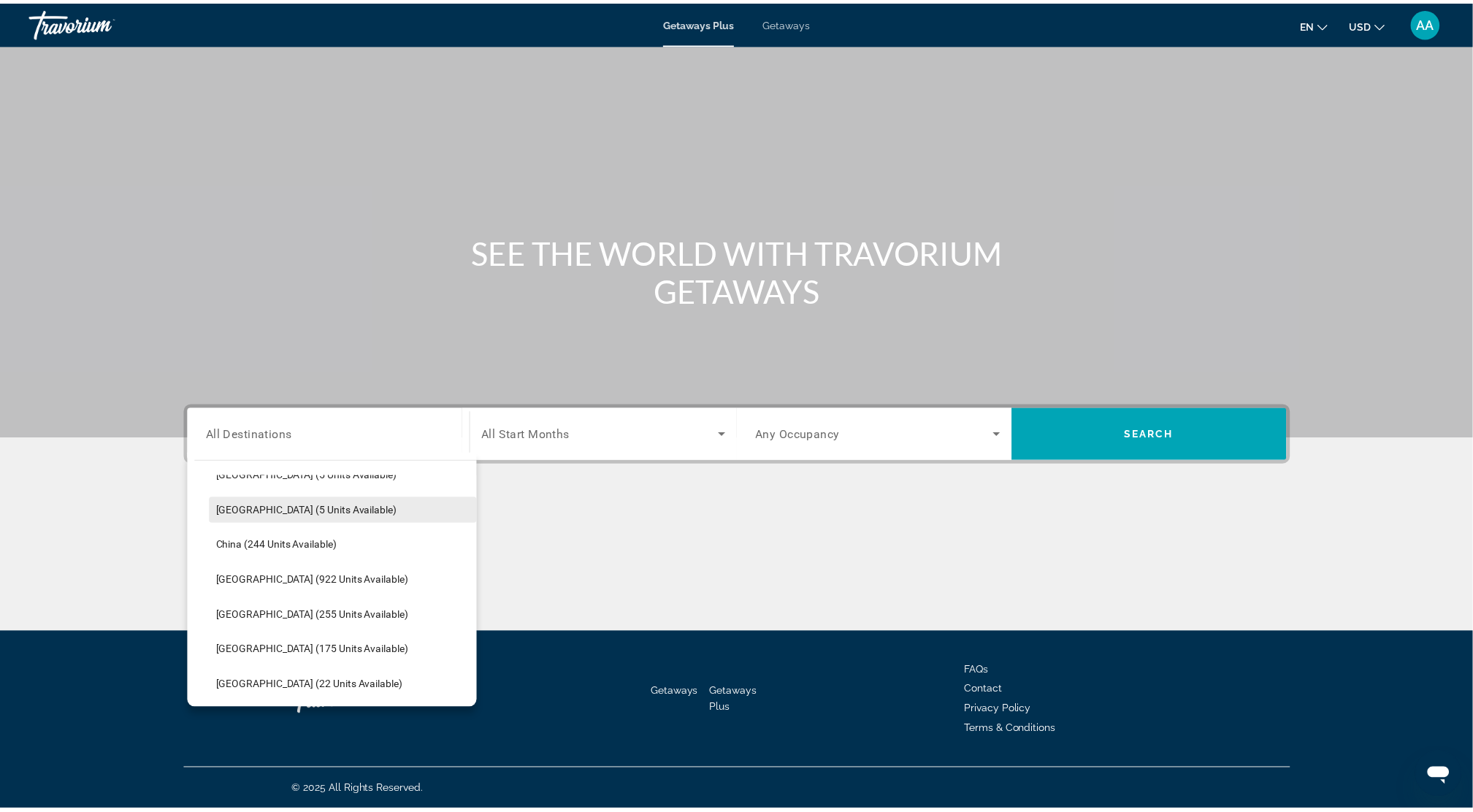
scroll to position [454, 0]
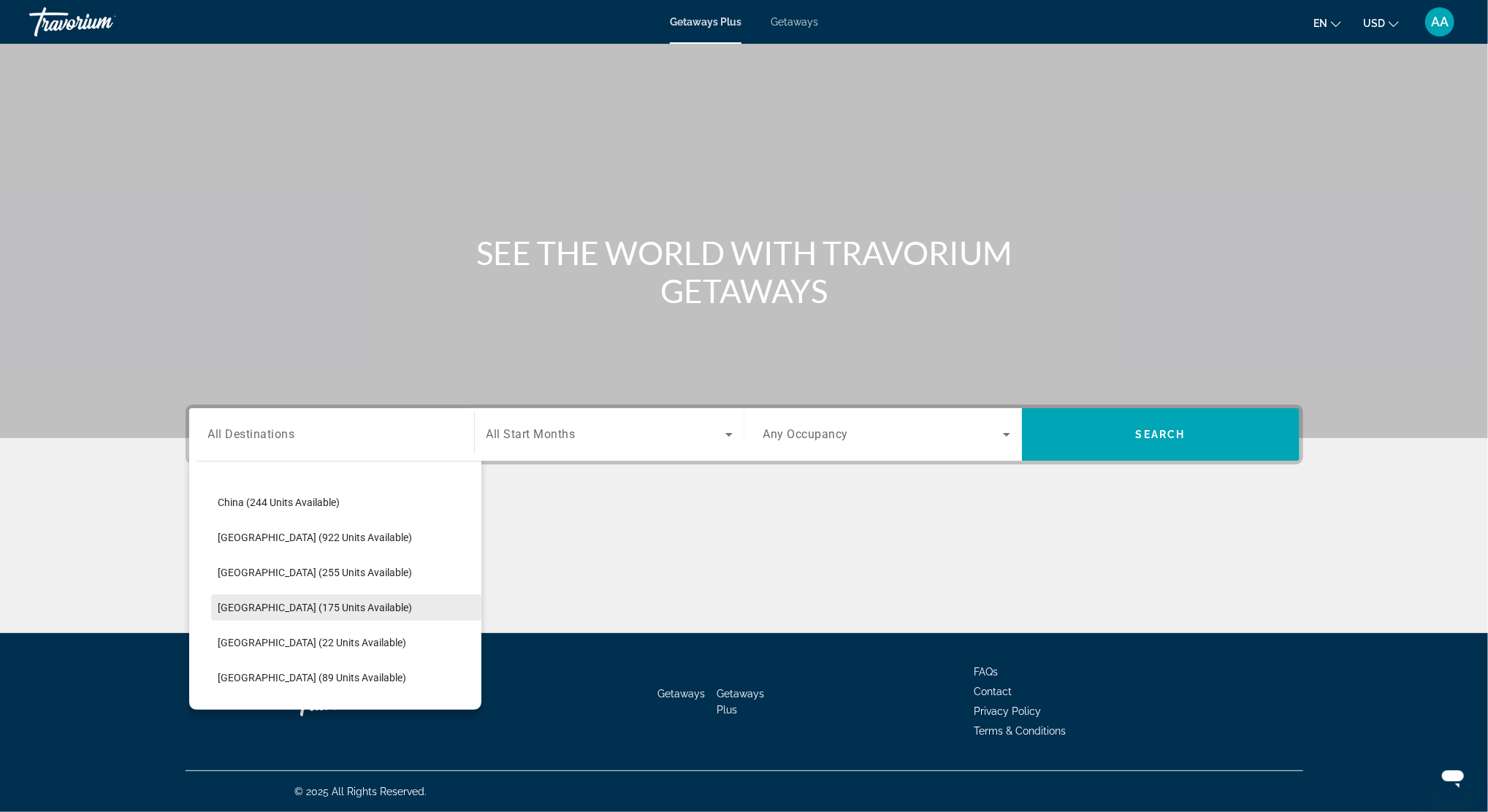
click at [258, 612] on span "Search widget" at bounding box center [346, 608] width 270 height 35
type input "**********"
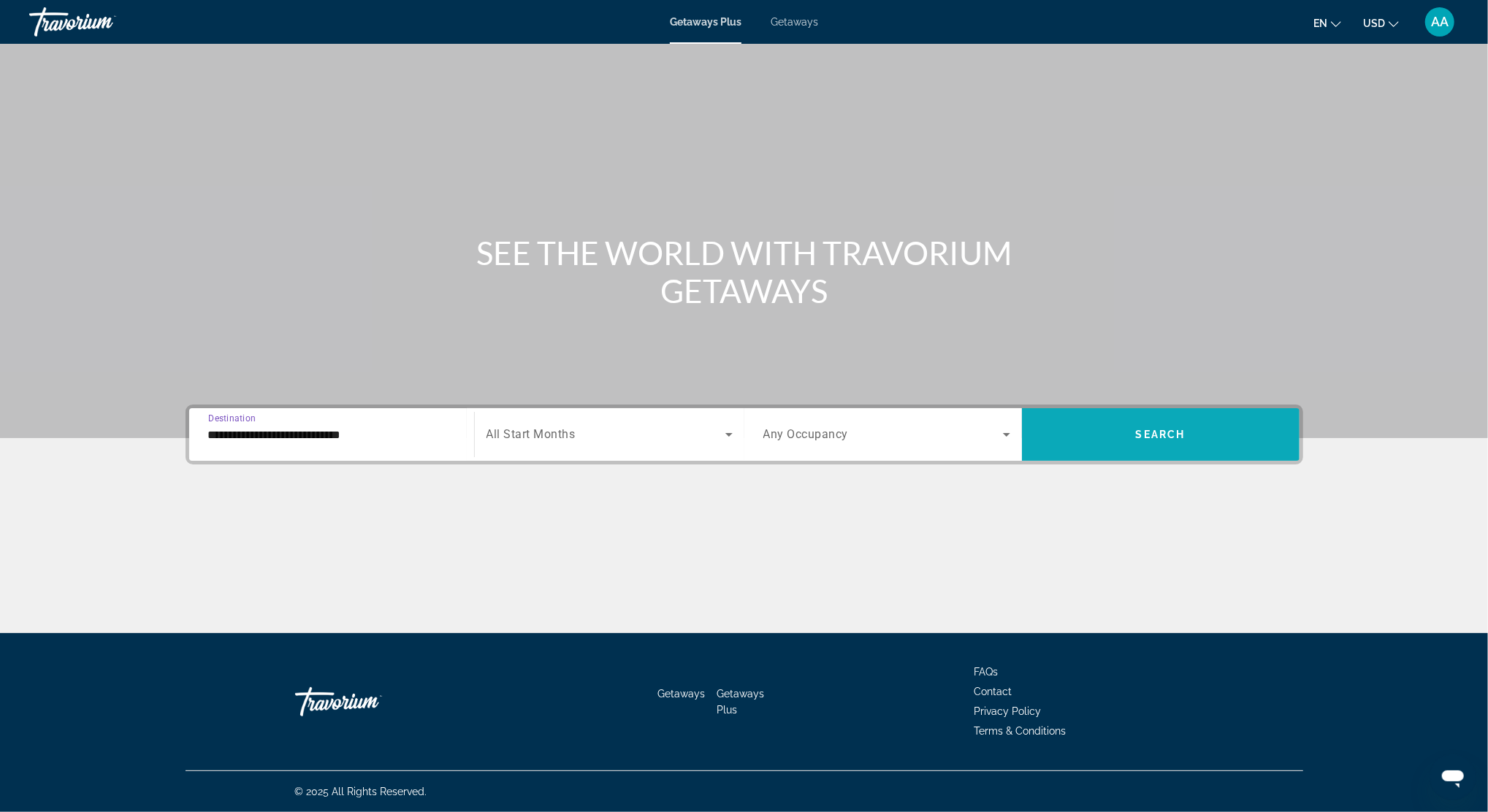
click at [1074, 432] on span "Search widget" at bounding box center [1161, 435] width 278 height 35
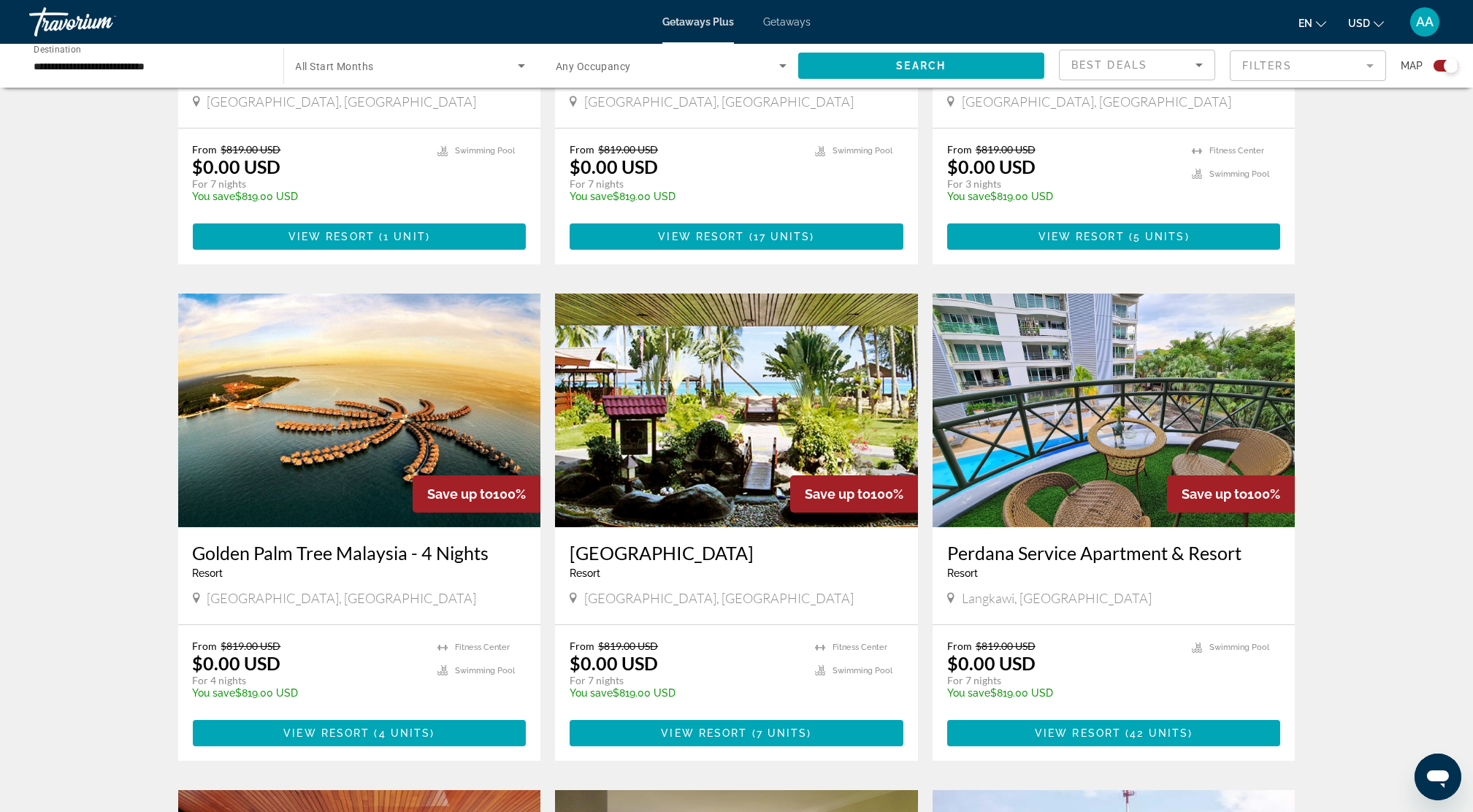
scroll to position [778, 0]
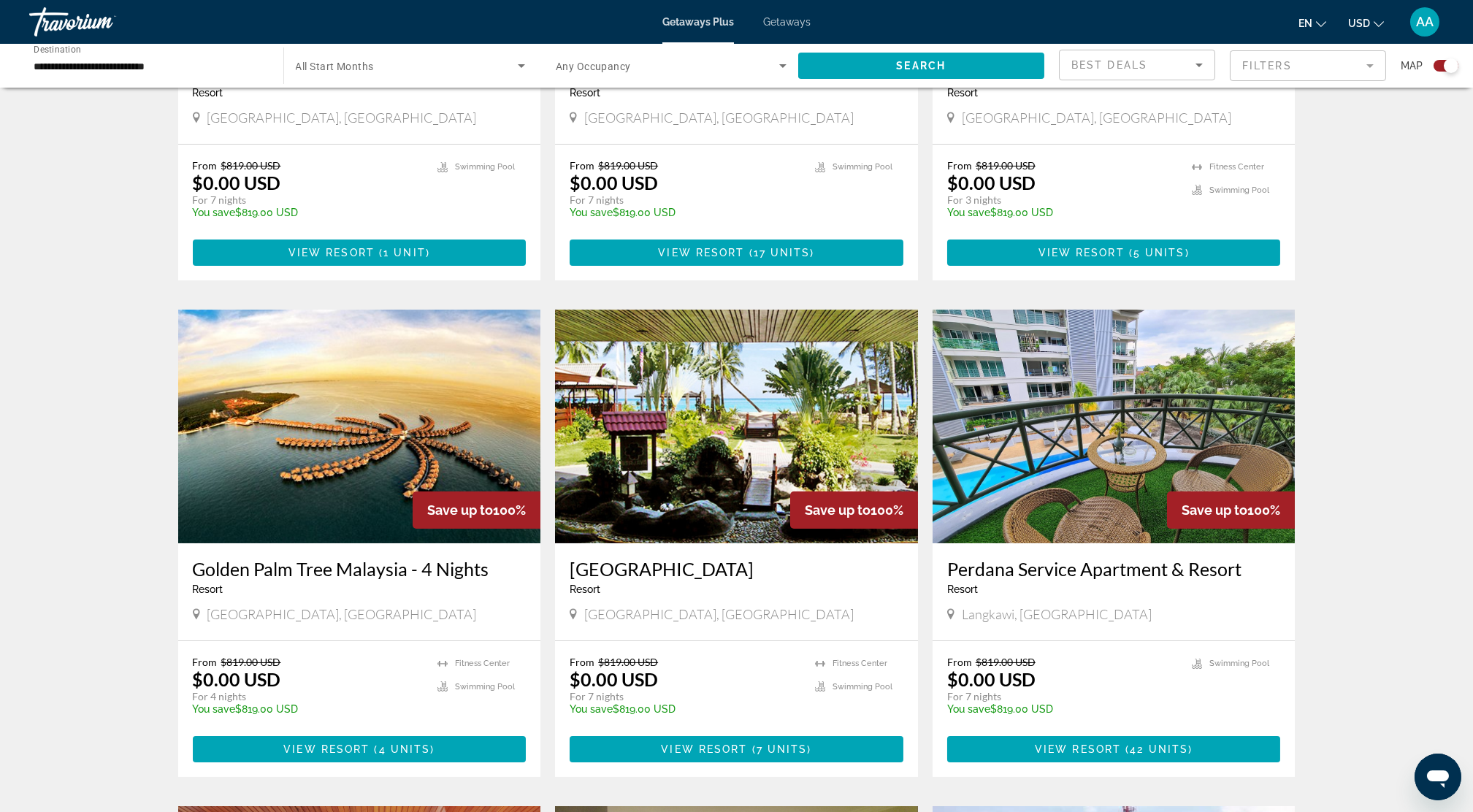
click at [378, 386] on img "Main content" at bounding box center [359, 426] width 363 height 234
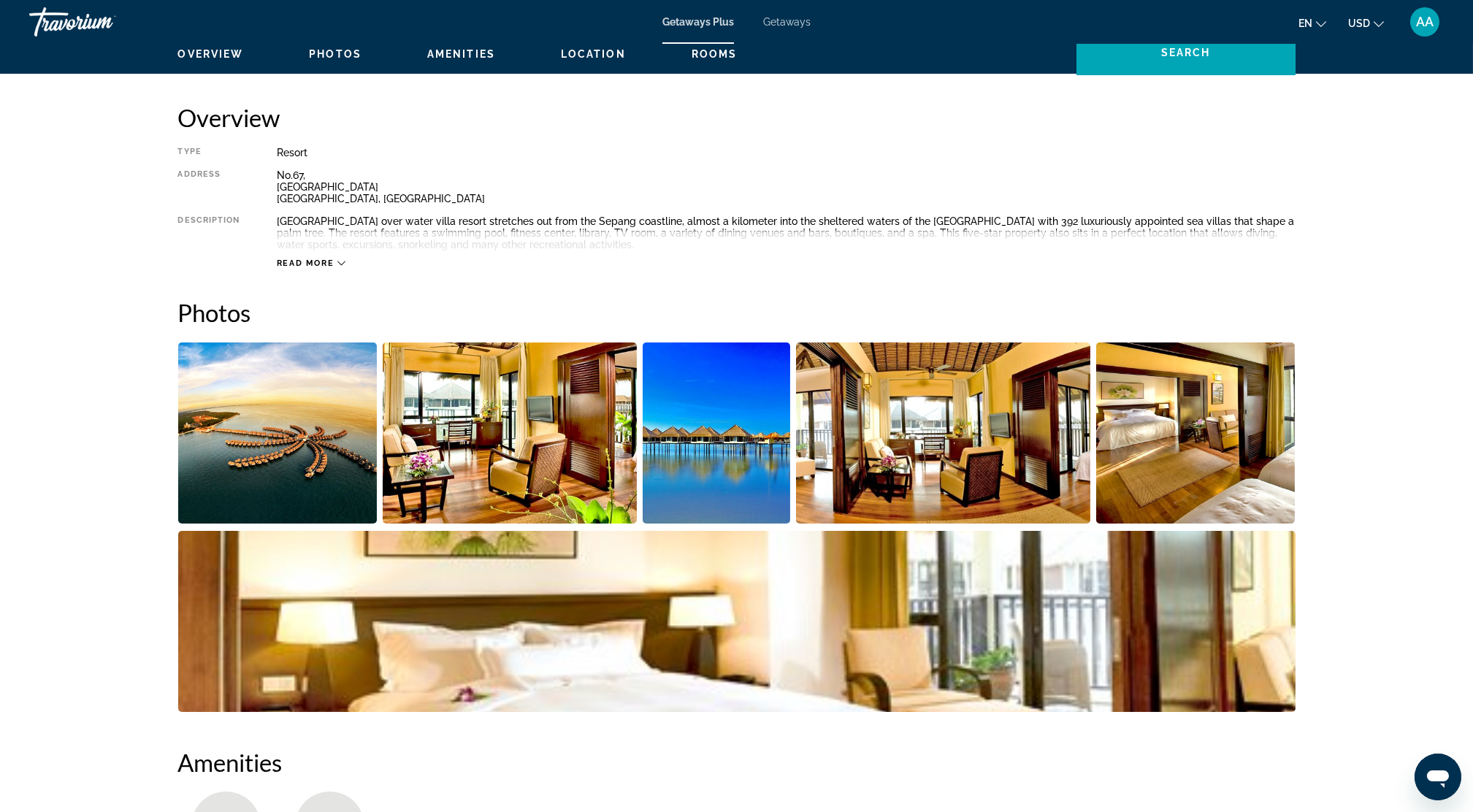
scroll to position [486, 0]
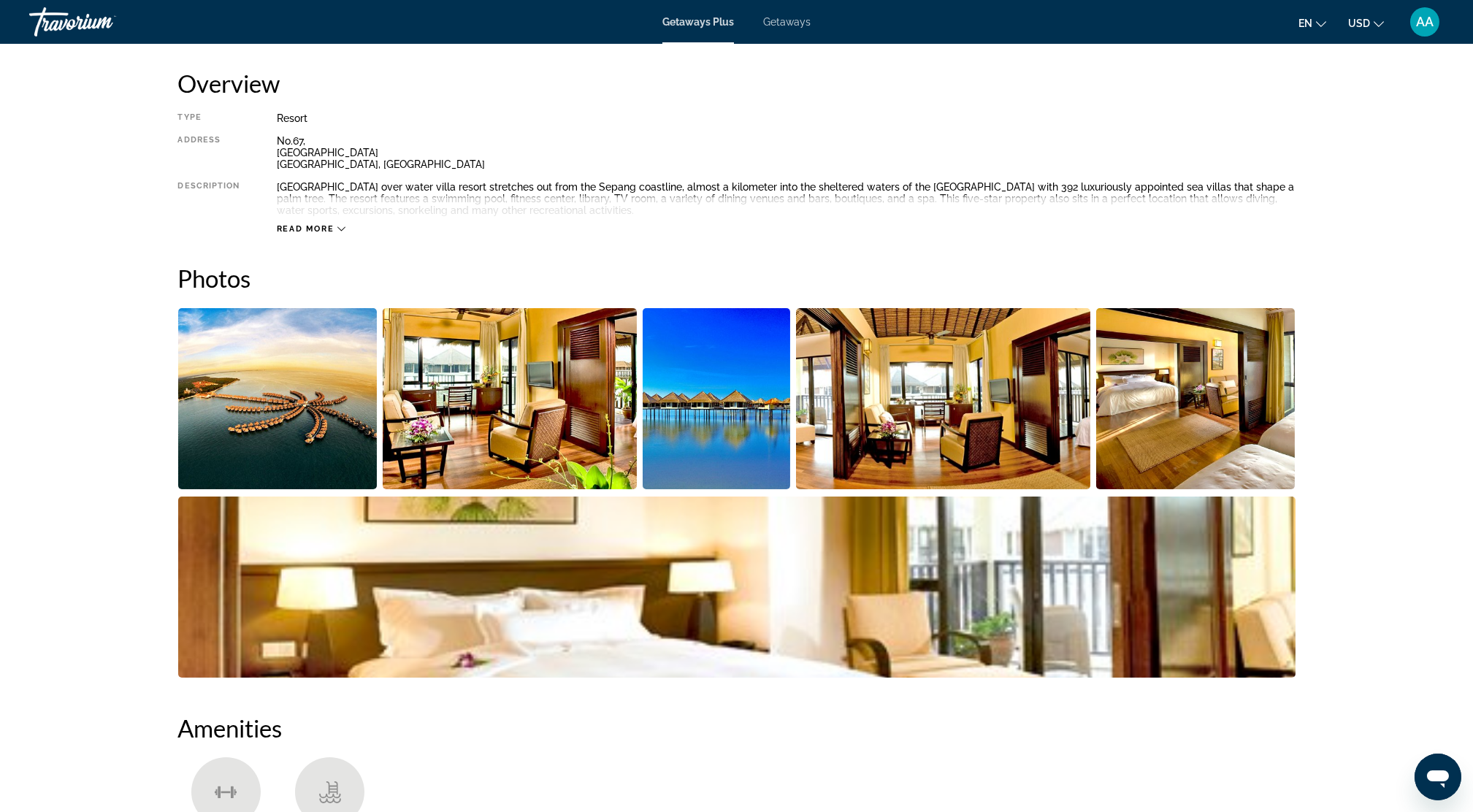
click at [309, 383] on img "Open full-screen image slider" at bounding box center [278, 399] width 199 height 181
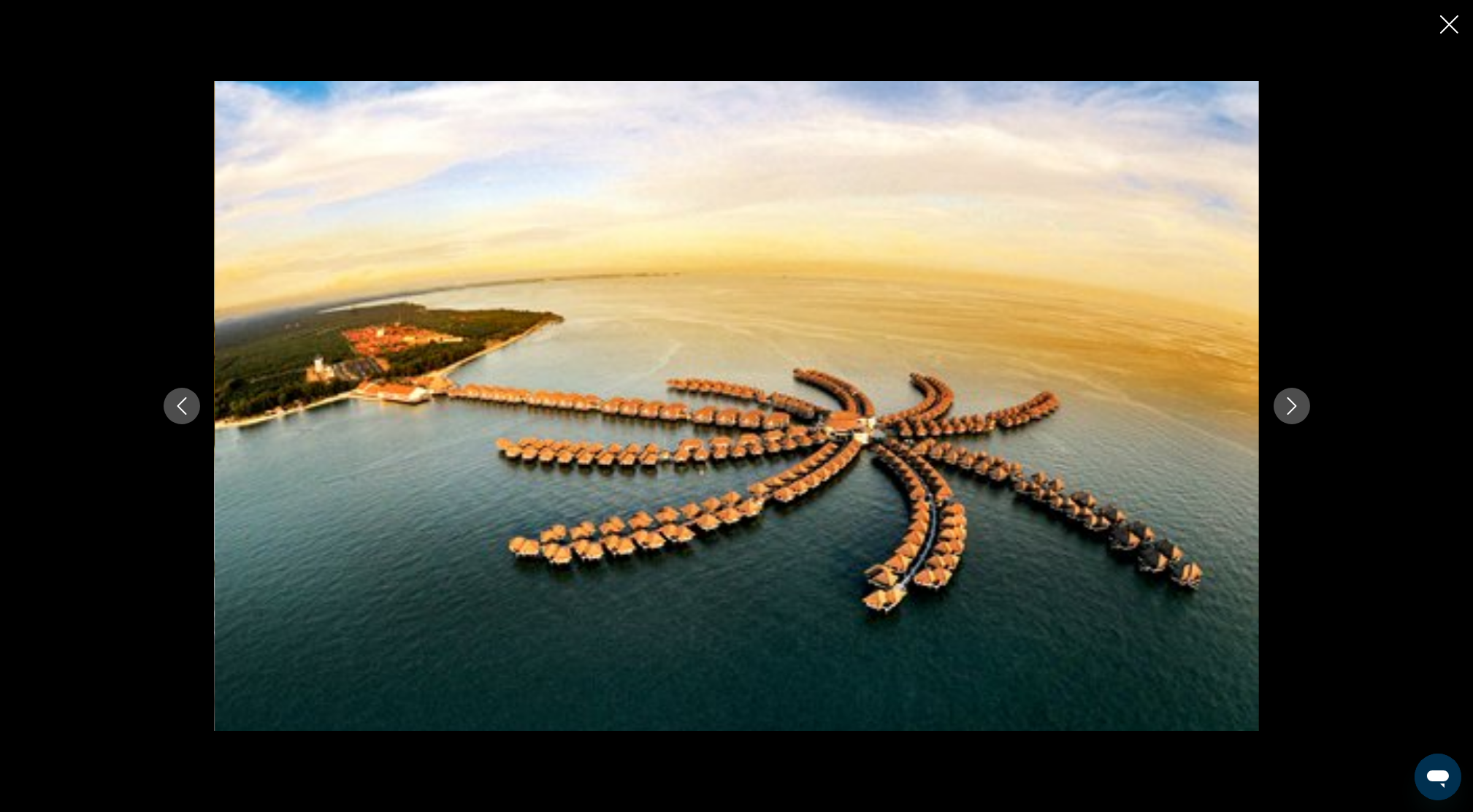
click at [1298, 409] on icon "Next image" at bounding box center [1292, 406] width 18 height 18
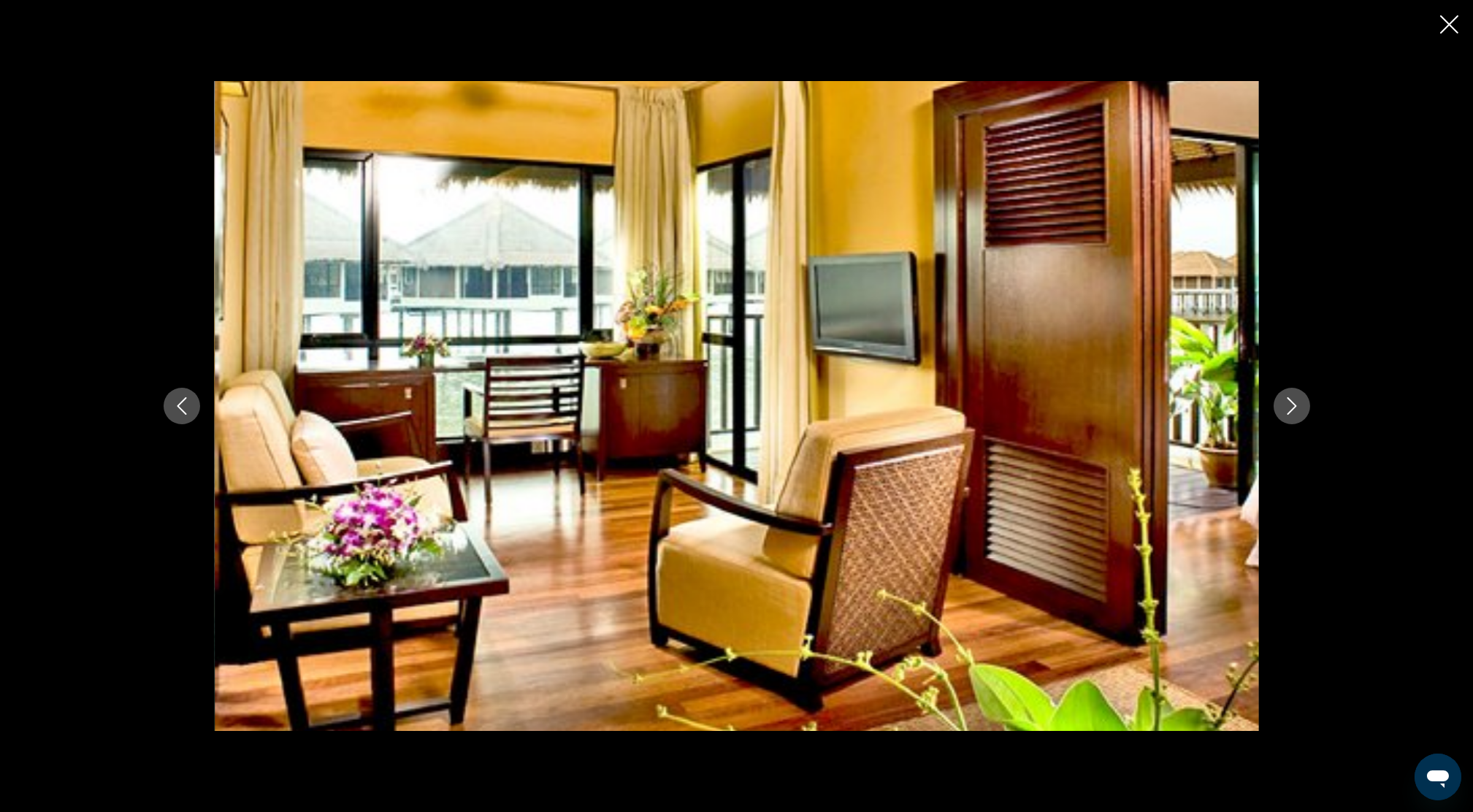
click at [1298, 409] on icon "Next image" at bounding box center [1292, 406] width 18 height 18
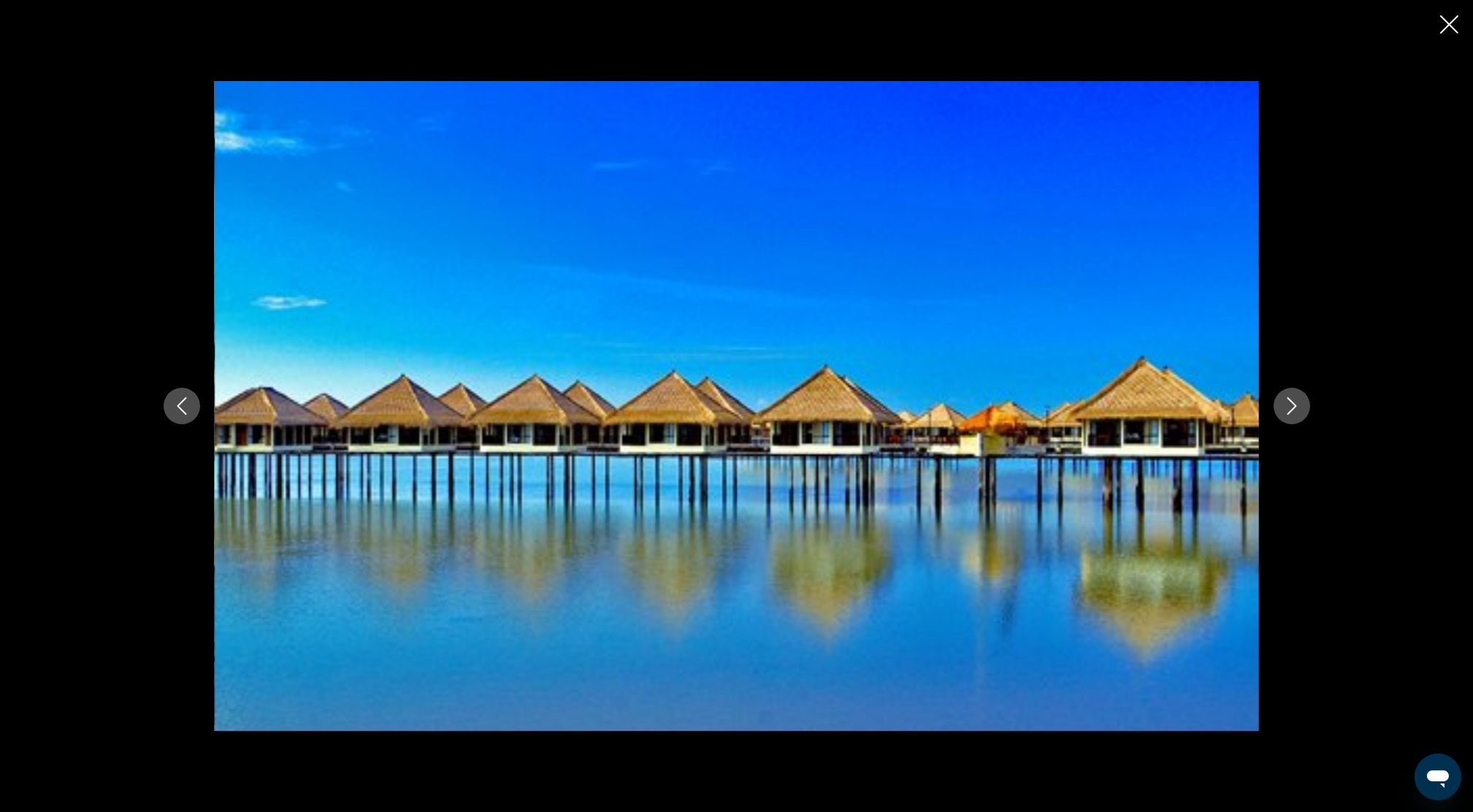
click at [1297, 409] on icon "Next image" at bounding box center [1292, 406] width 18 height 18
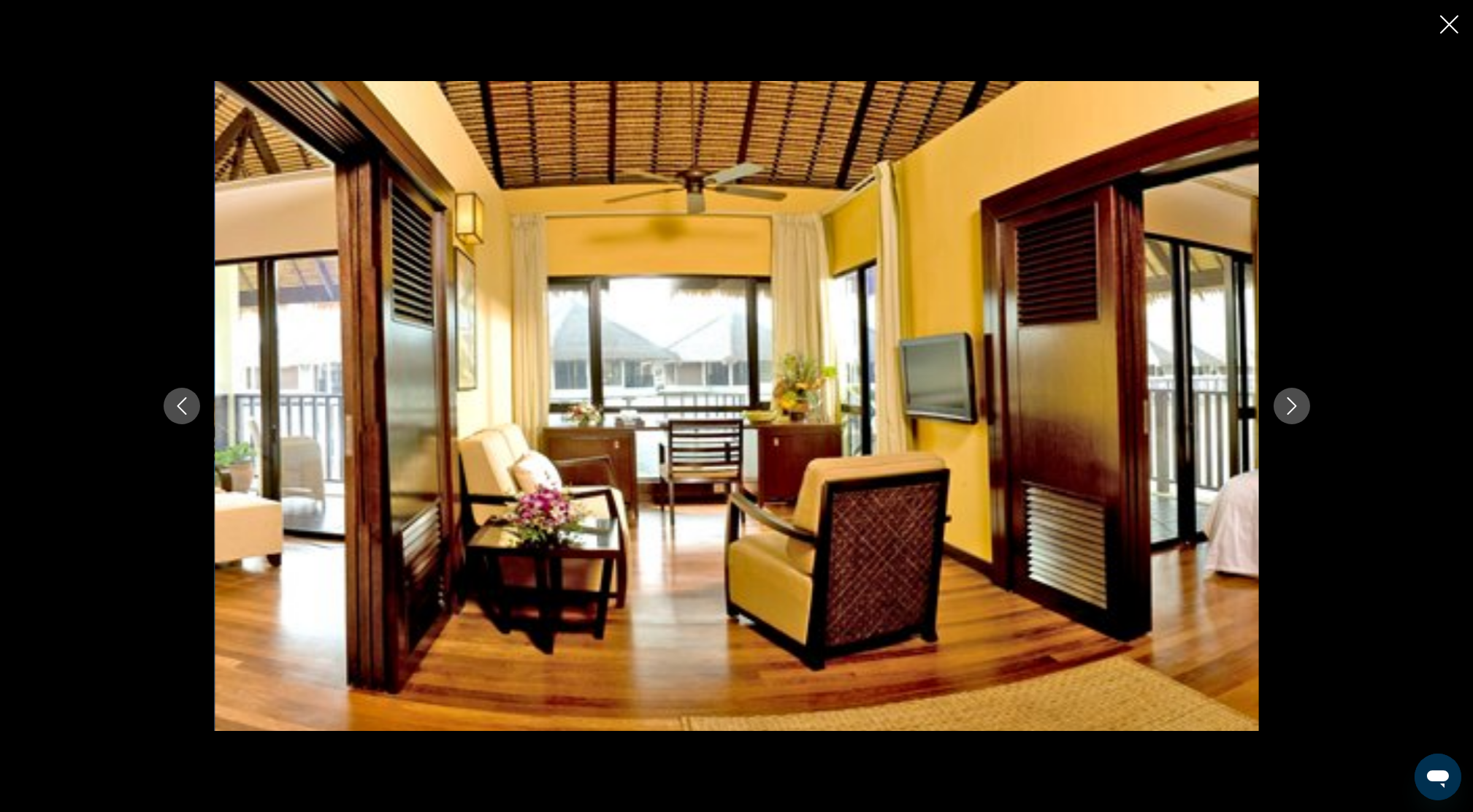
click at [1297, 409] on icon "Next image" at bounding box center [1292, 406] width 18 height 18
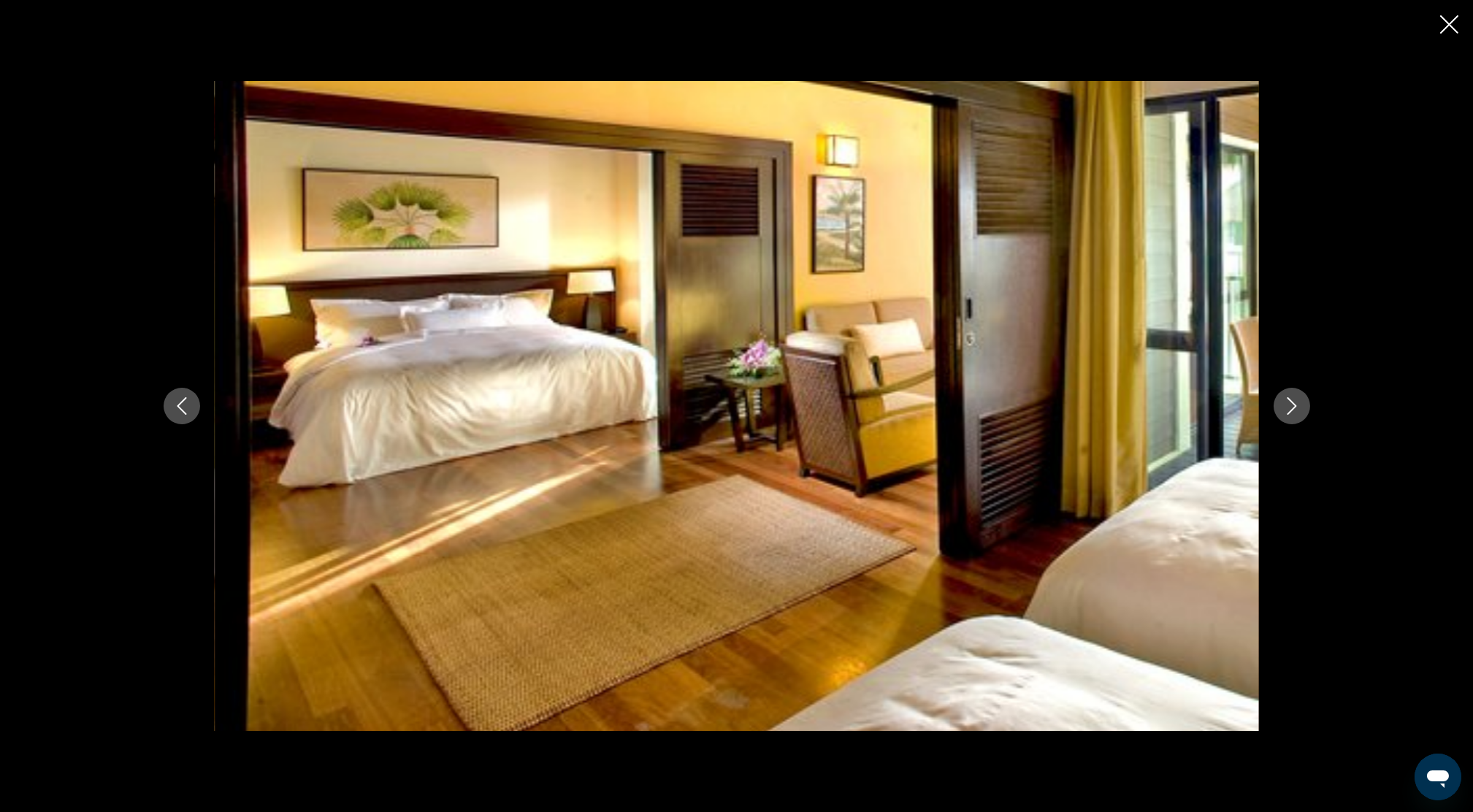
click at [1297, 409] on icon "Next image" at bounding box center [1292, 406] width 18 height 18
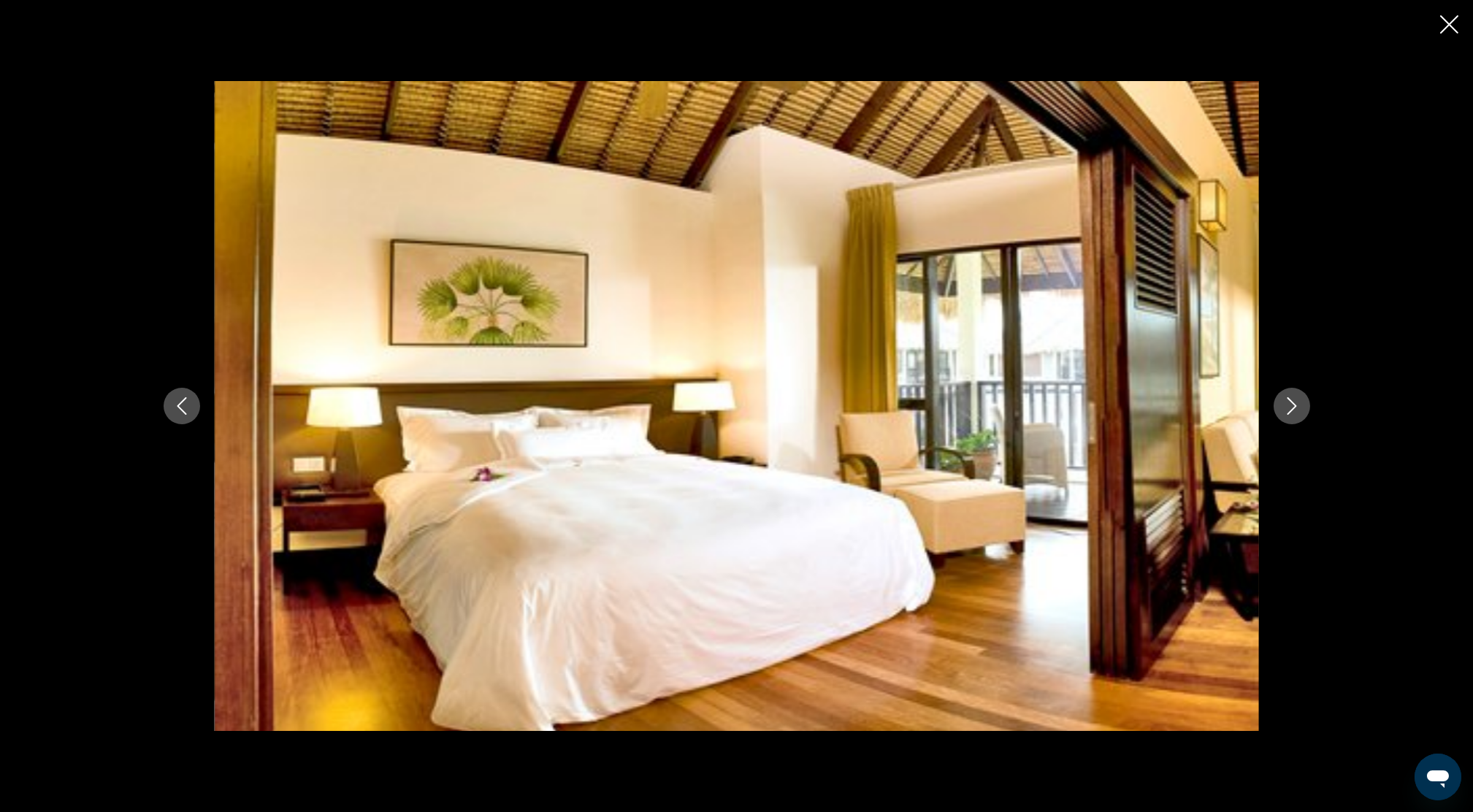
click at [1297, 409] on icon "Next image" at bounding box center [1292, 406] width 18 height 18
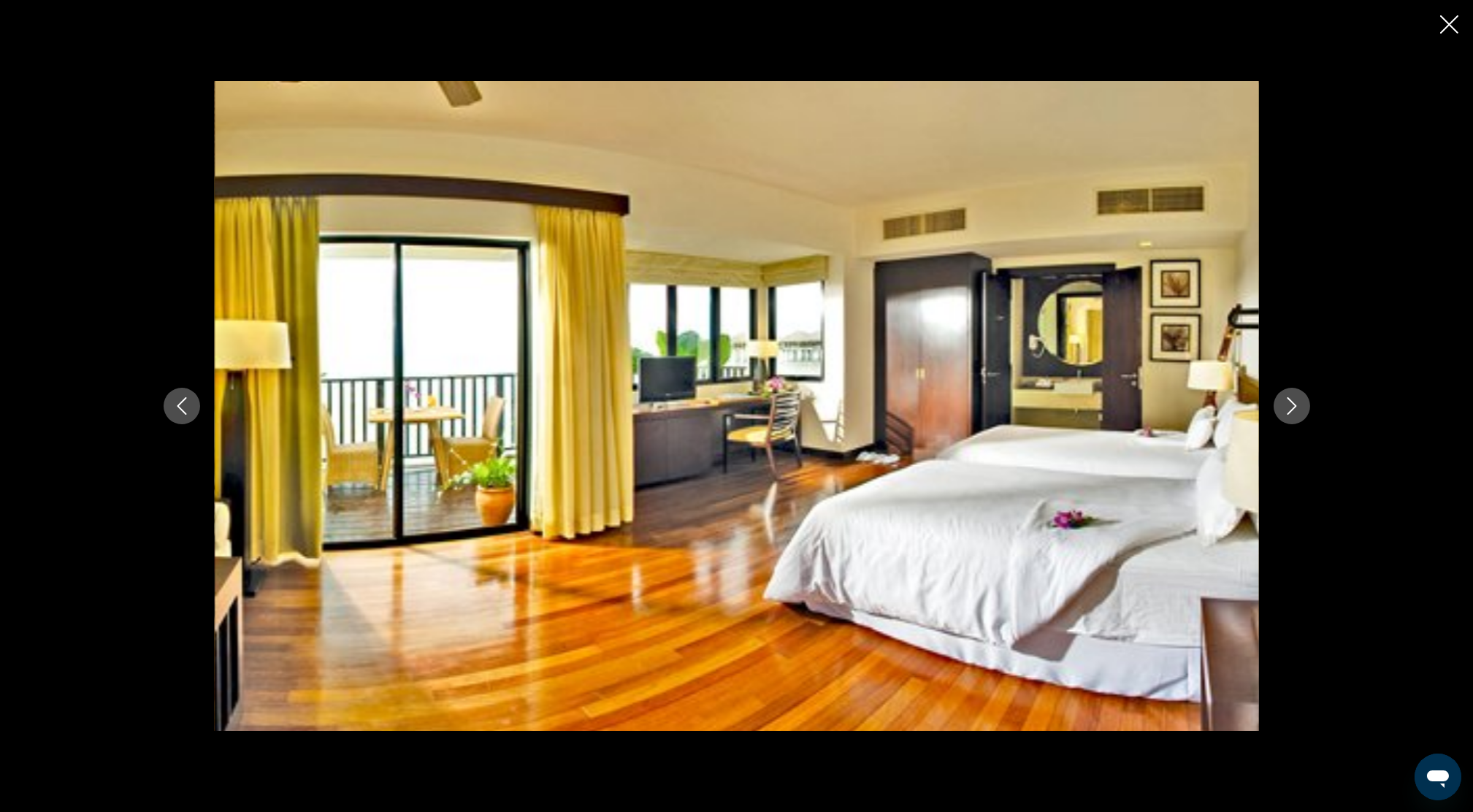
click at [1297, 409] on icon "Next image" at bounding box center [1292, 406] width 18 height 18
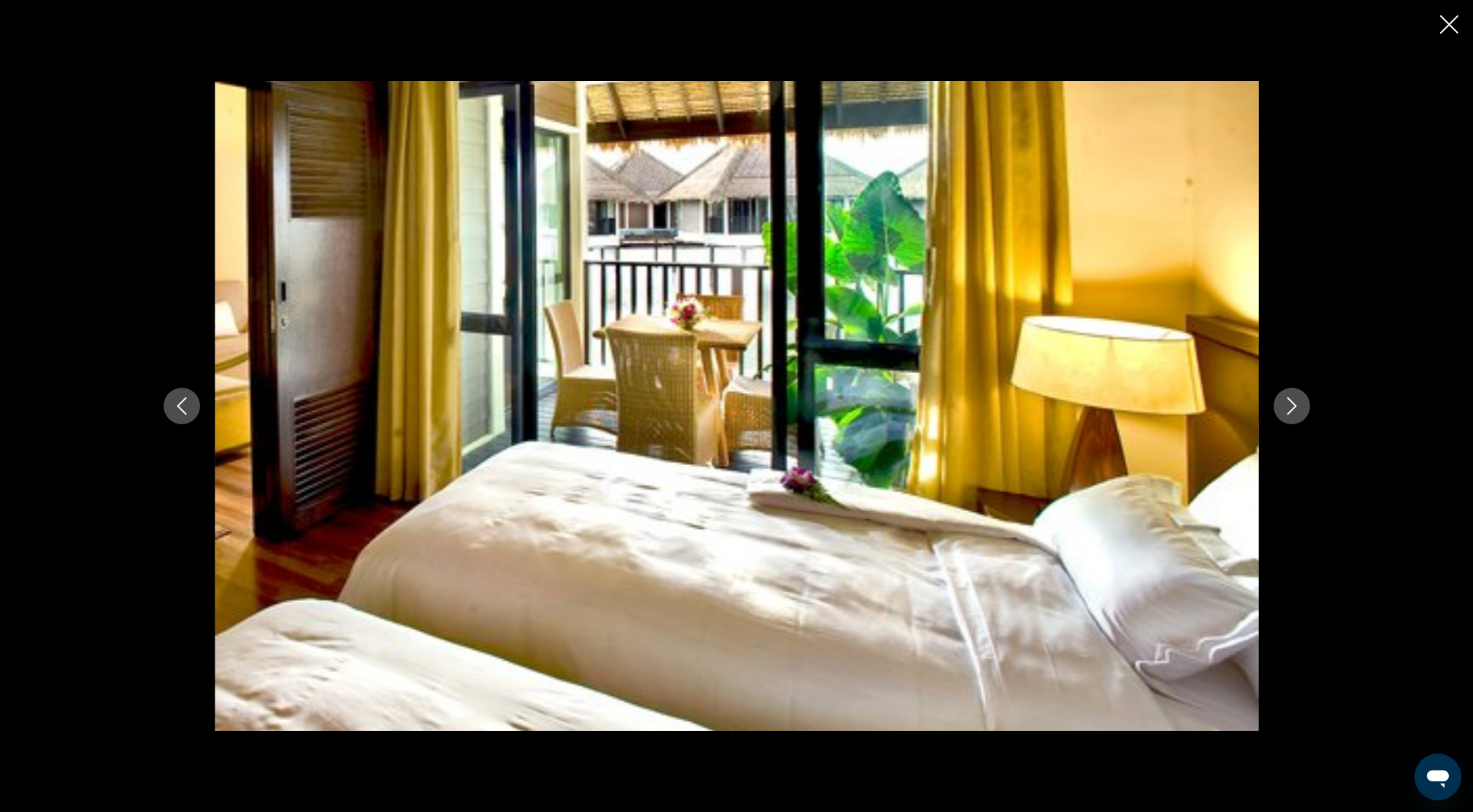
click at [1297, 409] on icon "Next image" at bounding box center [1292, 406] width 18 height 18
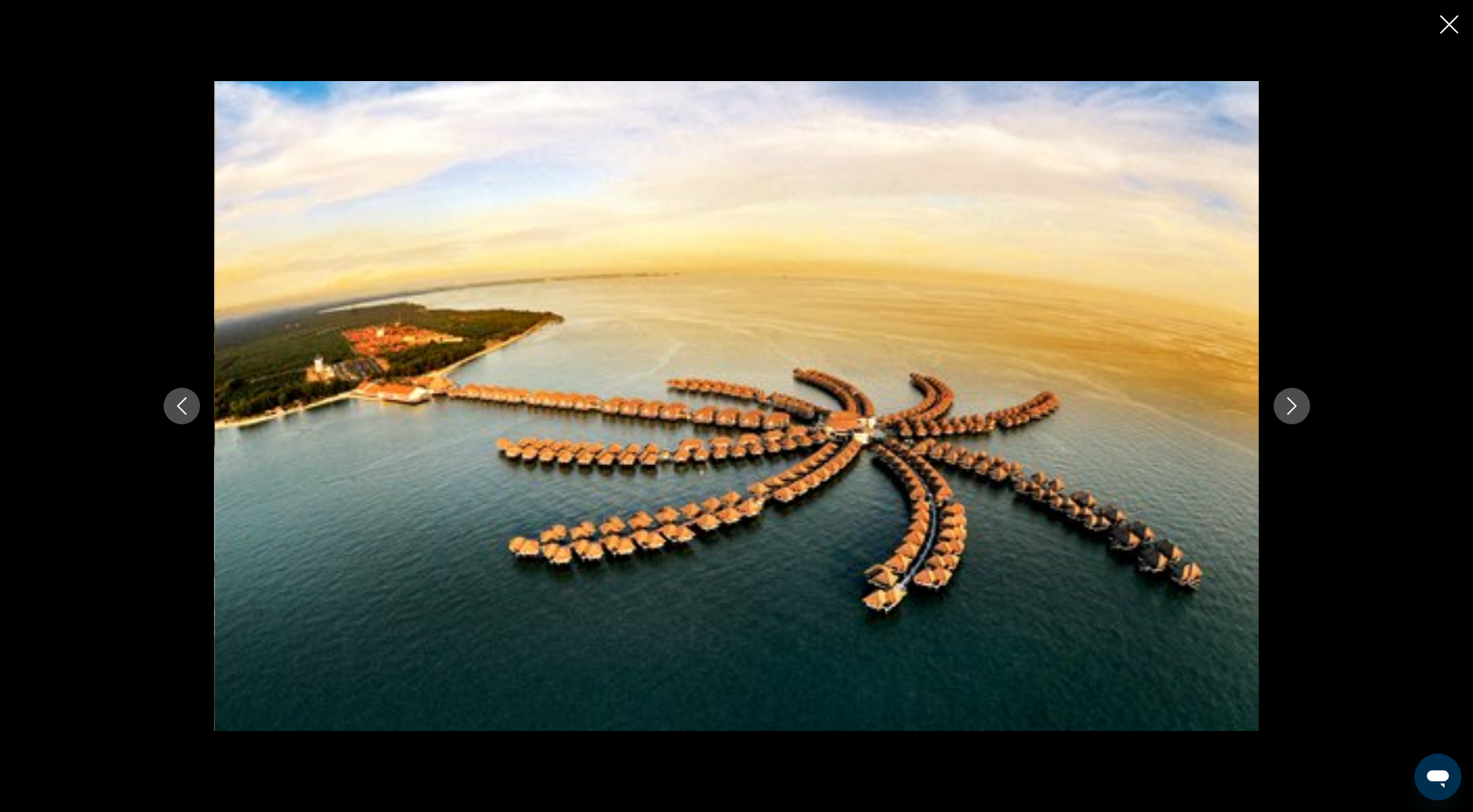
click at [1452, 23] on icon "Close slideshow" at bounding box center [1449, 25] width 18 height 18
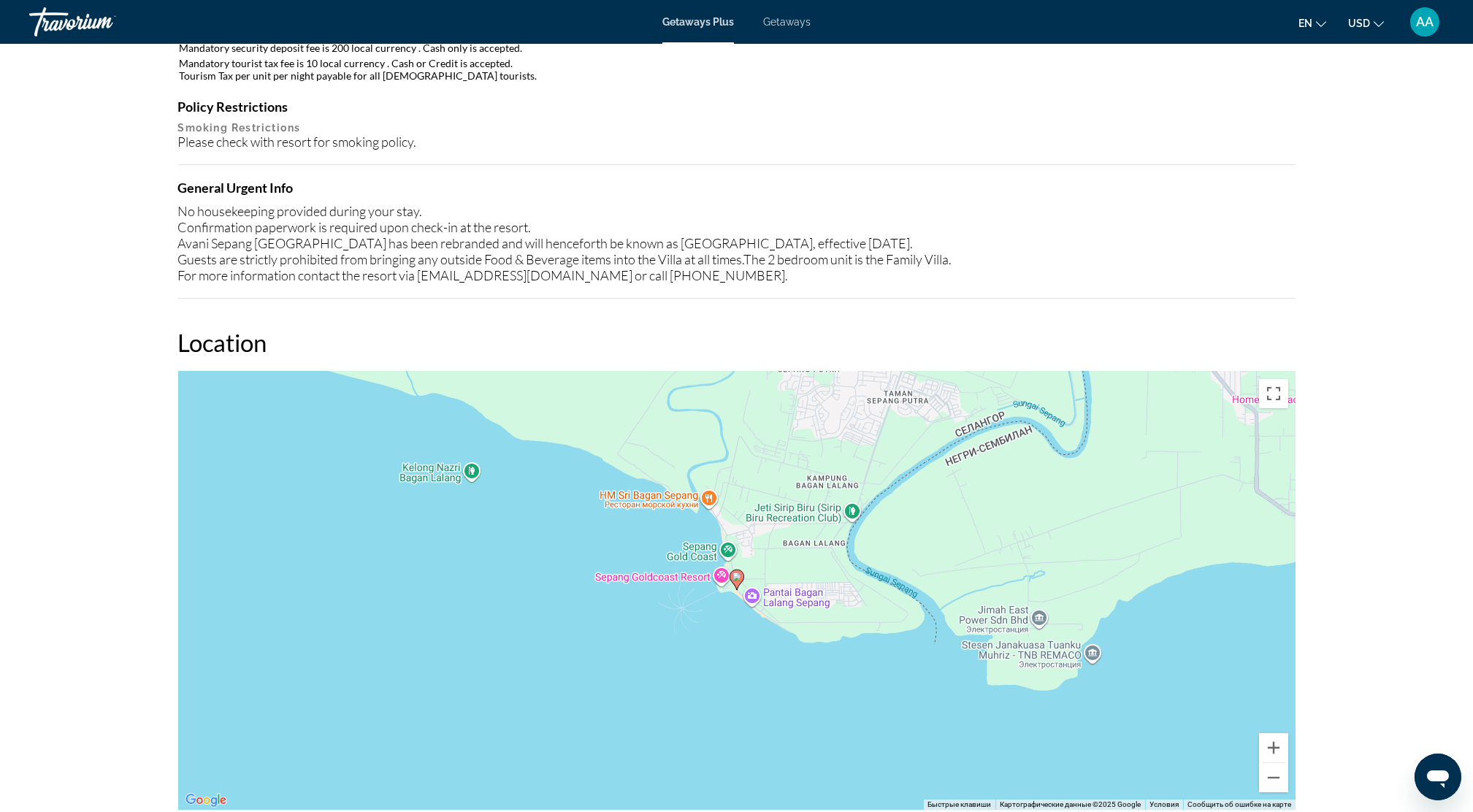
scroll to position [1655, 0]
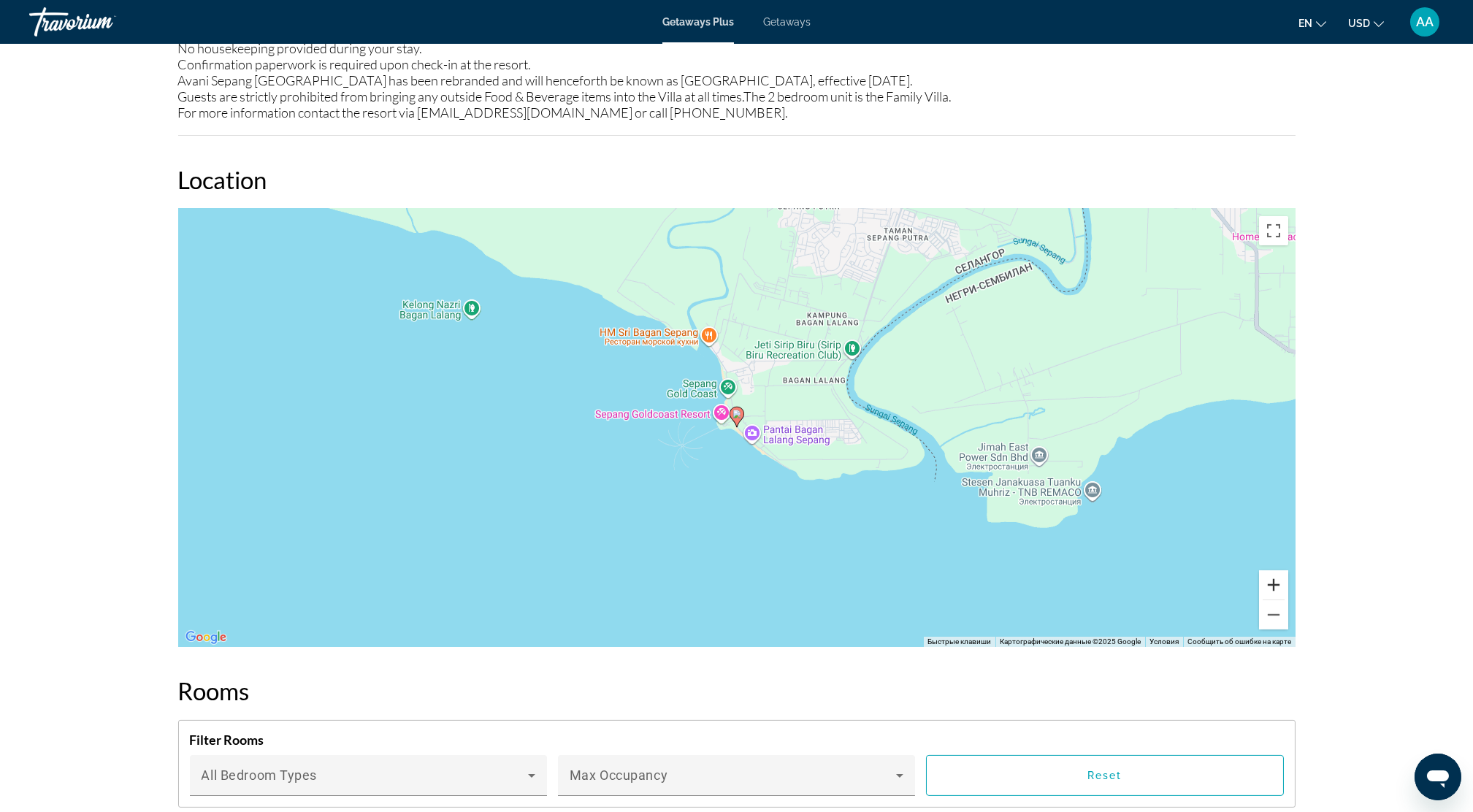
click at [1274, 577] on button "Увеличить" at bounding box center [1274, 585] width 29 height 29
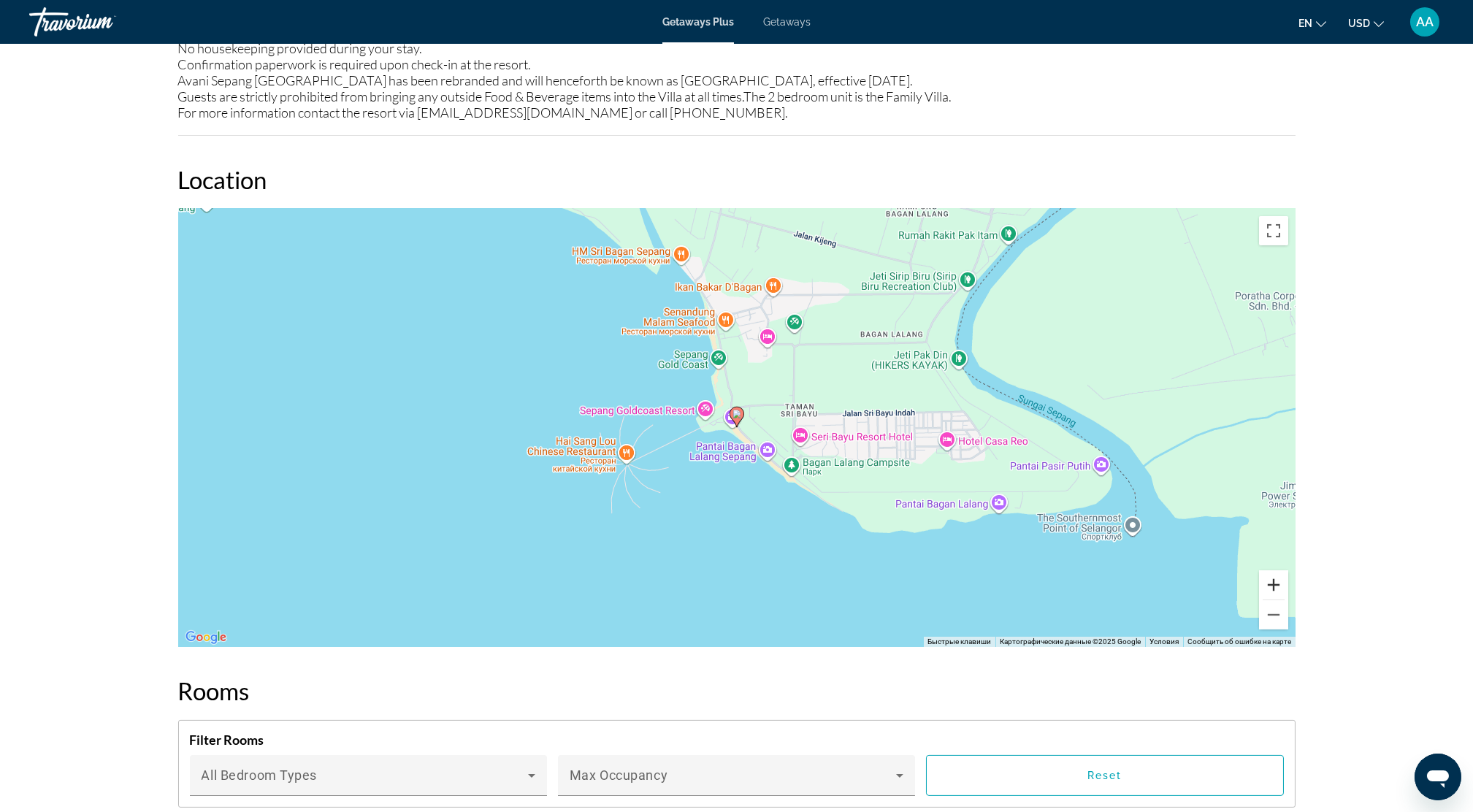
click at [1274, 577] on button "Увеличить" at bounding box center [1274, 585] width 29 height 29
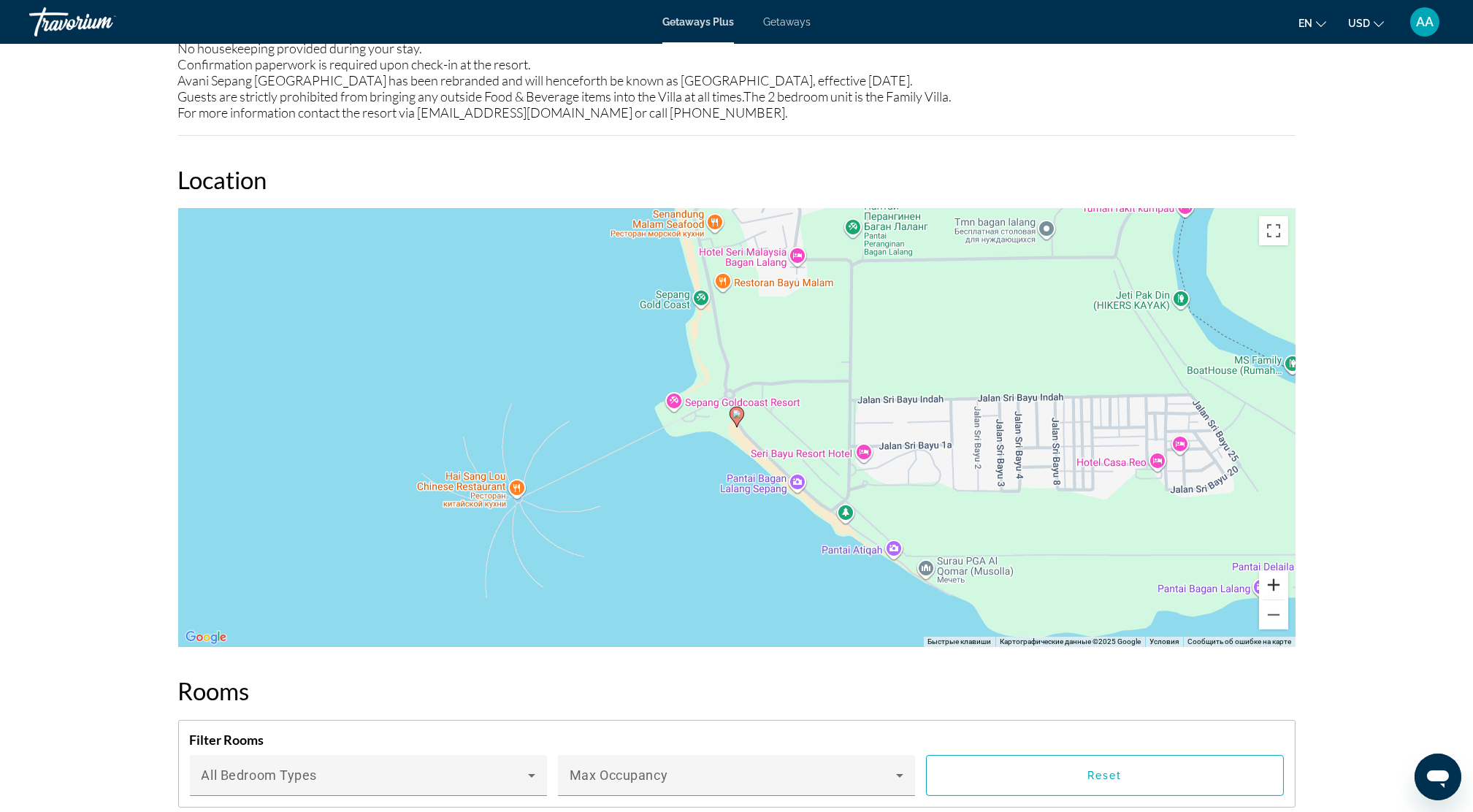
click at [1274, 577] on button "Увеличить" at bounding box center [1274, 585] width 29 height 29
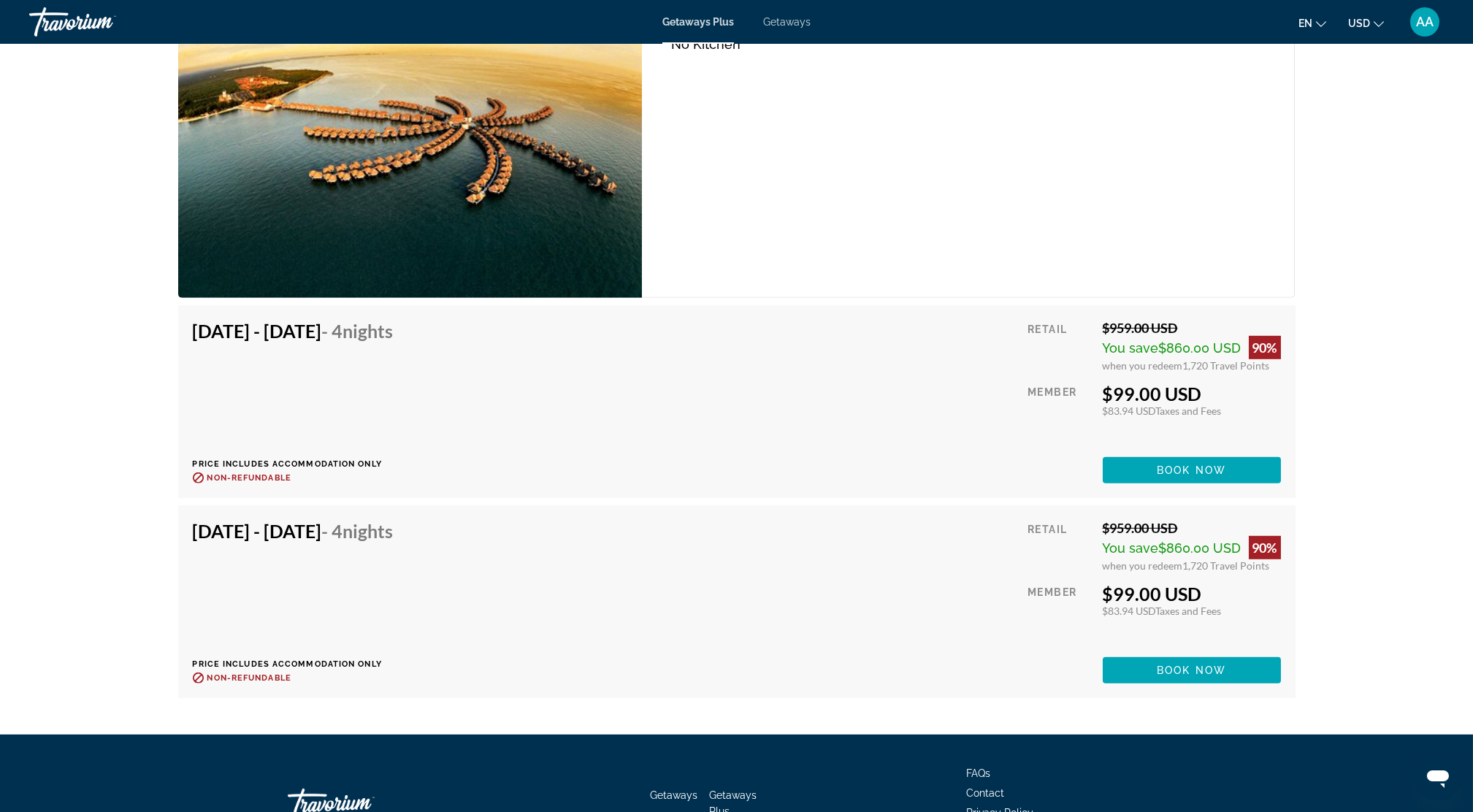
scroll to position [3407, 0]
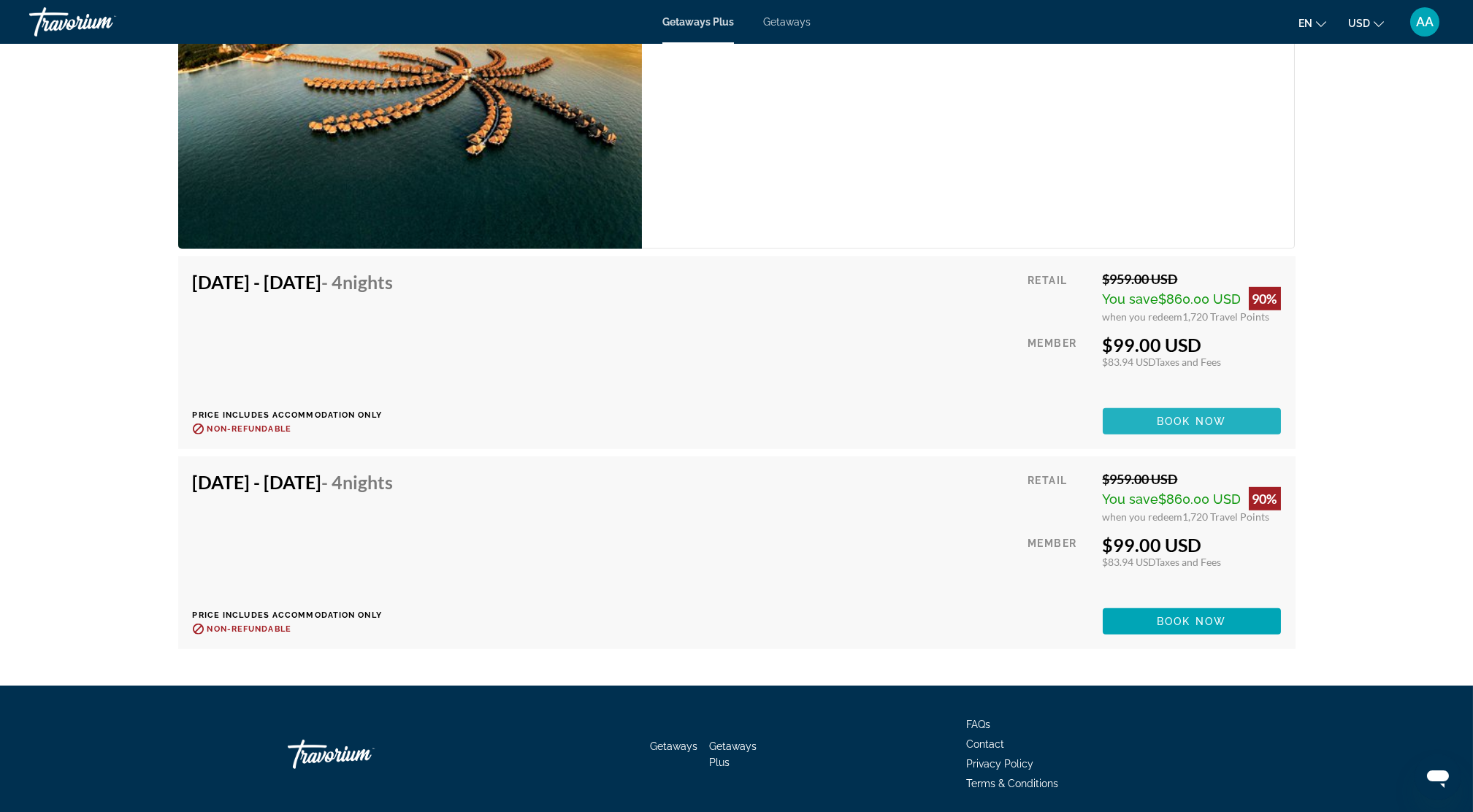
click at [1175, 418] on span "Book now" at bounding box center [1192, 421] width 69 height 12
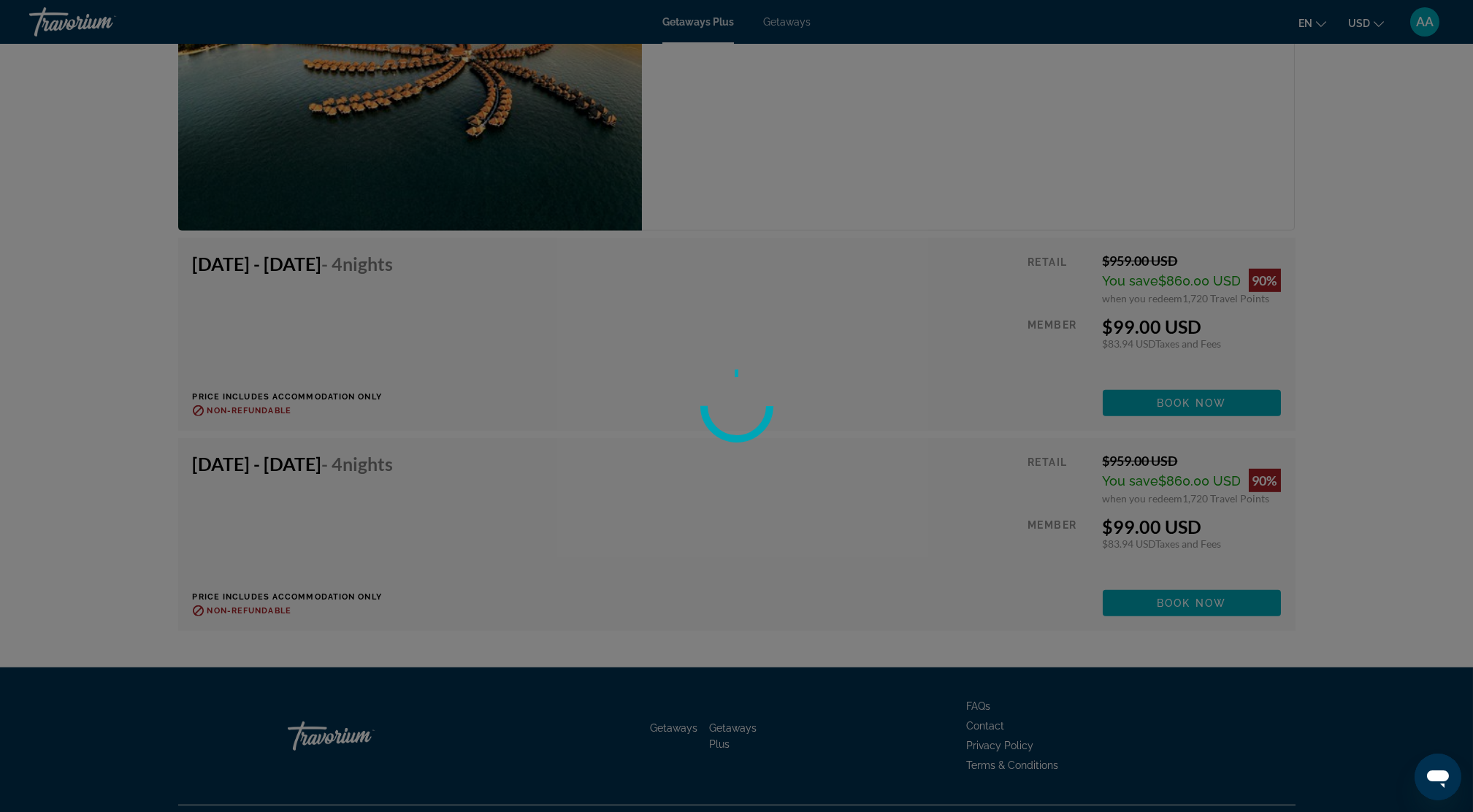
scroll to position [3457, 0]
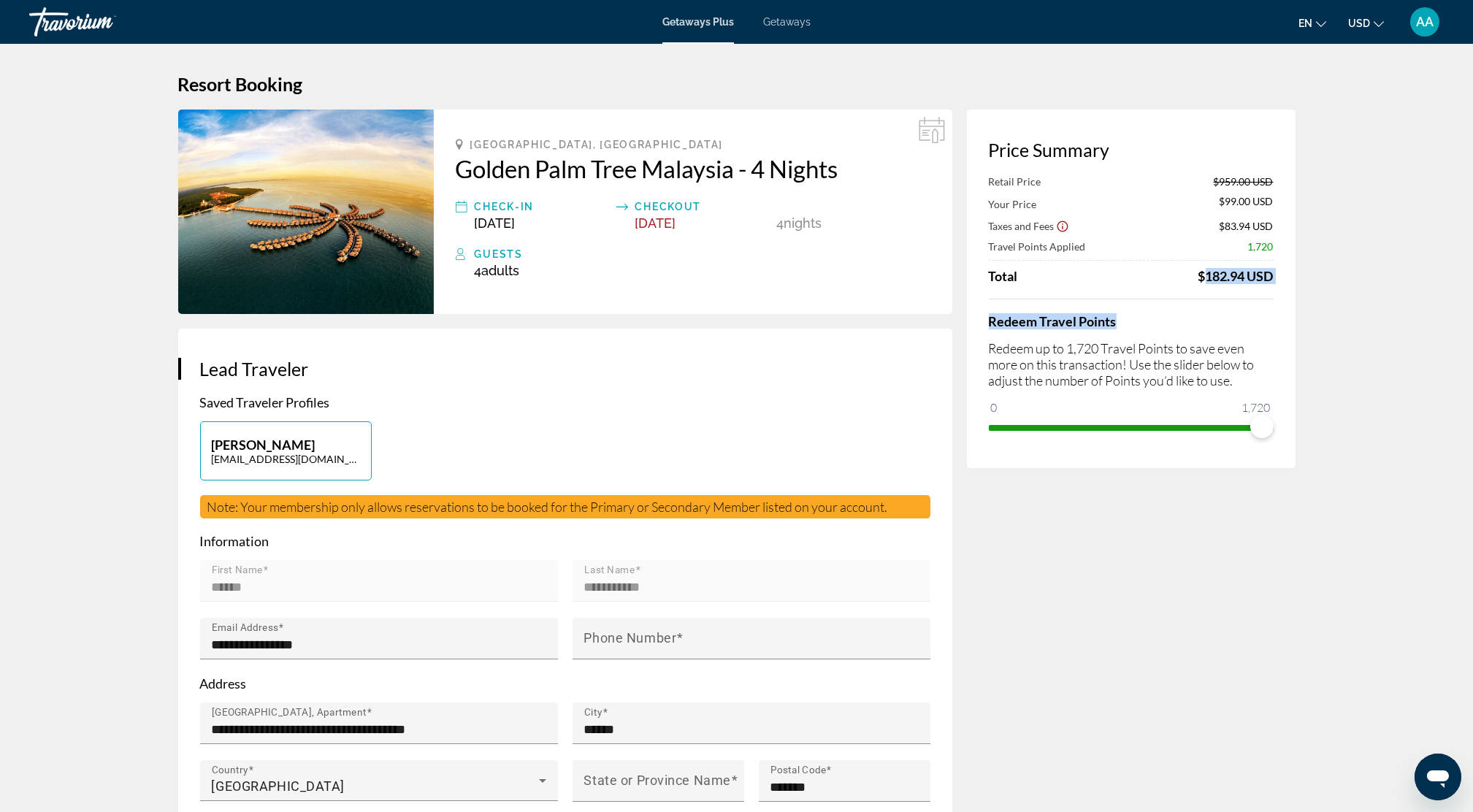
drag, startPoint x: 1196, startPoint y: 284, endPoint x: 1282, endPoint y: 286, distance: 86.0
click at [1282, 286] on div "Price Summary Retail Price $959.00 USD Your Price $99.00 USD Taxes and Fees $83…" at bounding box center [1131, 289] width 329 height 359
drag, startPoint x: 1282, startPoint y: 286, endPoint x: 1242, endPoint y: 314, distance: 48.8
click at [1248, 317] on h4 "Redeem Travel Points" at bounding box center [1131, 321] width 284 height 16
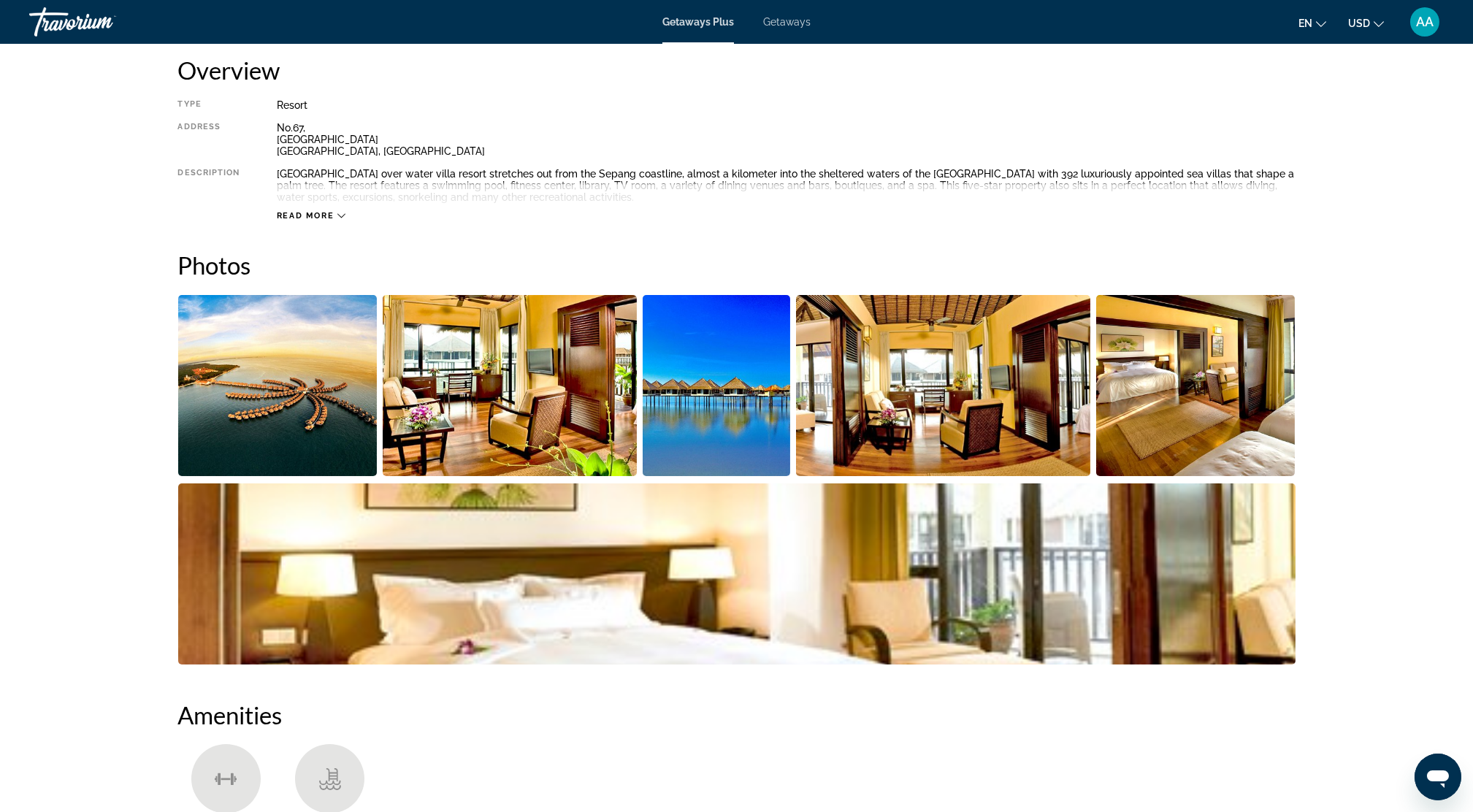
scroll to position [584, 0]
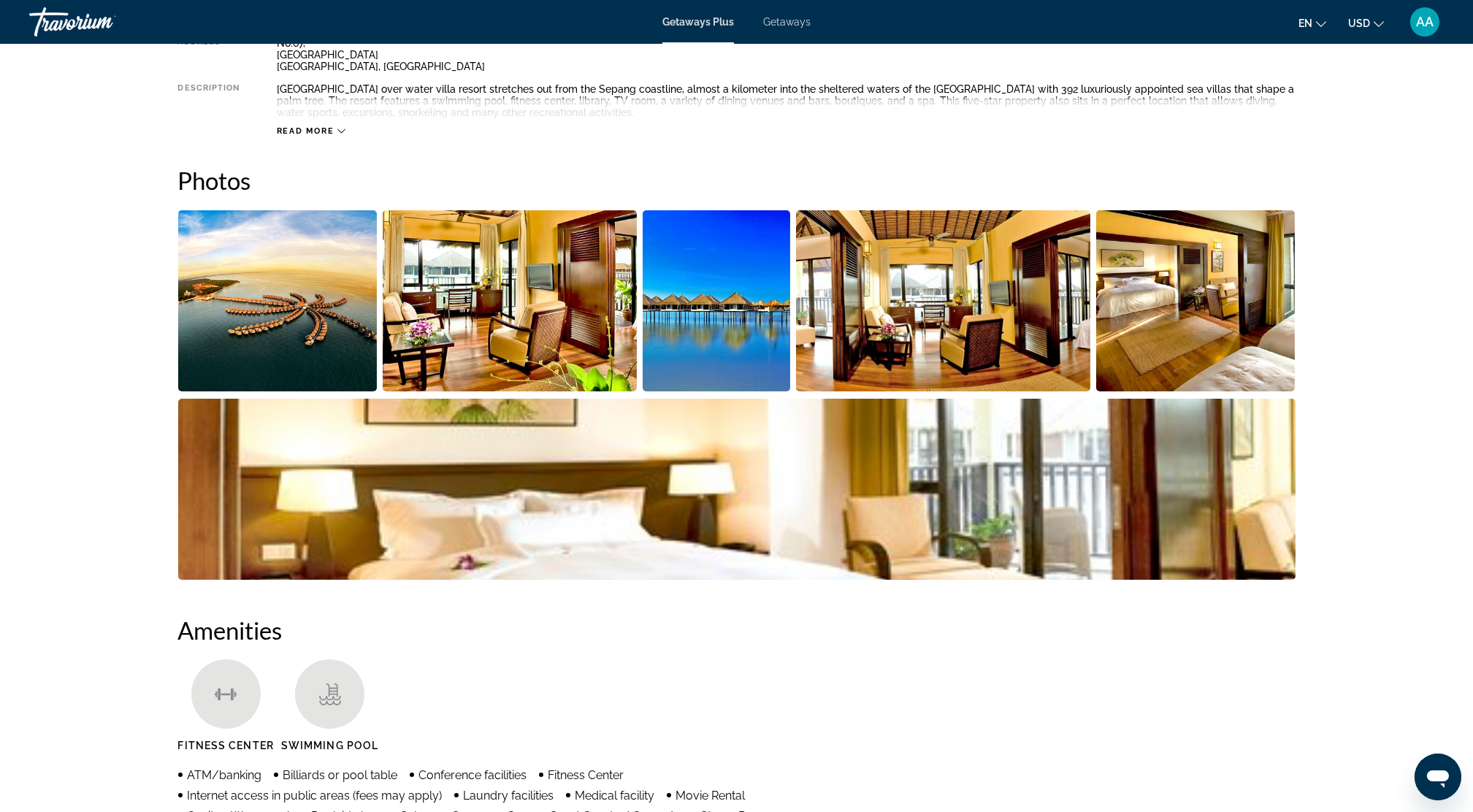
click at [515, 347] on img "Open full-screen image slider" at bounding box center [509, 301] width 254 height 181
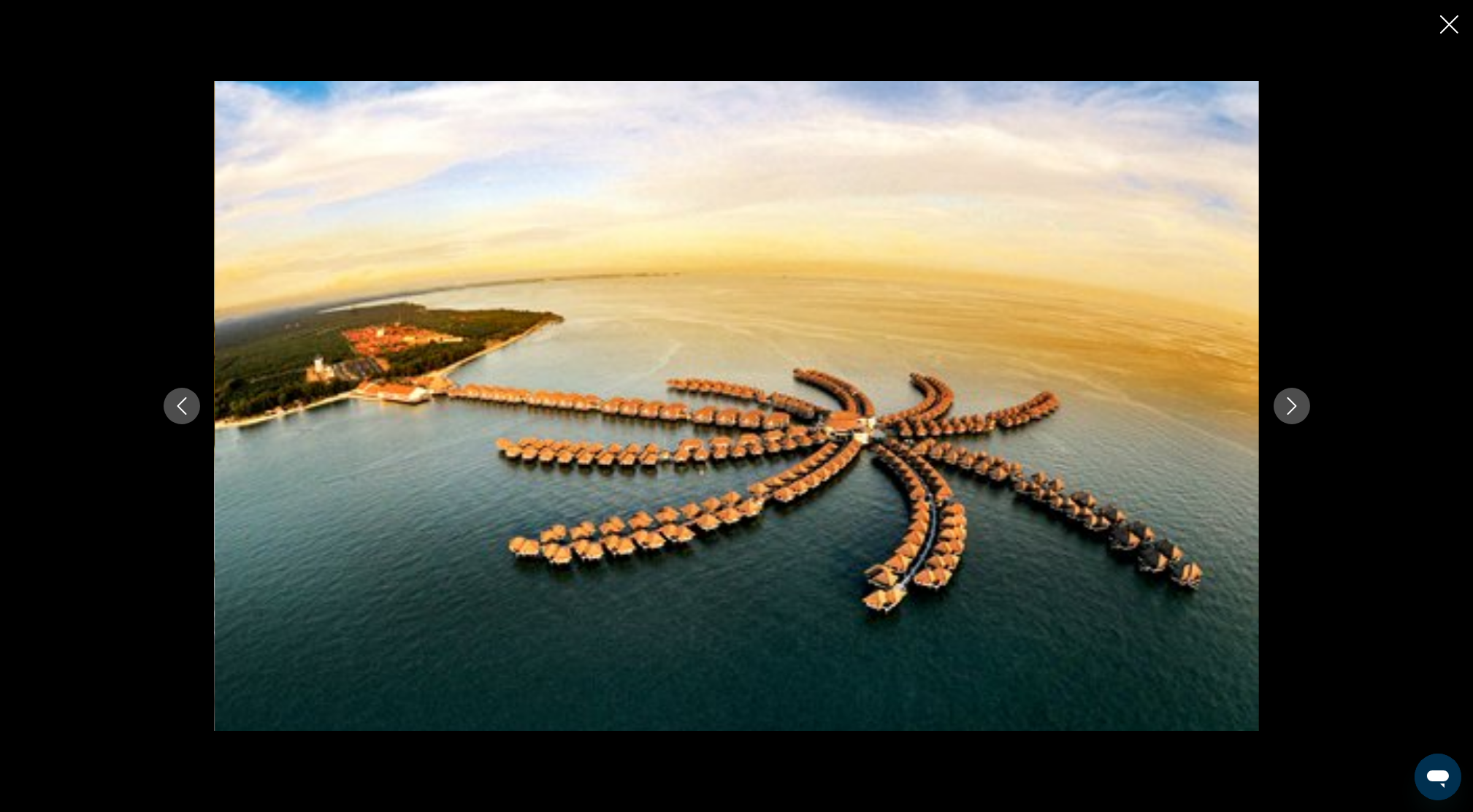
click at [1297, 393] on button "Next image" at bounding box center [1292, 406] width 37 height 37
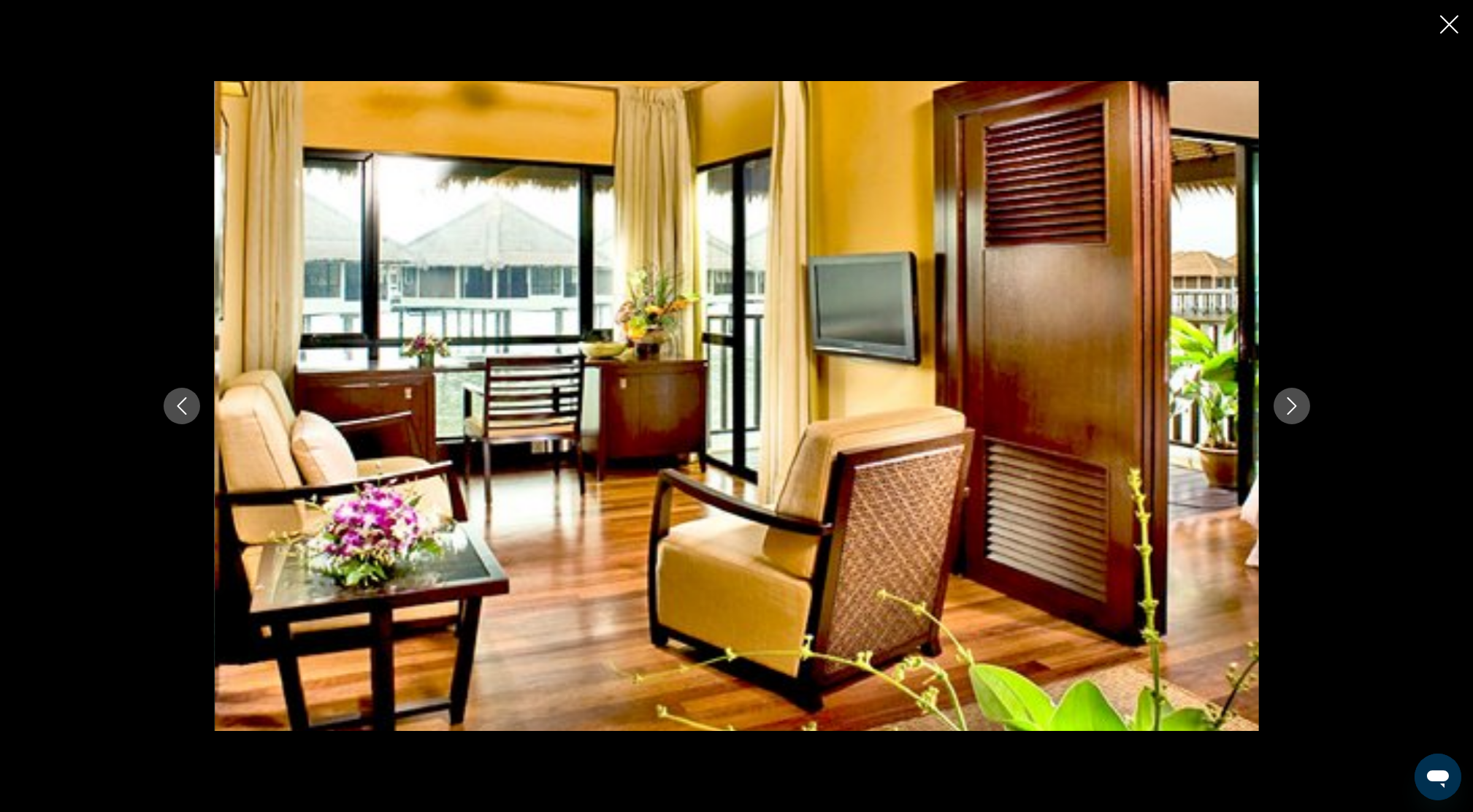
click at [1297, 393] on button "Next image" at bounding box center [1292, 406] width 37 height 37
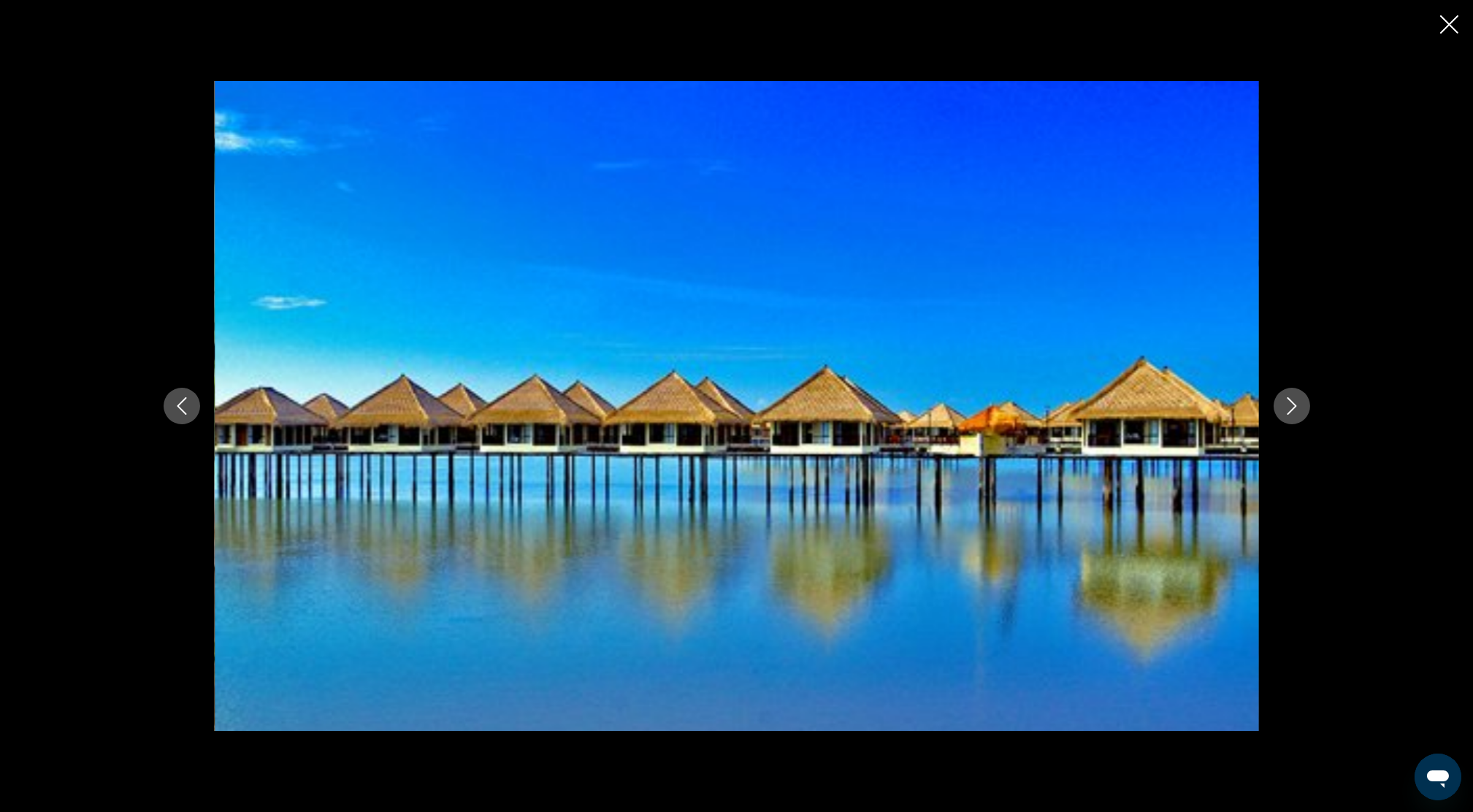
click at [1297, 393] on button "Next image" at bounding box center [1292, 406] width 37 height 37
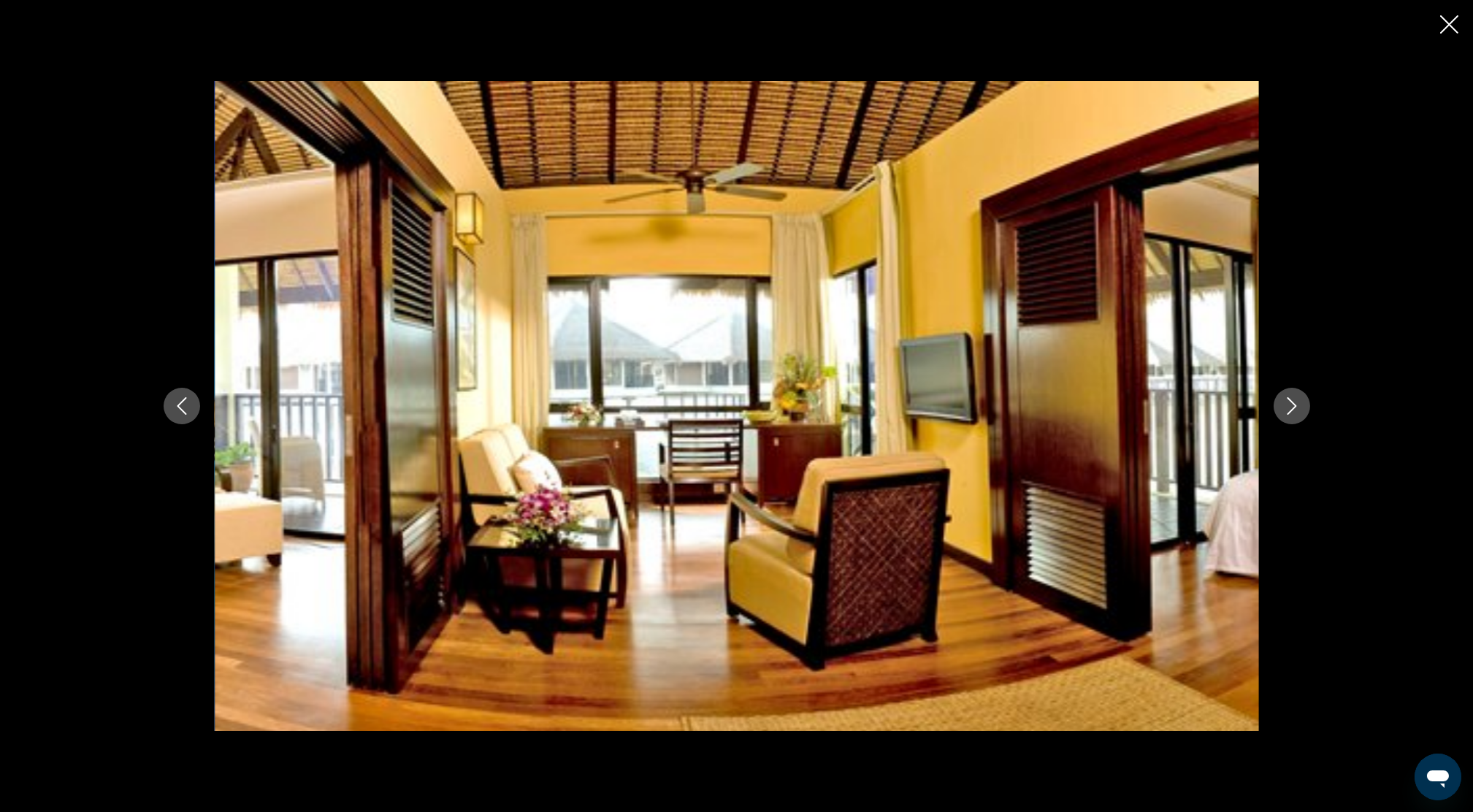
click at [1297, 393] on button "Next image" at bounding box center [1292, 406] width 37 height 37
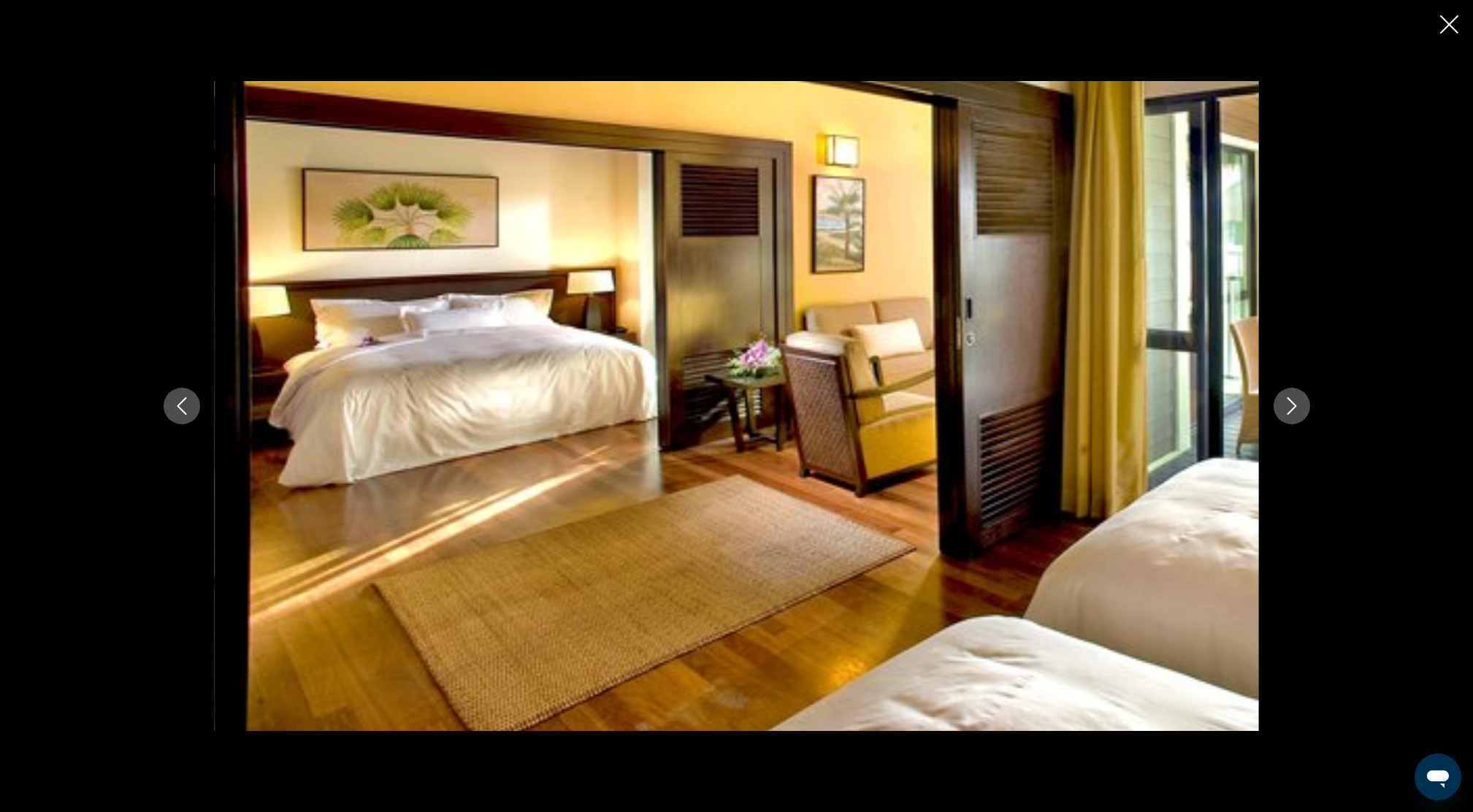
click at [1297, 393] on button "Next image" at bounding box center [1292, 406] width 37 height 37
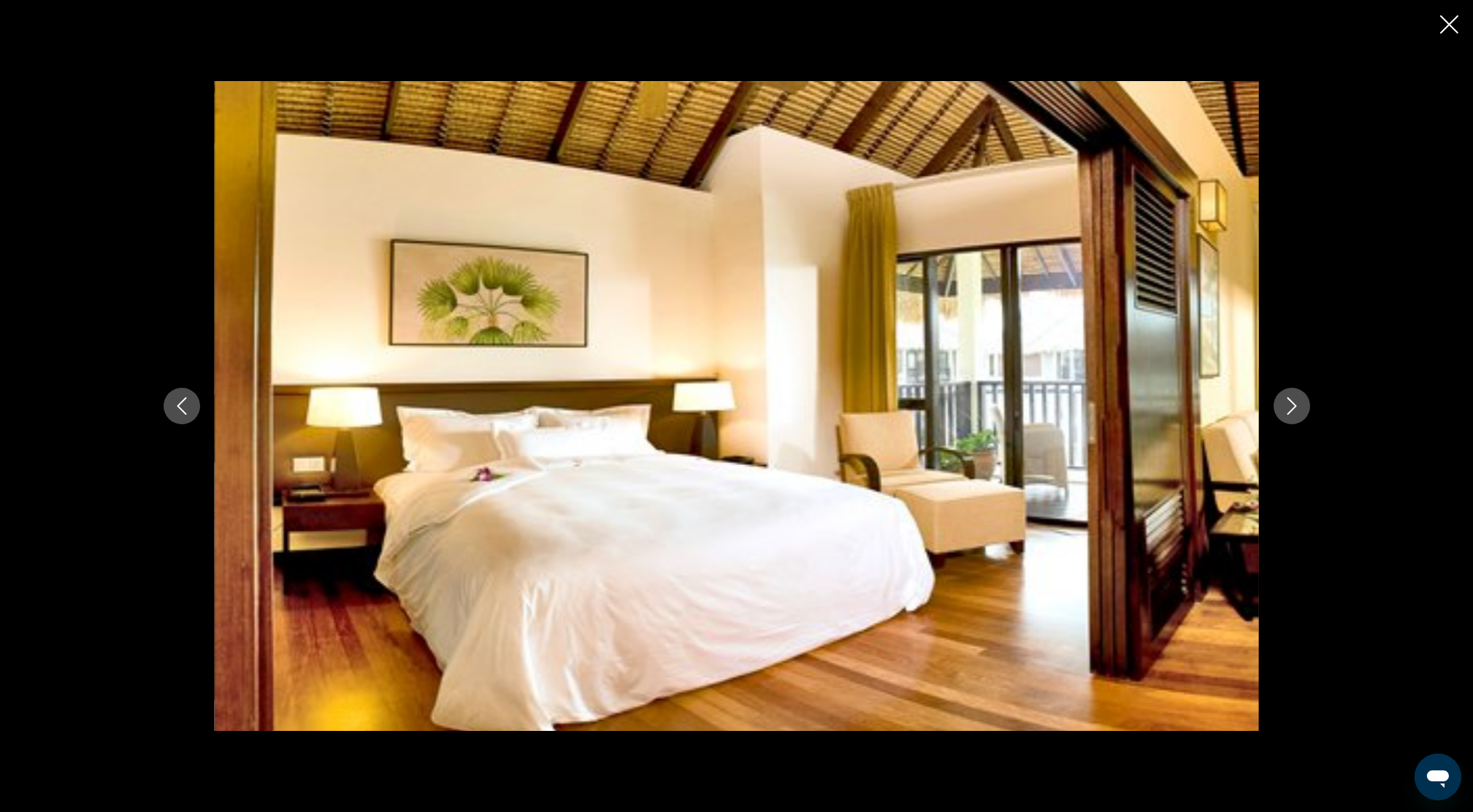
click at [1297, 393] on button "Next image" at bounding box center [1292, 406] width 37 height 37
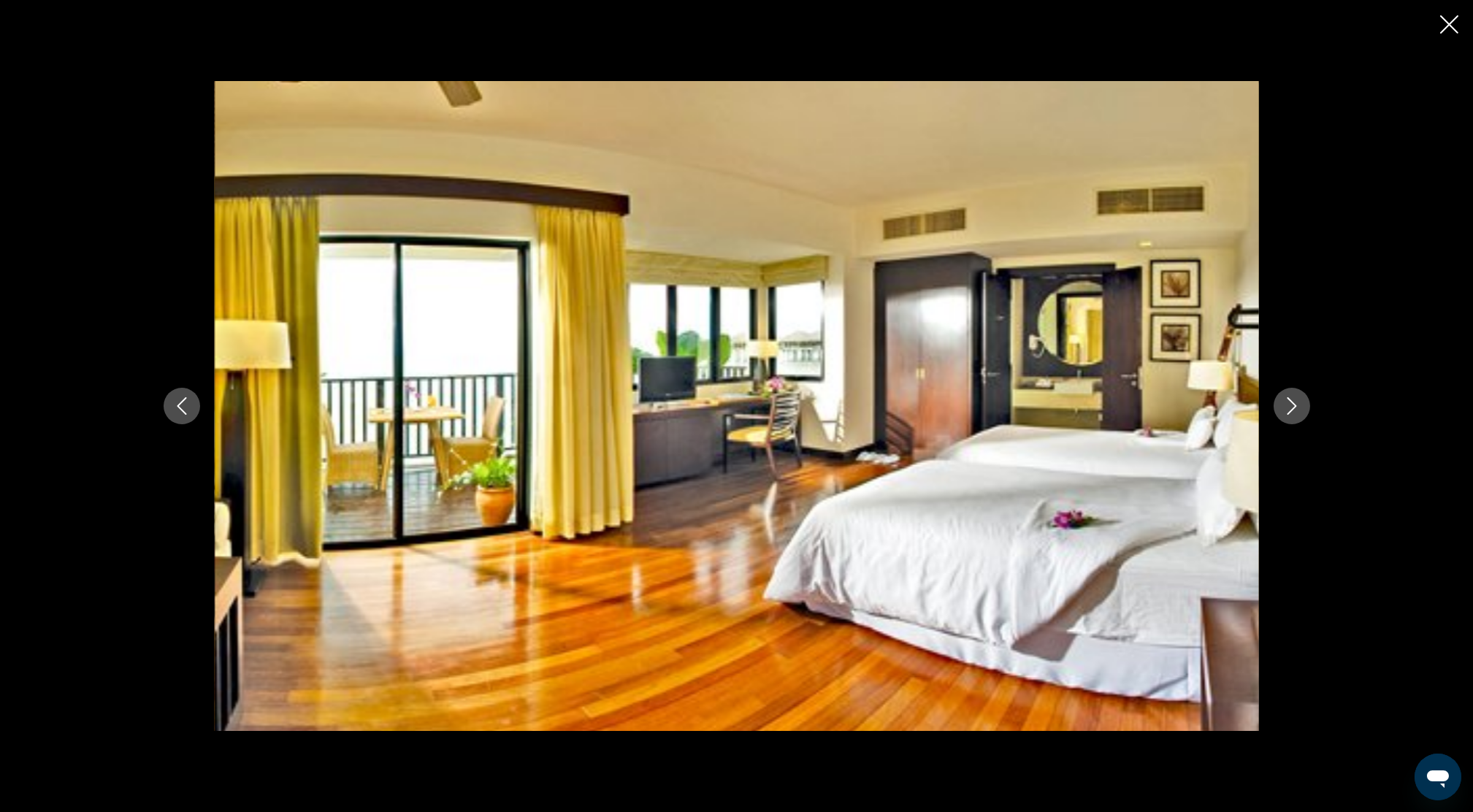
click at [1297, 393] on button "Next image" at bounding box center [1292, 406] width 37 height 37
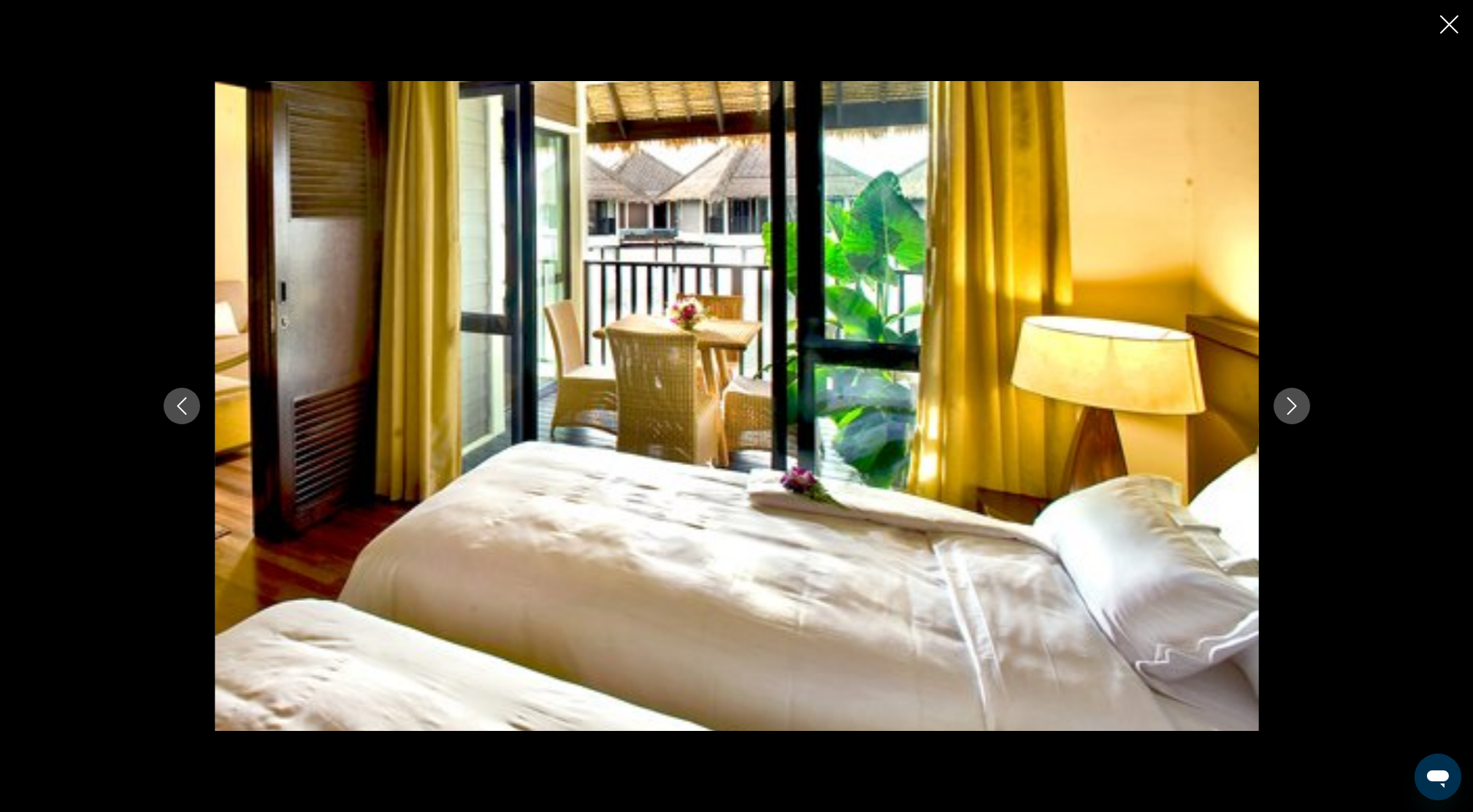
click at [1297, 393] on button "Next image" at bounding box center [1292, 406] width 37 height 37
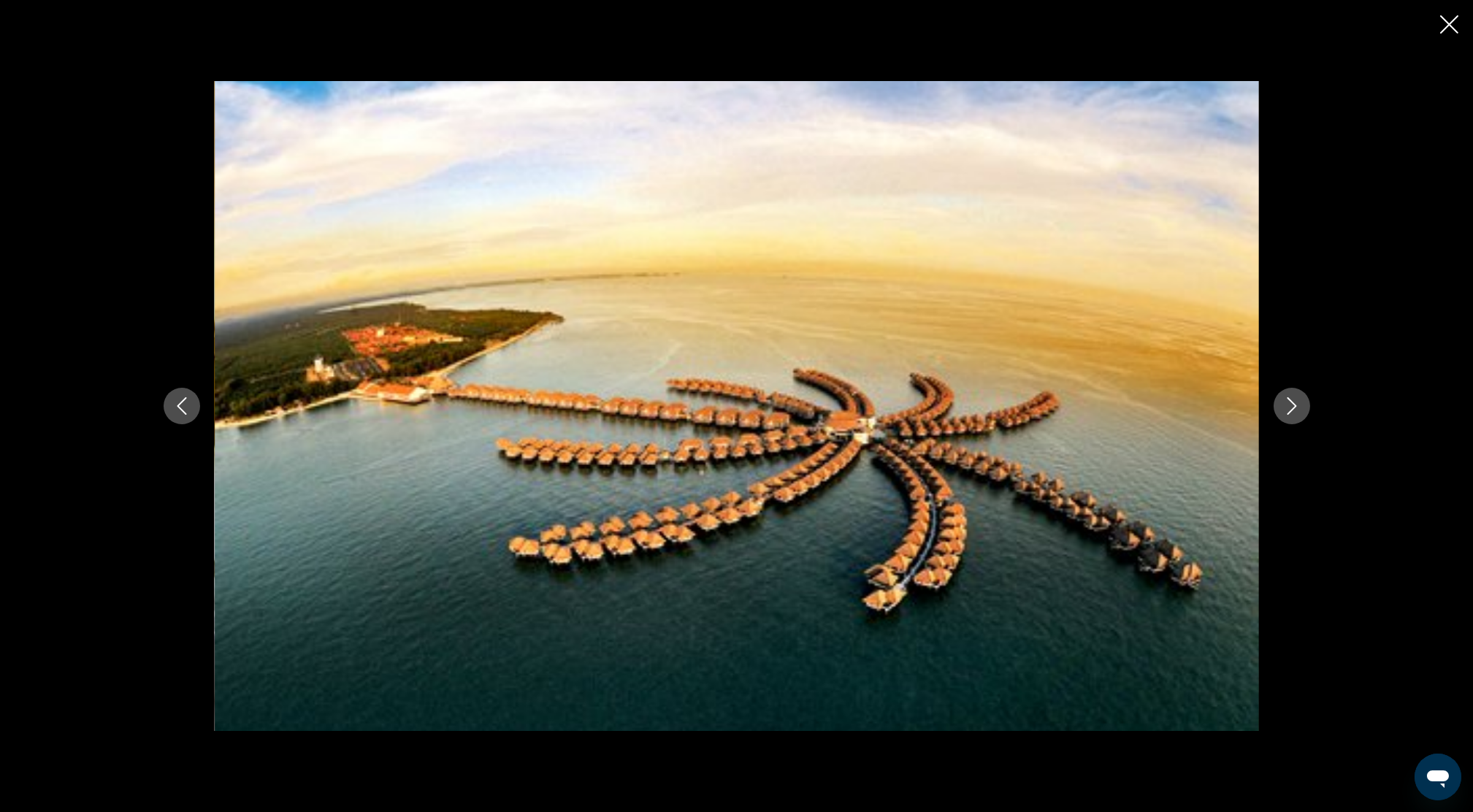
click at [1297, 393] on button "Next image" at bounding box center [1292, 406] width 37 height 37
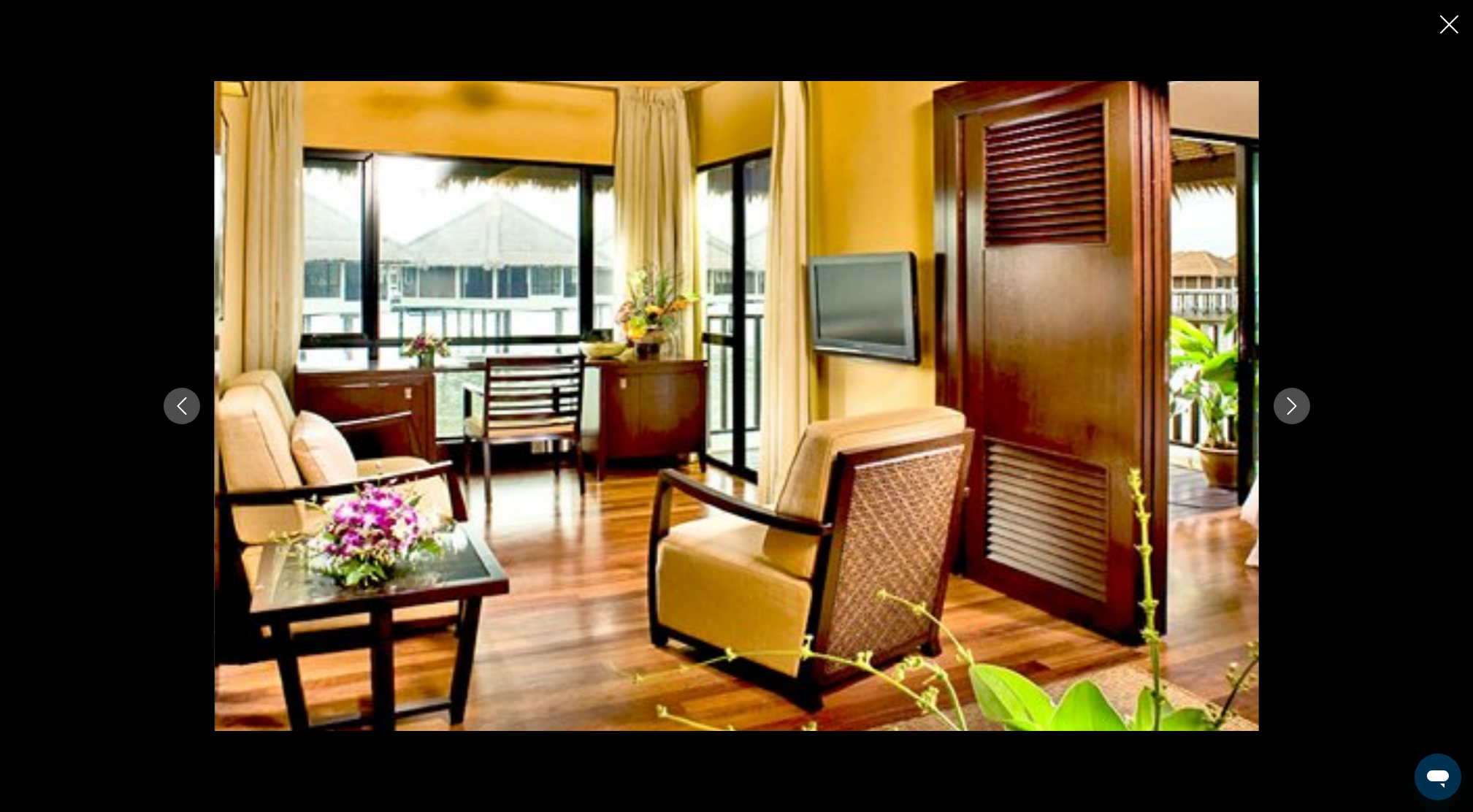
click at [1445, 19] on icon "Close slideshow" at bounding box center [1449, 25] width 18 height 18
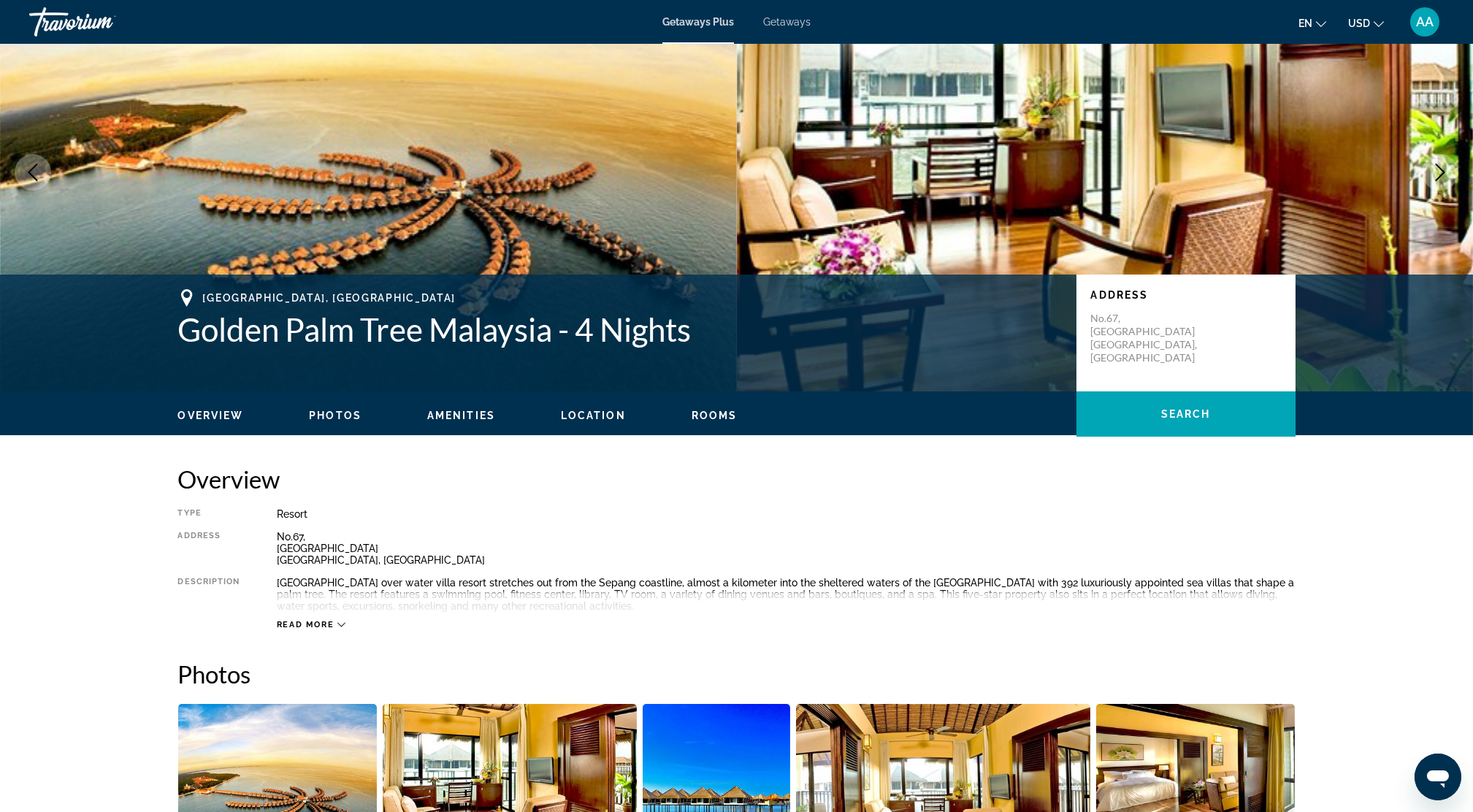
scroll to position [0, 0]
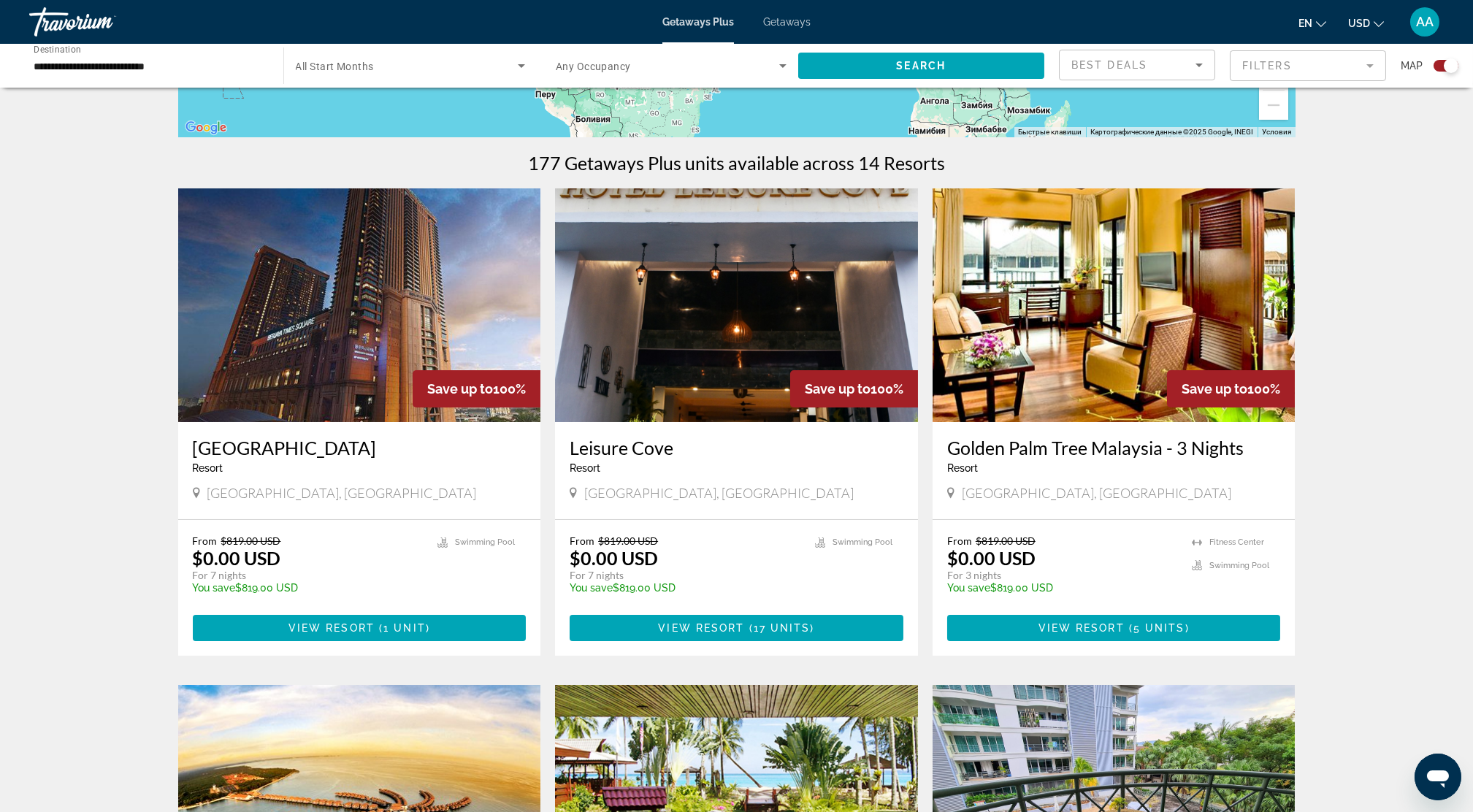
scroll to position [486, 0]
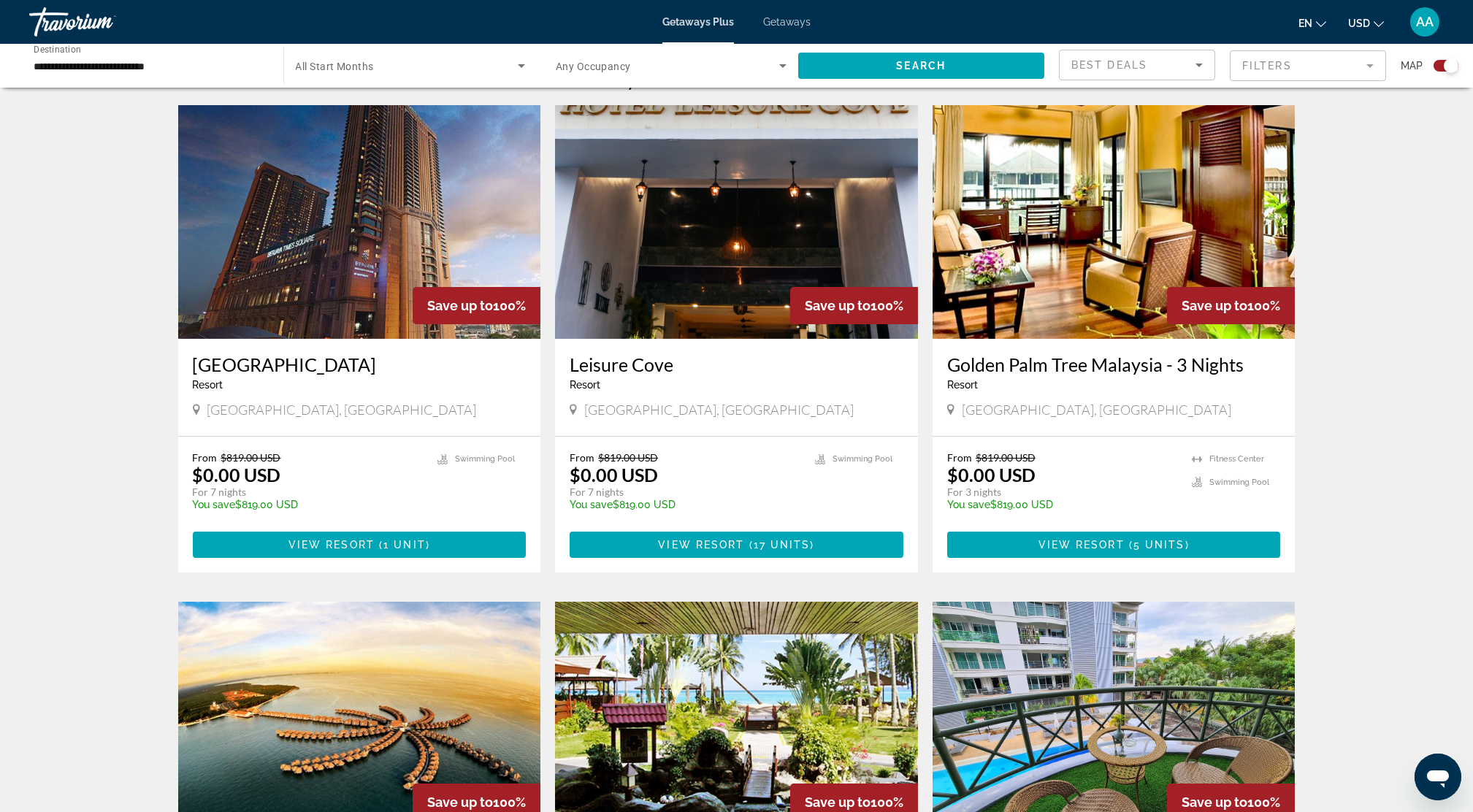
click at [257, 246] on img "Main content" at bounding box center [359, 222] width 363 height 234
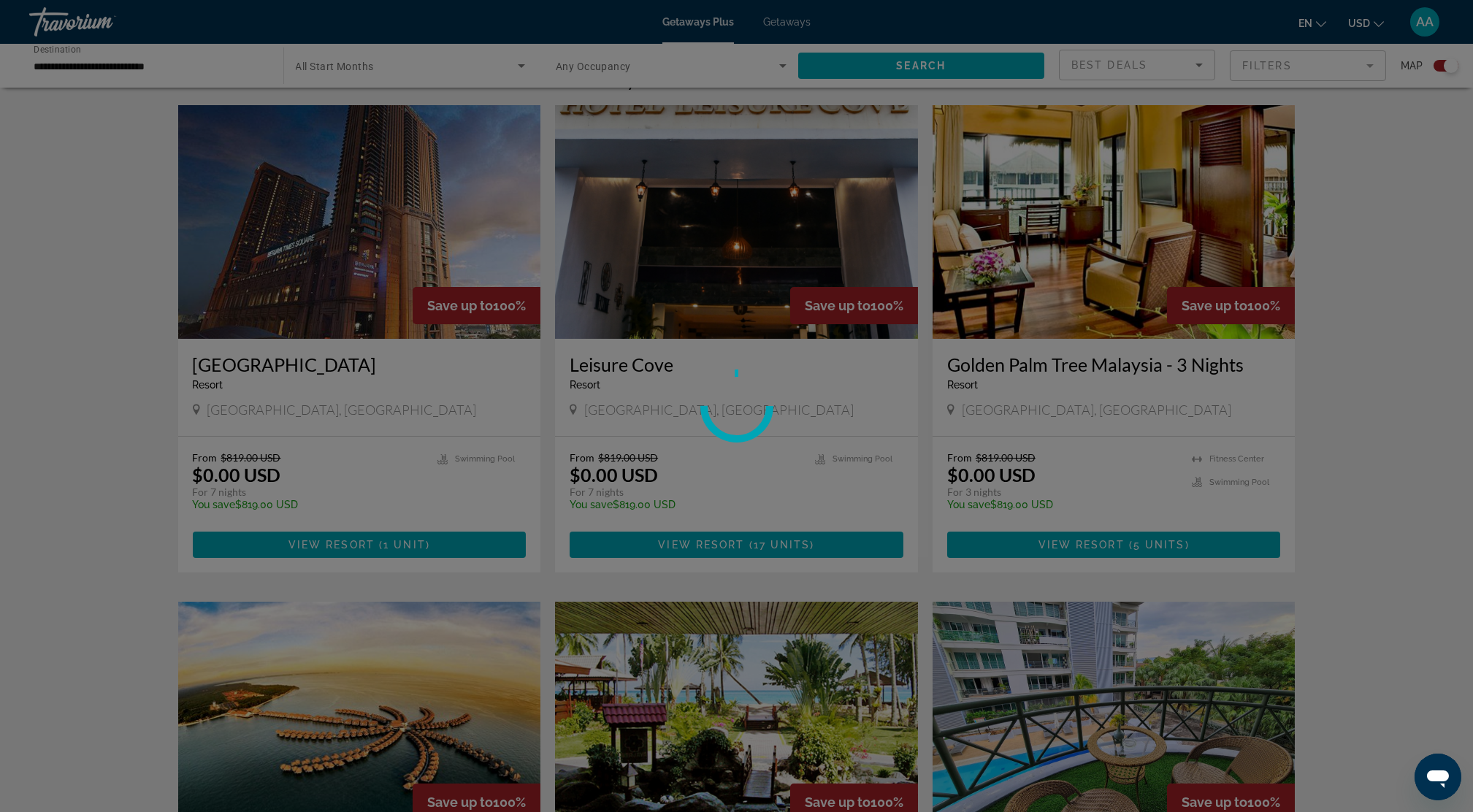
click at [114, 66] on div at bounding box center [736, 406] width 1473 height 812
click at [166, 62] on div at bounding box center [736, 406] width 1473 height 812
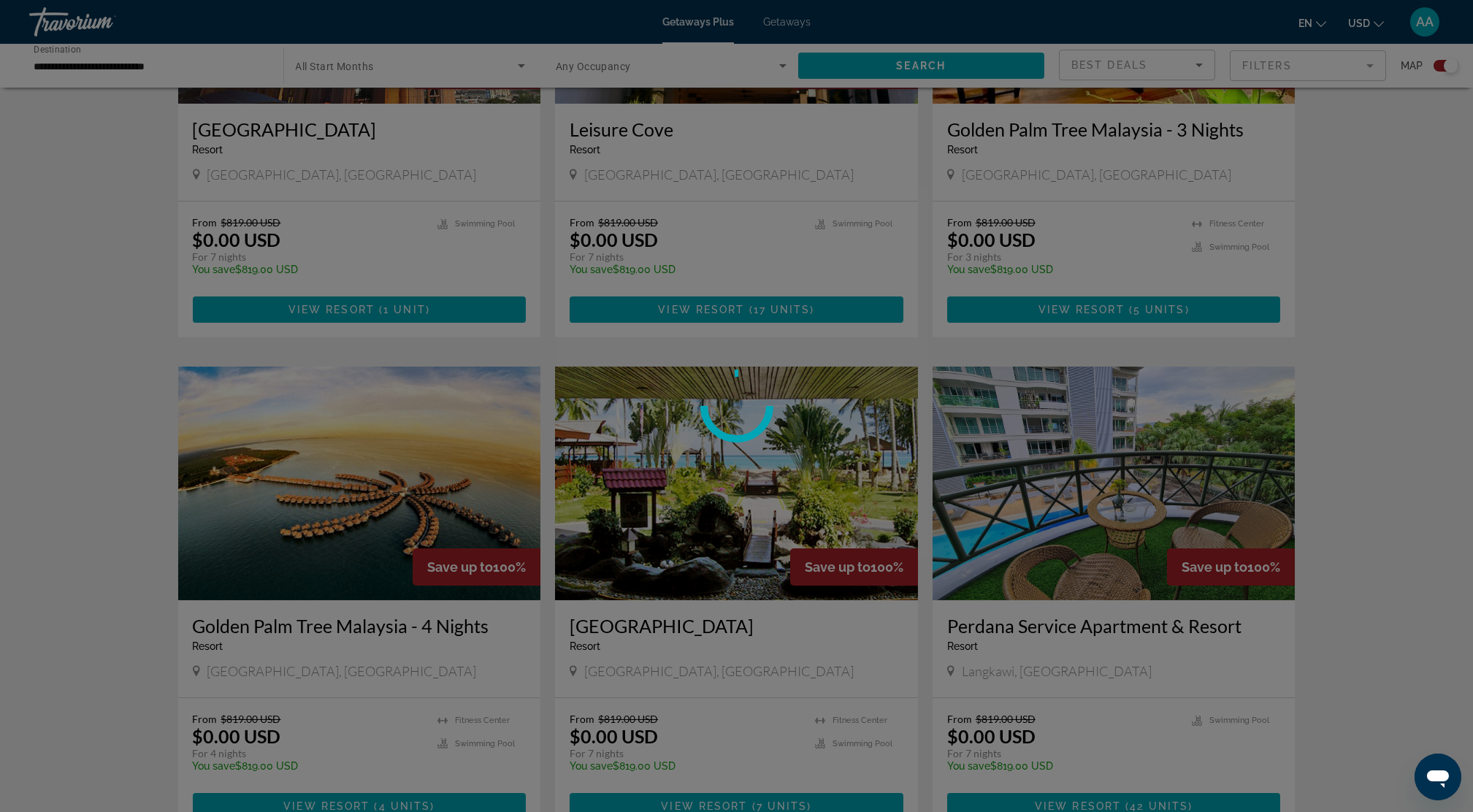
scroll to position [876, 0]
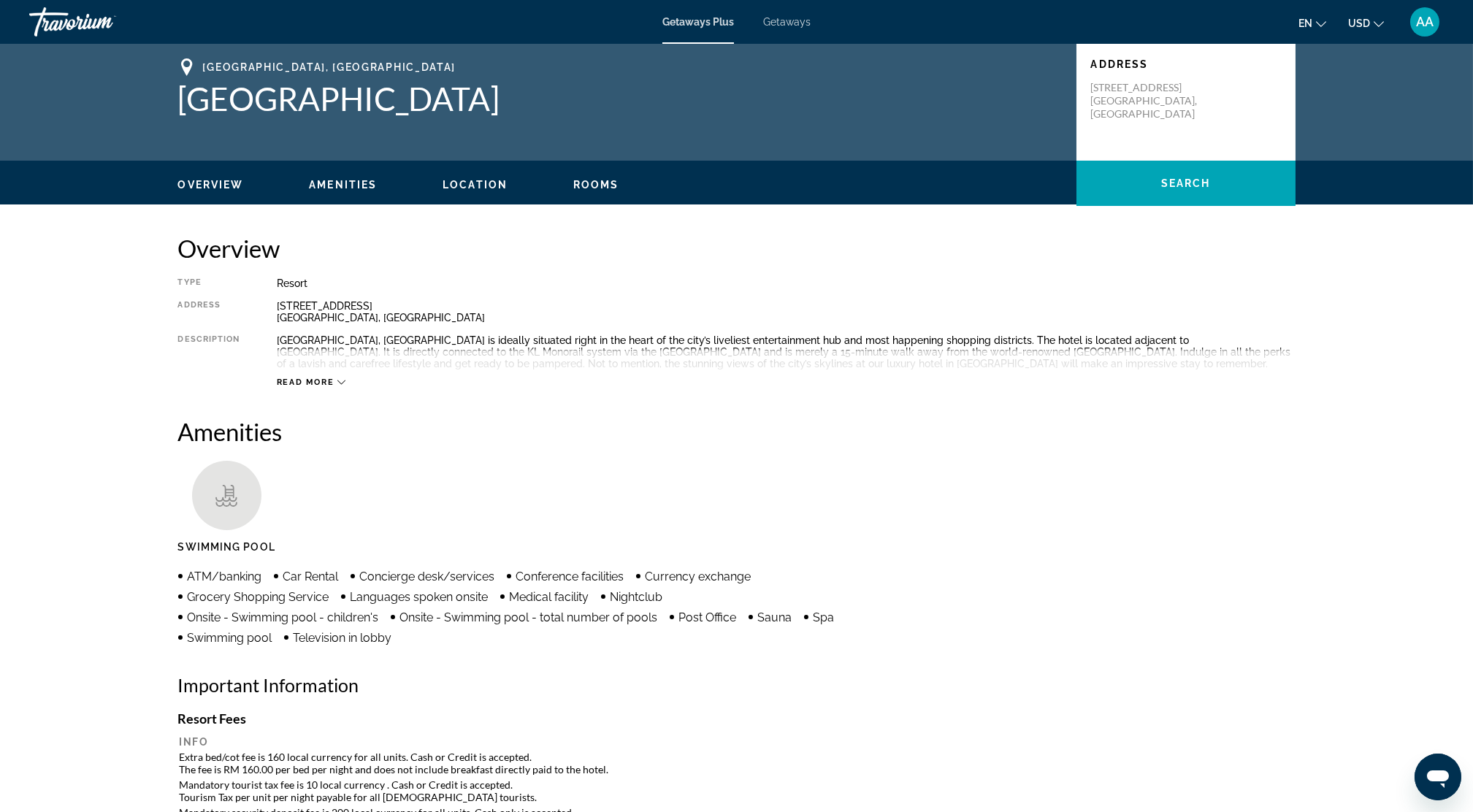
click at [337, 384] on icon "Main content" at bounding box center [341, 382] width 8 height 8
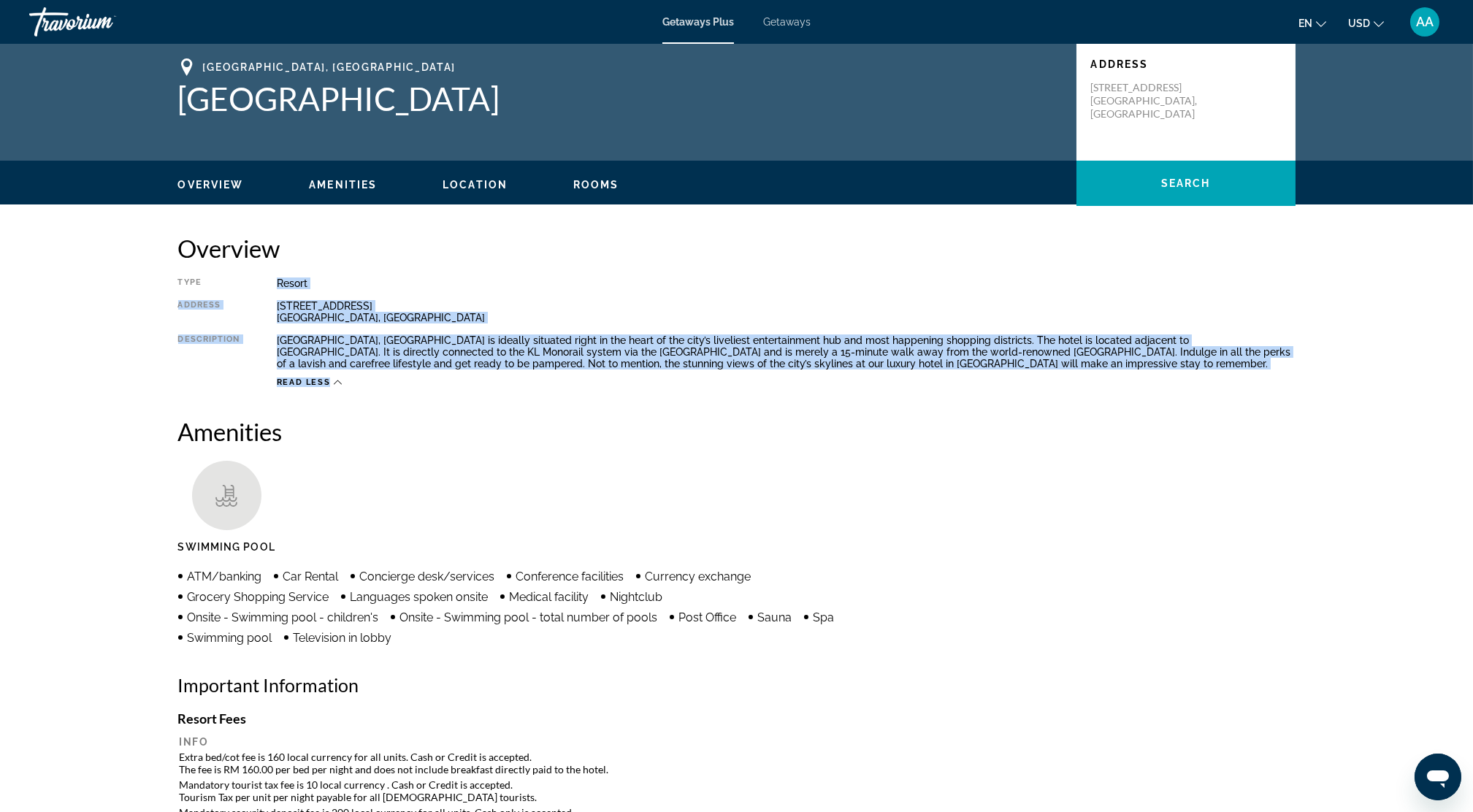
drag, startPoint x: 271, startPoint y: 273, endPoint x: 1185, endPoint y: 385, distance: 920.8
click at [1185, 385] on div "Overview Type Resort All-Inclusive No All-Inclusive Address [STREET_ADDRESS] De…" at bounding box center [736, 311] width 1117 height 154
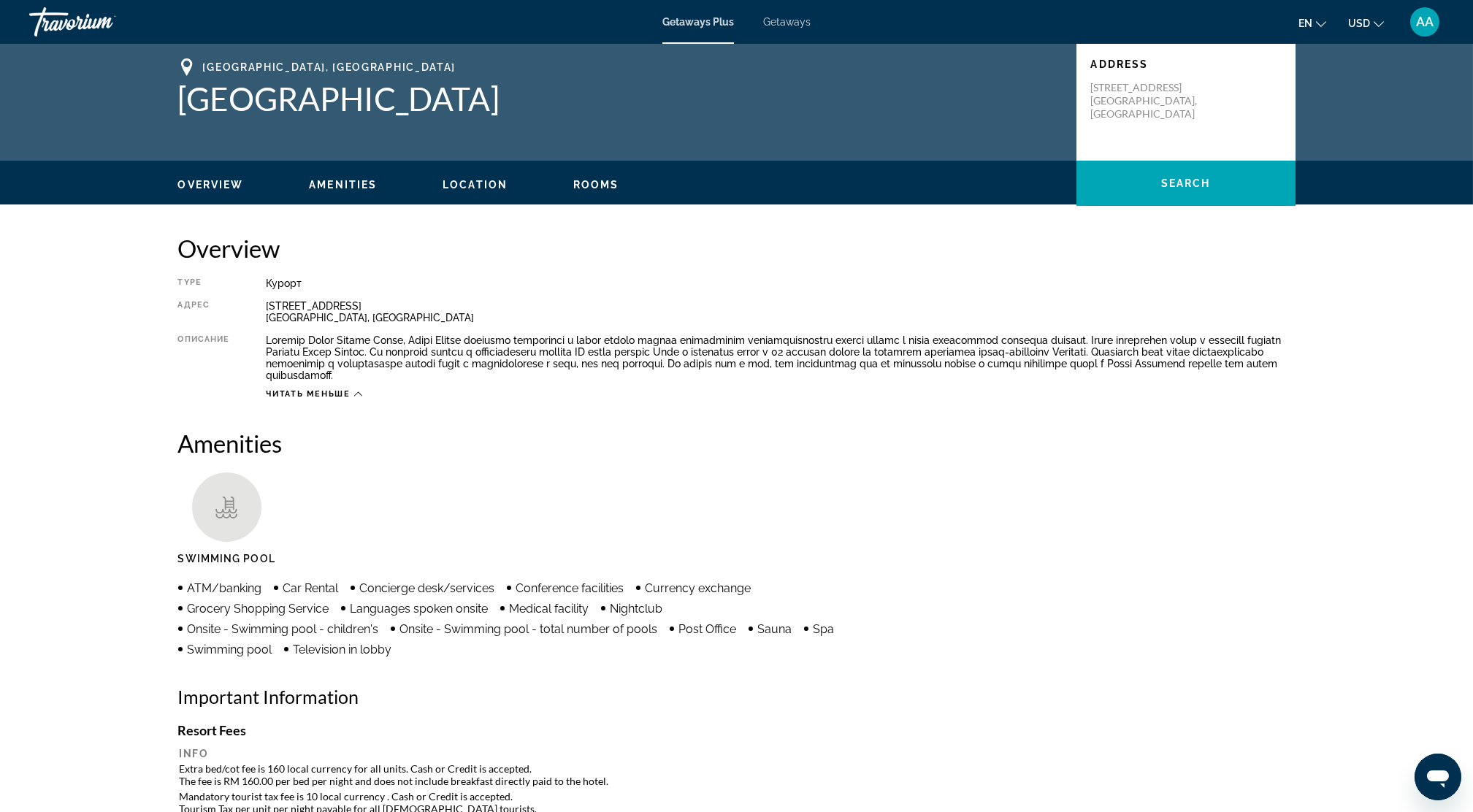
click at [478, 482] on ul "Swimming Pool" at bounding box center [736, 524] width 1117 height 103
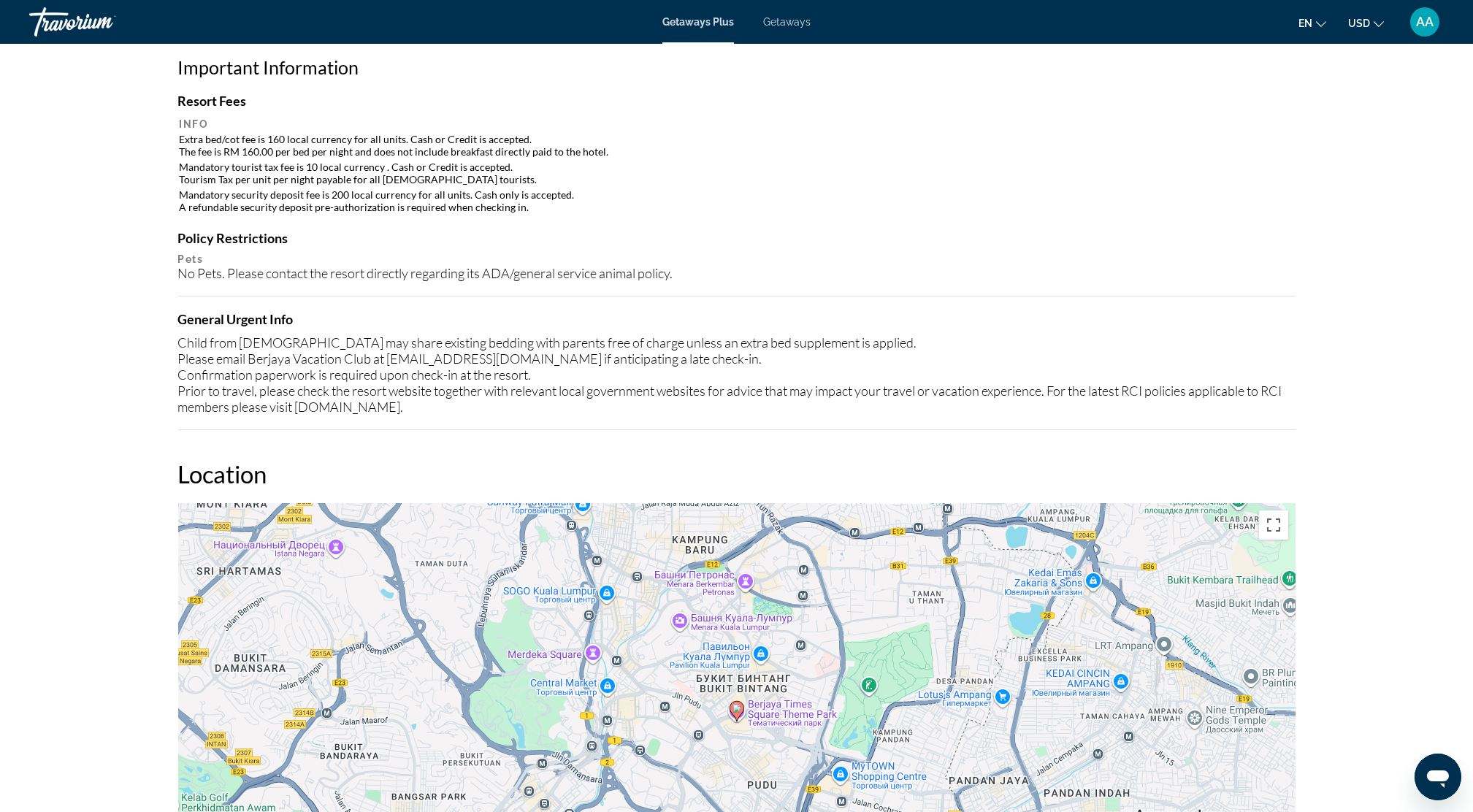
scroll to position [584, 0]
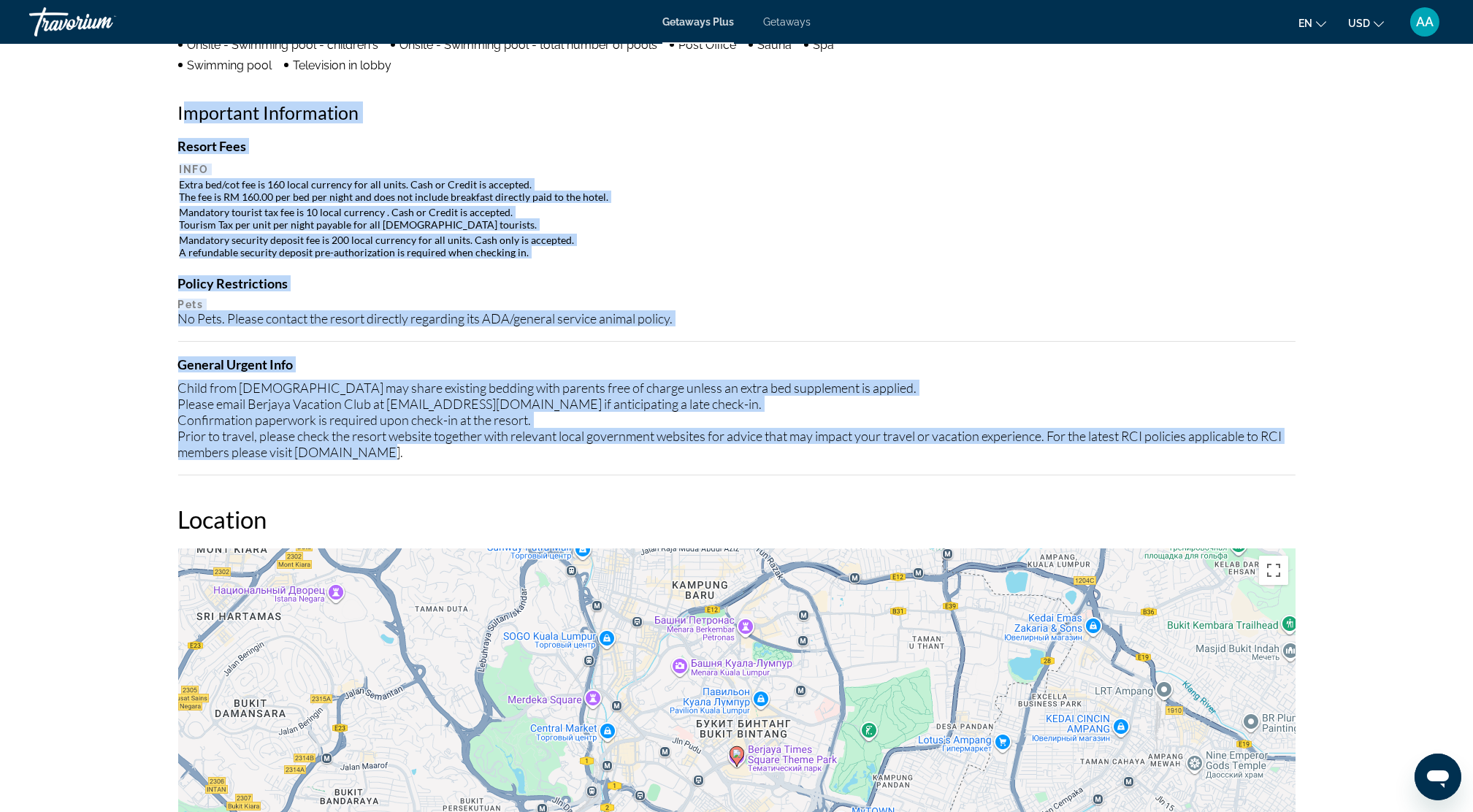
drag, startPoint x: 180, startPoint y: 107, endPoint x: 567, endPoint y: 446, distance: 514.5
click at [567, 446] on div "Amenities Swimming Pool ATM/banking Car Rental Concierge desk/services Conferen…" at bounding box center [736, 159] width 1117 height 631
drag, startPoint x: 567, startPoint y: 446, endPoint x: 418, endPoint y: 407, distance: 154.0
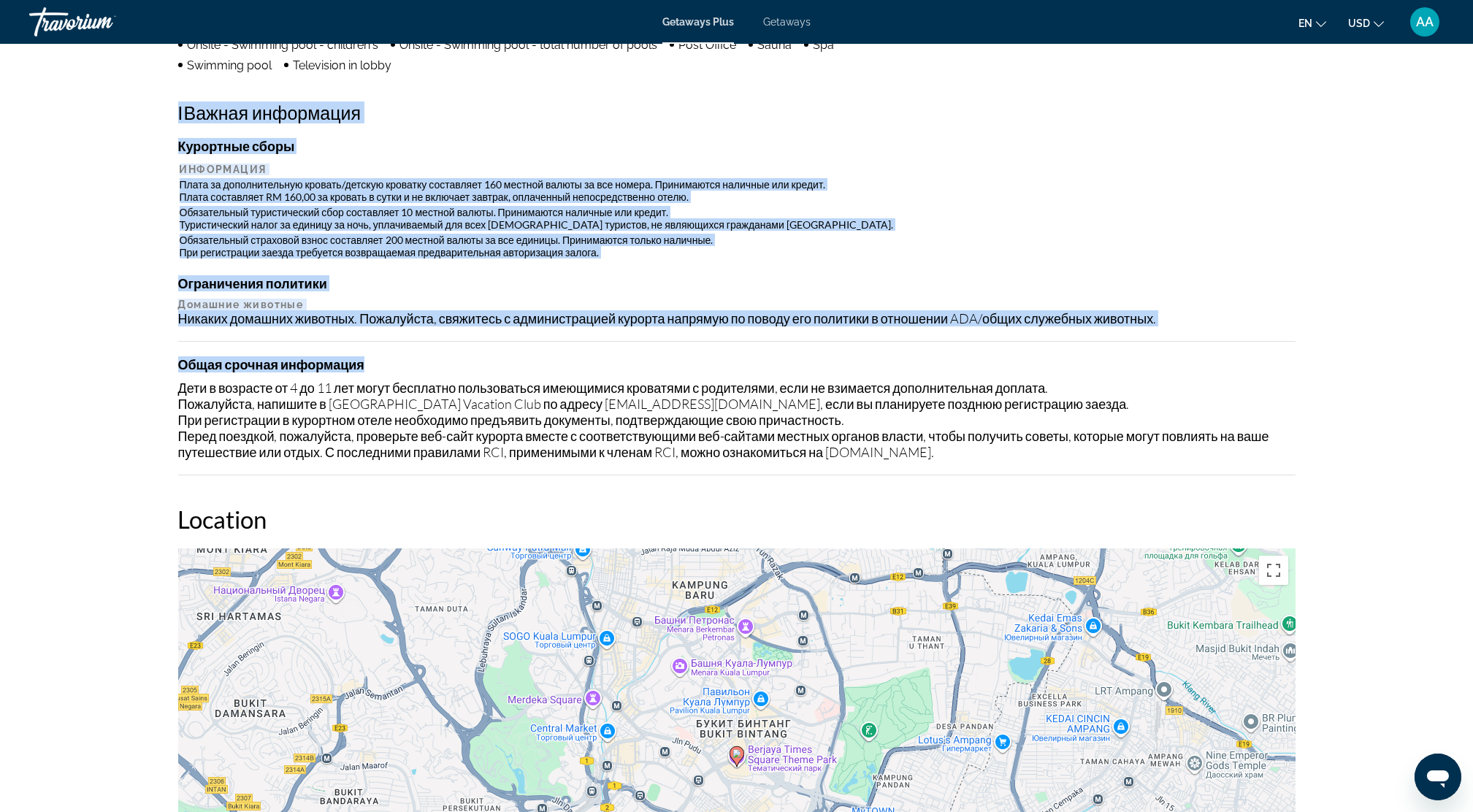
click at [774, 321] on div "Никаких домашних животных. Пожалуйста, свяжитесь с администрацией курорта напря…" at bounding box center [736, 318] width 1117 height 16
click at [790, 275] on h4 "Ограничения политики" at bounding box center [736, 283] width 1117 height 16
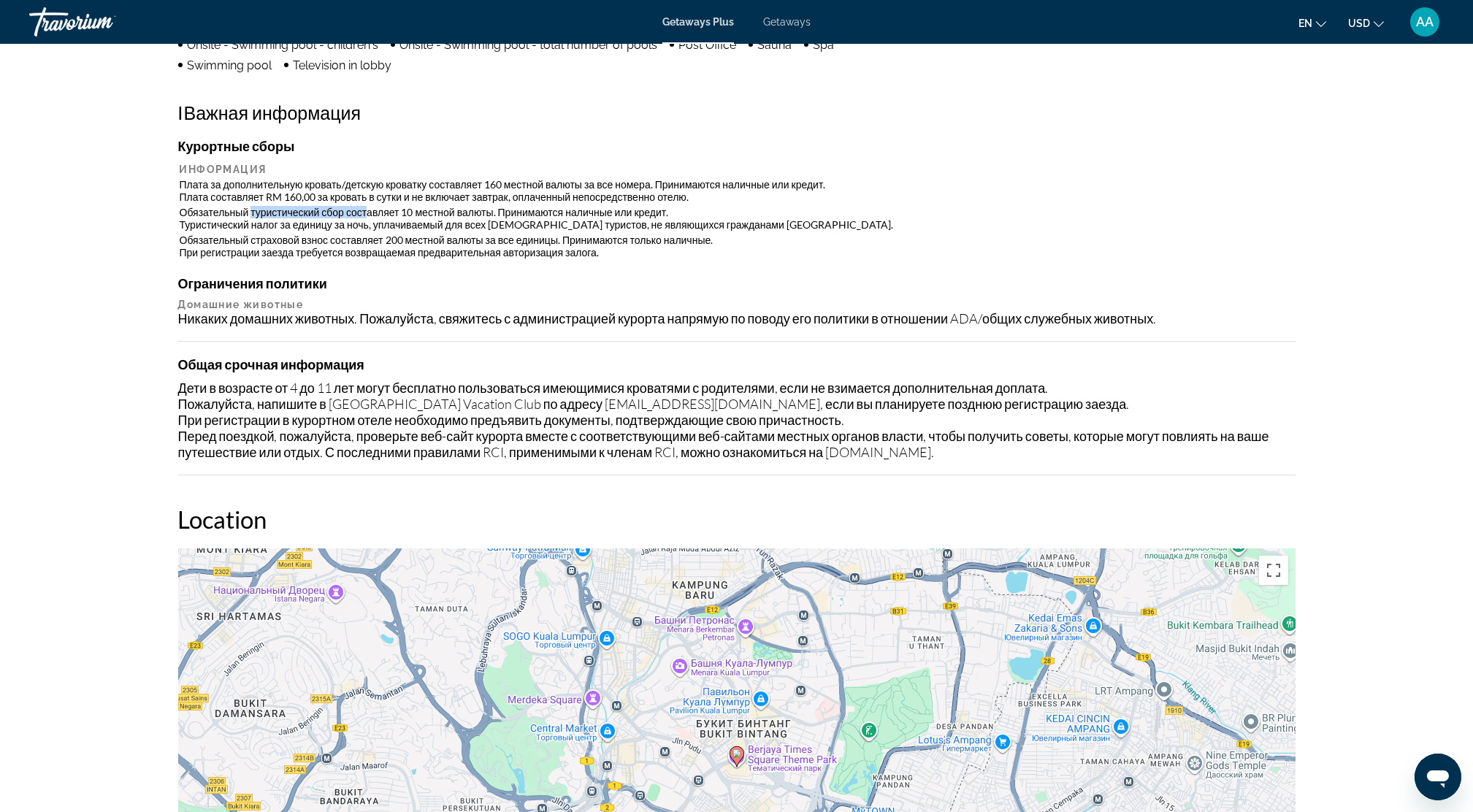
drag, startPoint x: 250, startPoint y: 213, endPoint x: 367, endPoint y: 206, distance: 117.2
click at [367, 206] on td "Обязательный туристический сбор составляет 10 местной валюты. Принимаются налич…" at bounding box center [737, 219] width 1115 height 26
drag, startPoint x: 383, startPoint y: 237, endPoint x: 429, endPoint y: 234, distance: 46.1
click at [429, 234] on td "Обязательный страховой взнос составляет 200 местной валюты за все единицы. Прин…" at bounding box center [737, 246] width 1115 height 26
drag, startPoint x: 429, startPoint y: 234, endPoint x: 394, endPoint y: 279, distance: 57.0
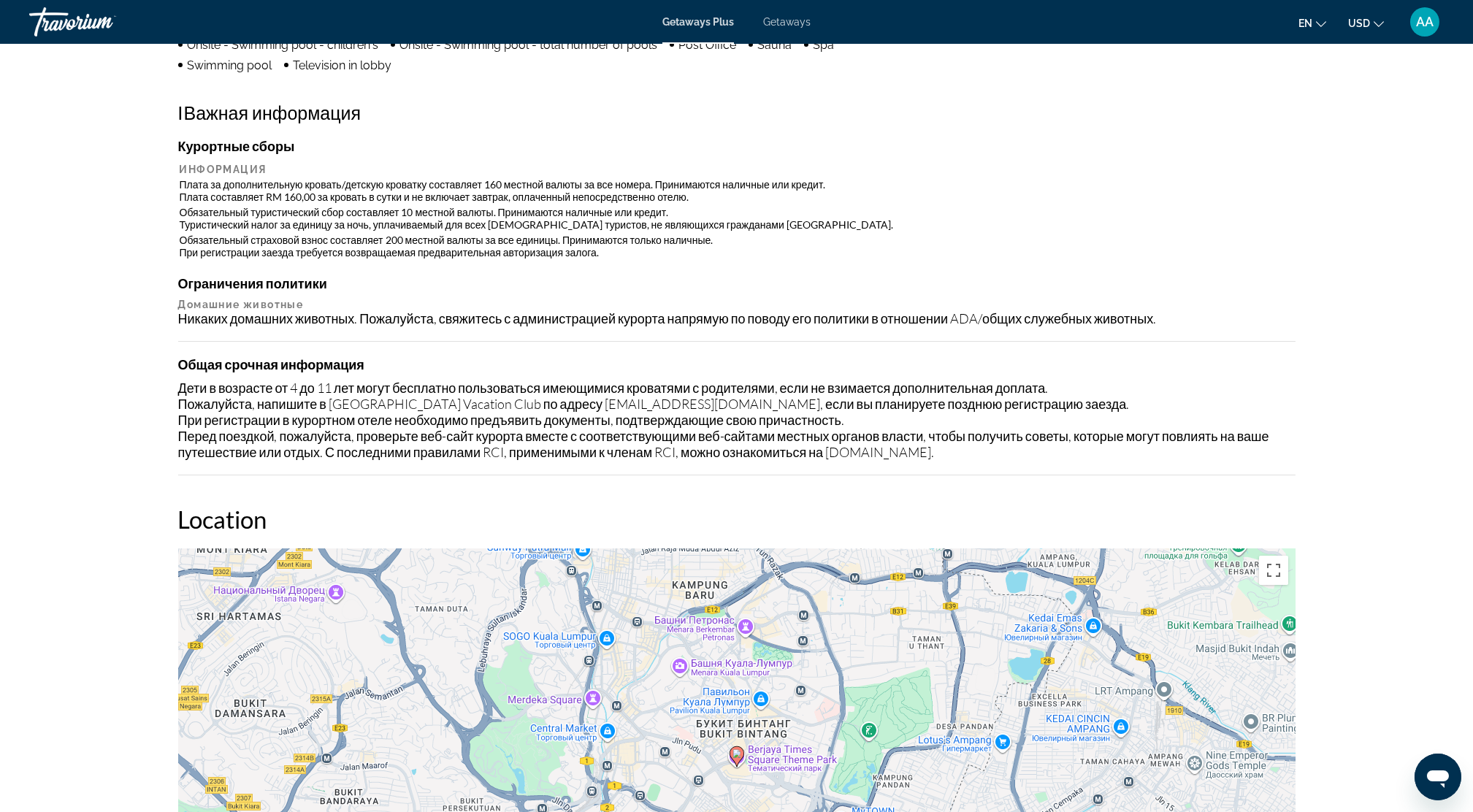
click at [394, 279] on h4 "Ограничения политики" at bounding box center [736, 283] width 1117 height 16
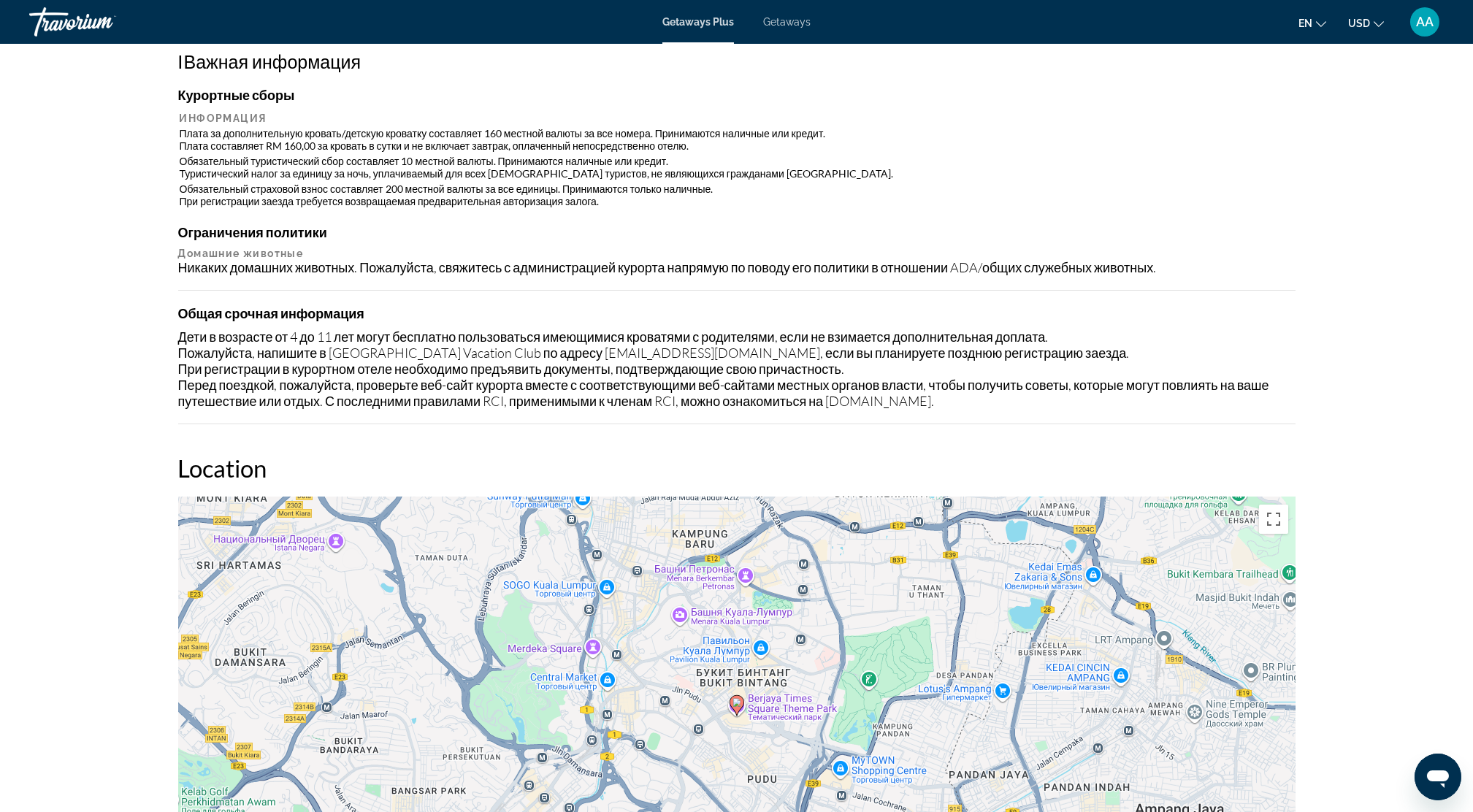
scroll to position [682, 0]
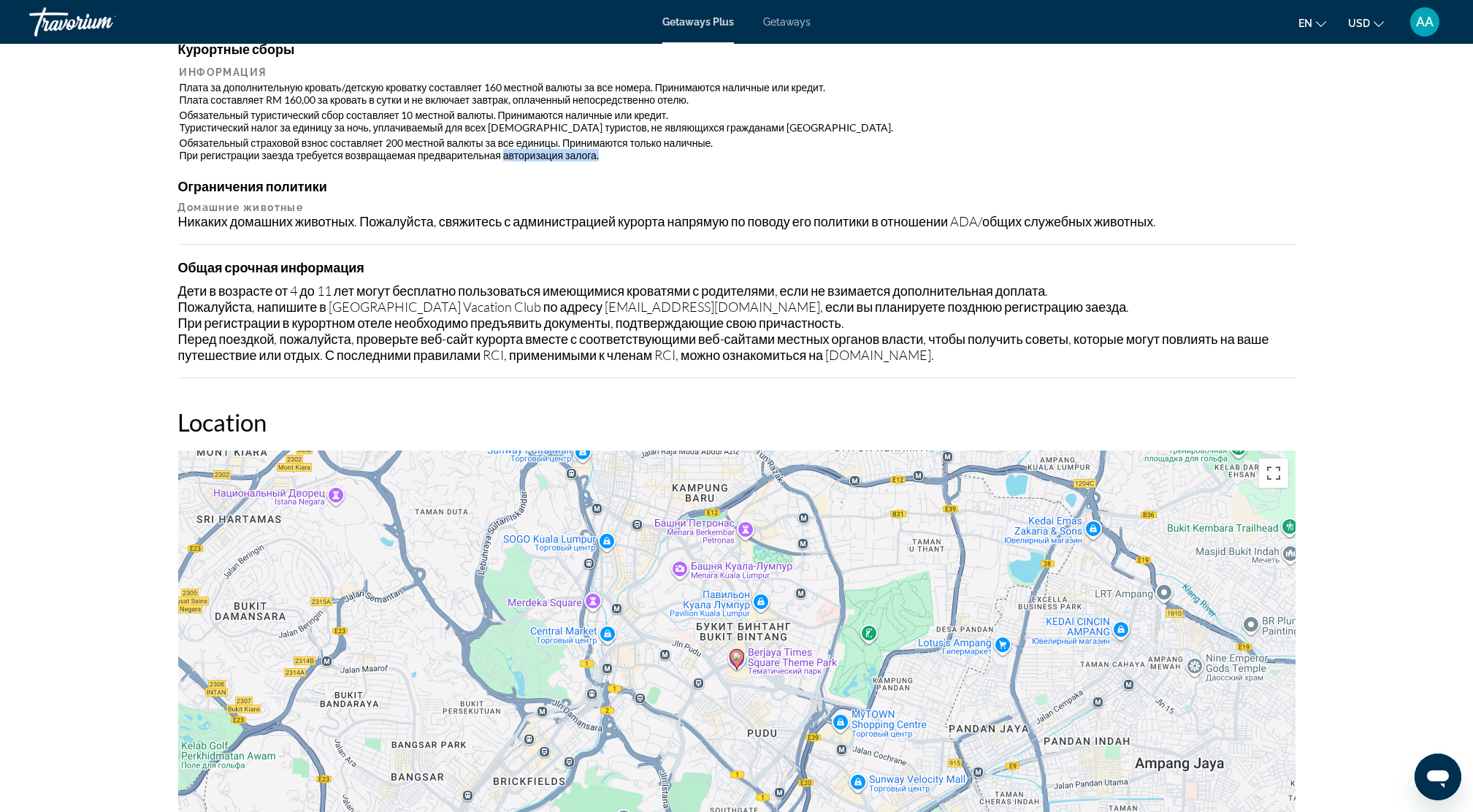
drag, startPoint x: 500, startPoint y: 153, endPoint x: 600, endPoint y: 154, distance: 100.0
click at [600, 154] on td "Обязательный страховой взнос составляет 200 местной валюты за все единицы. Прин…" at bounding box center [737, 149] width 1115 height 26
click at [332, 232] on div "Курортные сборы Информация Плата за дополнительную кровать/детскую кроватку сос…" at bounding box center [736, 209] width 1117 height 337
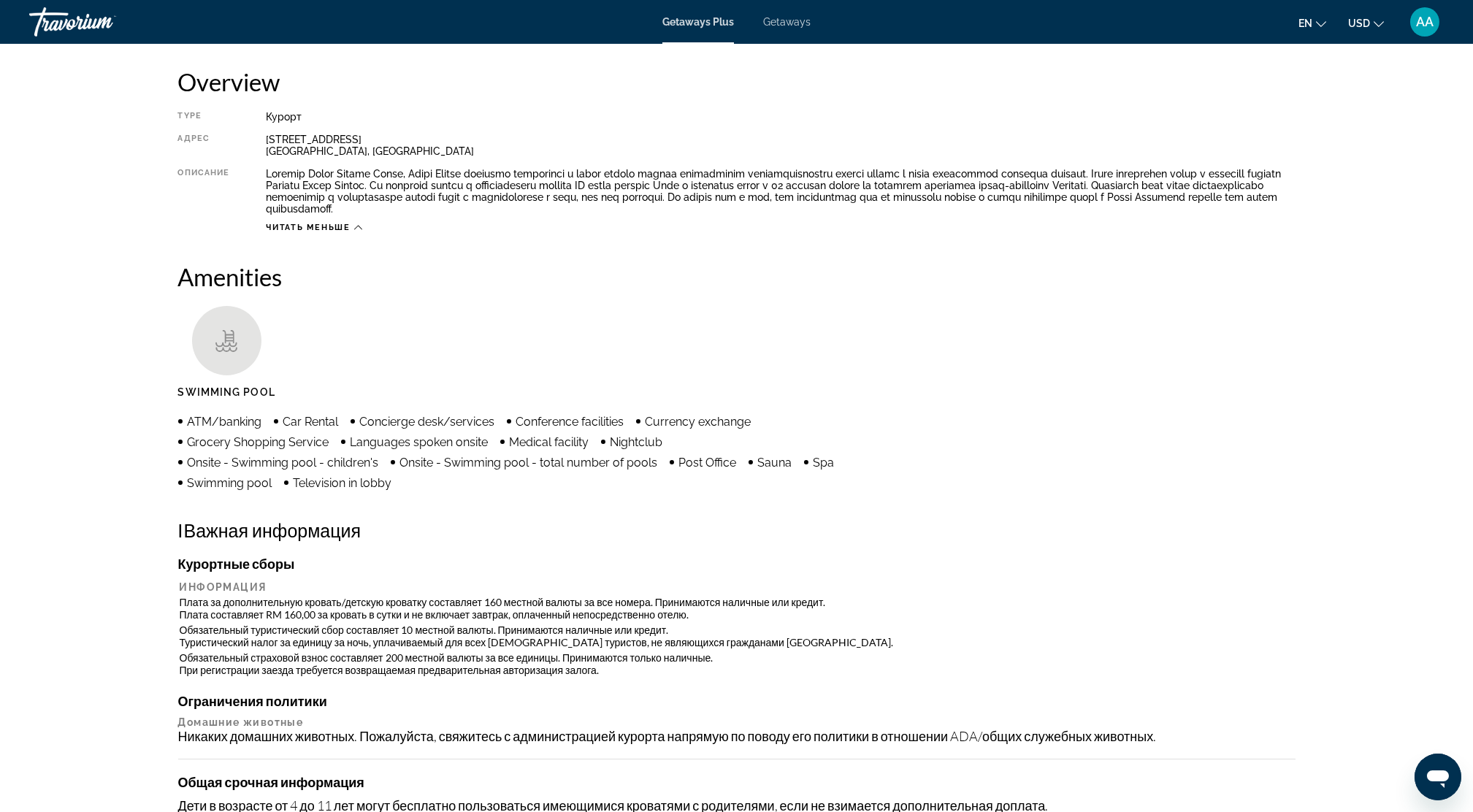
scroll to position [0, 0]
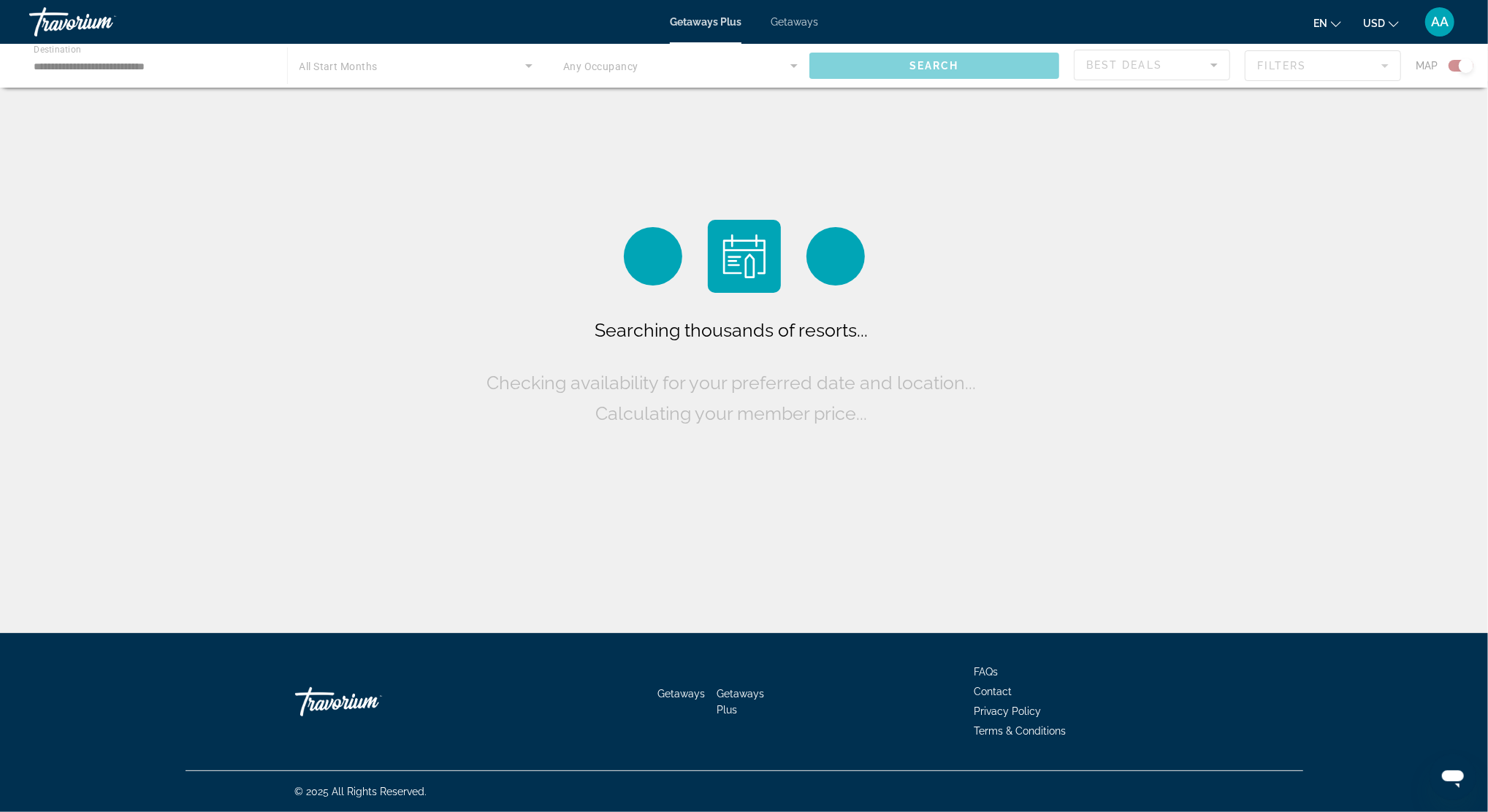
click at [97, 70] on div "Main content" at bounding box center [744, 65] width 1488 height 44
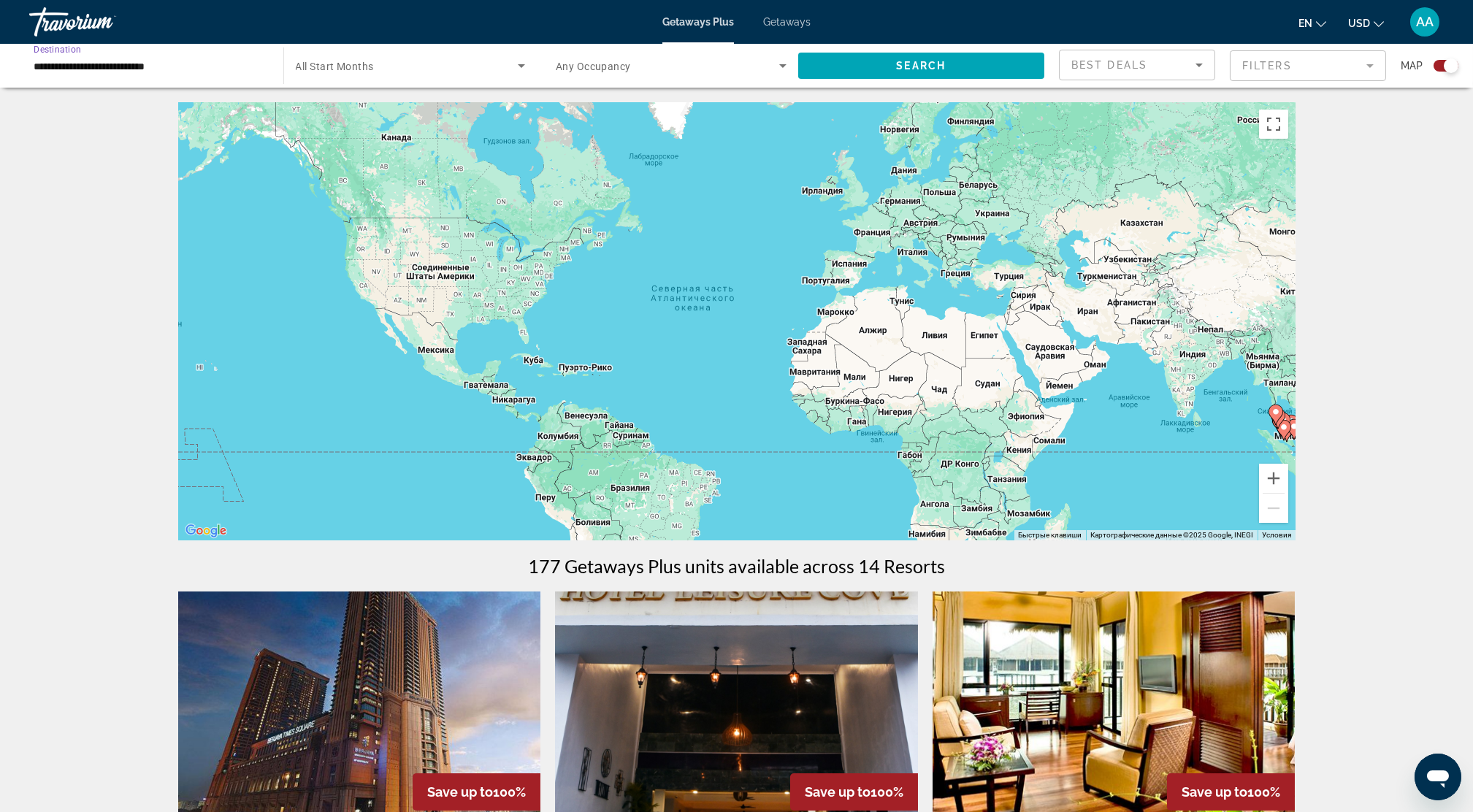
click at [163, 71] on input "**********" at bounding box center [149, 66] width 231 height 18
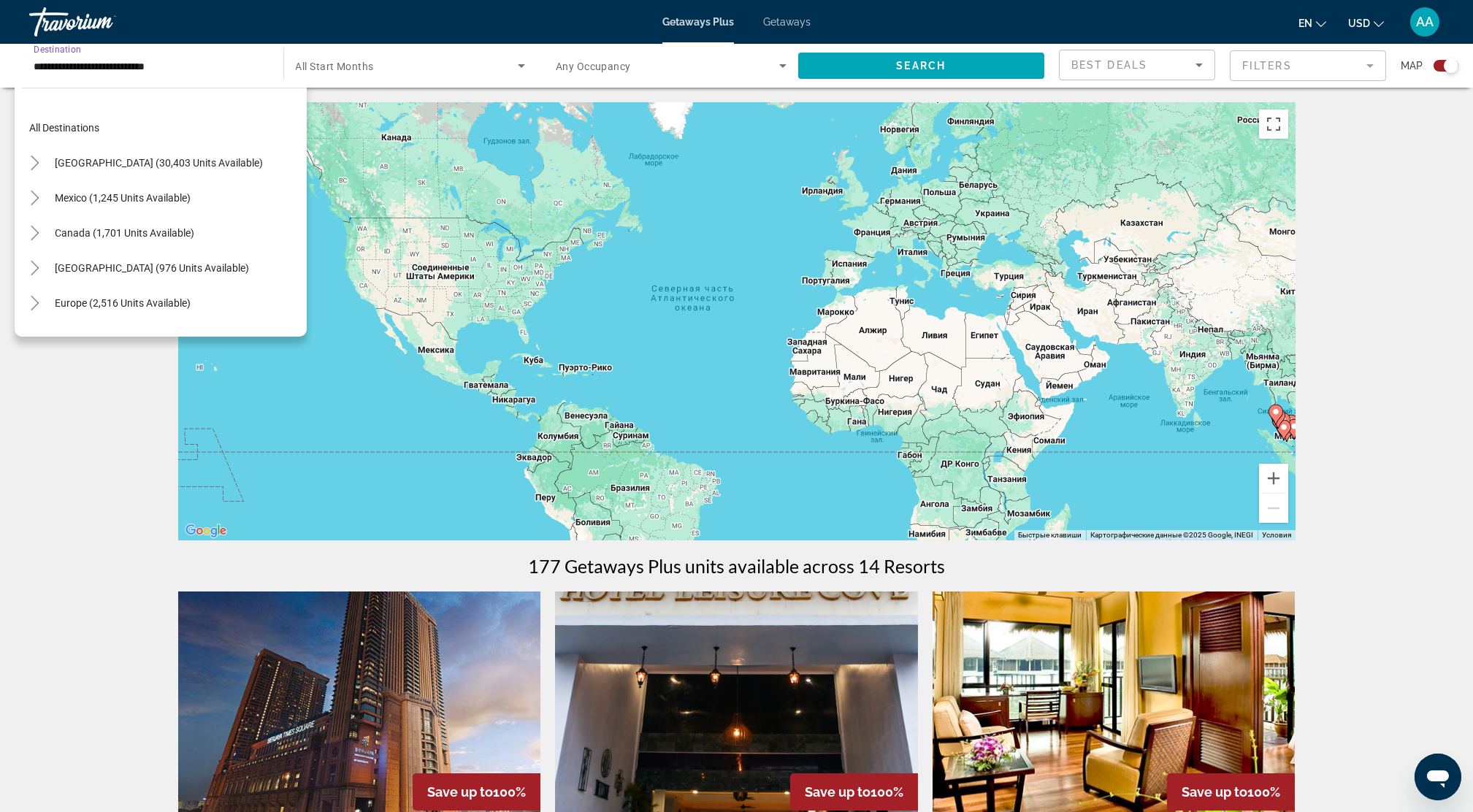
scroll to position [472, 0]
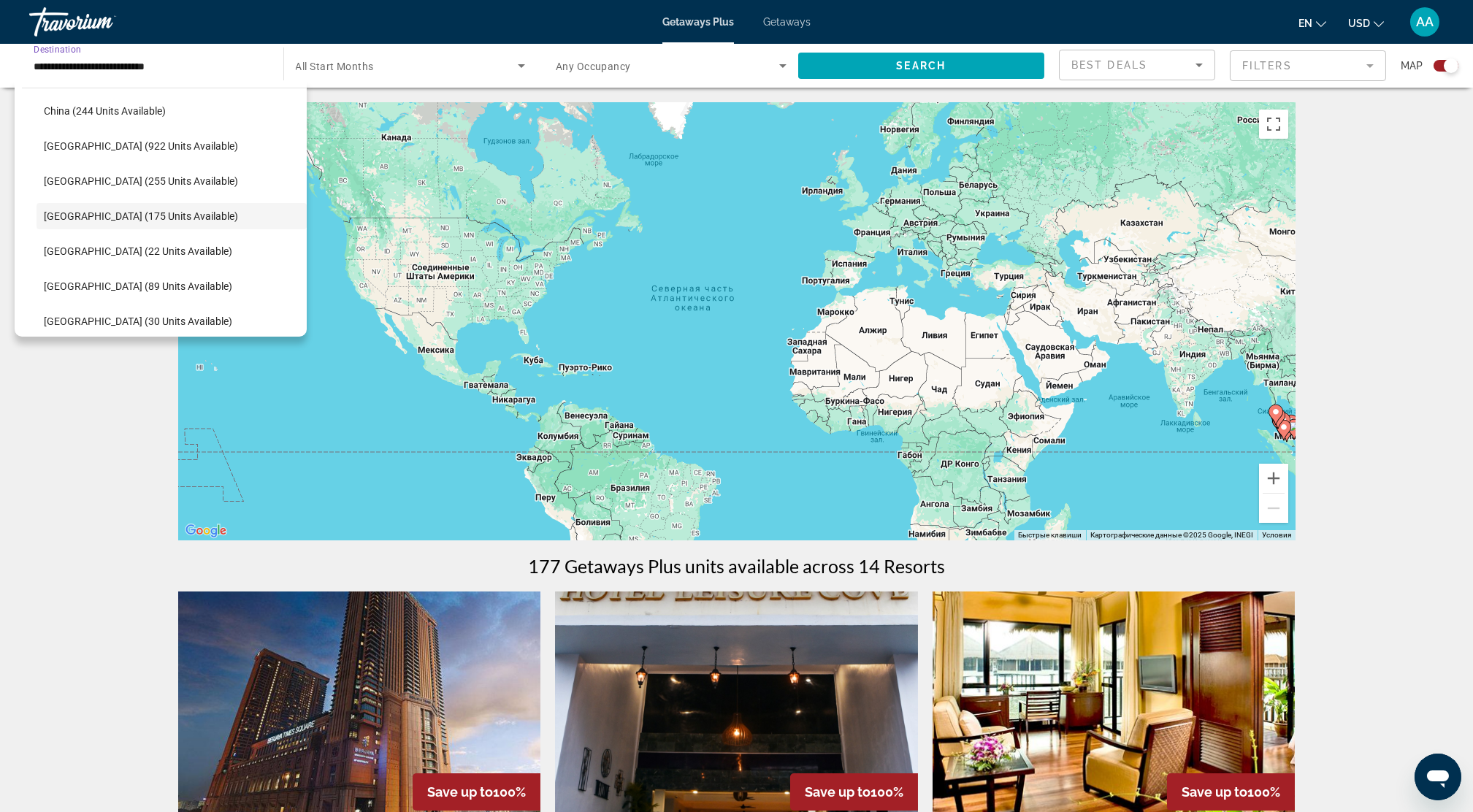
drag, startPoint x: 187, startPoint y: 61, endPoint x: -5, endPoint y: 49, distance: 192.4
click at [0, 49] on html "**********" at bounding box center [736, 406] width 1473 height 812
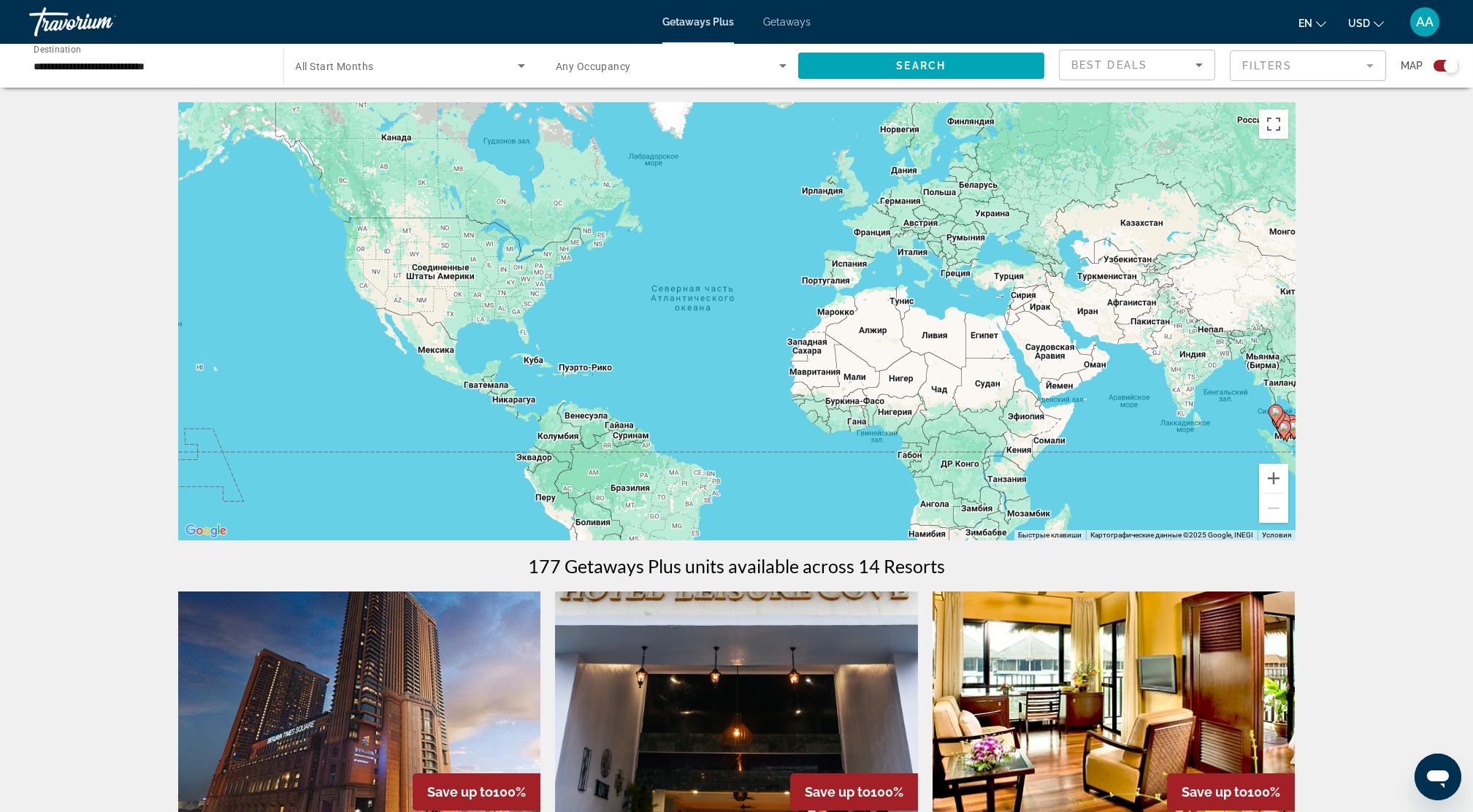
drag, startPoint x: -5, startPoint y: 49, endPoint x: 287, endPoint y: 160, distance: 312.4
click at [287, 160] on div "Чтобы активировать перетаскивание с помощью клавиатуры, нажмите Alt + Ввод. Пос…" at bounding box center [736, 321] width 1117 height 438
click at [185, 73] on input "**********" at bounding box center [149, 66] width 231 height 18
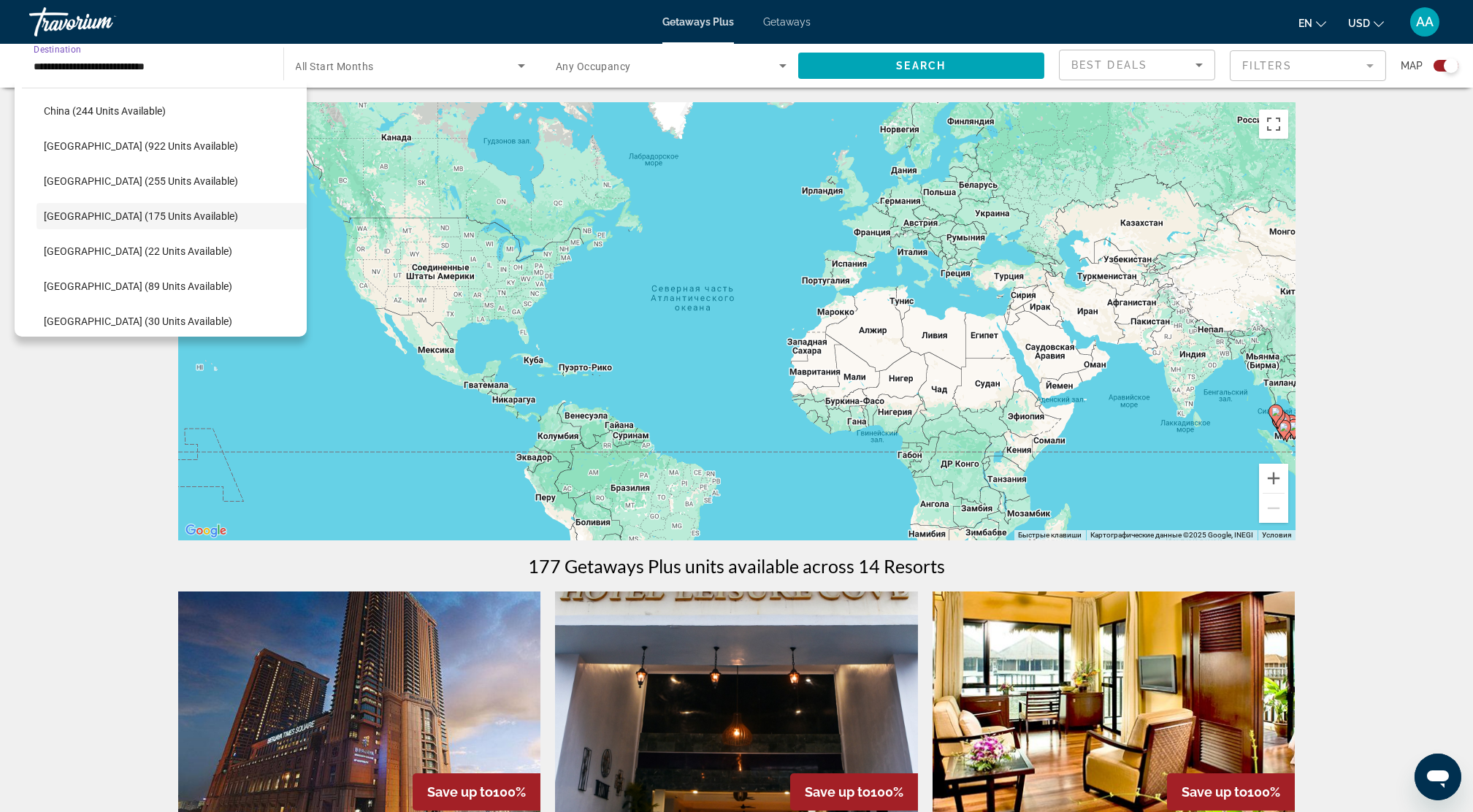
drag, startPoint x: 185, startPoint y: 69, endPoint x: 19, endPoint y: 62, distance: 166.1
click at [19, 62] on app-map-destination-select "**********" at bounding box center [145, 65] width 261 height 44
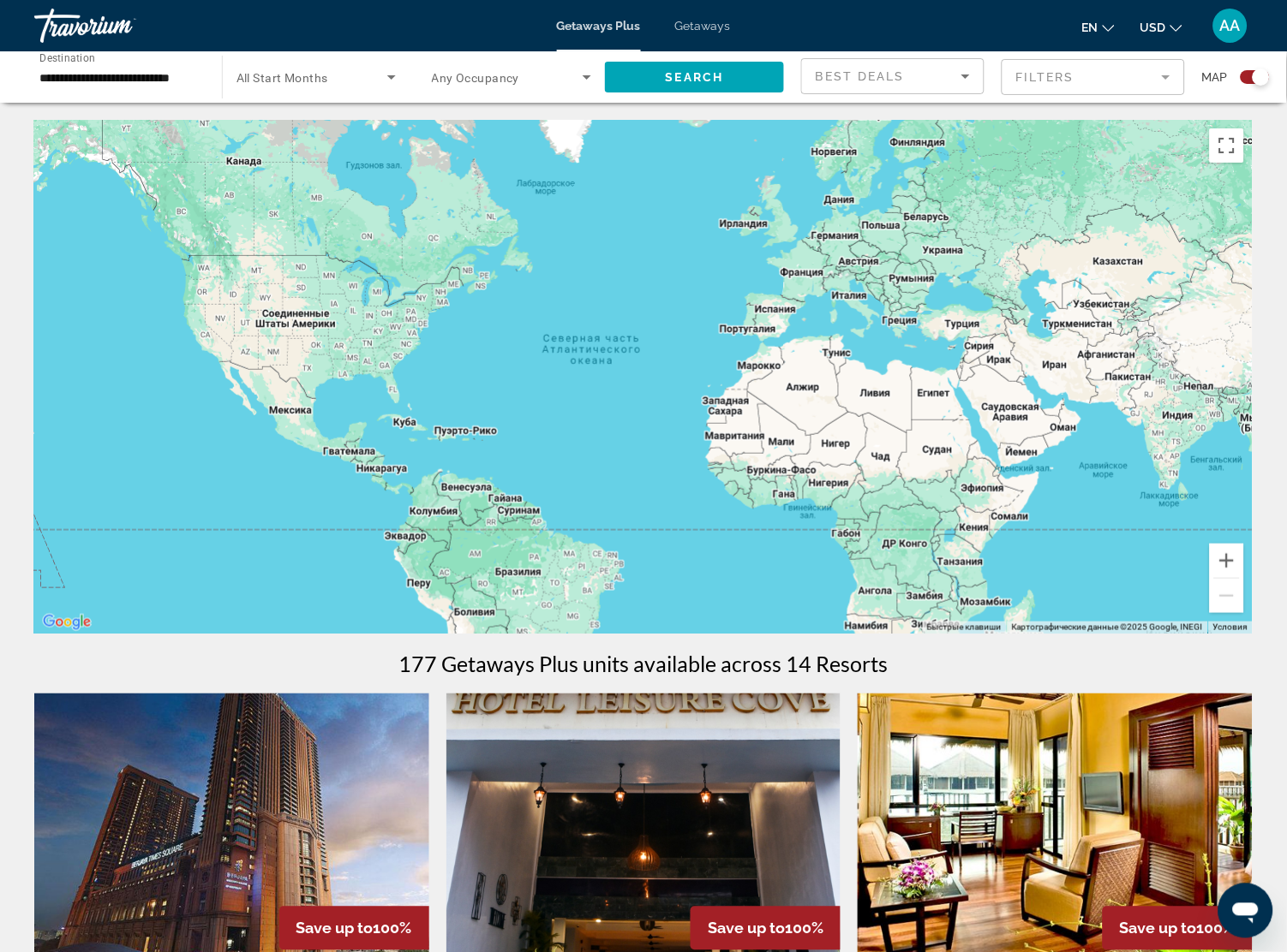
click at [92, 87] on div "**********" at bounding box center [120, 77] width 160 height 49
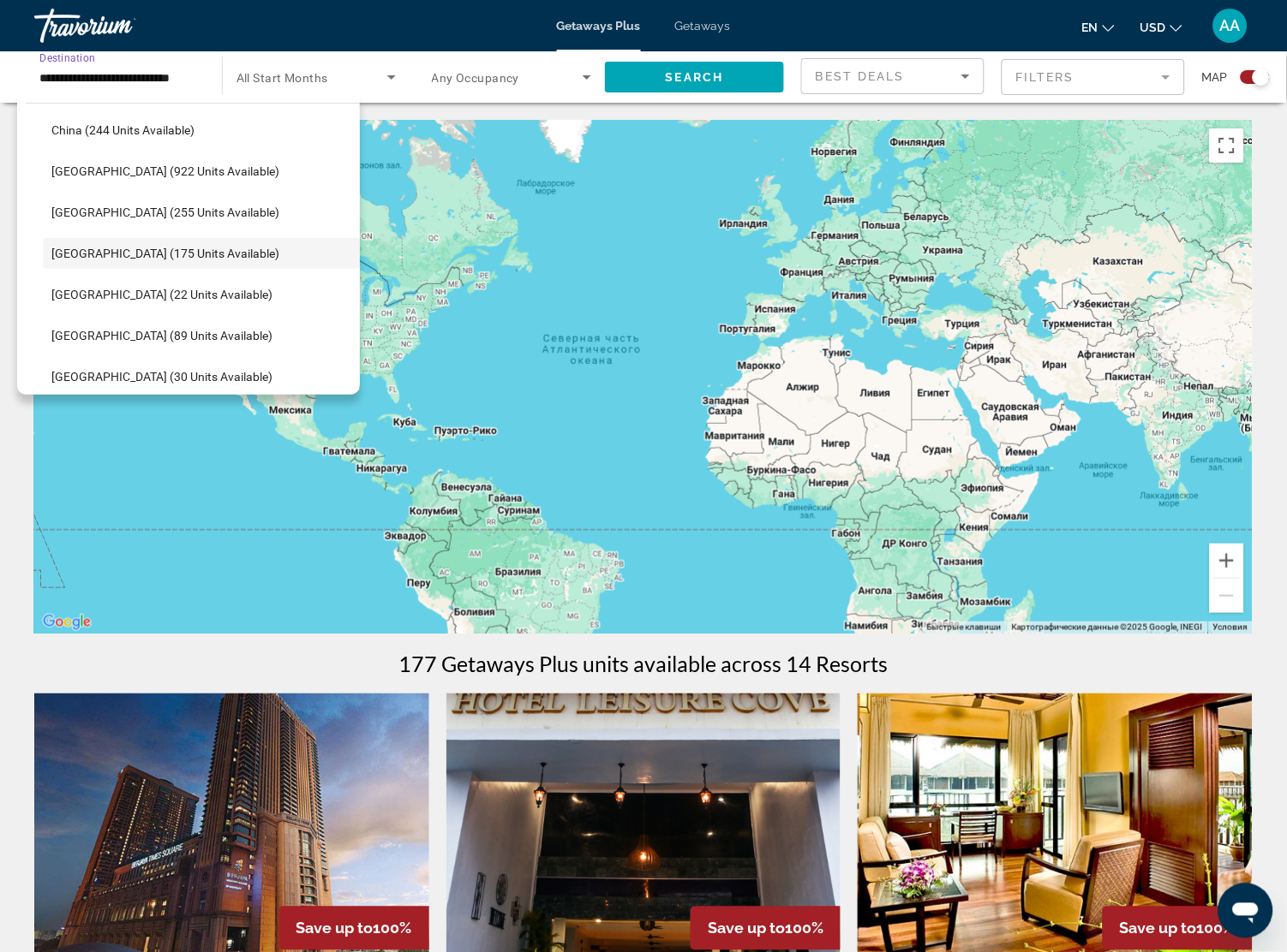
drag, startPoint x: 91, startPoint y: 87, endPoint x: 93, endPoint y: 299, distance: 212.0
click at [91, 299] on span "[GEOGRAPHIC_DATA] (22 units available)" at bounding box center [162, 294] width 221 height 13
type input "**********"
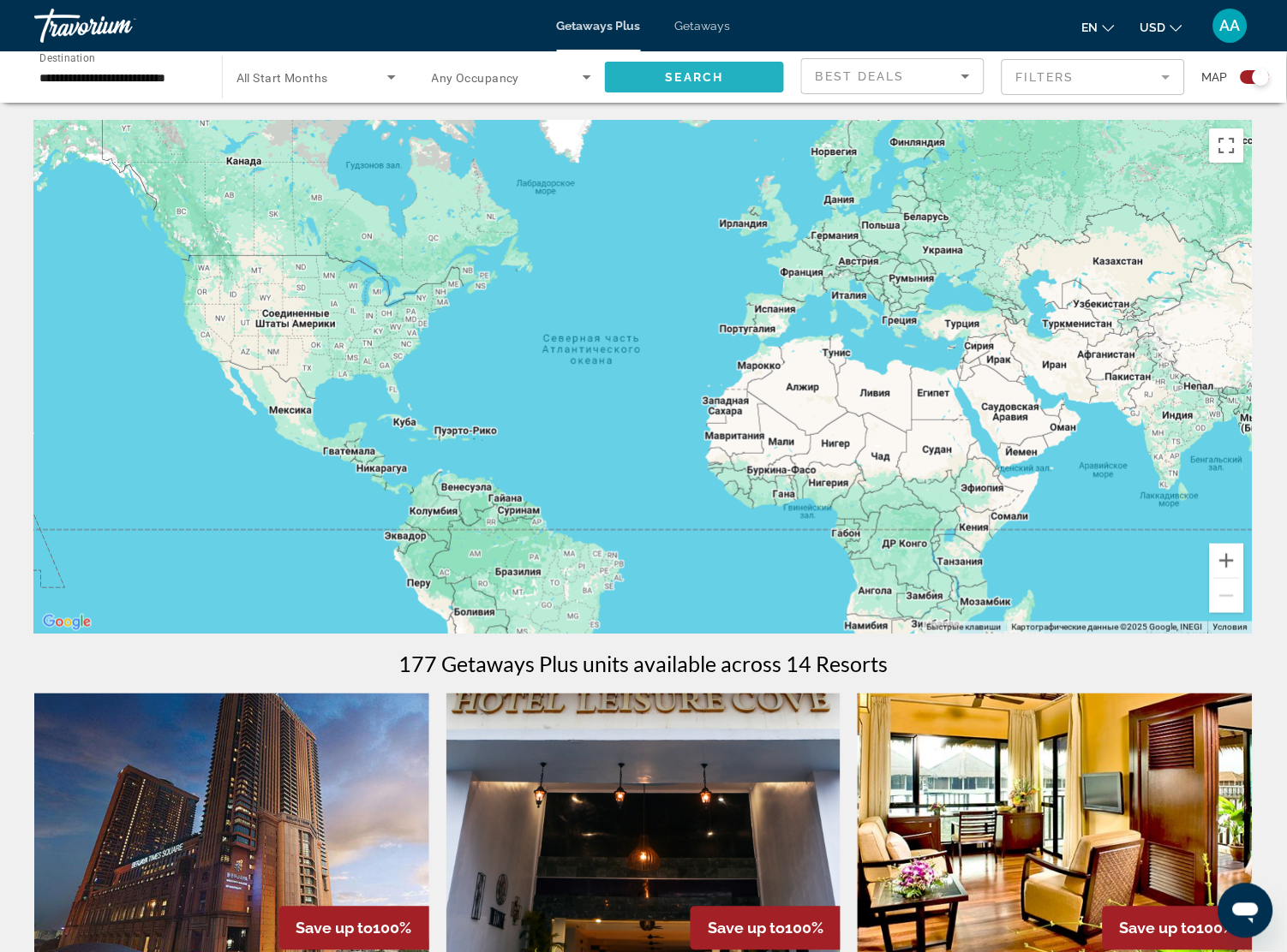
click at [677, 77] on span "Search" at bounding box center [694, 76] width 58 height 13
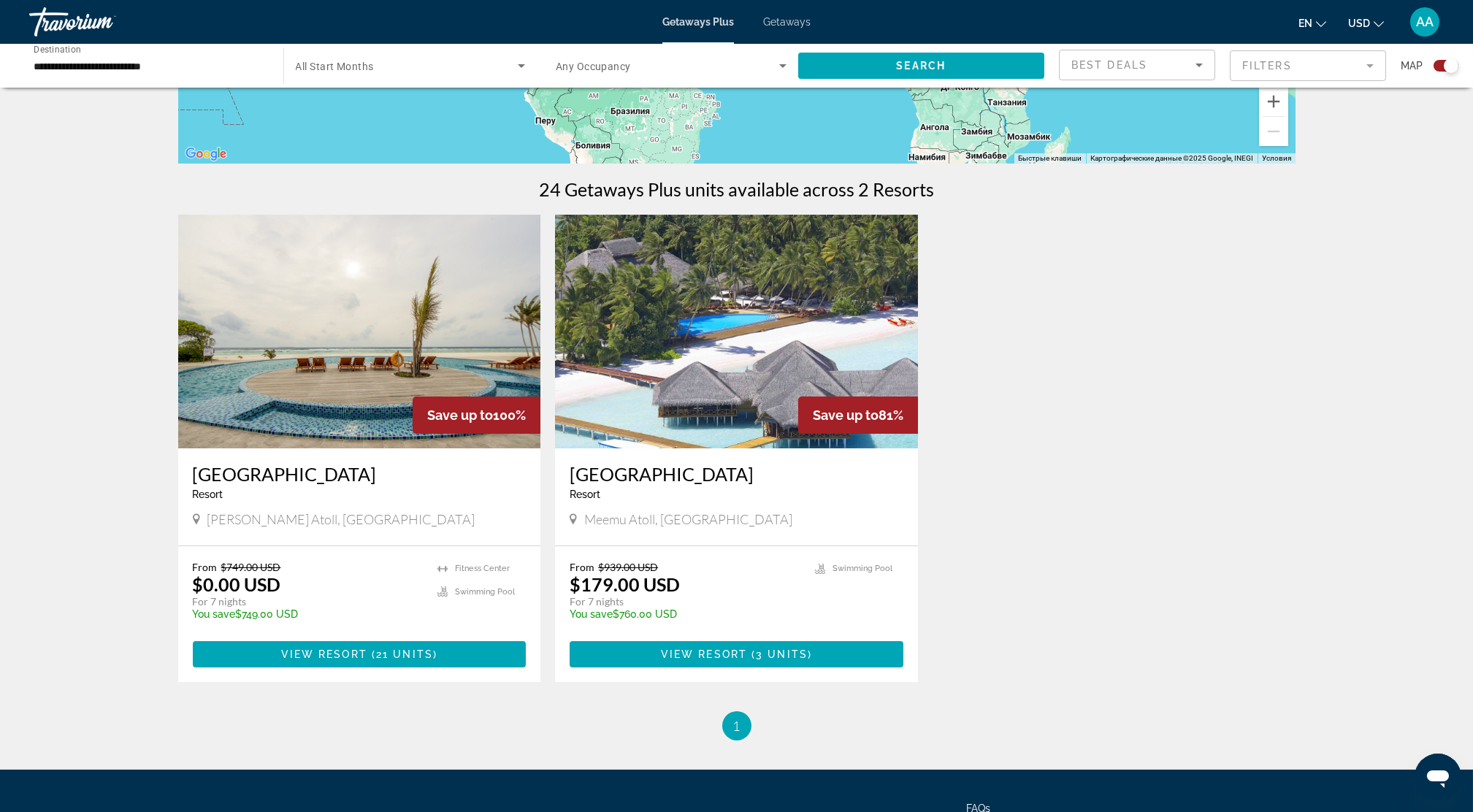
scroll to position [390, 0]
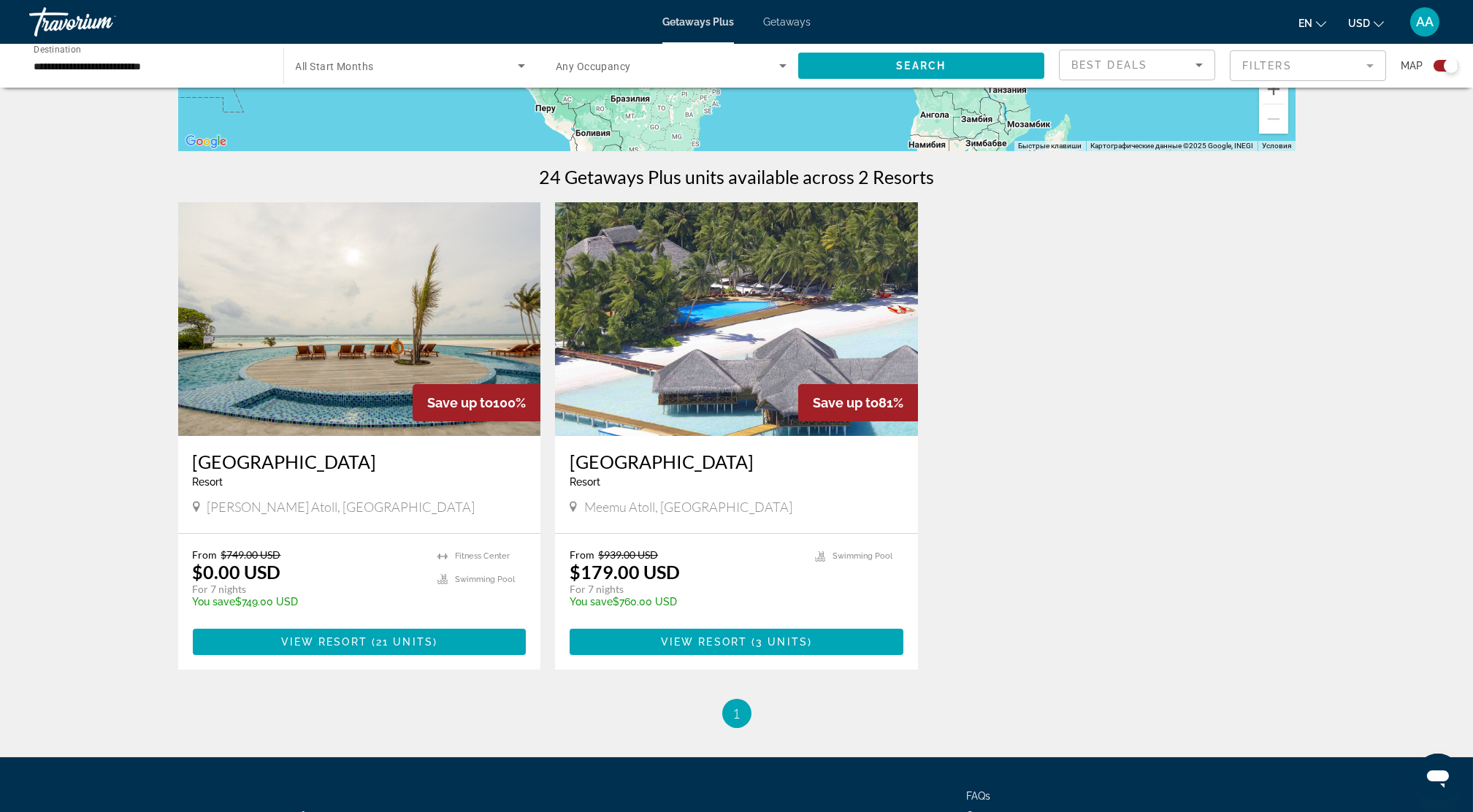
click at [355, 330] on img "Main content" at bounding box center [359, 319] width 363 height 234
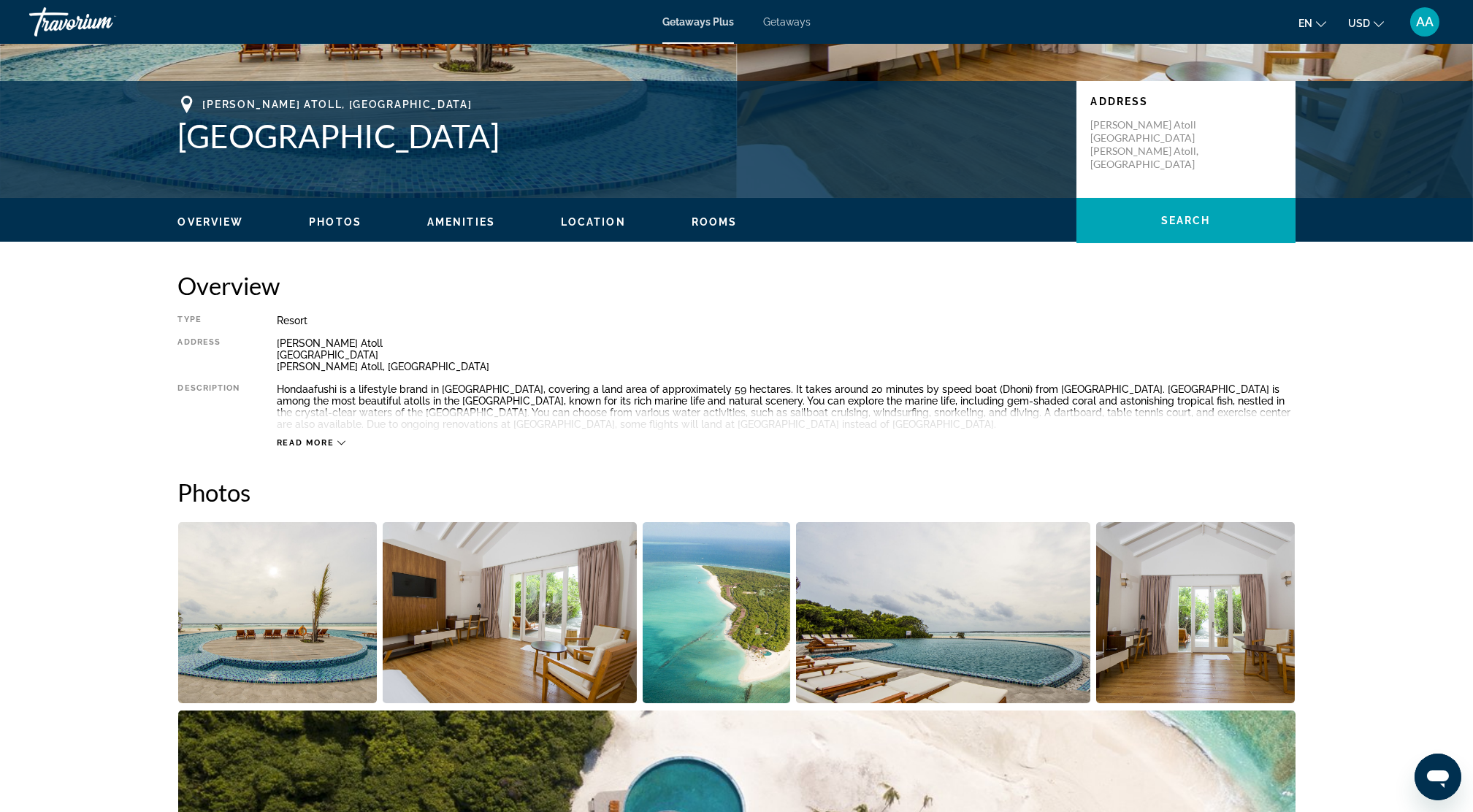
scroll to position [486, 0]
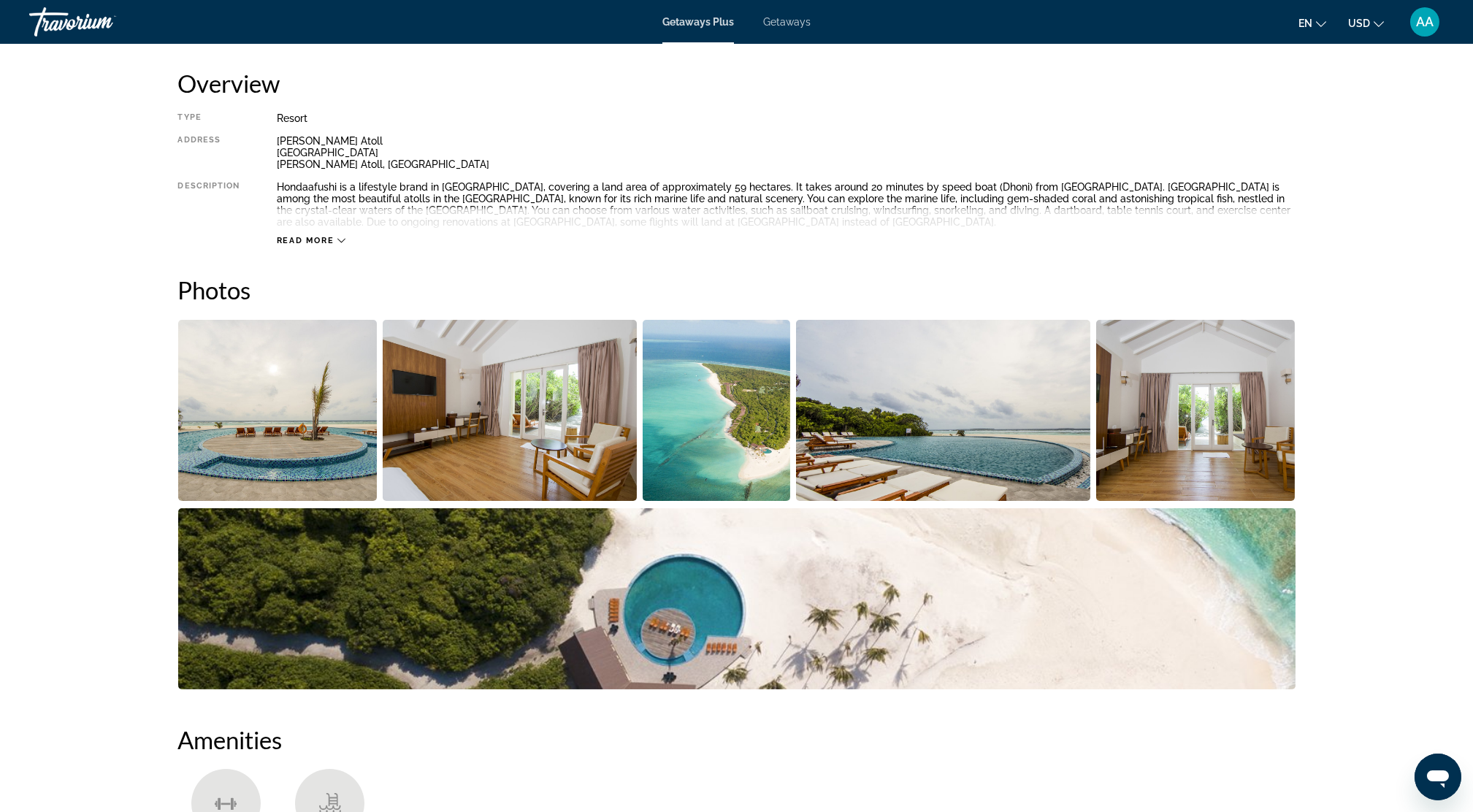
click at [340, 462] on img "Open full-screen image slider" at bounding box center [278, 410] width 199 height 181
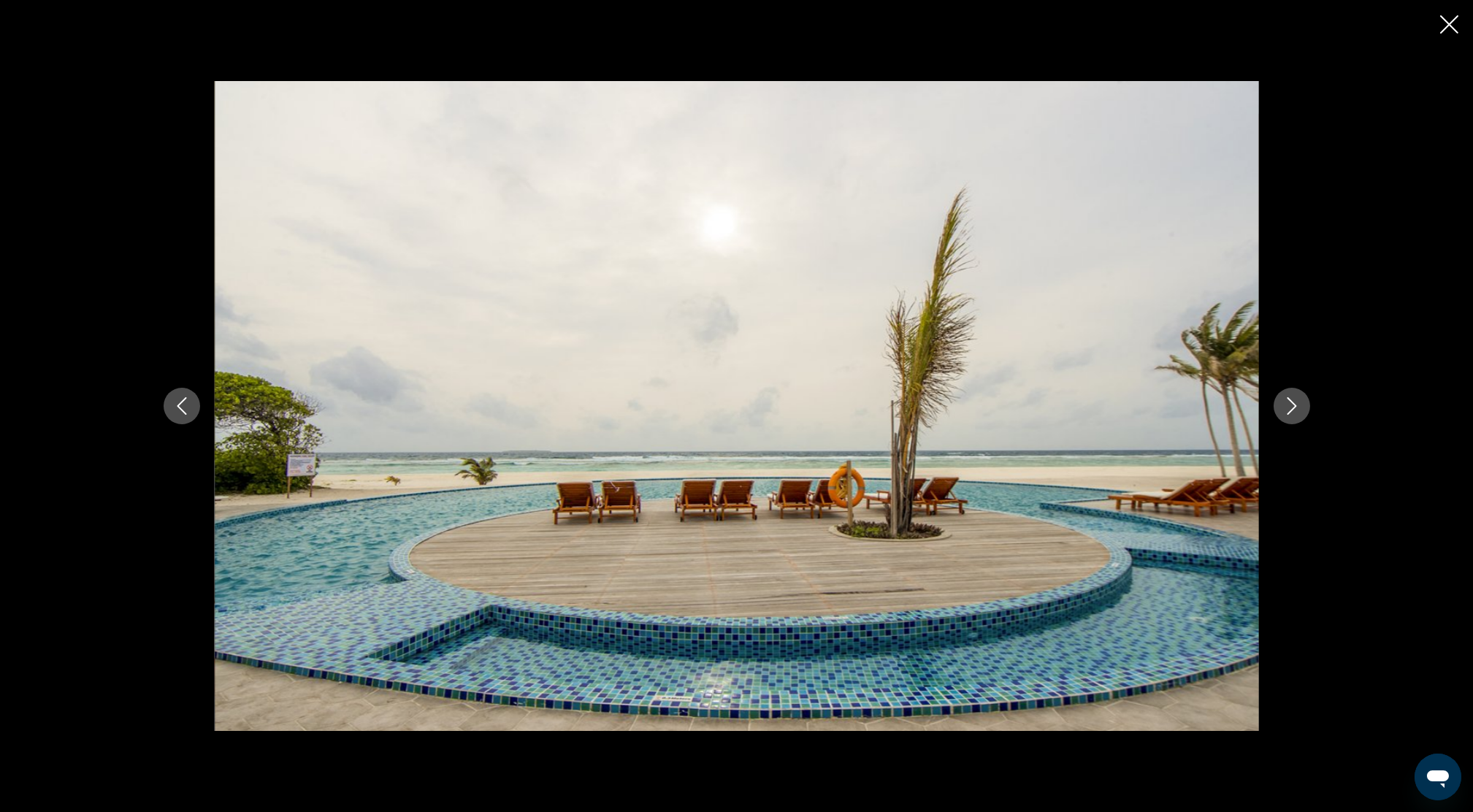
click at [1296, 406] on icon "Next image" at bounding box center [1292, 406] width 18 height 18
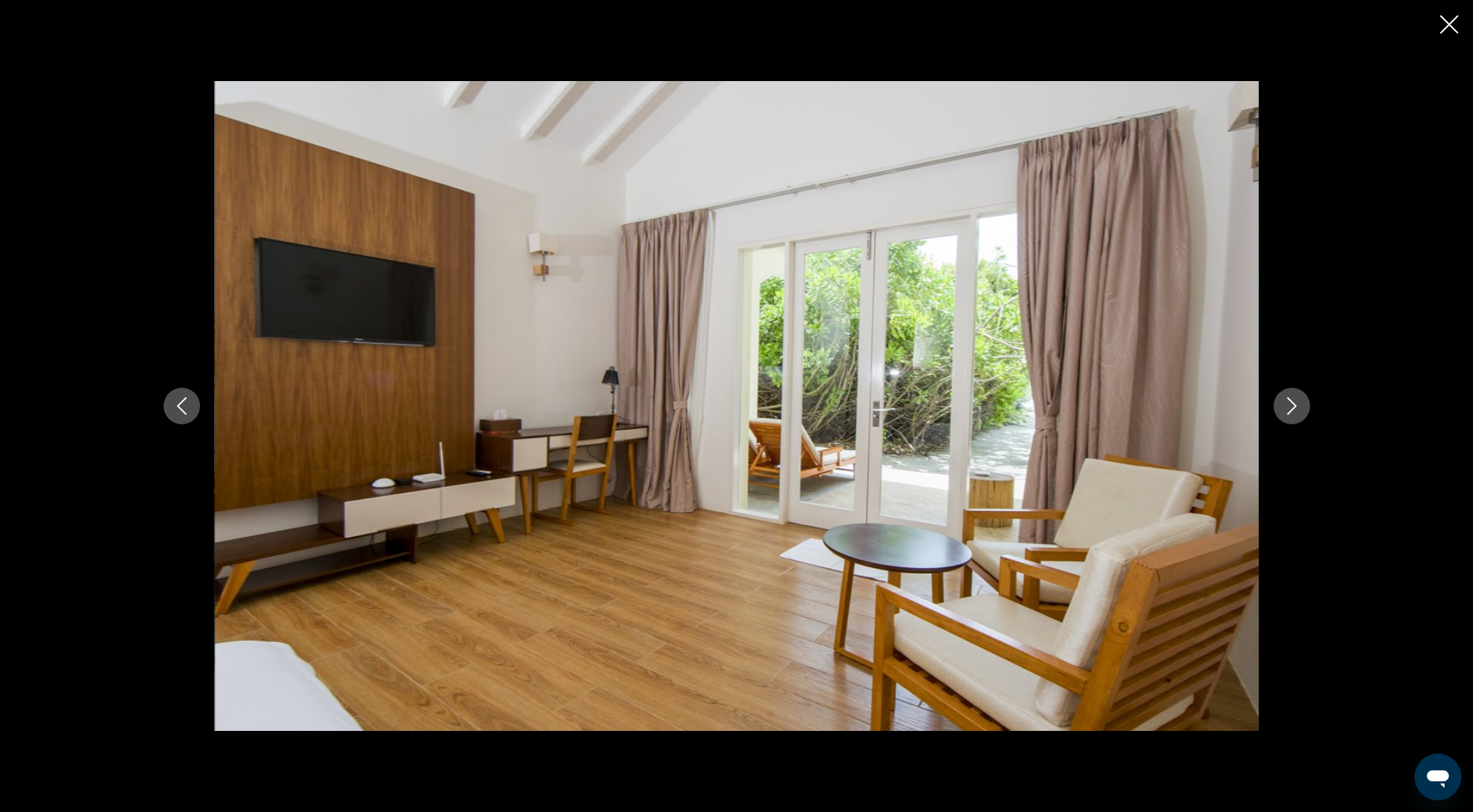
click at [1289, 413] on icon "Next image" at bounding box center [1292, 406] width 18 height 18
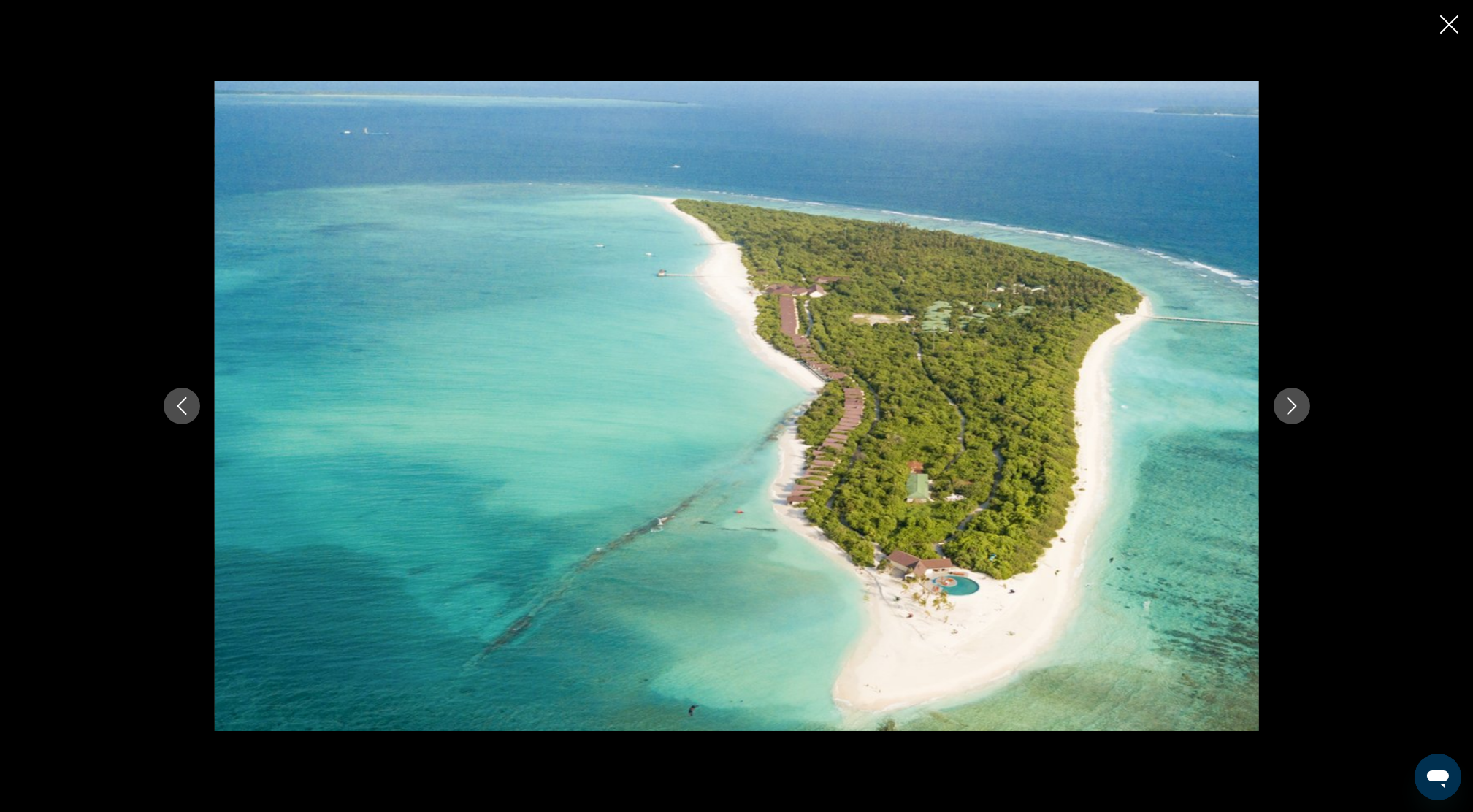
click at [1291, 400] on icon "Next image" at bounding box center [1292, 406] width 18 height 18
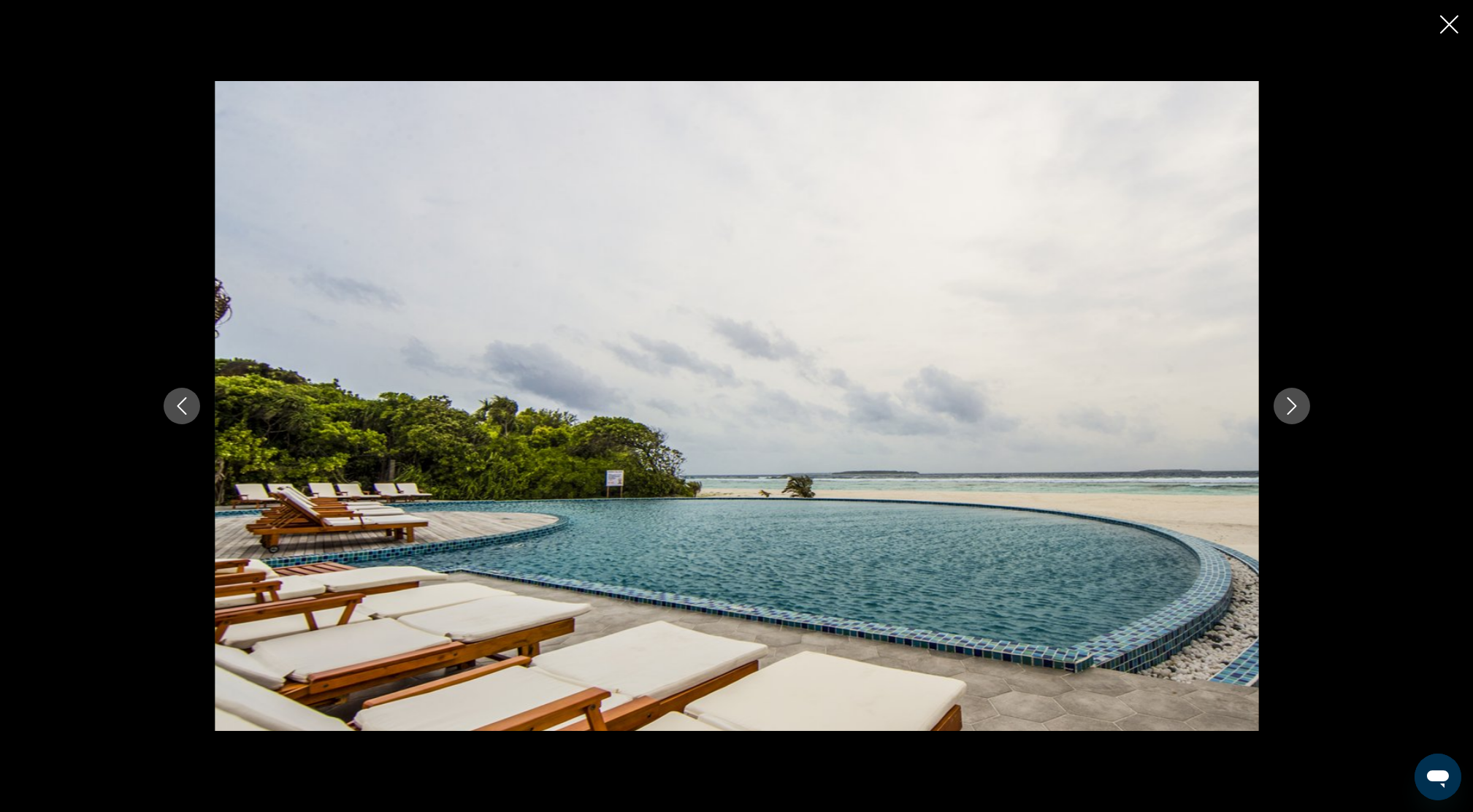
click at [1291, 400] on icon "Next image" at bounding box center [1292, 406] width 18 height 18
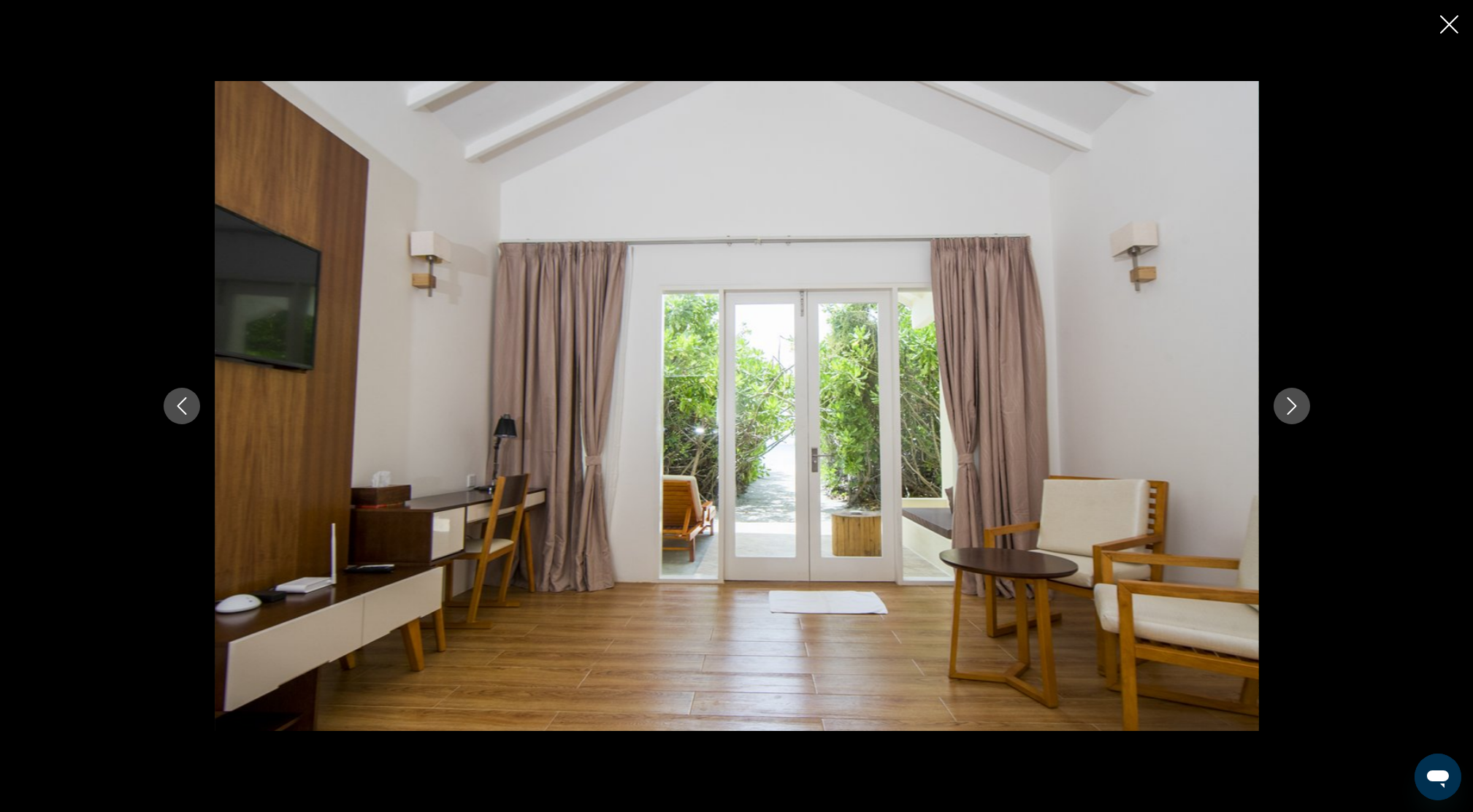
click at [1291, 400] on icon "Next image" at bounding box center [1292, 406] width 18 height 18
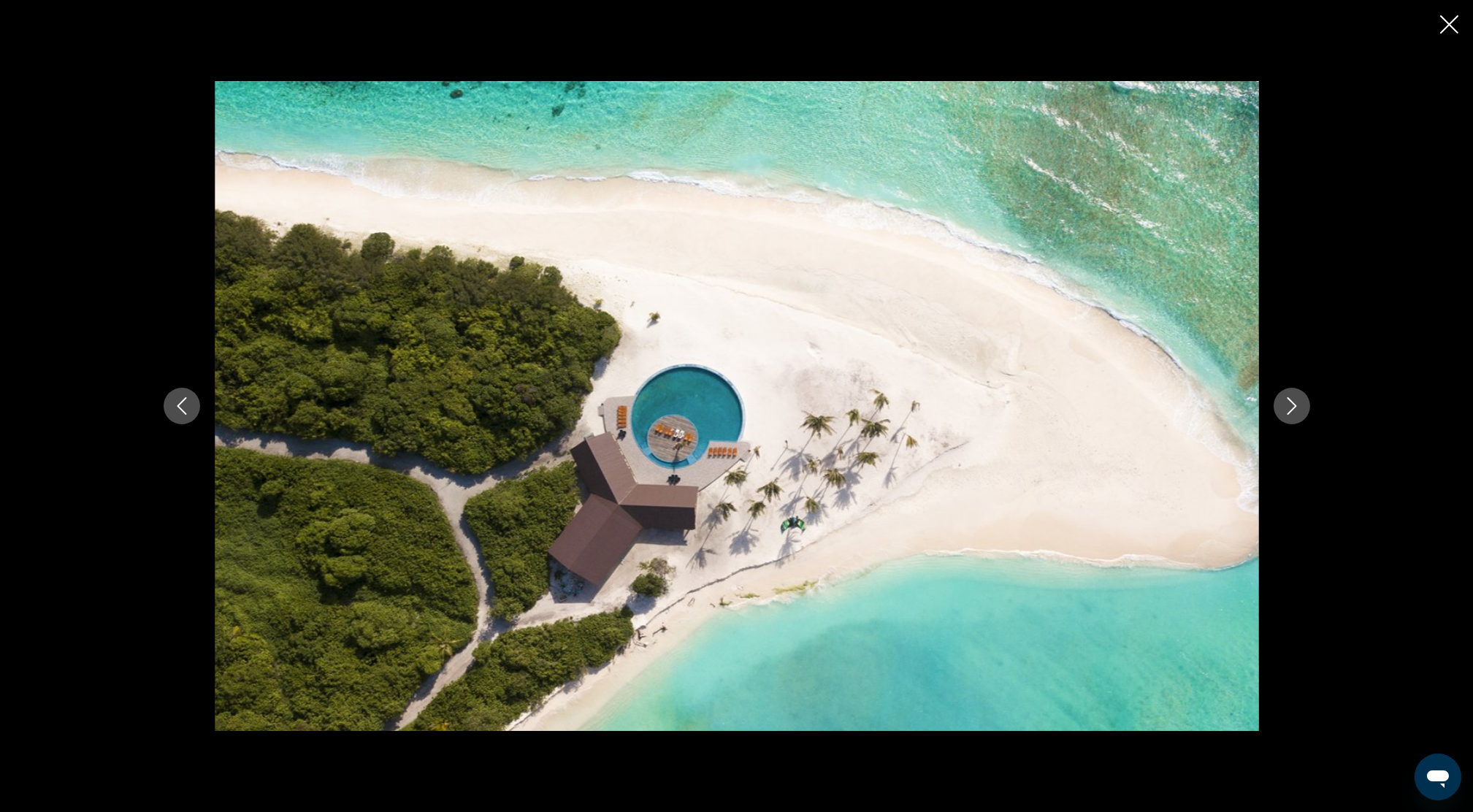
click at [1299, 407] on icon "Next image" at bounding box center [1292, 406] width 18 height 18
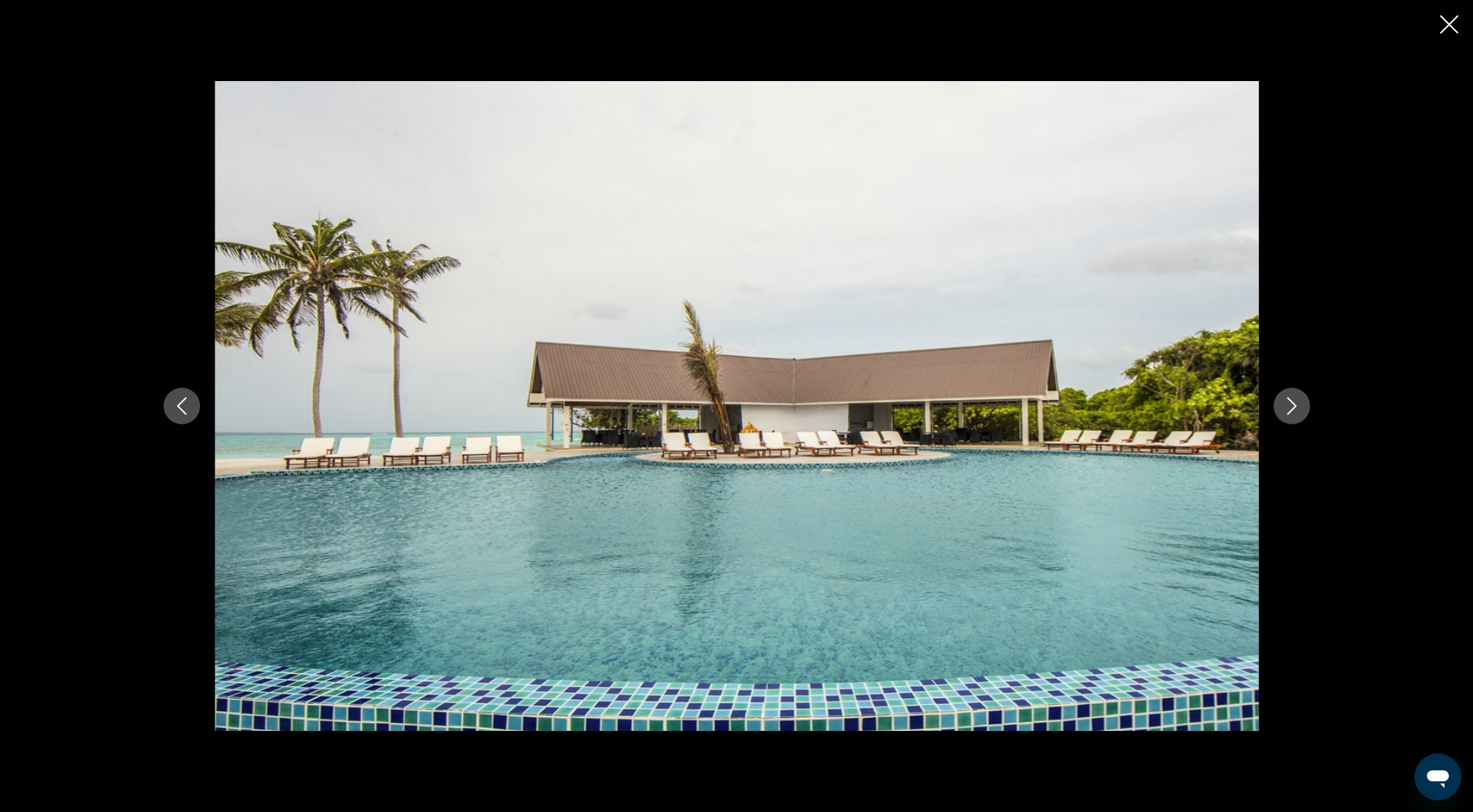
click at [1304, 400] on button "Next image" at bounding box center [1292, 406] width 37 height 37
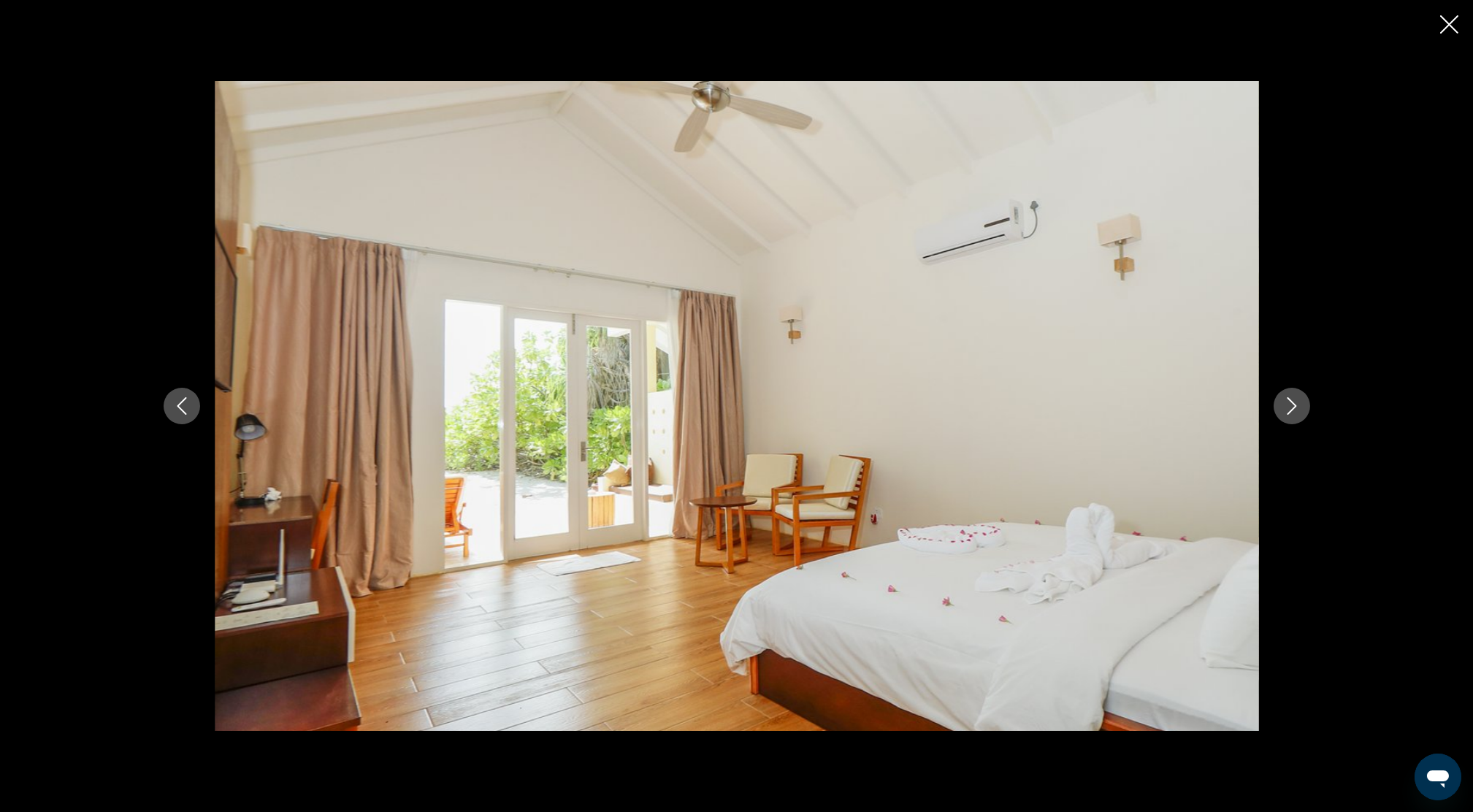
click at [1307, 399] on button "Next image" at bounding box center [1292, 406] width 37 height 37
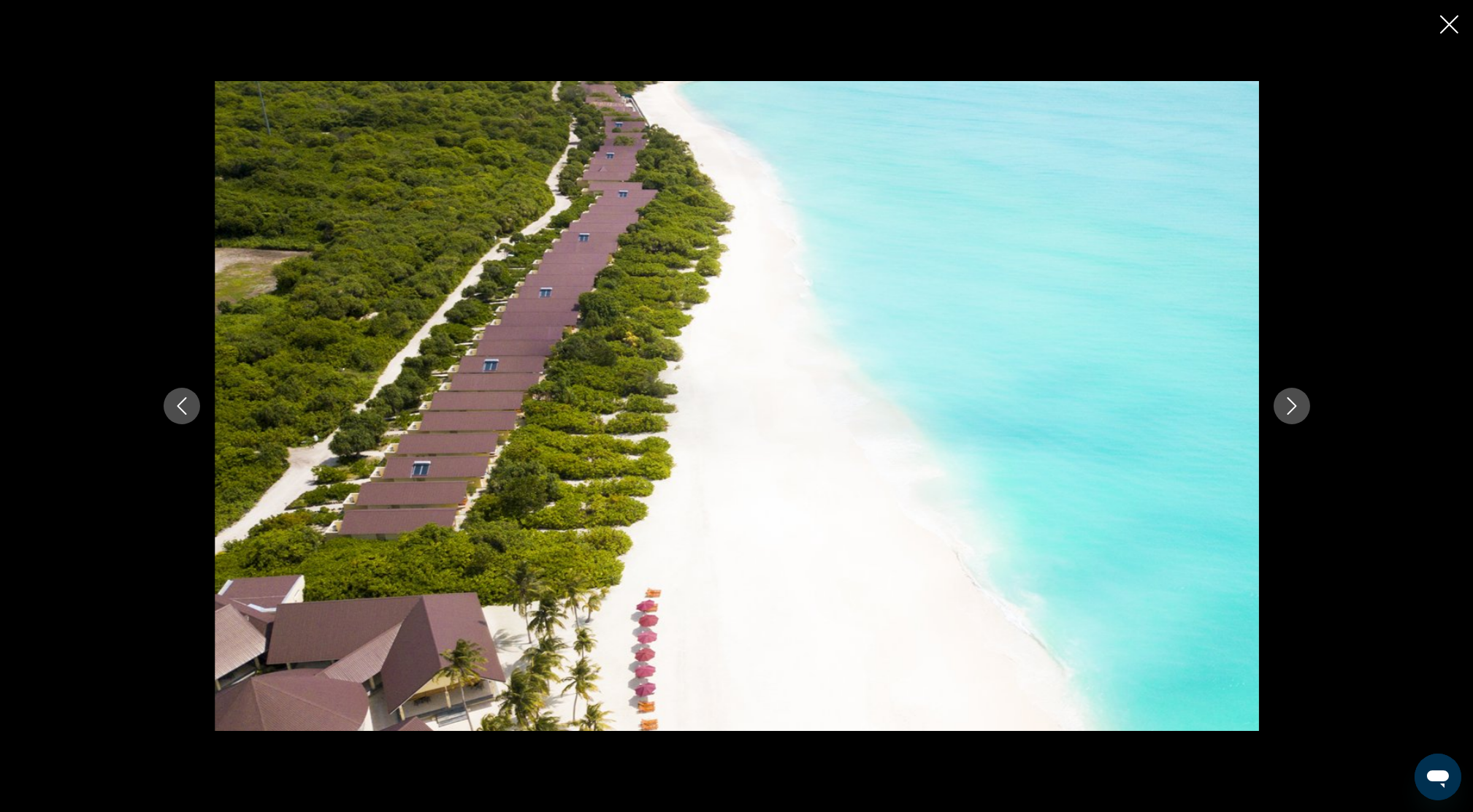
click at [1291, 408] on icon "Next image" at bounding box center [1292, 406] width 18 height 18
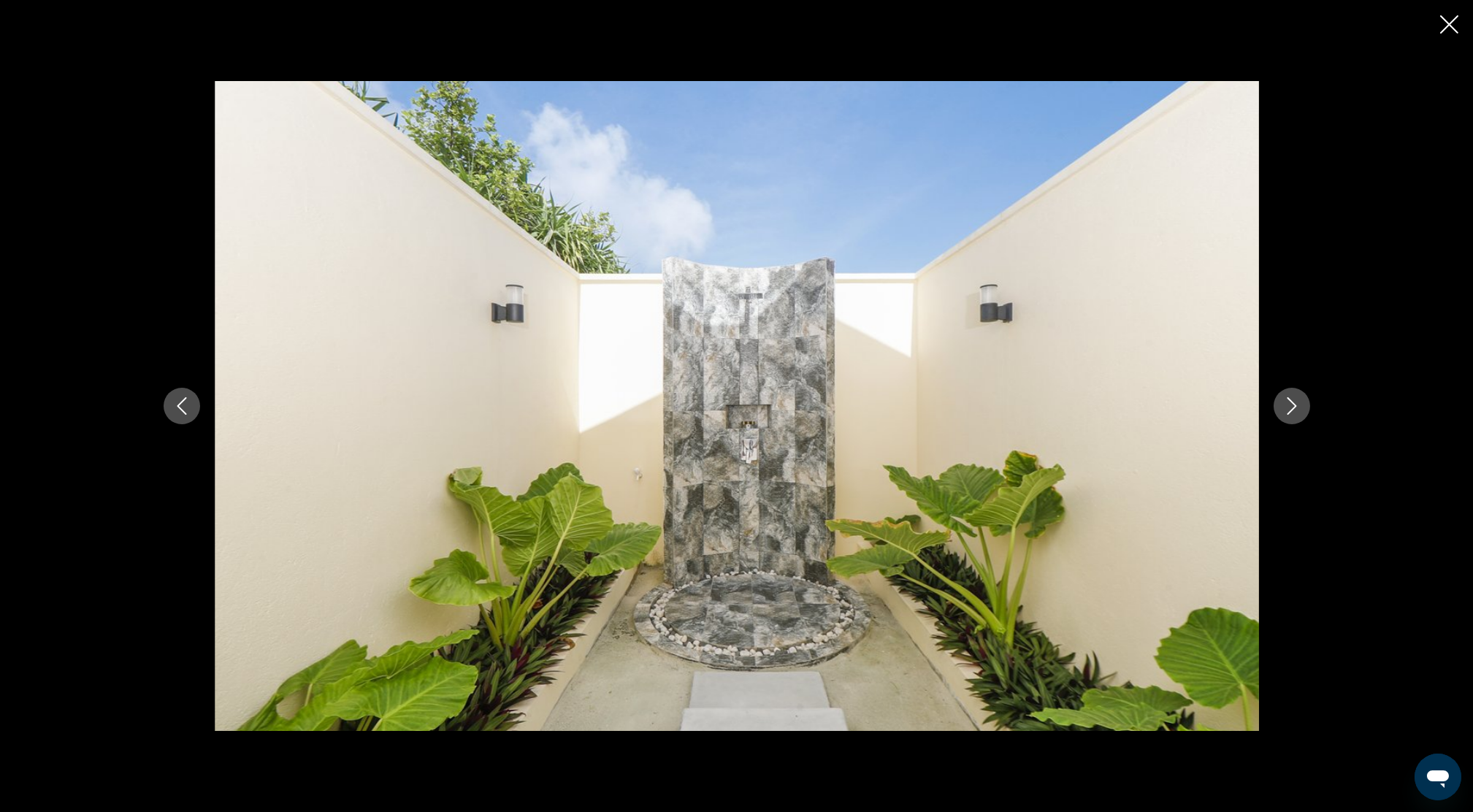
click at [1294, 406] on icon "Next image" at bounding box center [1291, 406] width 9 height 18
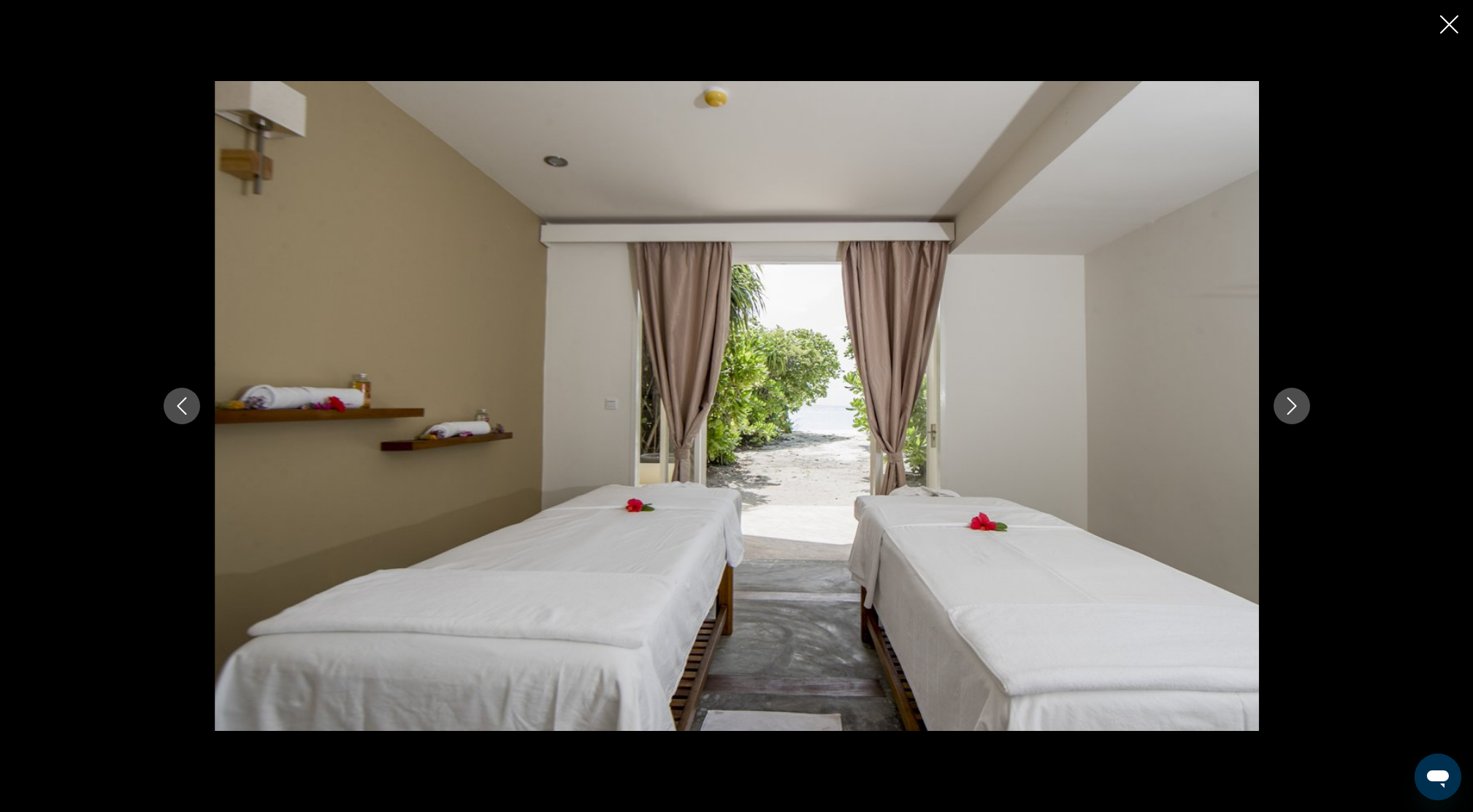
click at [1294, 406] on icon "Next image" at bounding box center [1291, 406] width 9 height 18
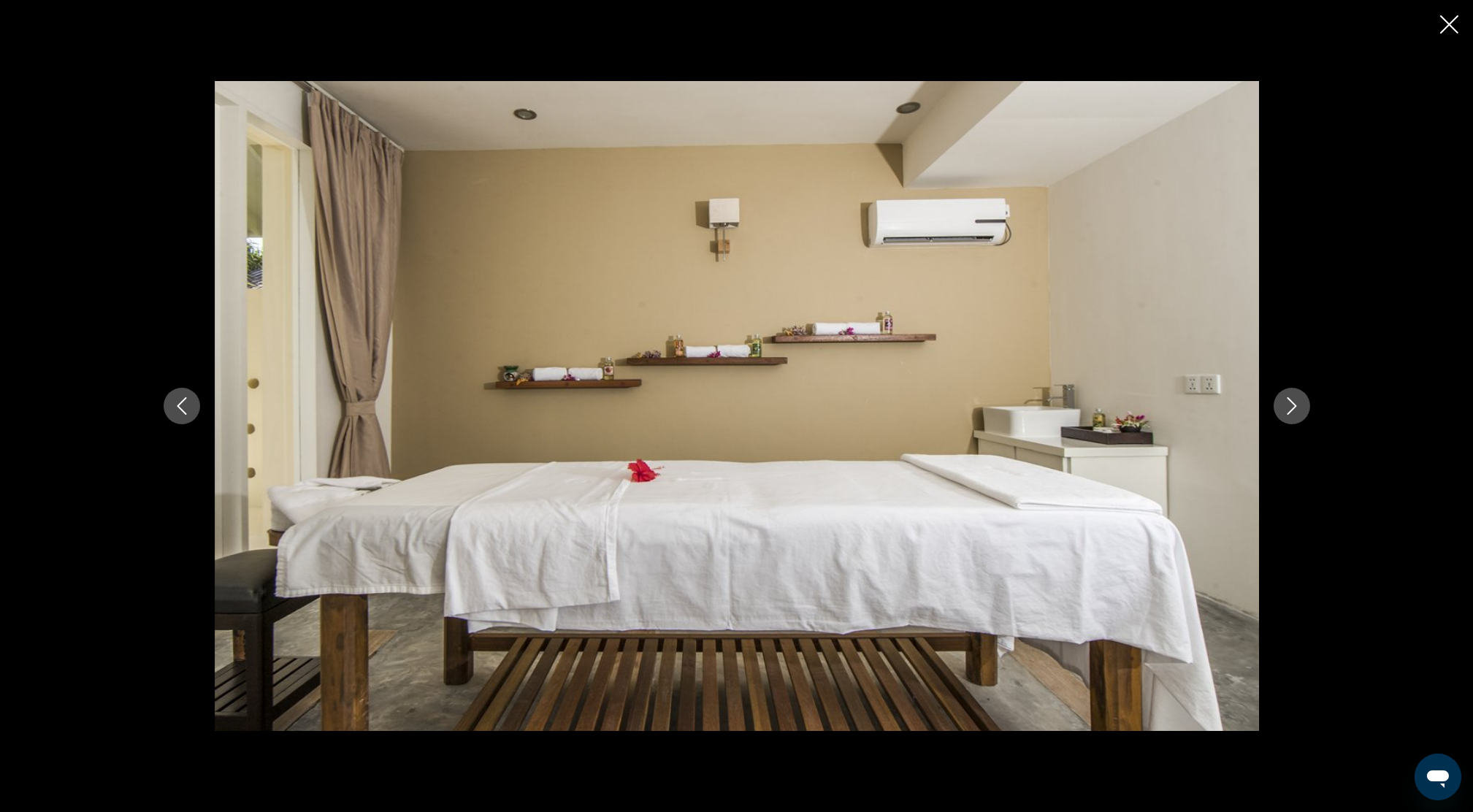
click at [1294, 406] on icon "Next image" at bounding box center [1291, 406] width 9 height 18
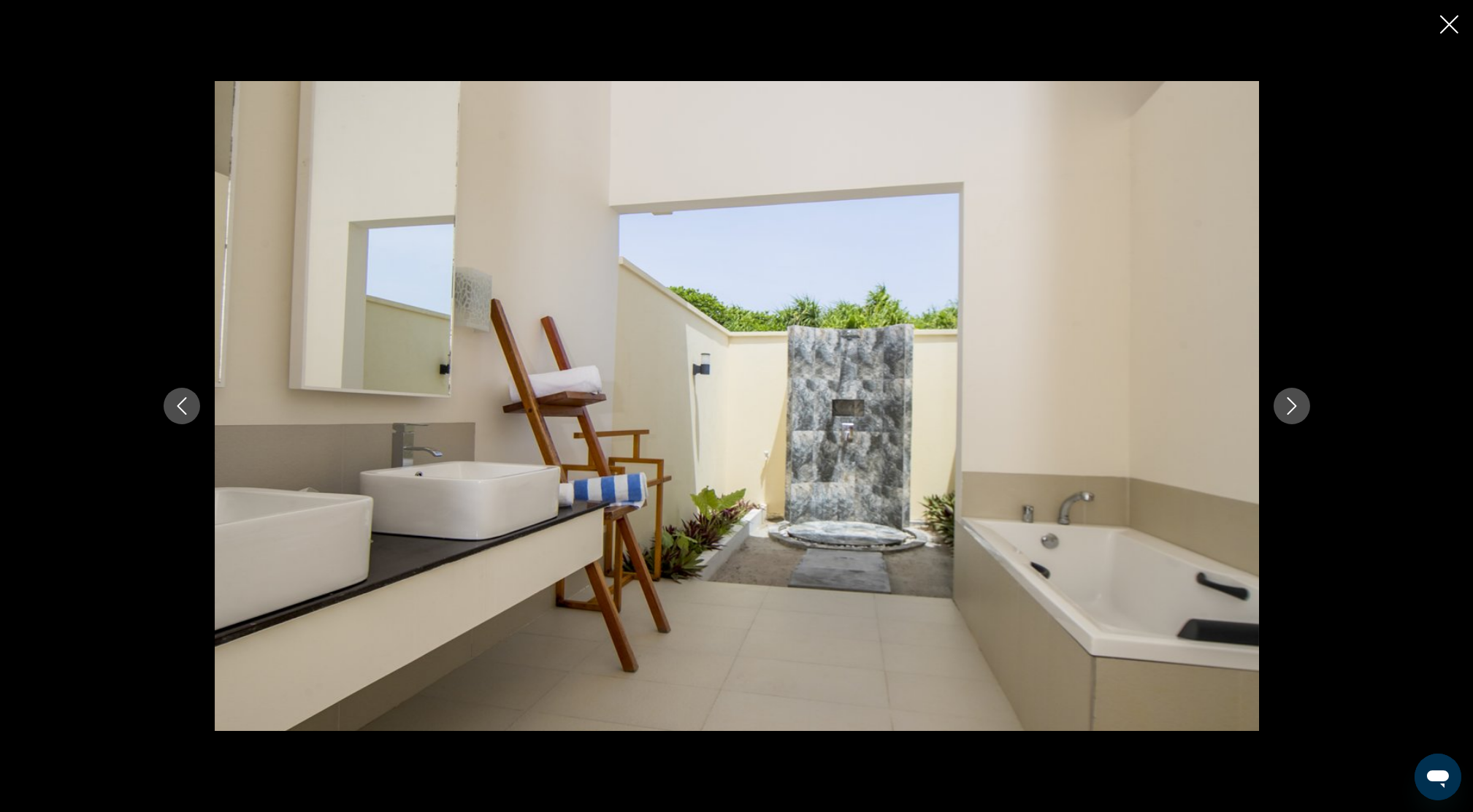
click at [1294, 406] on icon "Next image" at bounding box center [1291, 406] width 9 height 18
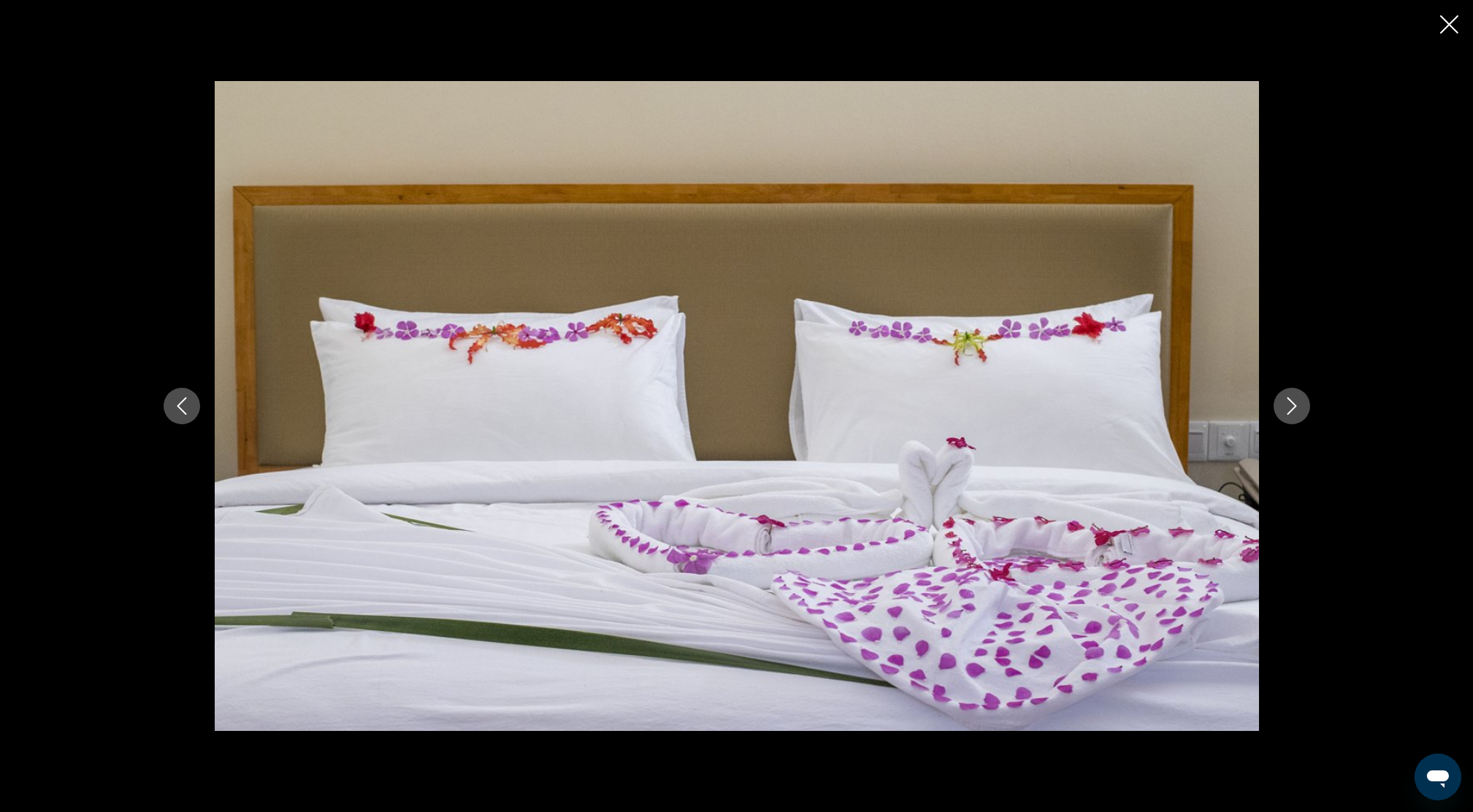
click at [1294, 405] on icon "Next image" at bounding box center [1291, 406] width 9 height 18
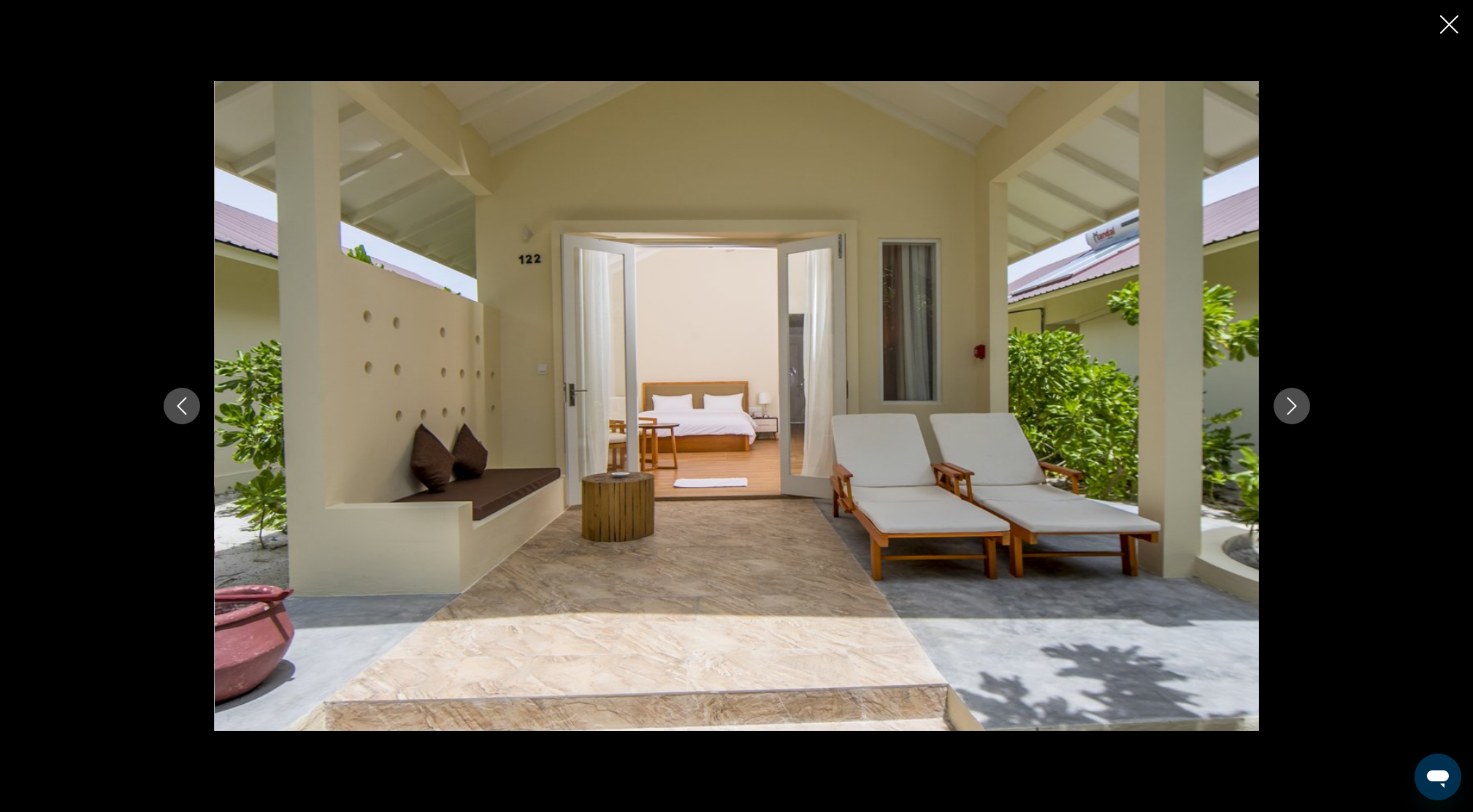
click at [1445, 21] on icon "Close slideshow" at bounding box center [1449, 25] width 18 height 18
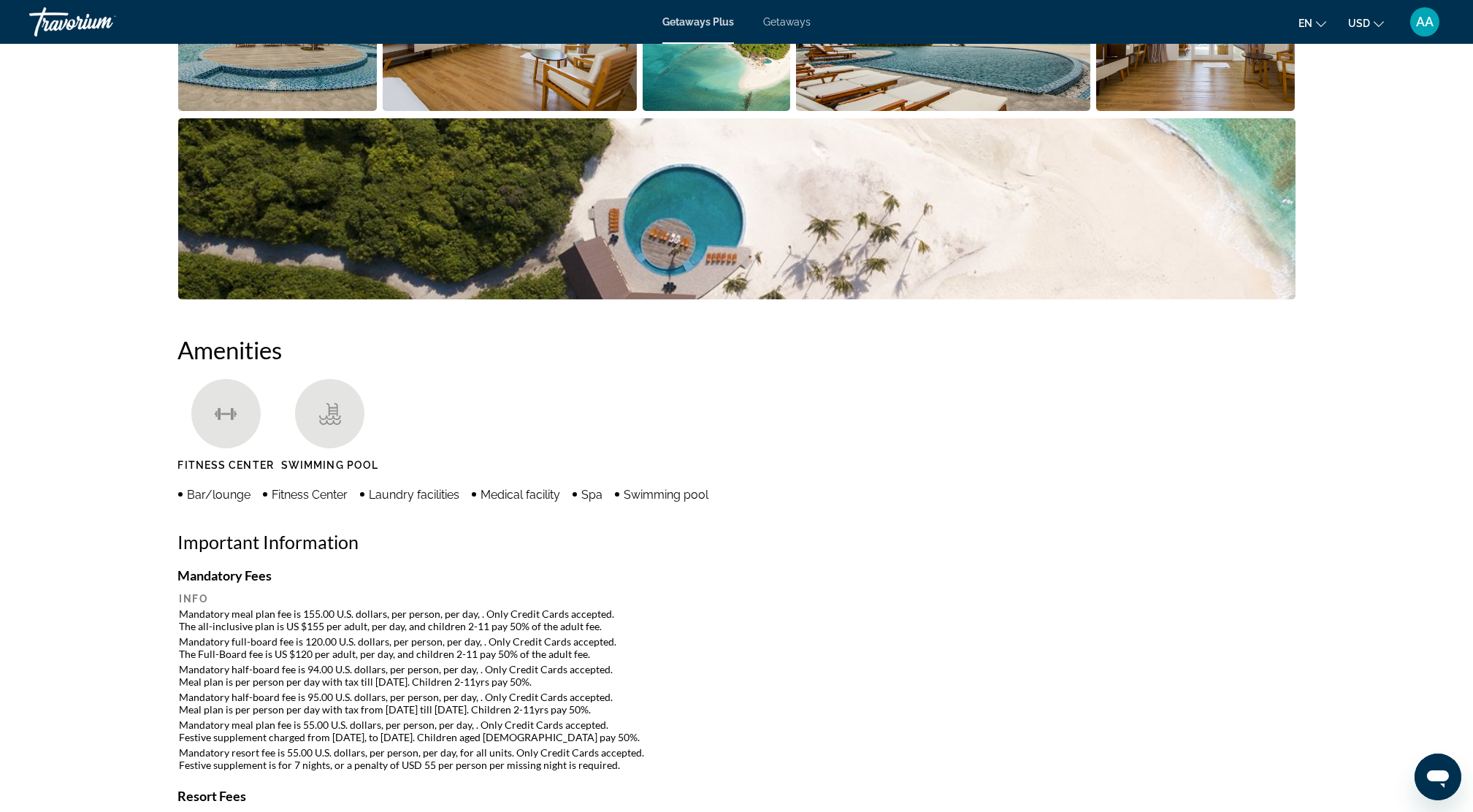
scroll to position [1169, 0]
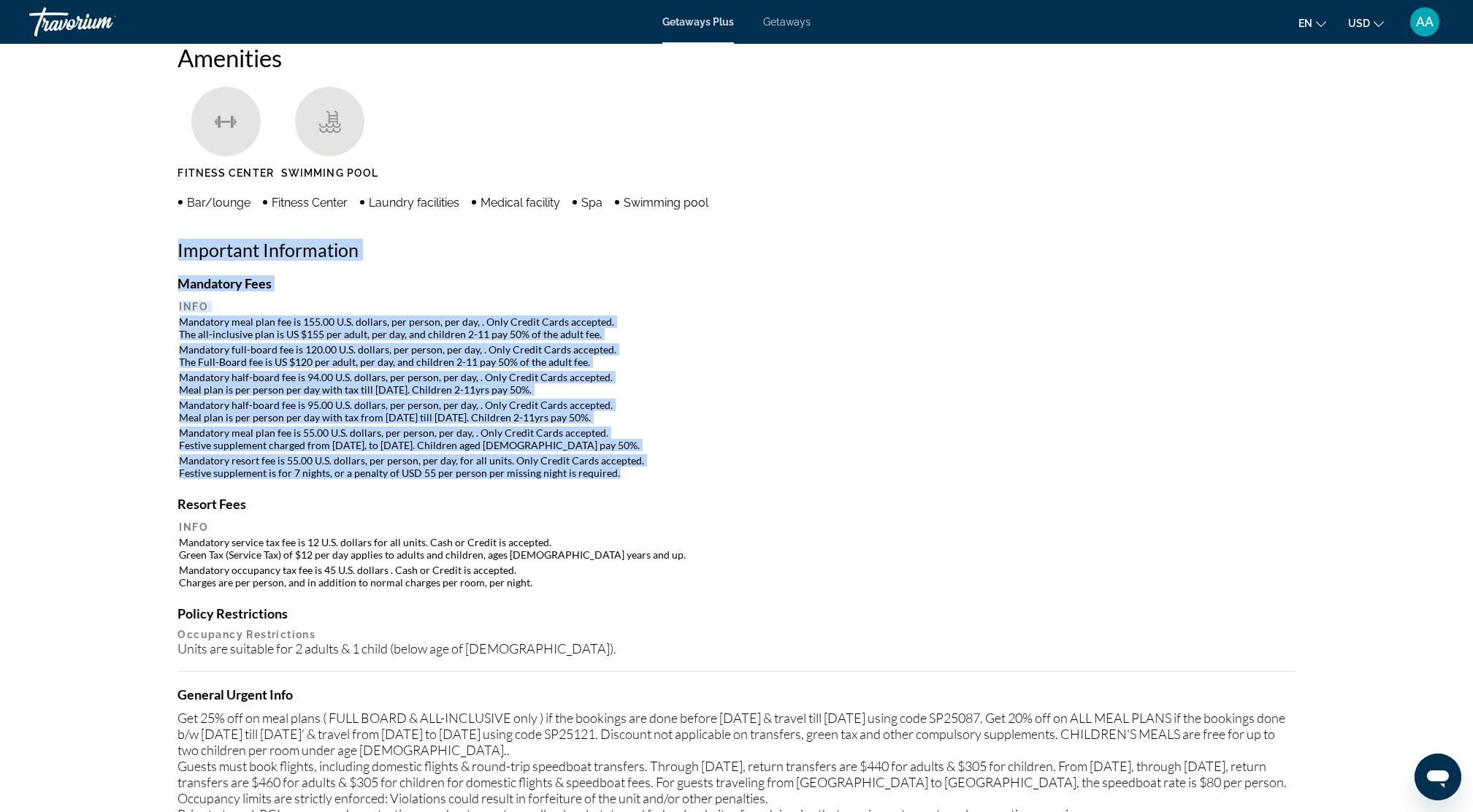
drag, startPoint x: 173, startPoint y: 246, endPoint x: 623, endPoint y: 472, distance: 503.6
drag, startPoint x: 623, startPoint y: 472, endPoint x: 476, endPoint y: 454, distance: 148.1
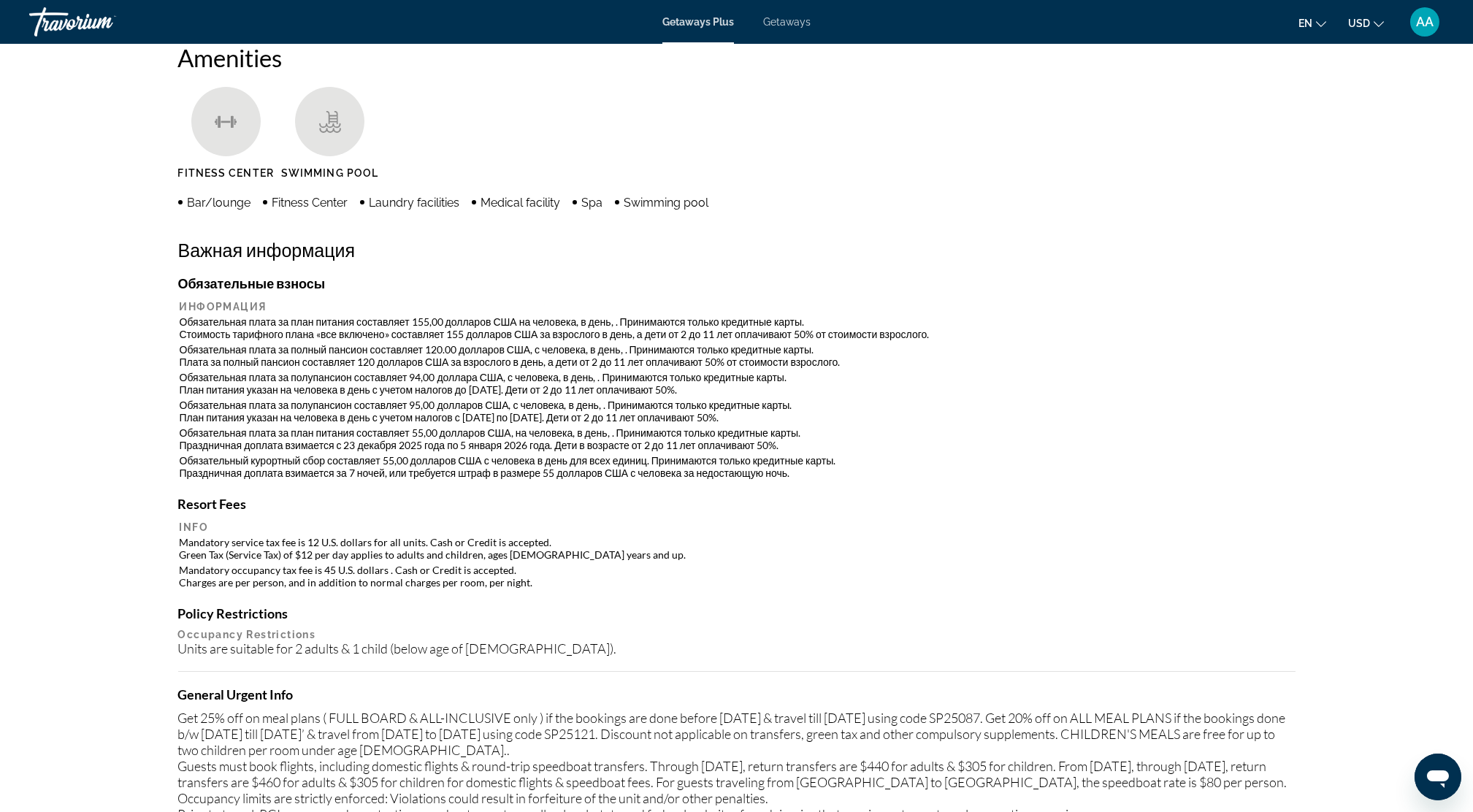
click at [721, 550] on td "Mandatory service tax fee is 12 U.S. dollars for all units. Cash or Credit is a…" at bounding box center [737, 548] width 1115 height 26
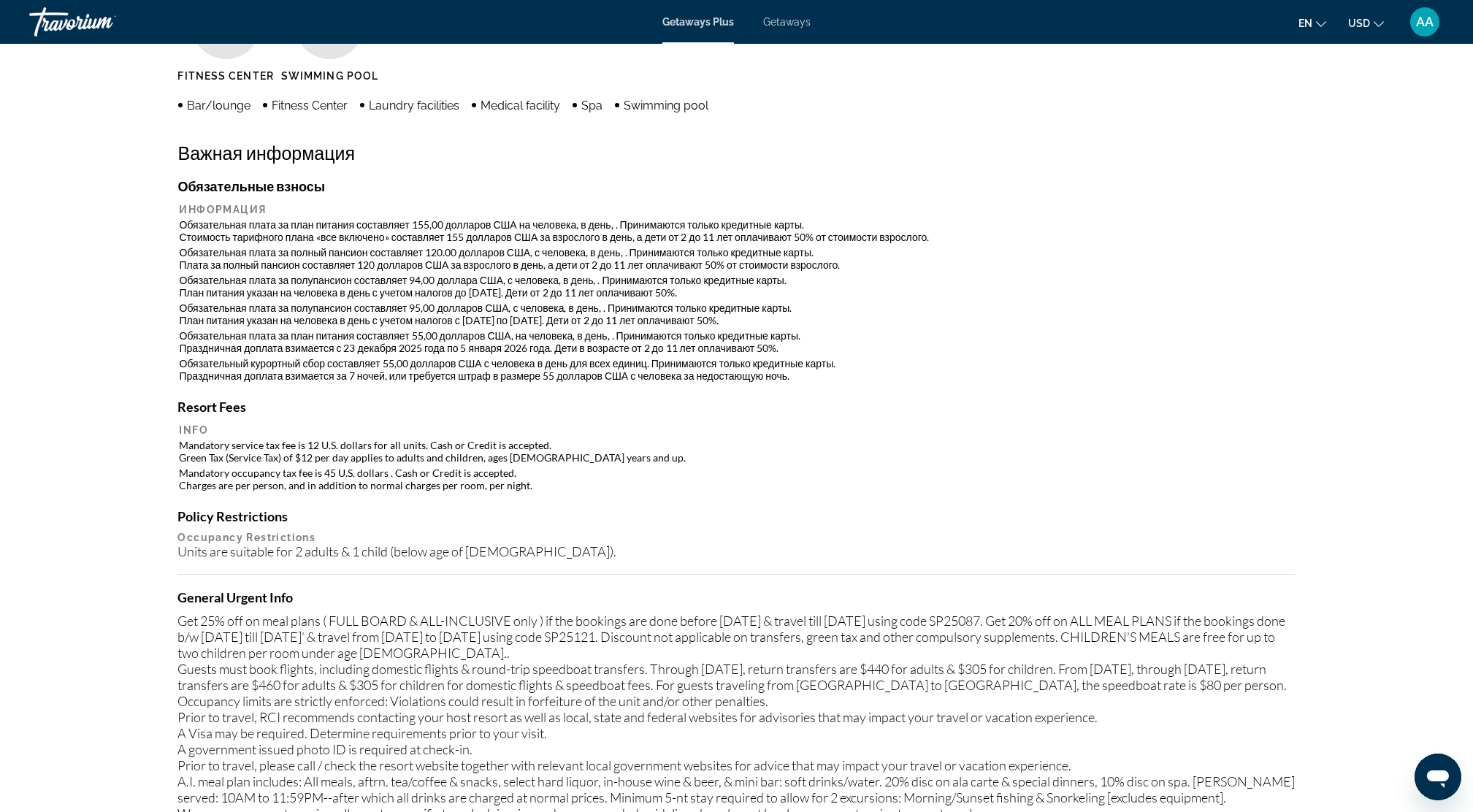
drag, startPoint x: 593, startPoint y: 226, endPoint x: 689, endPoint y: 186, distance: 104.0
click at [689, 186] on h4 "Обязательные взносы" at bounding box center [736, 186] width 1117 height 16
drag, startPoint x: 448, startPoint y: 234, endPoint x: 509, endPoint y: 231, distance: 61.1
click at [509, 231] on td "Обязательная плата за план питания составляет 155,00 долларов США на человека, …" at bounding box center [737, 231] width 1115 height 26
drag, startPoint x: 335, startPoint y: 260, endPoint x: 383, endPoint y: 260, distance: 48.0
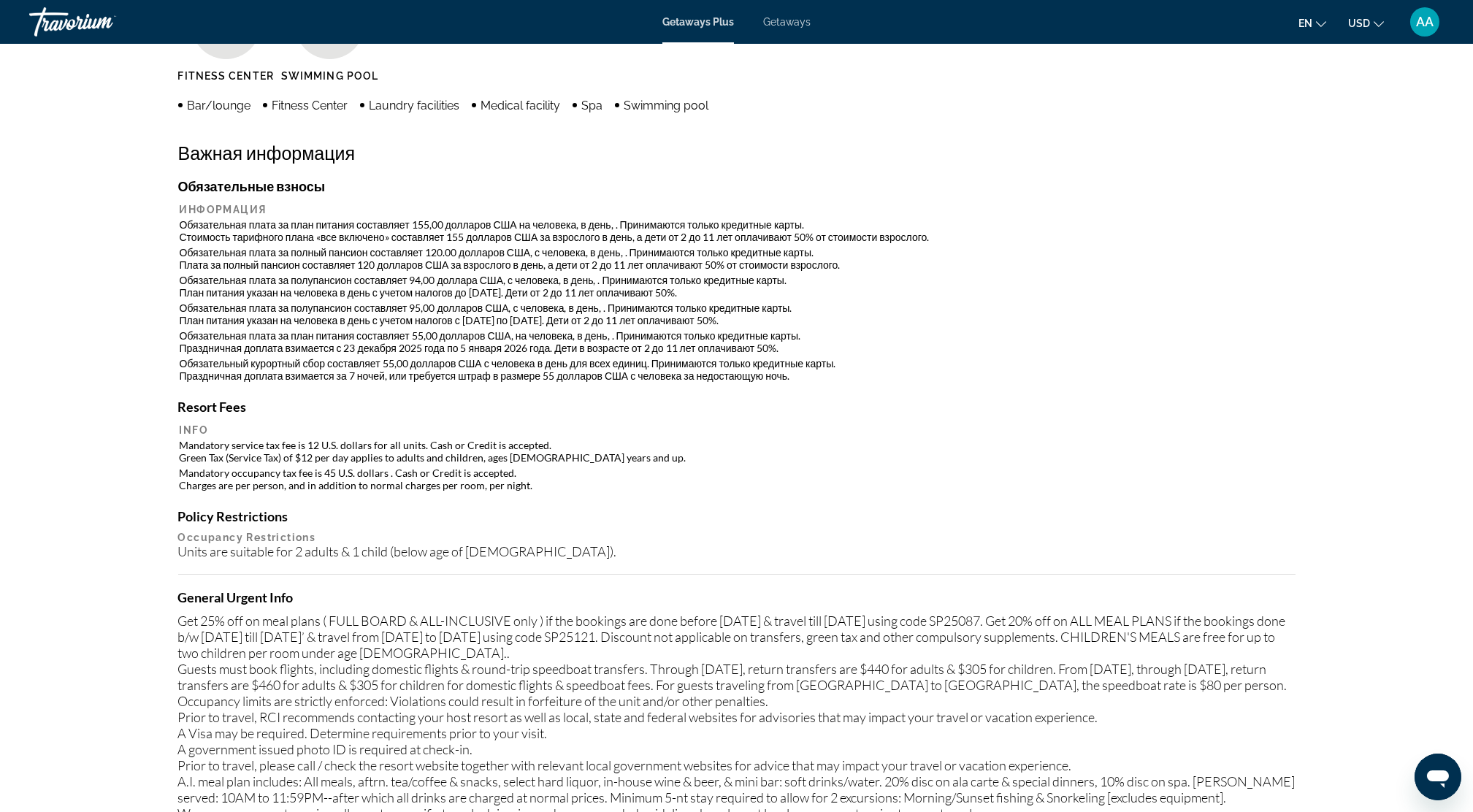
drag, startPoint x: 383, startPoint y: 260, endPoint x: 675, endPoint y: 430, distance: 337.9
drag, startPoint x: 675, startPoint y: 430, endPoint x: 1000, endPoint y: 436, distance: 325.1
click at [1001, 438] on td "Mandatory service tax fee is 12 U.S. dollars for all units. Cash or Credit is a…" at bounding box center [737, 451] width 1115 height 26
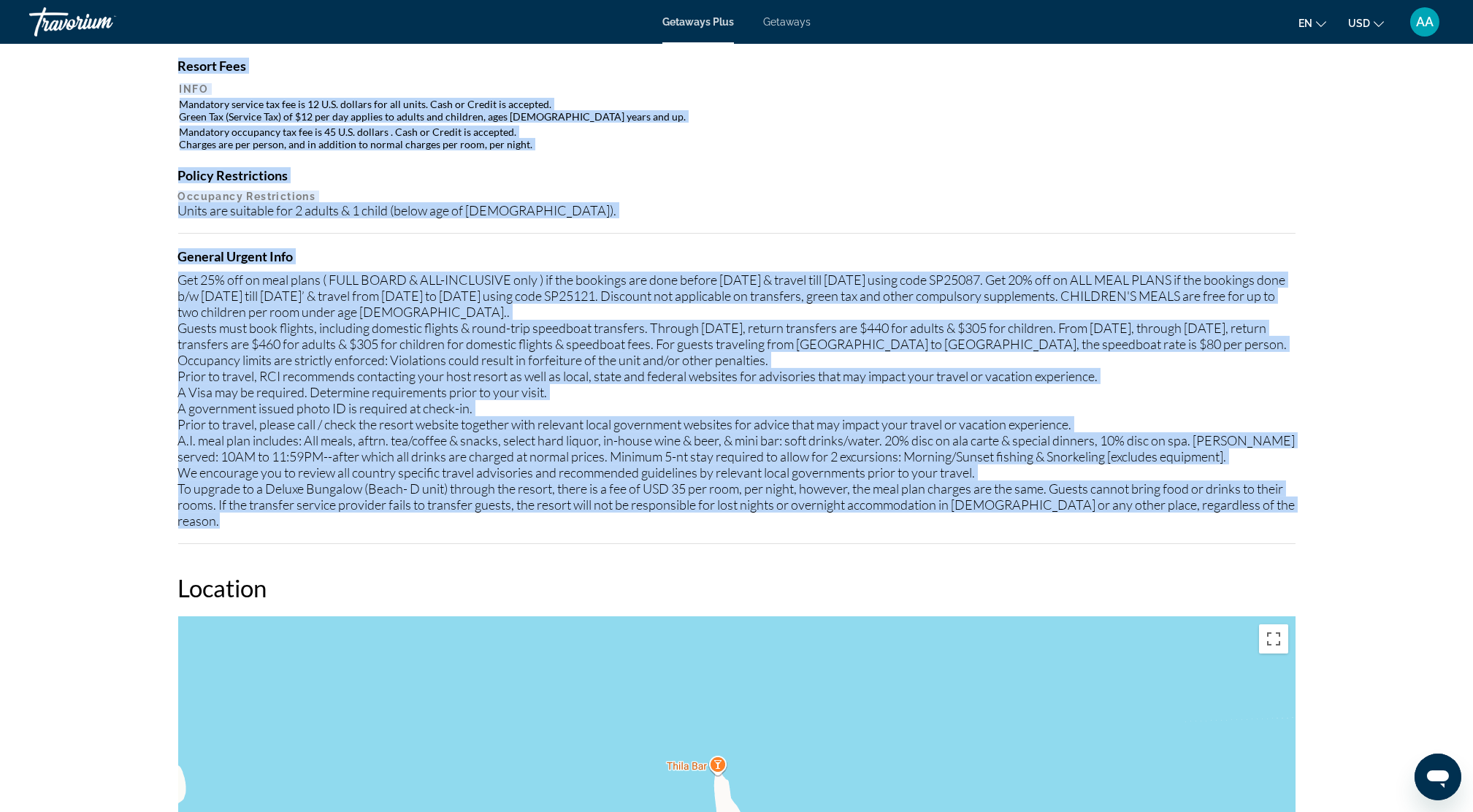
scroll to position [1655, 0]
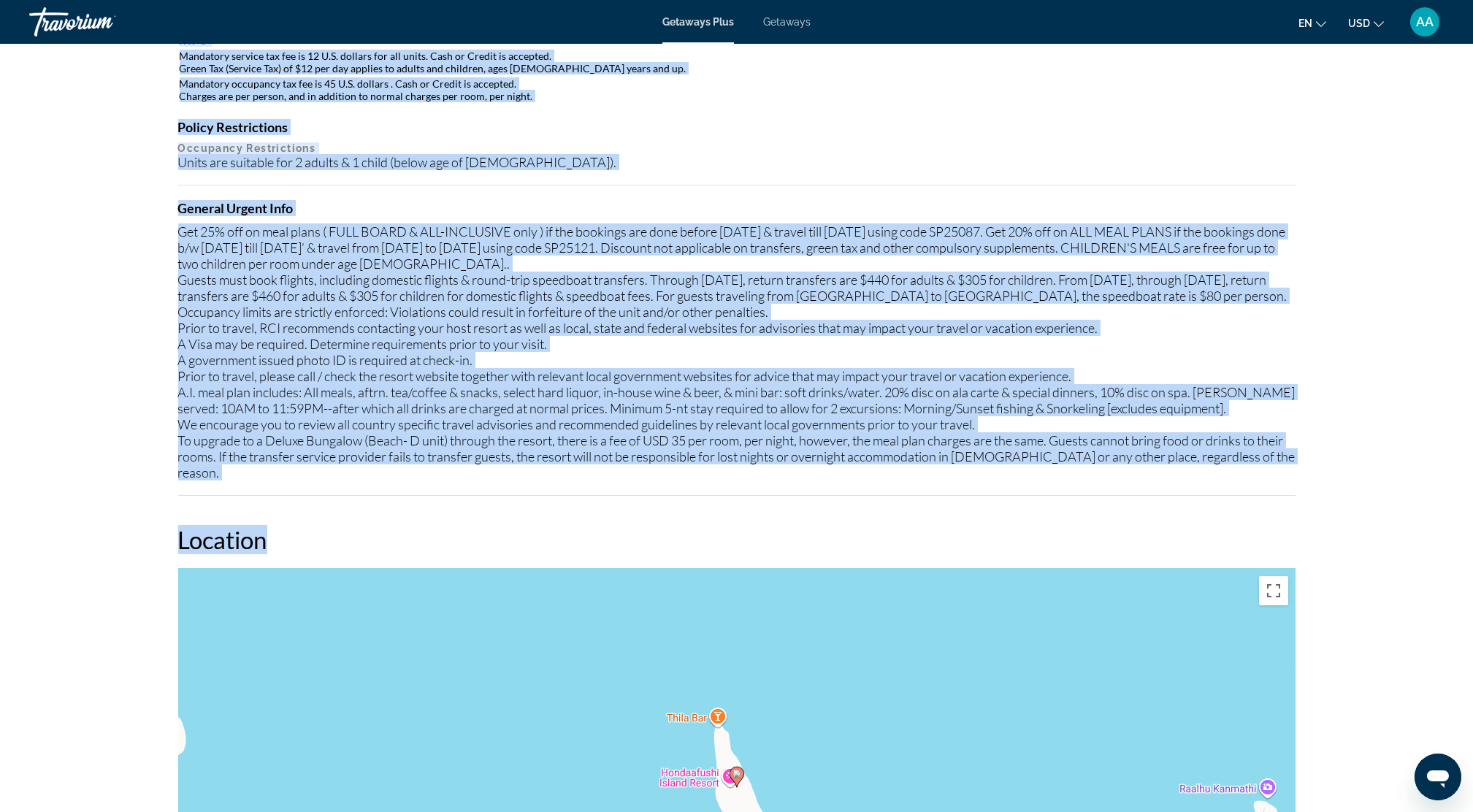
drag, startPoint x: 172, startPoint y: 103, endPoint x: 1291, endPoint y: 471, distance: 1178.0
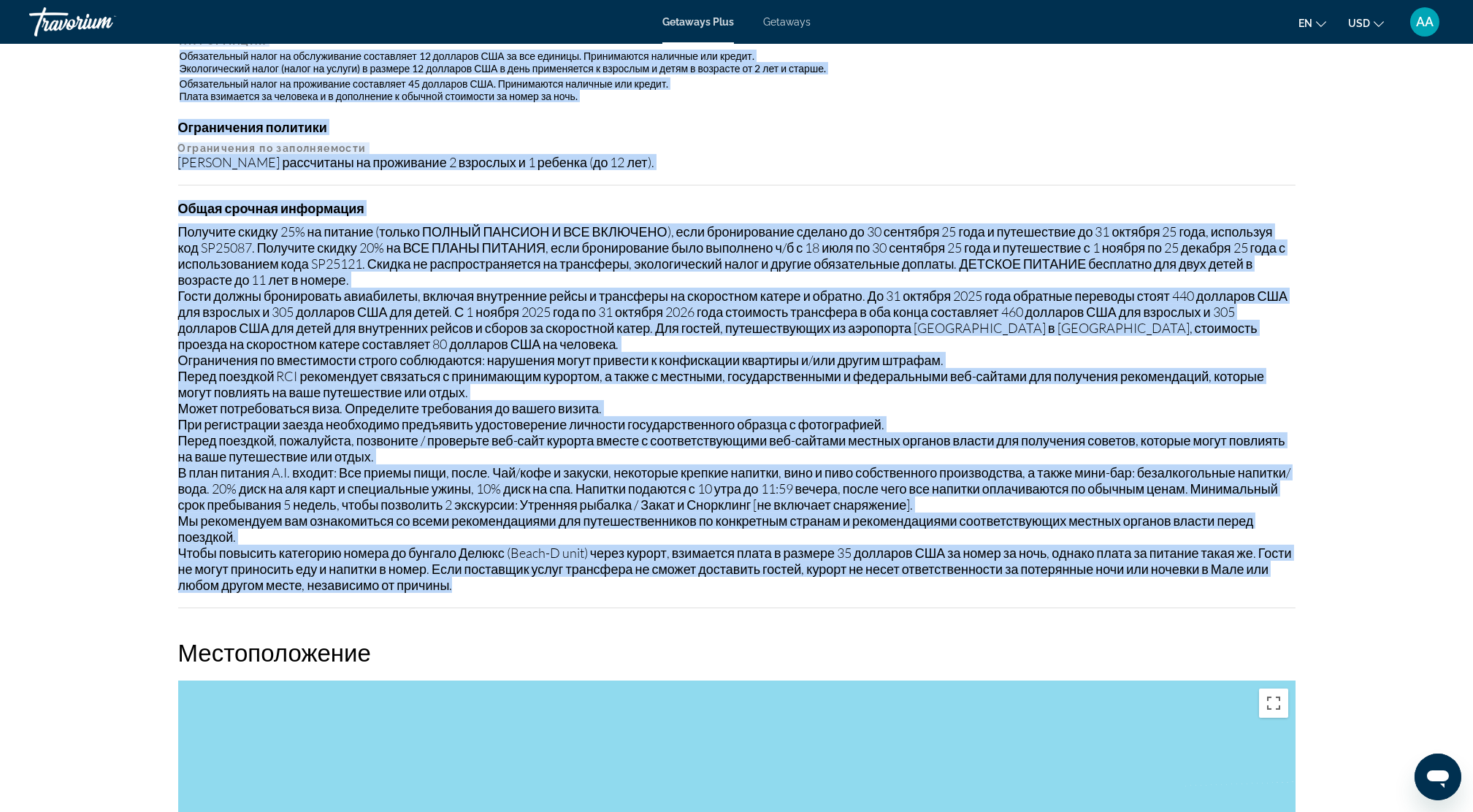
click at [597, 171] on div "Обязательные взносы Информация Обязательная плата за план питания составляет 15…" at bounding box center [736, 199] width 1117 height 820
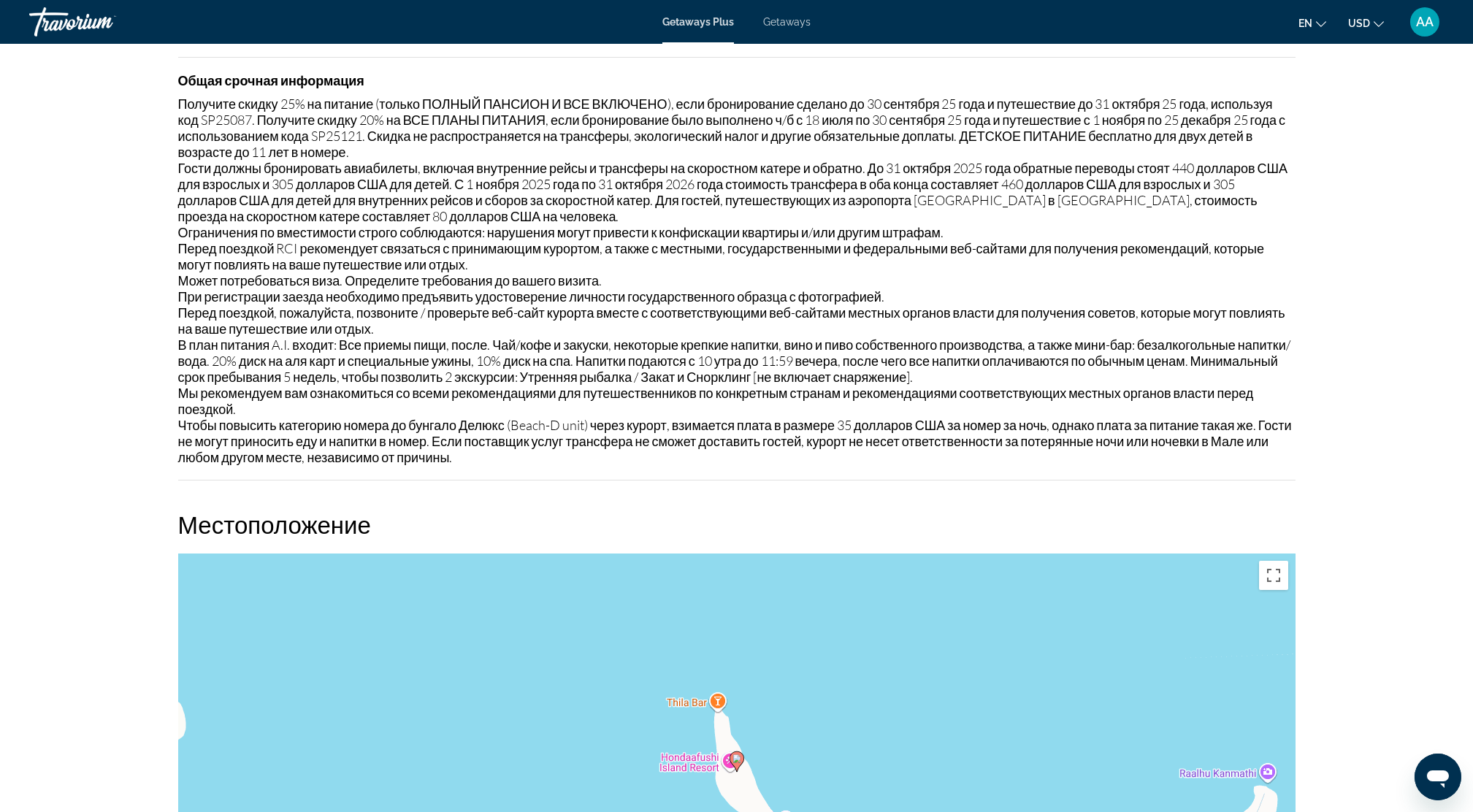
scroll to position [1753, 0]
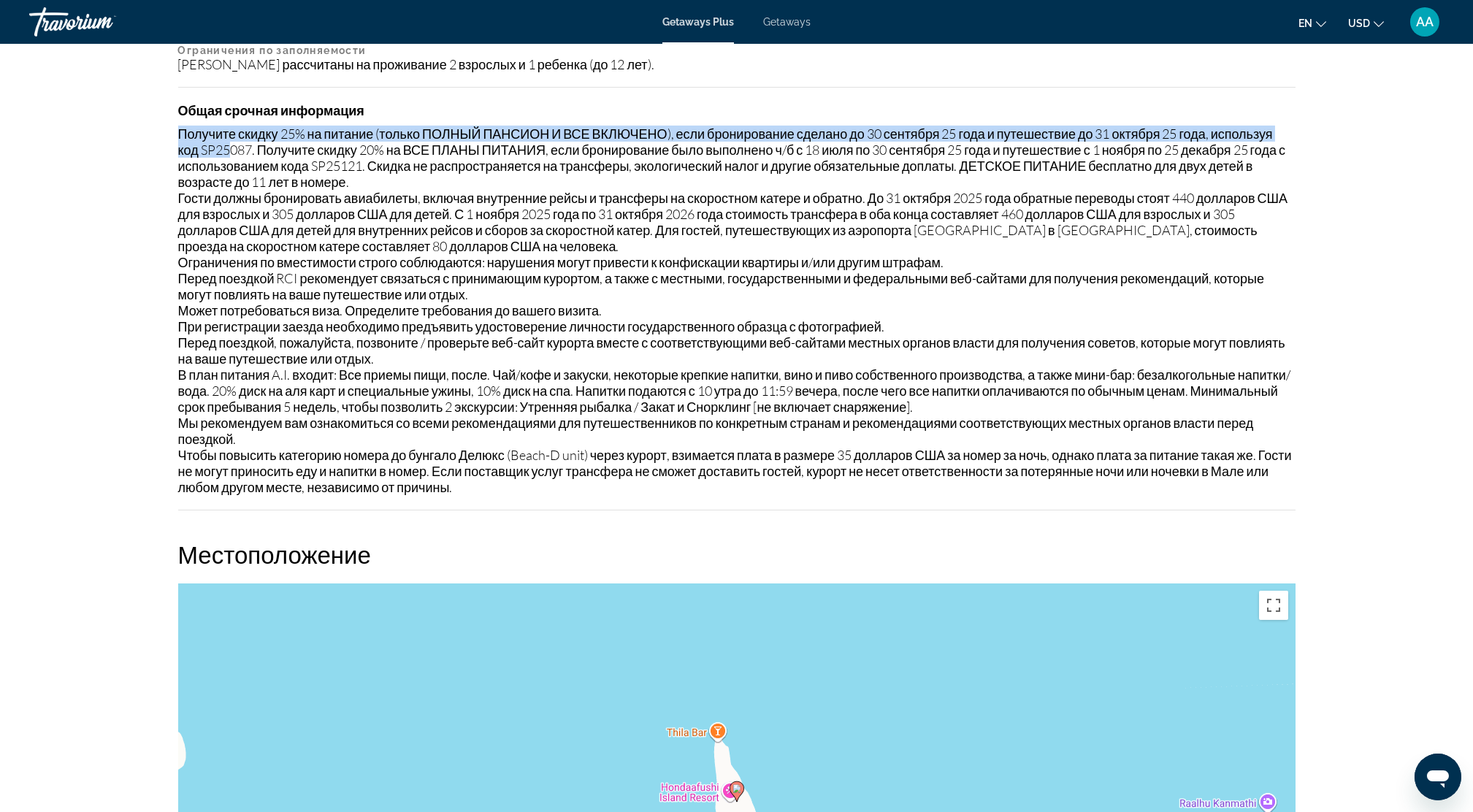
drag, startPoint x: 176, startPoint y: 124, endPoint x: 234, endPoint y: 134, distance: 58.9
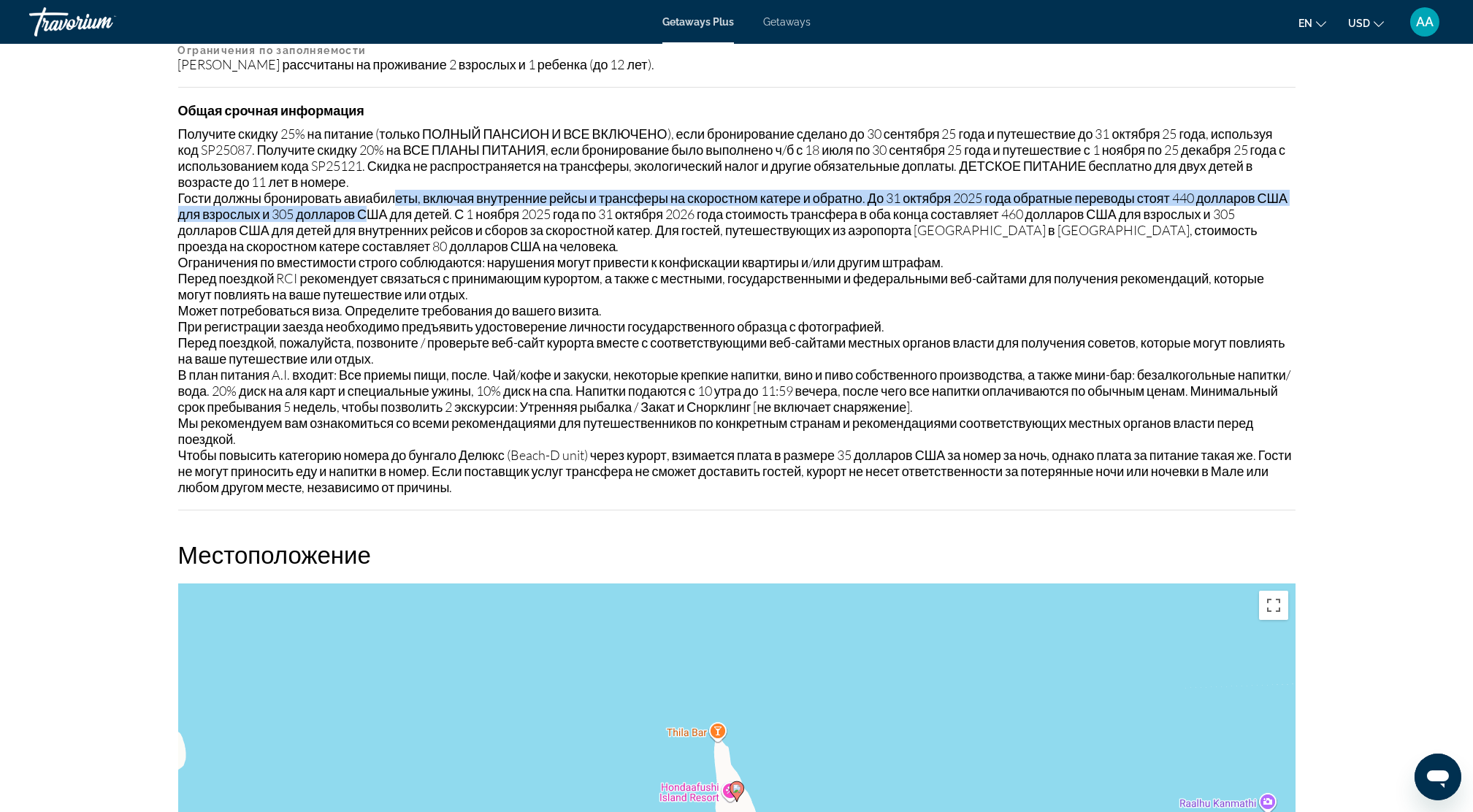
drag, startPoint x: 234, startPoint y: 134, endPoint x: 400, endPoint y: 198, distance: 177.9
click at [400, 198] on div "Получите скидку 25% на питание (только ПОЛНЫЙ ПАНСИОН И ВСЕ ВКЛЮЧЕНО), если бро…" at bounding box center [736, 311] width 1117 height 370
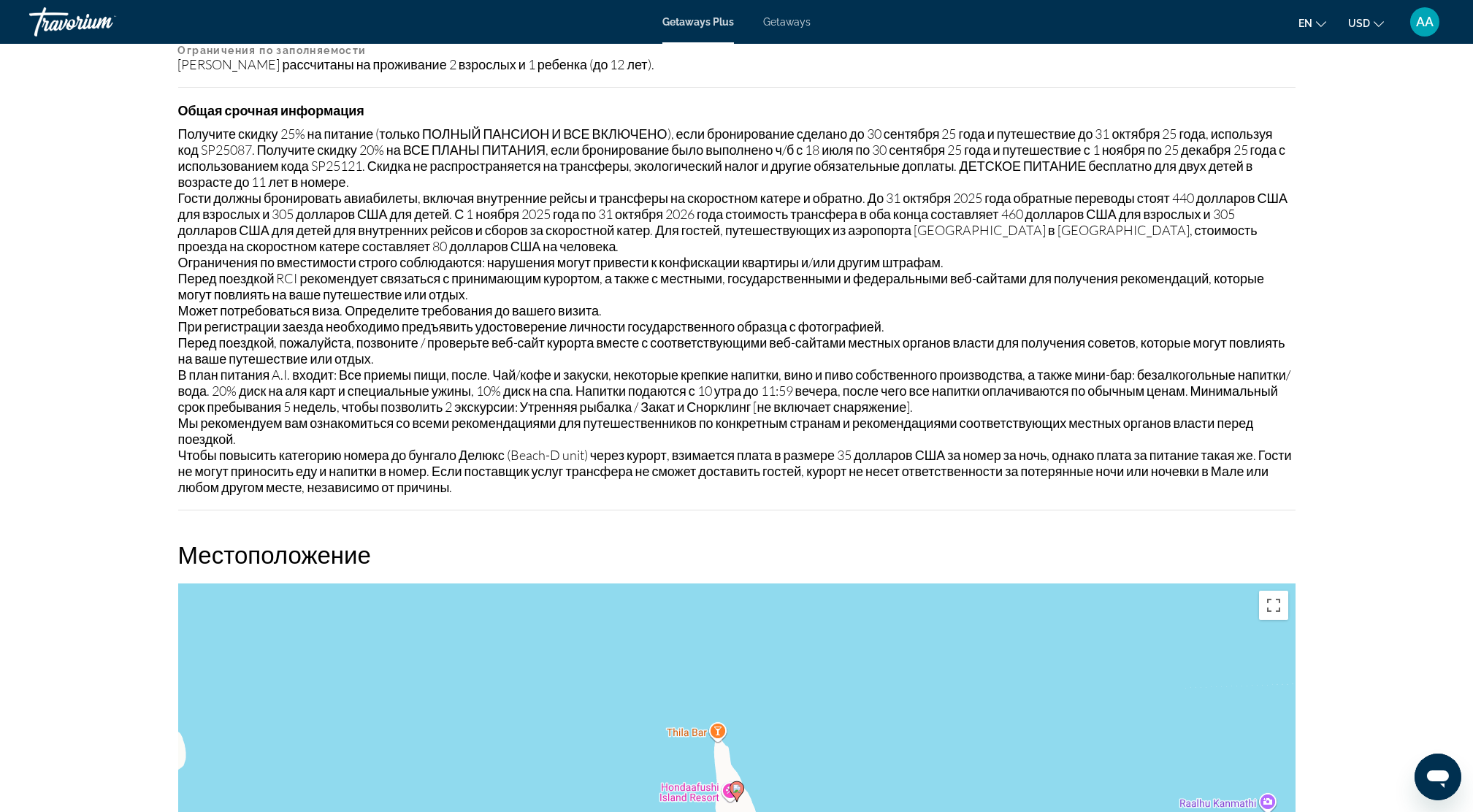
drag, startPoint x: 400, startPoint y: 198, endPoint x: 376, endPoint y: 161, distance: 44.1
click at [376, 161] on div "Получите скидку 25% на питание (только ПОЛНЫЙ ПАНСИОН И ВСЕ ВКЛЮЧЕНО), если бро…" at bounding box center [736, 311] width 1117 height 370
drag, startPoint x: 882, startPoint y: 140, endPoint x: 898, endPoint y: 140, distance: 16.0
click at [898, 140] on div "Получите скидку 25% на питание (только ПОЛНЫЙ ПАНСИОН И ВСЕ ВКЛЮЧЕНО), если бро…" at bounding box center [736, 311] width 1117 height 370
drag, startPoint x: 898, startPoint y: 140, endPoint x: 893, endPoint y: 175, distance: 35.4
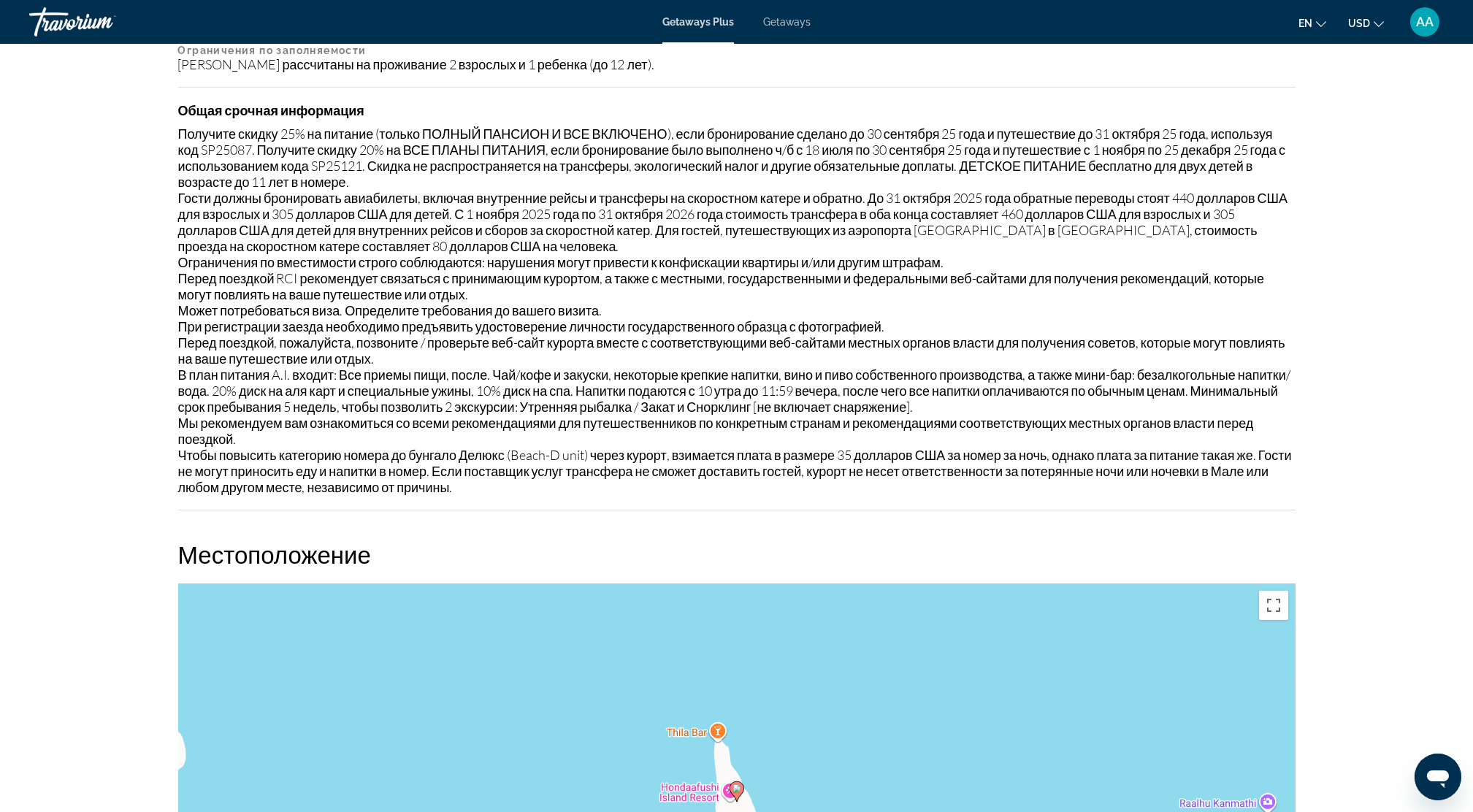
click at [893, 175] on div "Получите скидку 25% на питание (только ПОЛНЫЙ ПАНСИОН И ВСЕ ВКЛЮЧЕНО), если бро…" at bounding box center [736, 311] width 1117 height 370
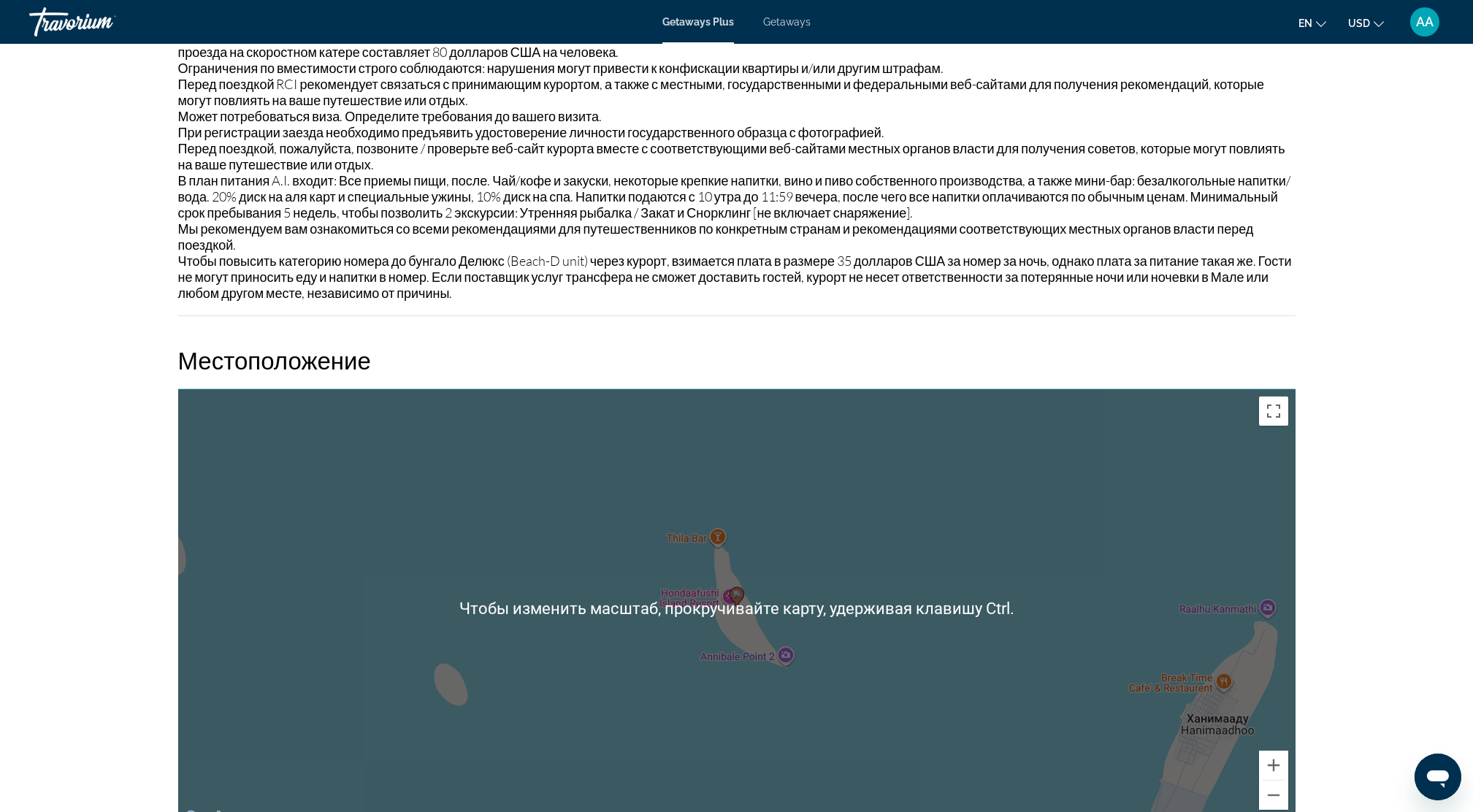
scroll to position [2142, 0]
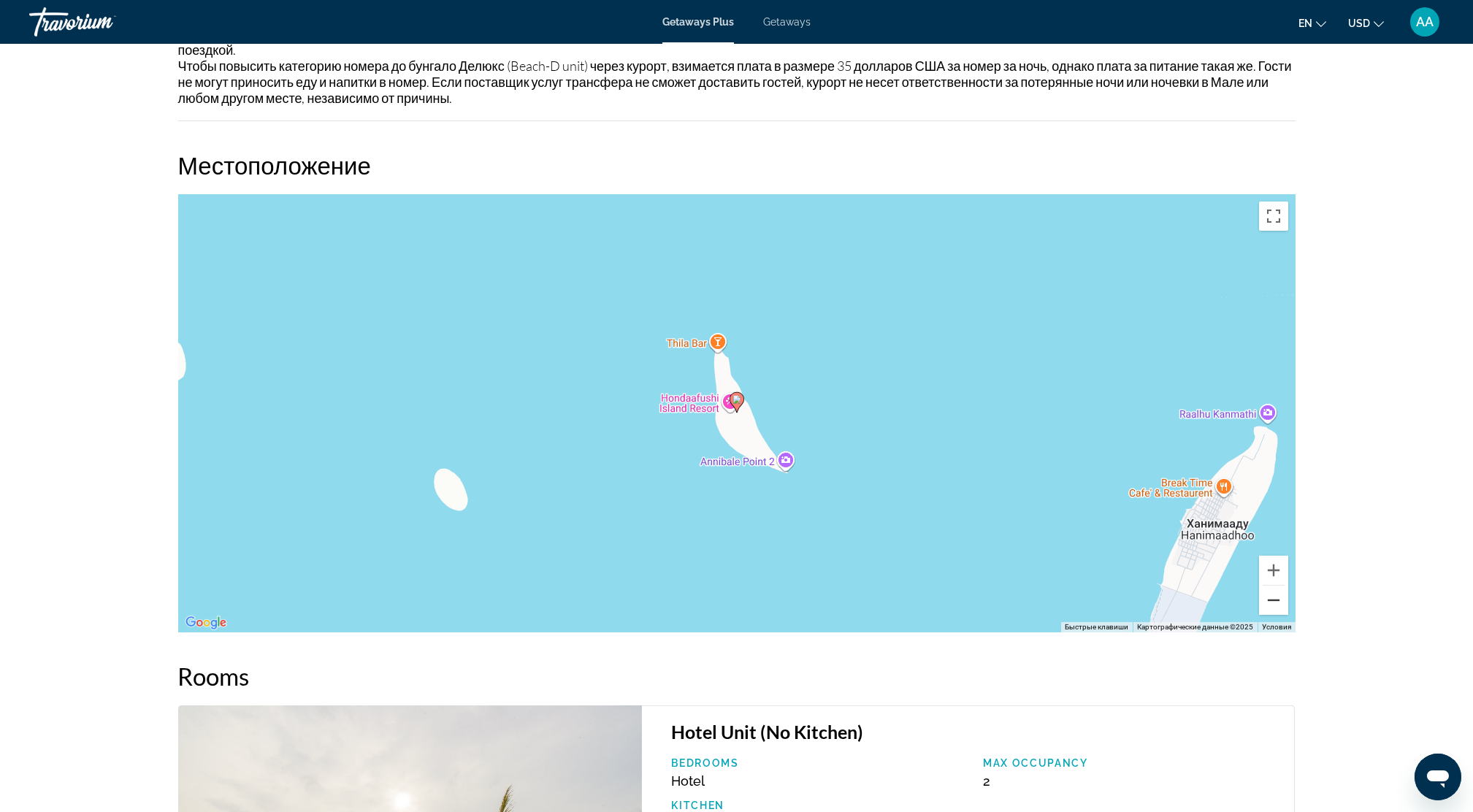
click at [1268, 593] on button "Уменьшить" at bounding box center [1274, 600] width 29 height 29
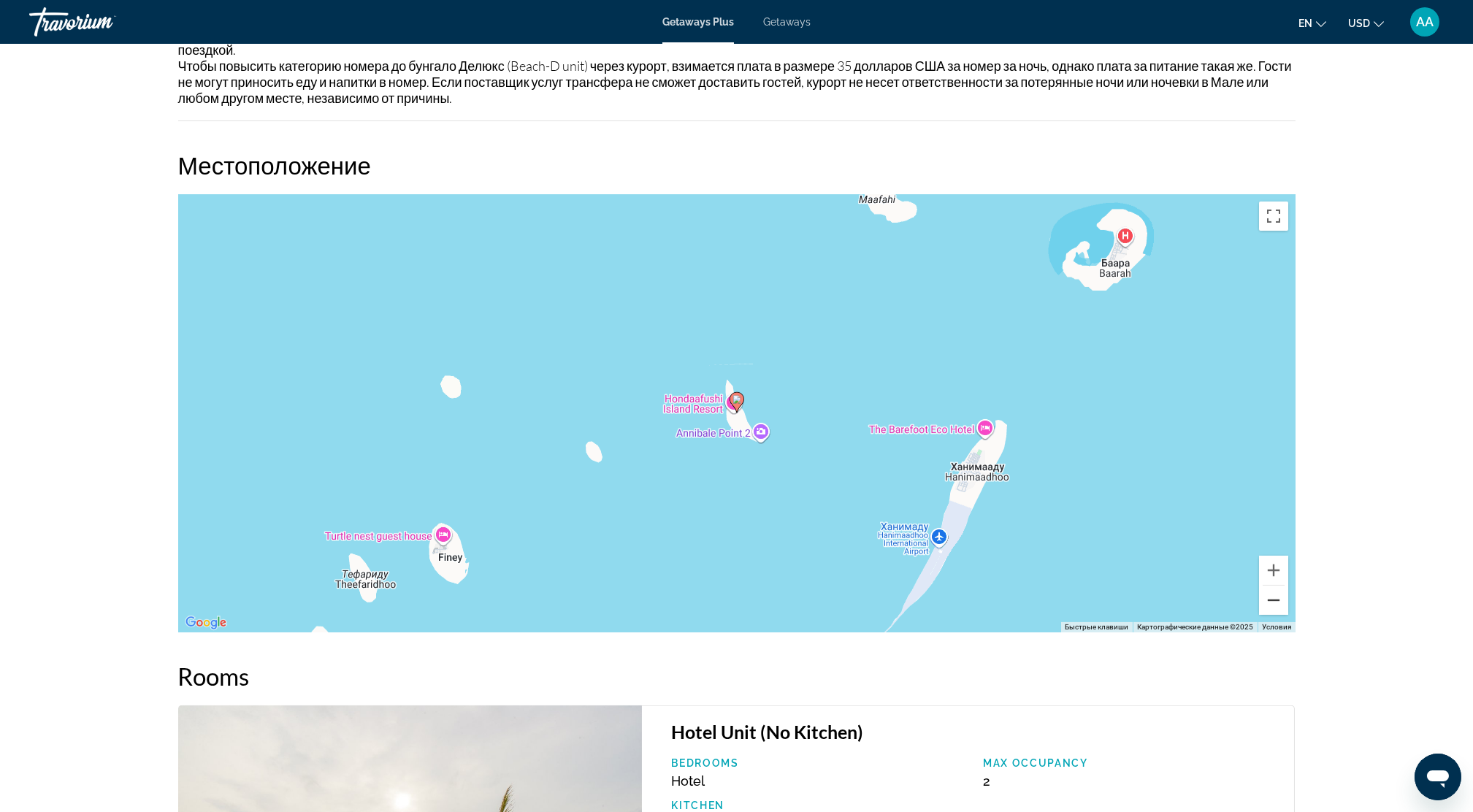
click at [1268, 593] on button "Уменьшить" at bounding box center [1274, 600] width 29 height 29
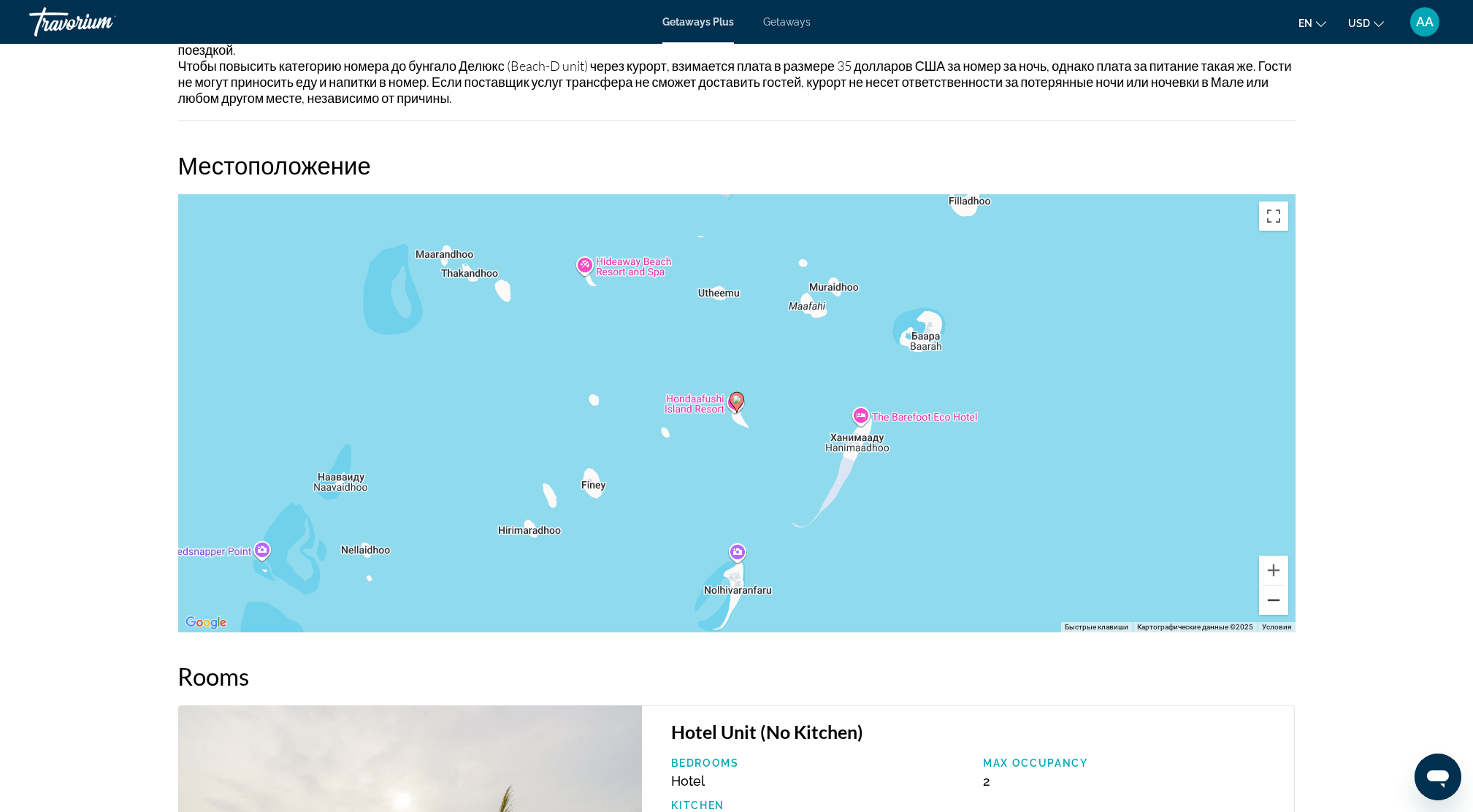
click at [1268, 593] on button "Уменьшить" at bounding box center [1274, 600] width 29 height 29
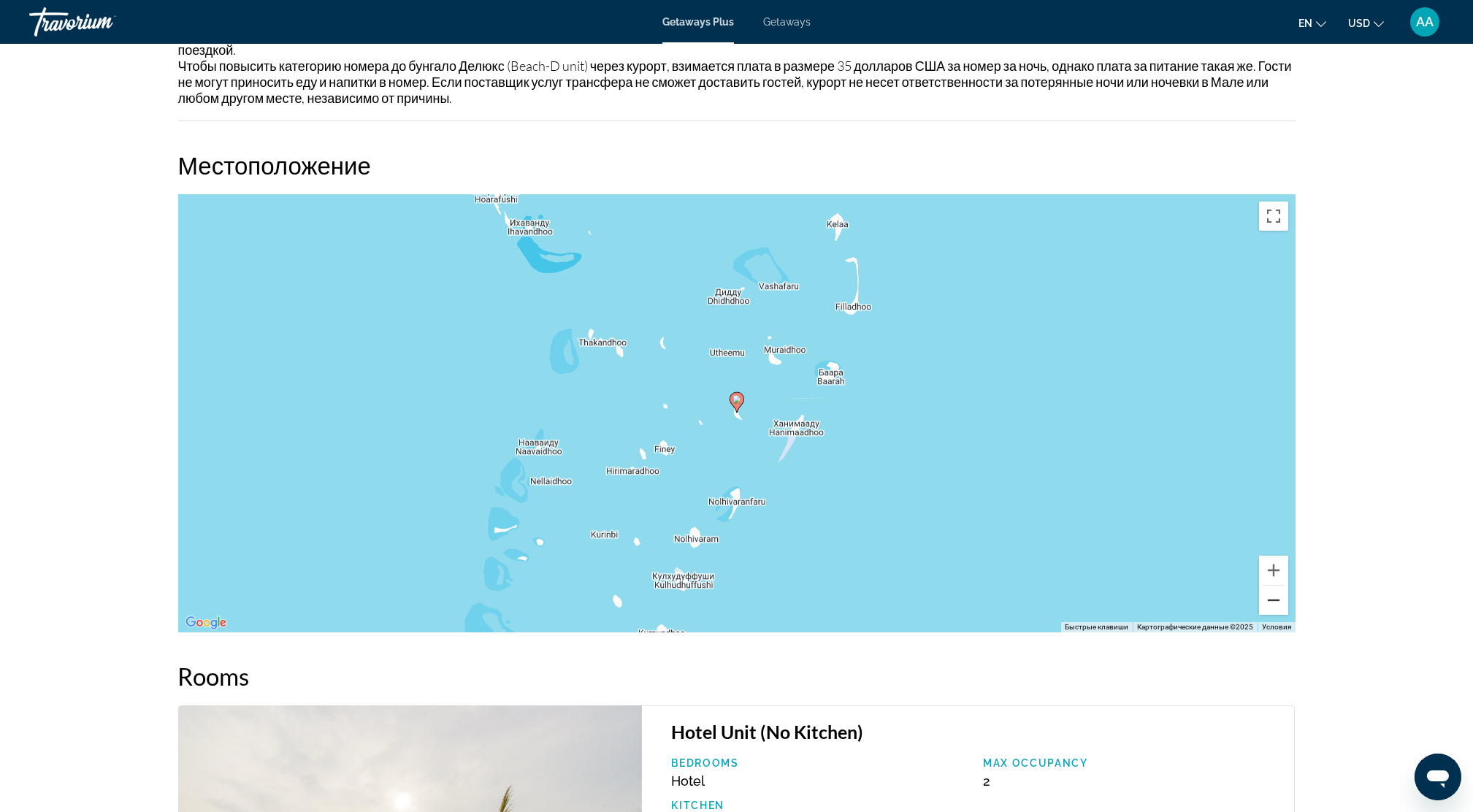
click at [1268, 593] on button "Уменьшить" at bounding box center [1274, 600] width 29 height 29
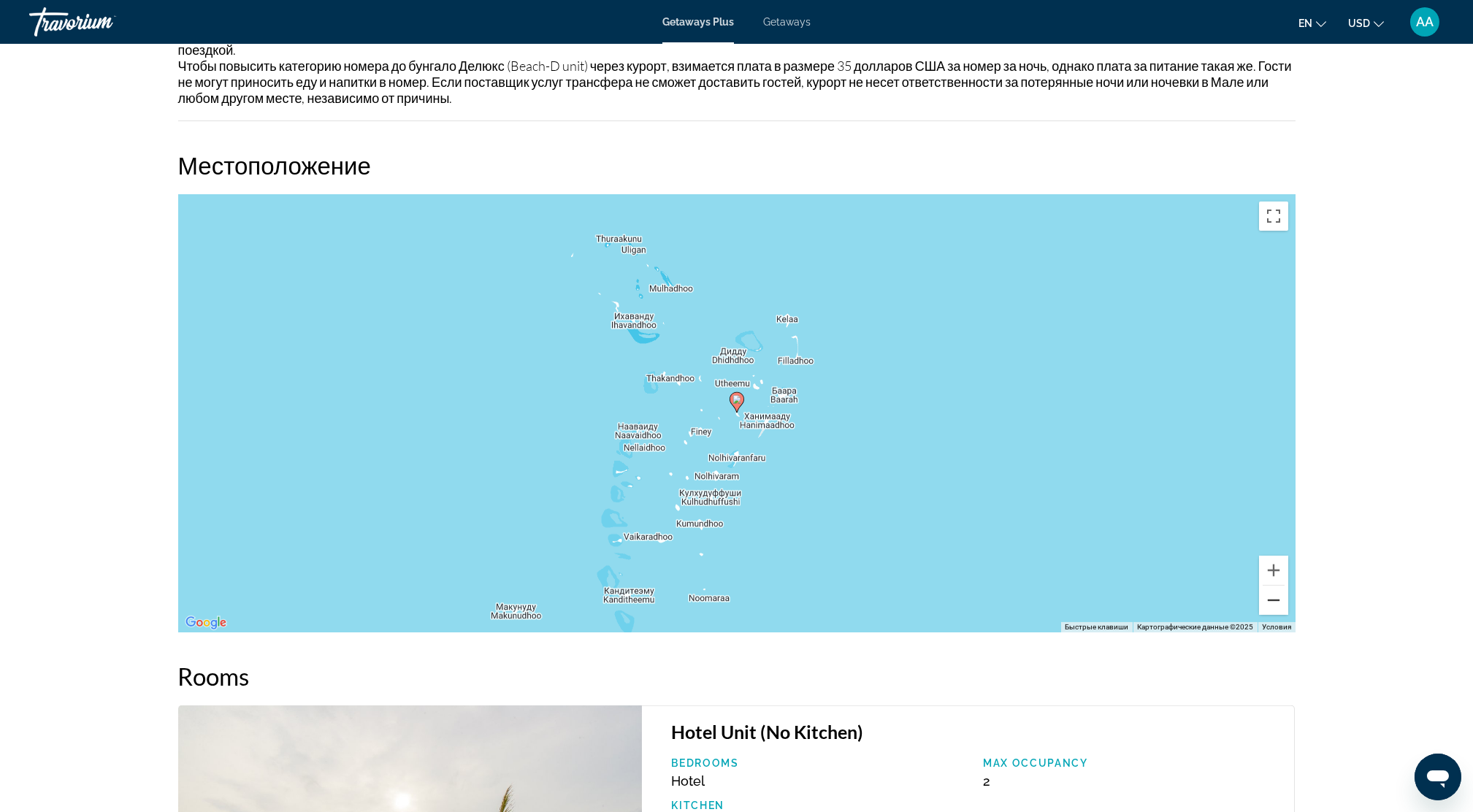
click at [1268, 593] on button "Уменьшить" at bounding box center [1274, 600] width 29 height 29
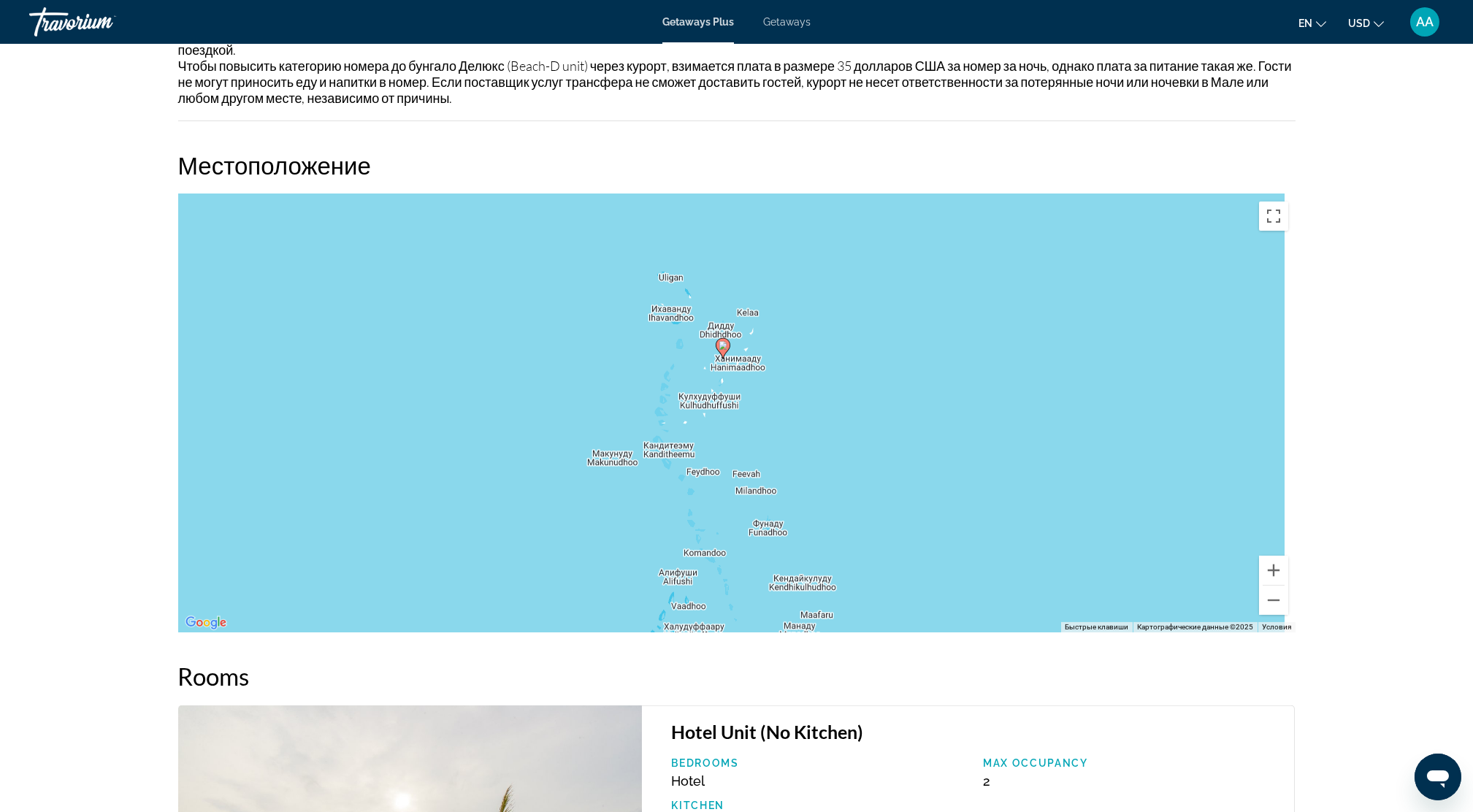
drag, startPoint x: 1005, startPoint y: 487, endPoint x: 972, endPoint y: 349, distance: 141.9
click at [972, 349] on div "Чтобы активировать перетаскивание с помощью клавиатуры, нажмите Alt + Ввод. Пос…" at bounding box center [736, 413] width 1117 height 438
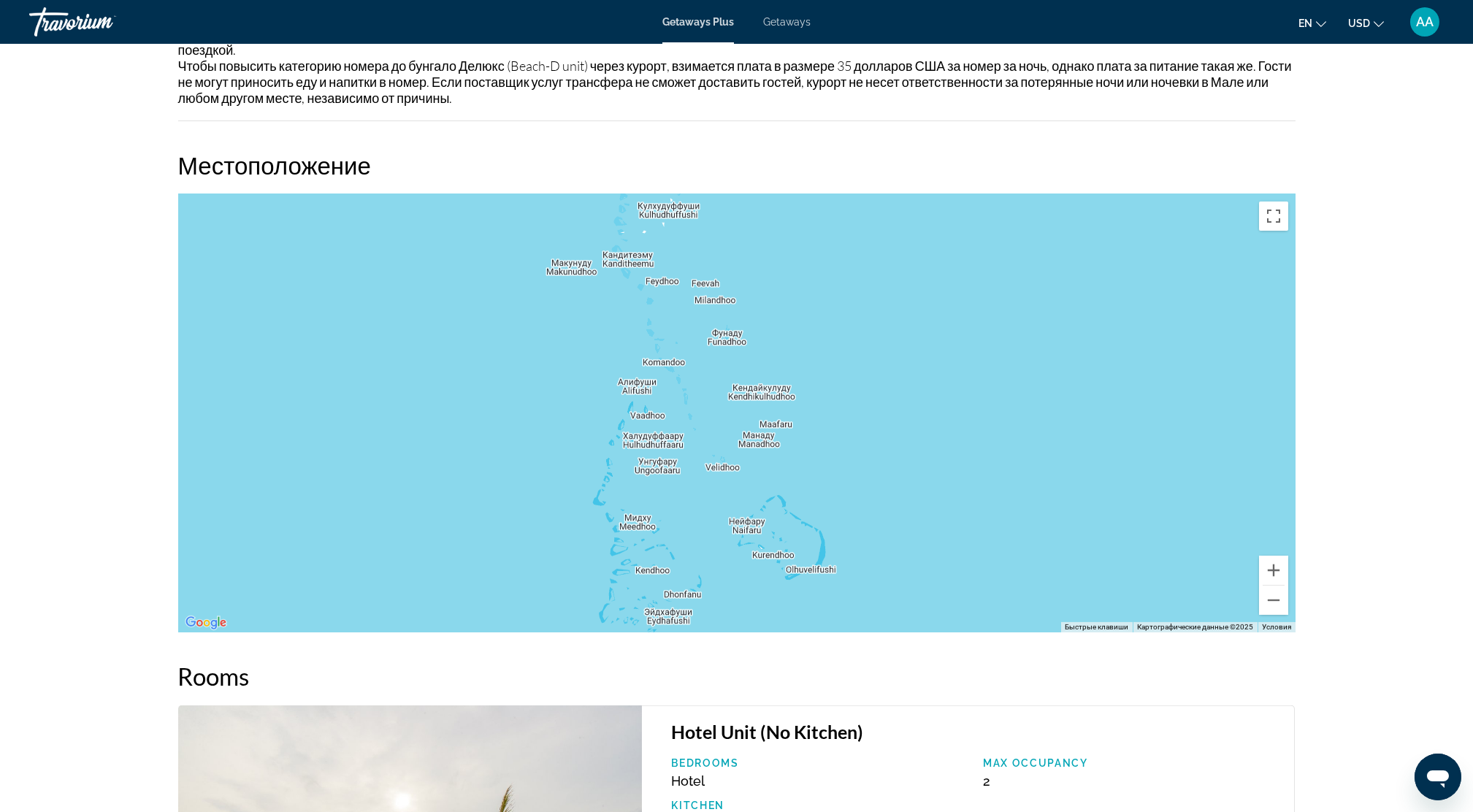
drag, startPoint x: 1011, startPoint y: 462, endPoint x: 998, endPoint y: 363, distance: 99.8
click at [998, 372] on div "Чтобы активировать перетаскивание с помощью клавиатуры, нажмите Alt + Ввод. Пос…" at bounding box center [736, 413] width 1117 height 438
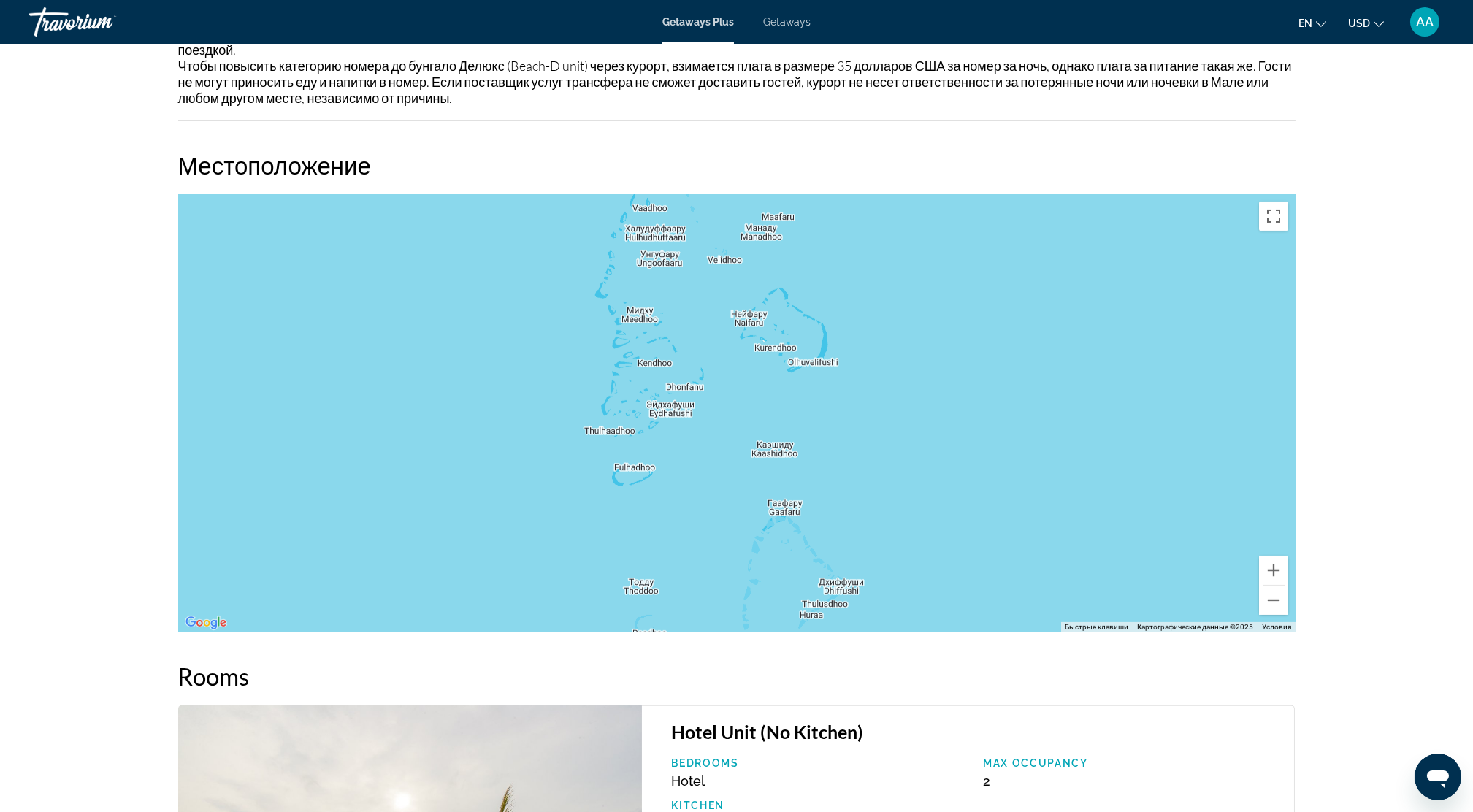
drag, startPoint x: 1011, startPoint y: 438, endPoint x: 1037, endPoint y: 360, distance: 82.2
click at [1037, 361] on div "Main content" at bounding box center [736, 413] width 1117 height 438
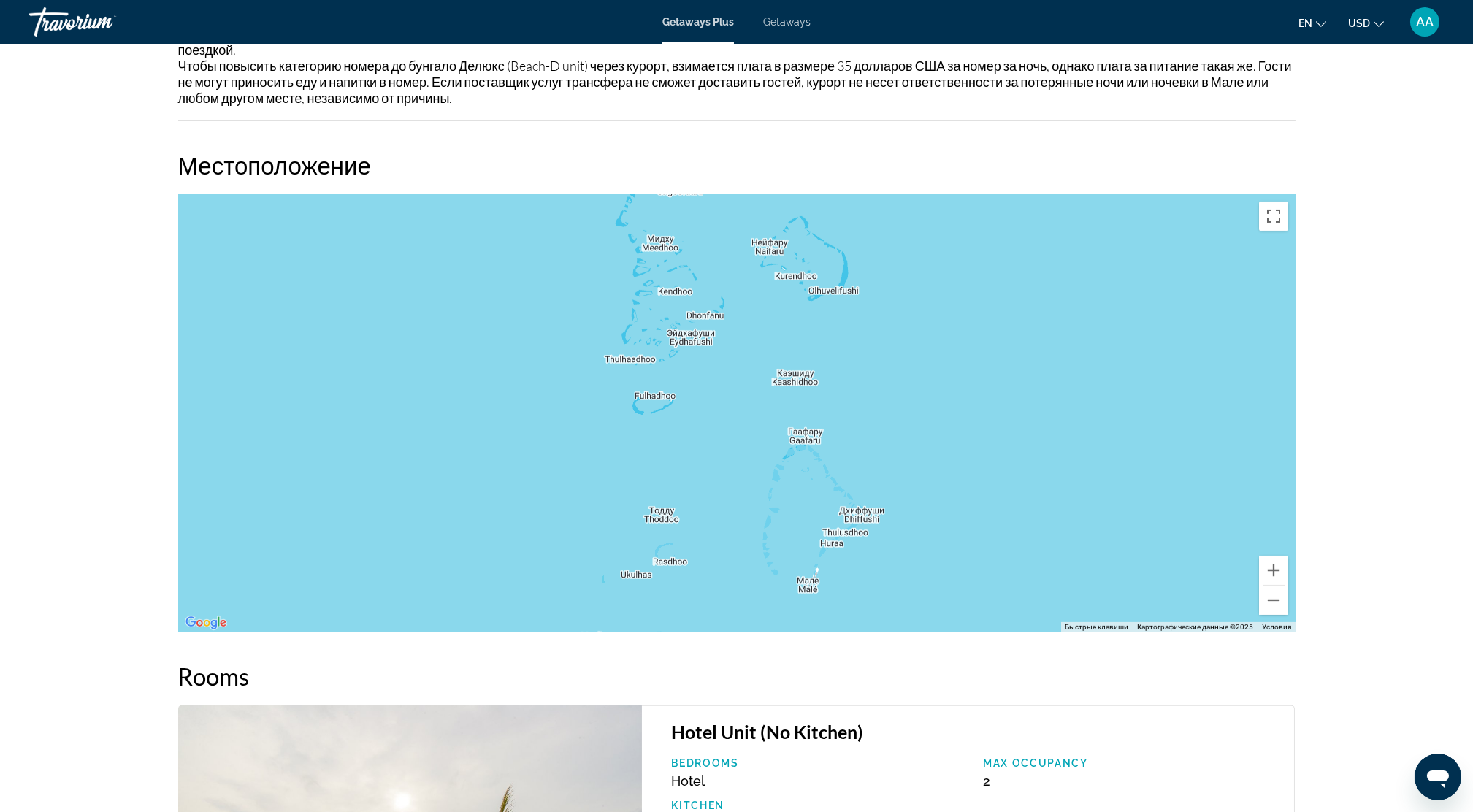
drag, startPoint x: 1031, startPoint y: 443, endPoint x: 1015, endPoint y: 362, distance: 82.6
click at [1015, 362] on div "Main content" at bounding box center [736, 413] width 1117 height 438
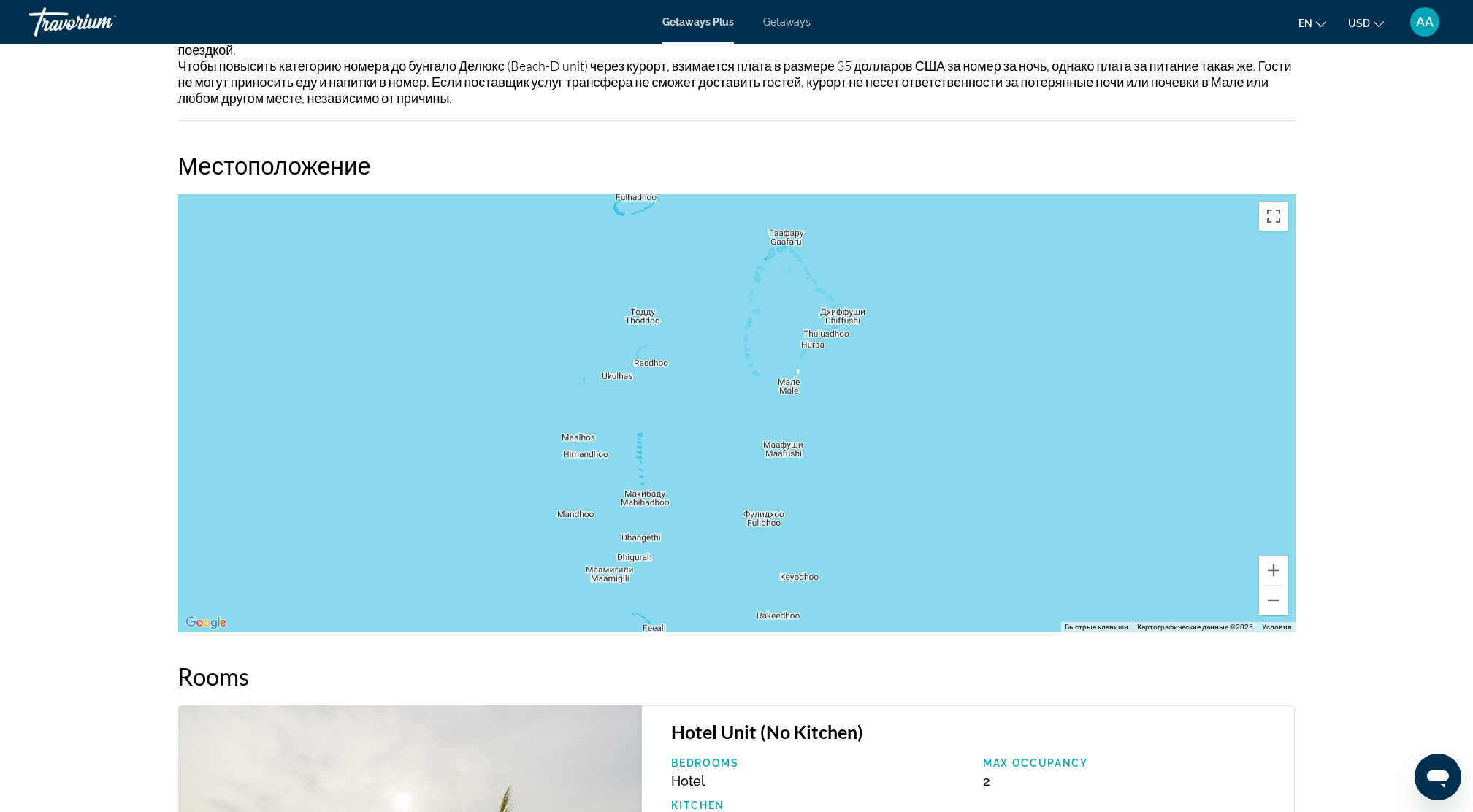
drag, startPoint x: 1026, startPoint y: 385, endPoint x: 1029, endPoint y: 376, distance: 9.5
click at [1029, 376] on div "Main content" at bounding box center [736, 413] width 1117 height 438
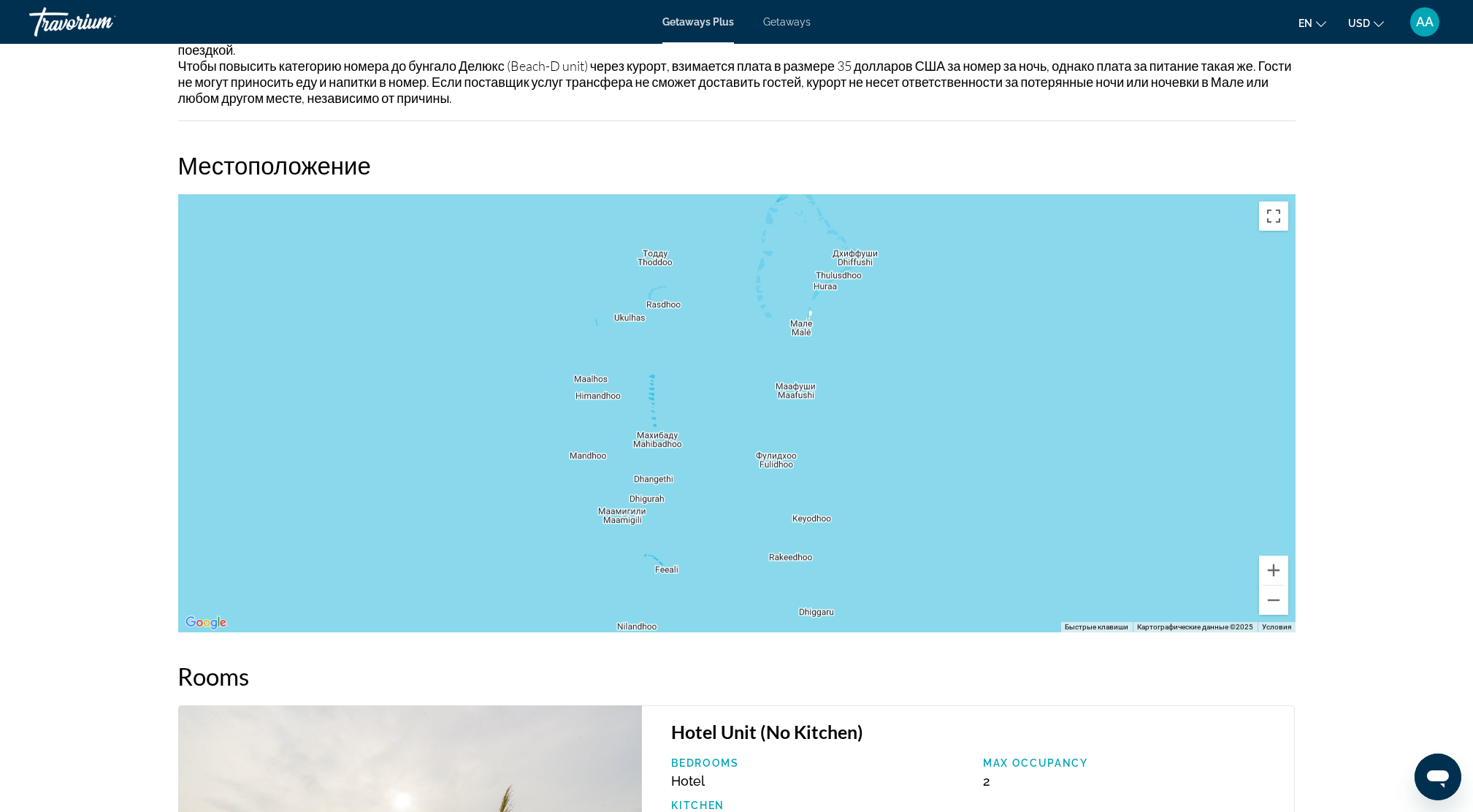
drag, startPoint x: 1032, startPoint y: 429, endPoint x: 1044, endPoint y: 386, distance: 44.6
click at [1044, 386] on div "Main content" at bounding box center [736, 413] width 1117 height 438
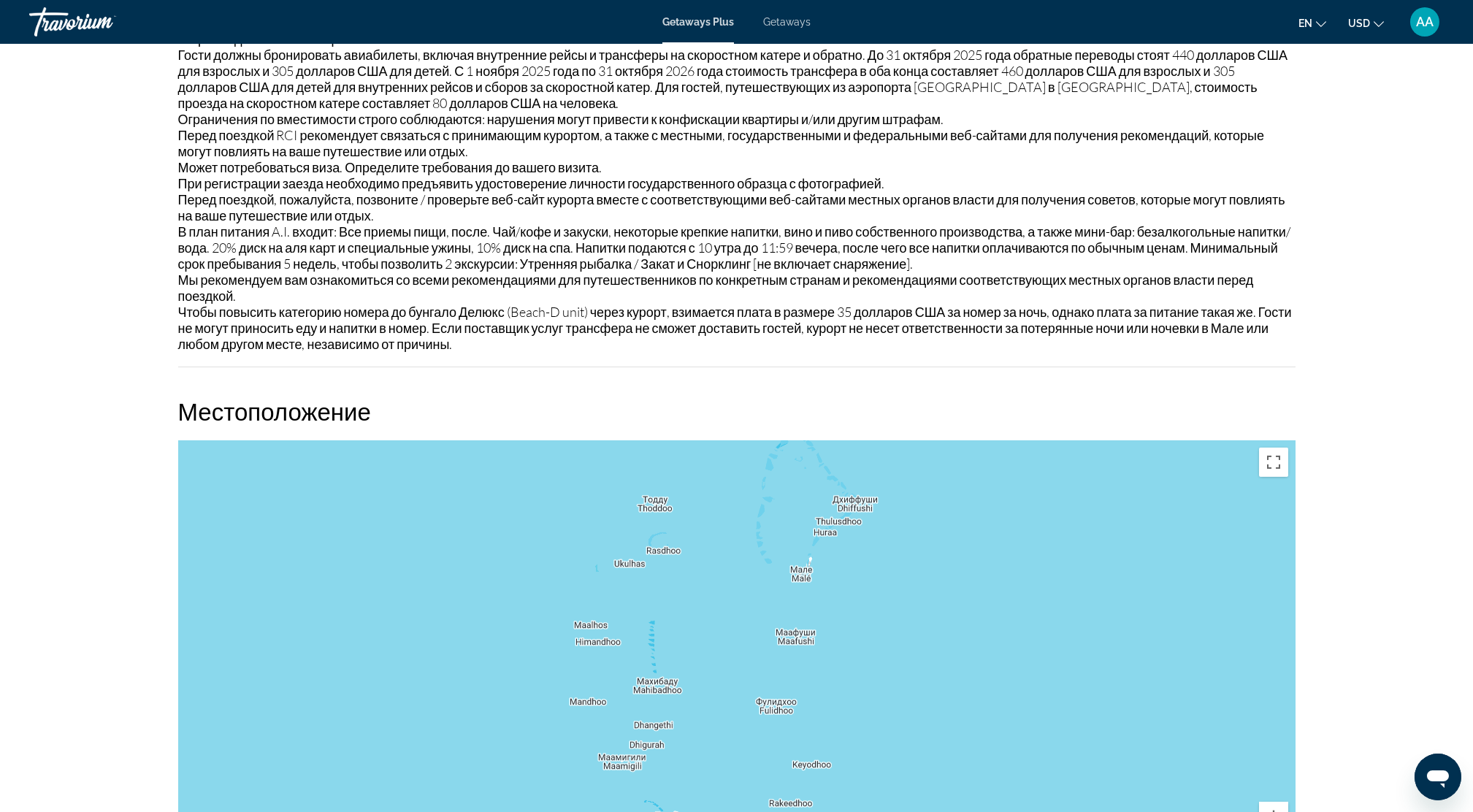
scroll to position [1850, 0]
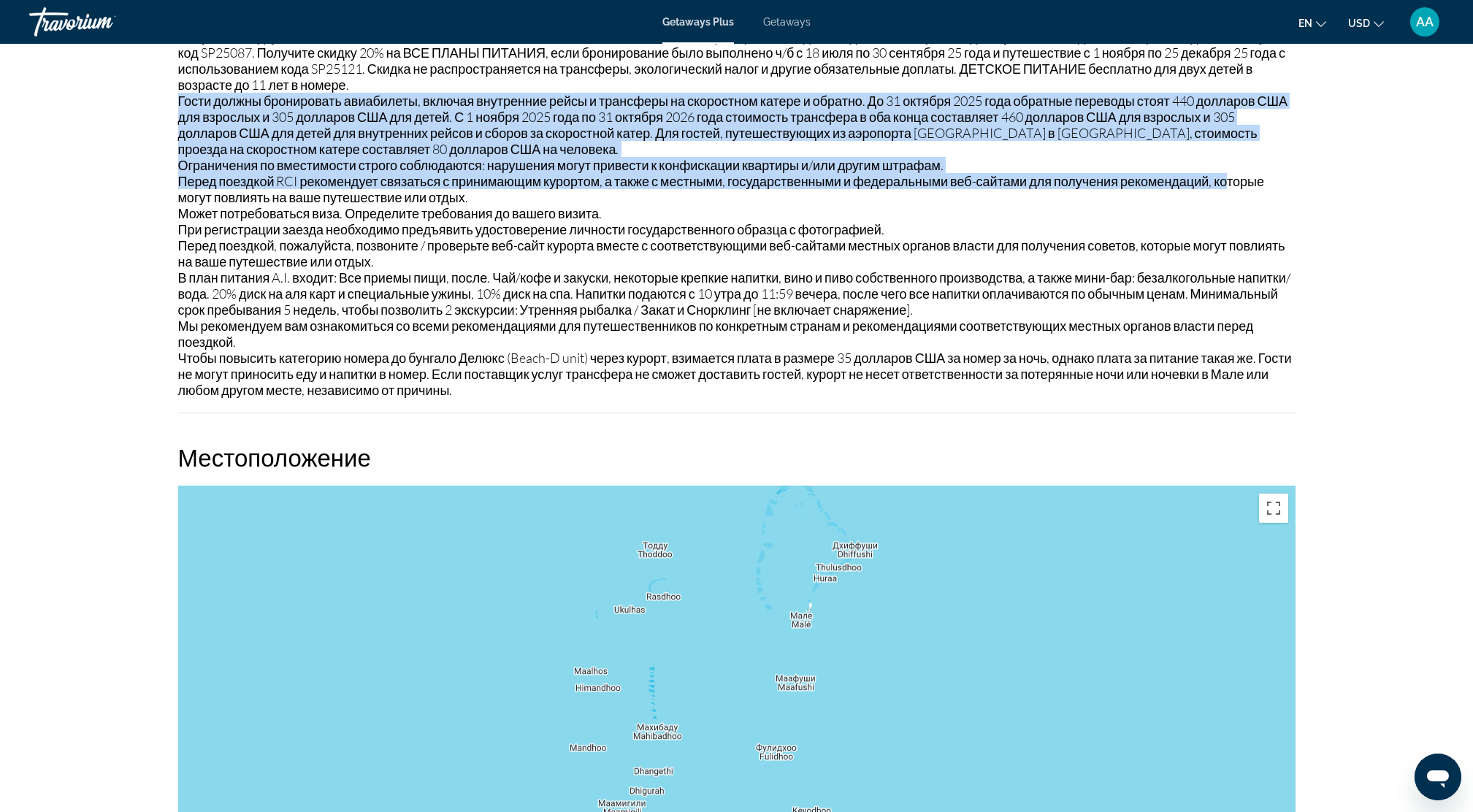
click at [1137, 141] on div "Получите скидку 25% на питание (только ПОЛНЫЙ ПАНСИОН И ВСЕ ВКЛЮЧЕНО), если бро…" at bounding box center [736, 213] width 1117 height 370
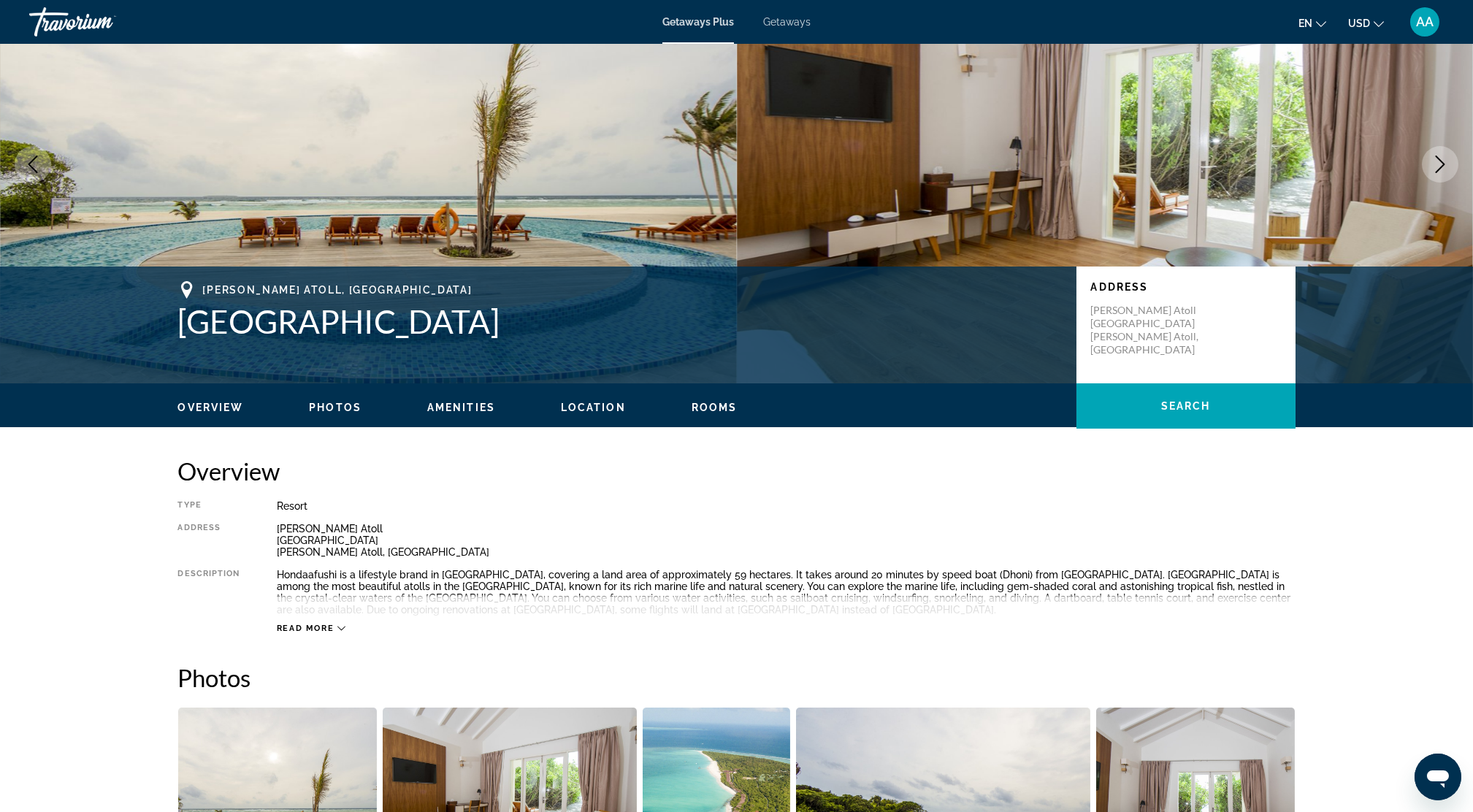
scroll to position [97, 0]
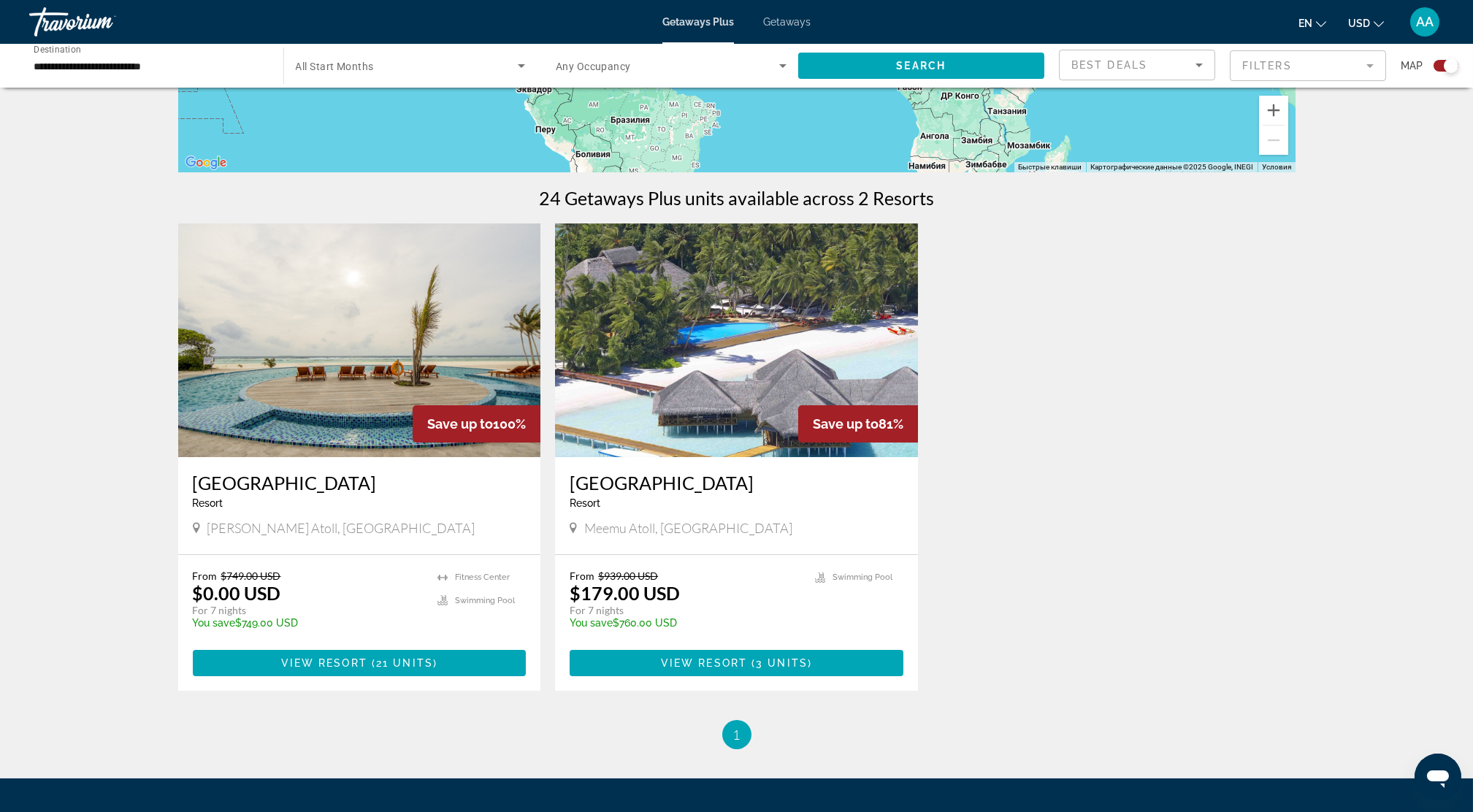
scroll to position [390, 0]
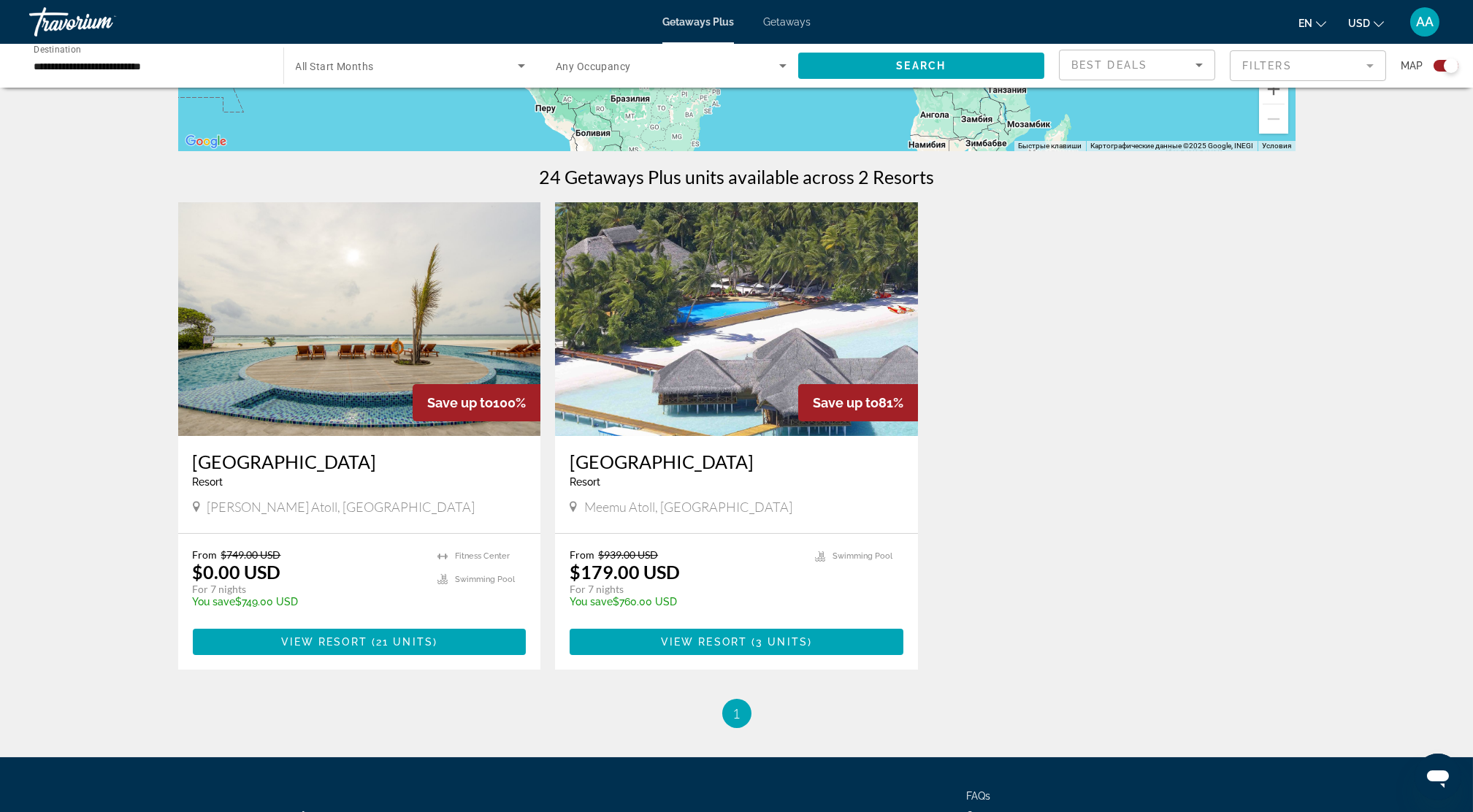
click at [763, 344] on img "Main content" at bounding box center [736, 319] width 363 height 234
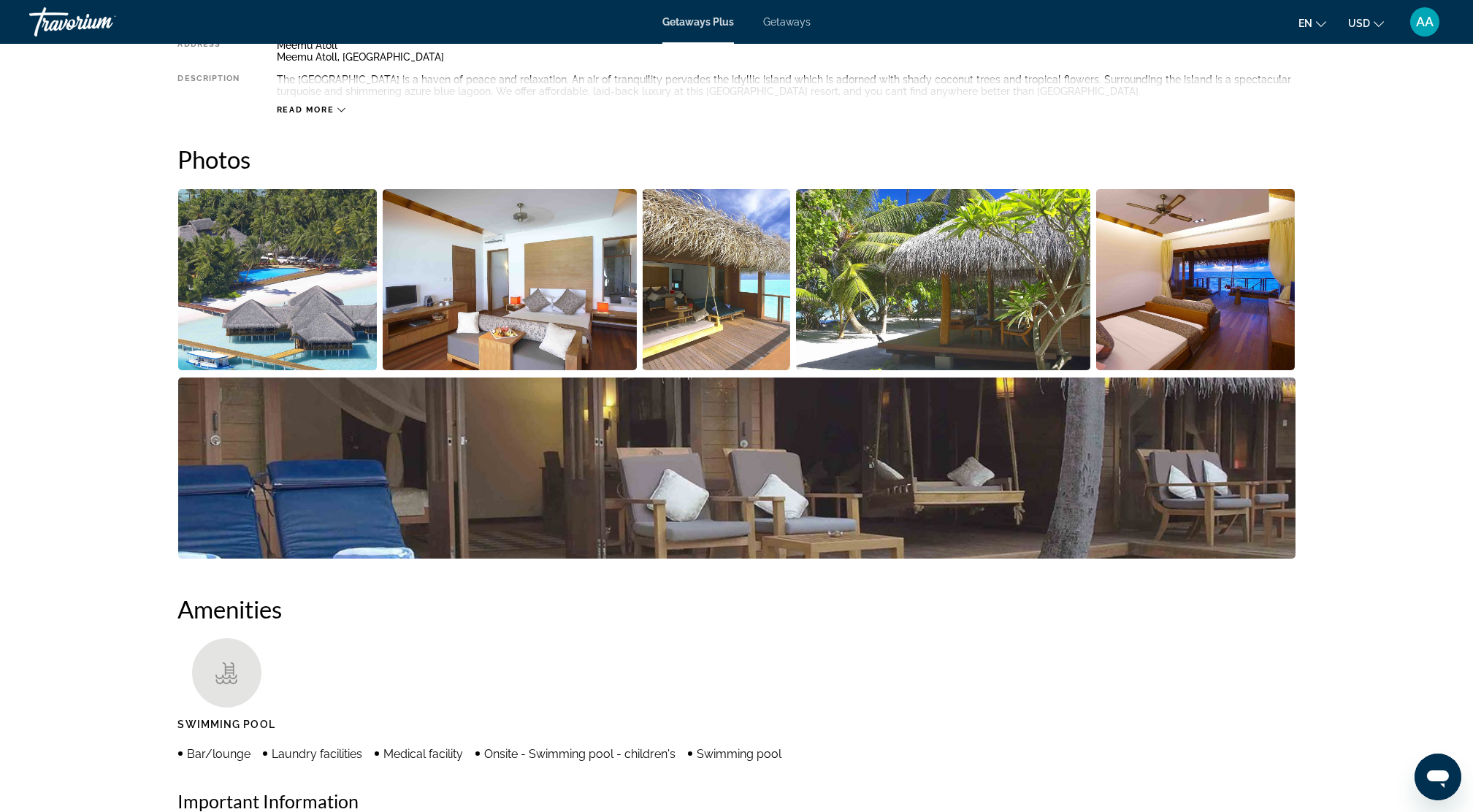
scroll to position [584, 0]
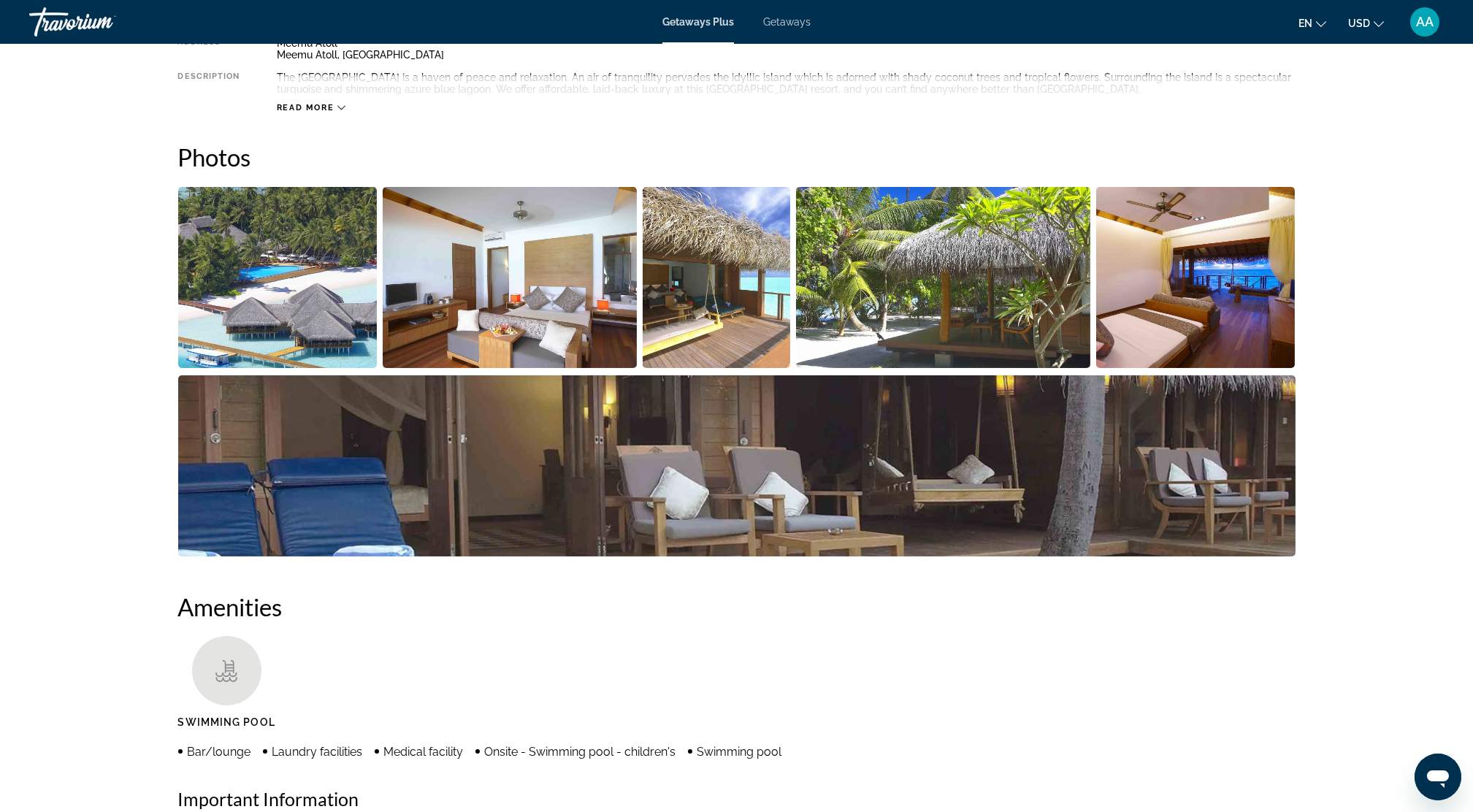
click at [288, 315] on img "Open full-screen image slider" at bounding box center [278, 278] width 199 height 181
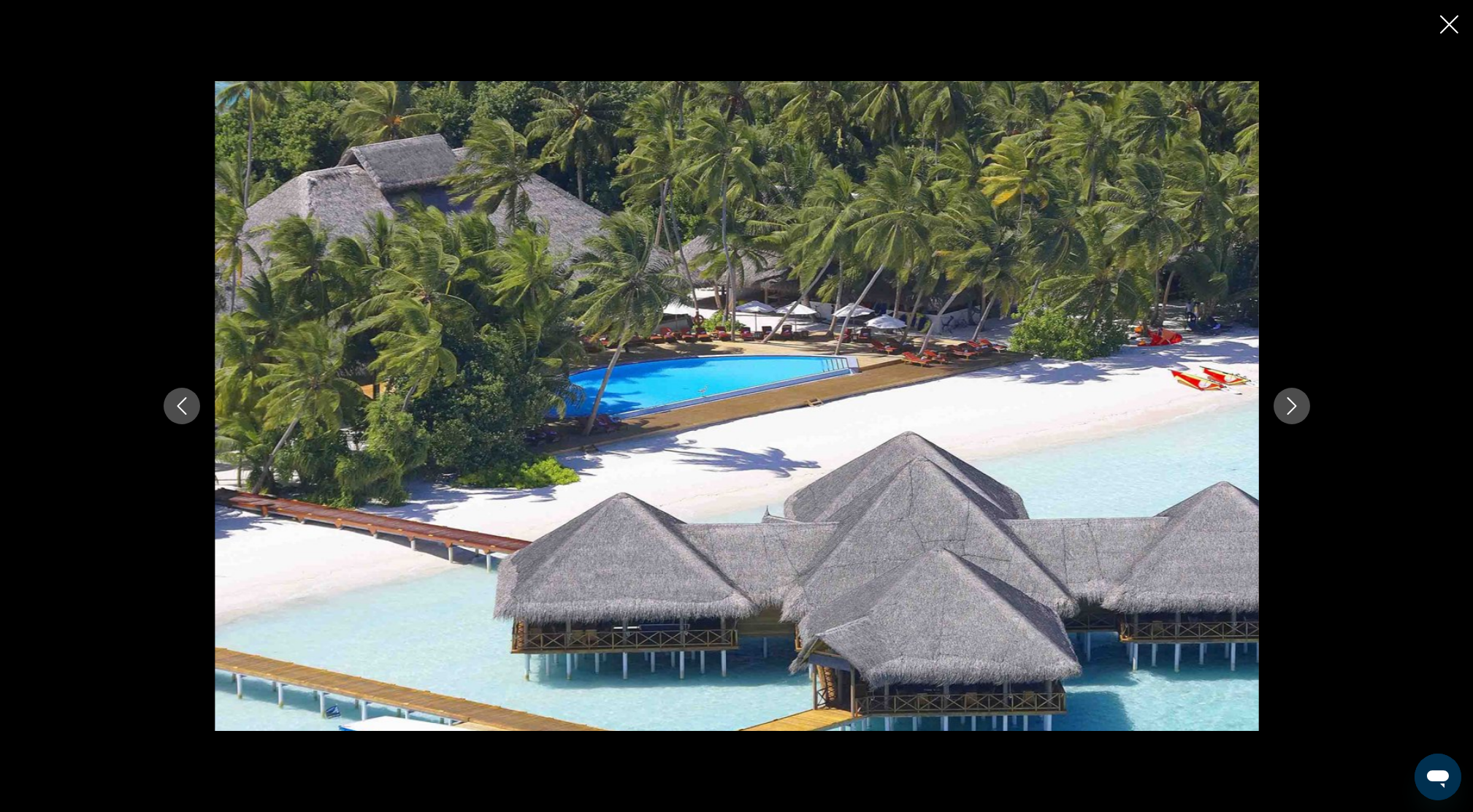
click at [1293, 402] on icon "Next image" at bounding box center [1292, 406] width 18 height 18
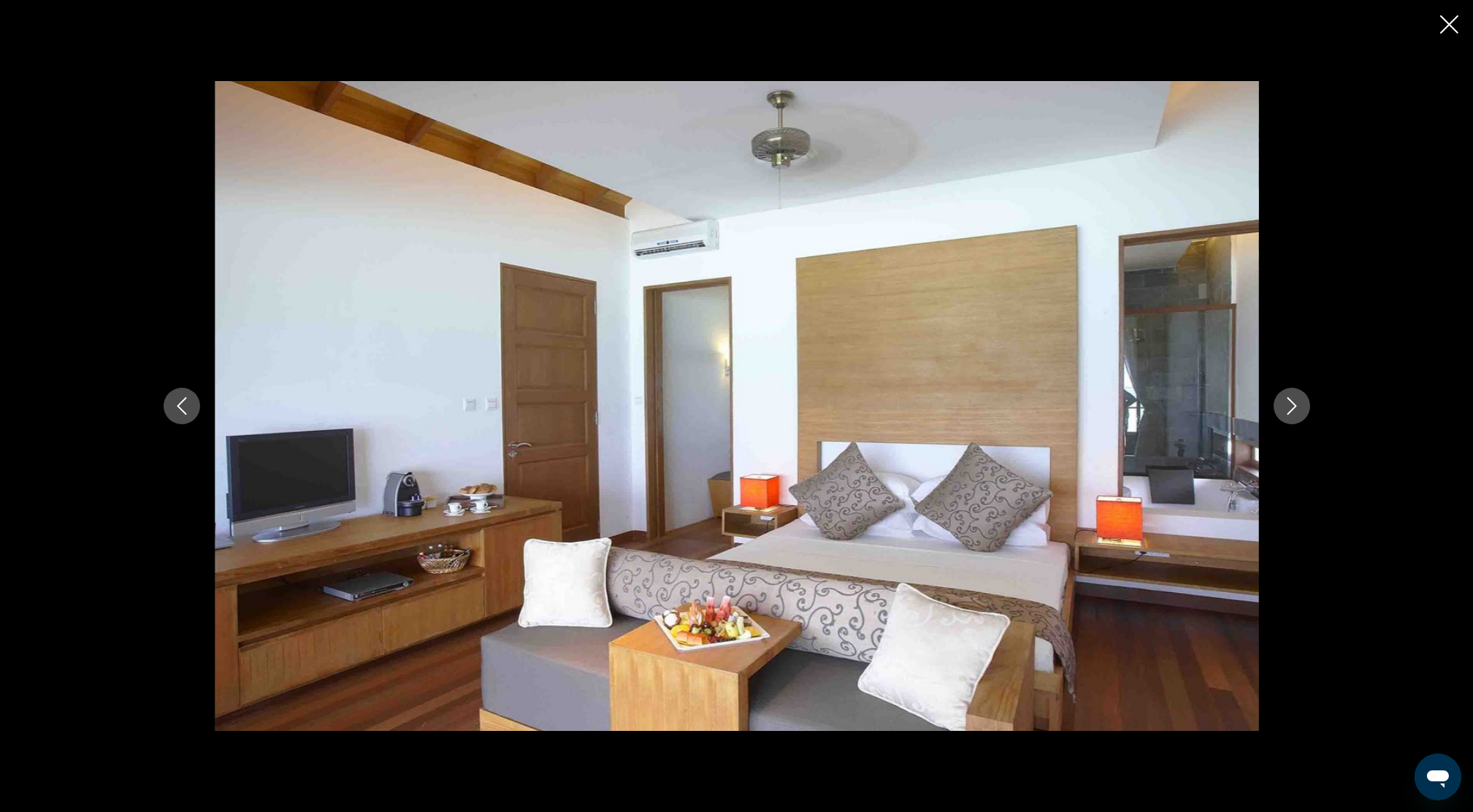
click at [1293, 402] on icon "Next image" at bounding box center [1292, 406] width 18 height 18
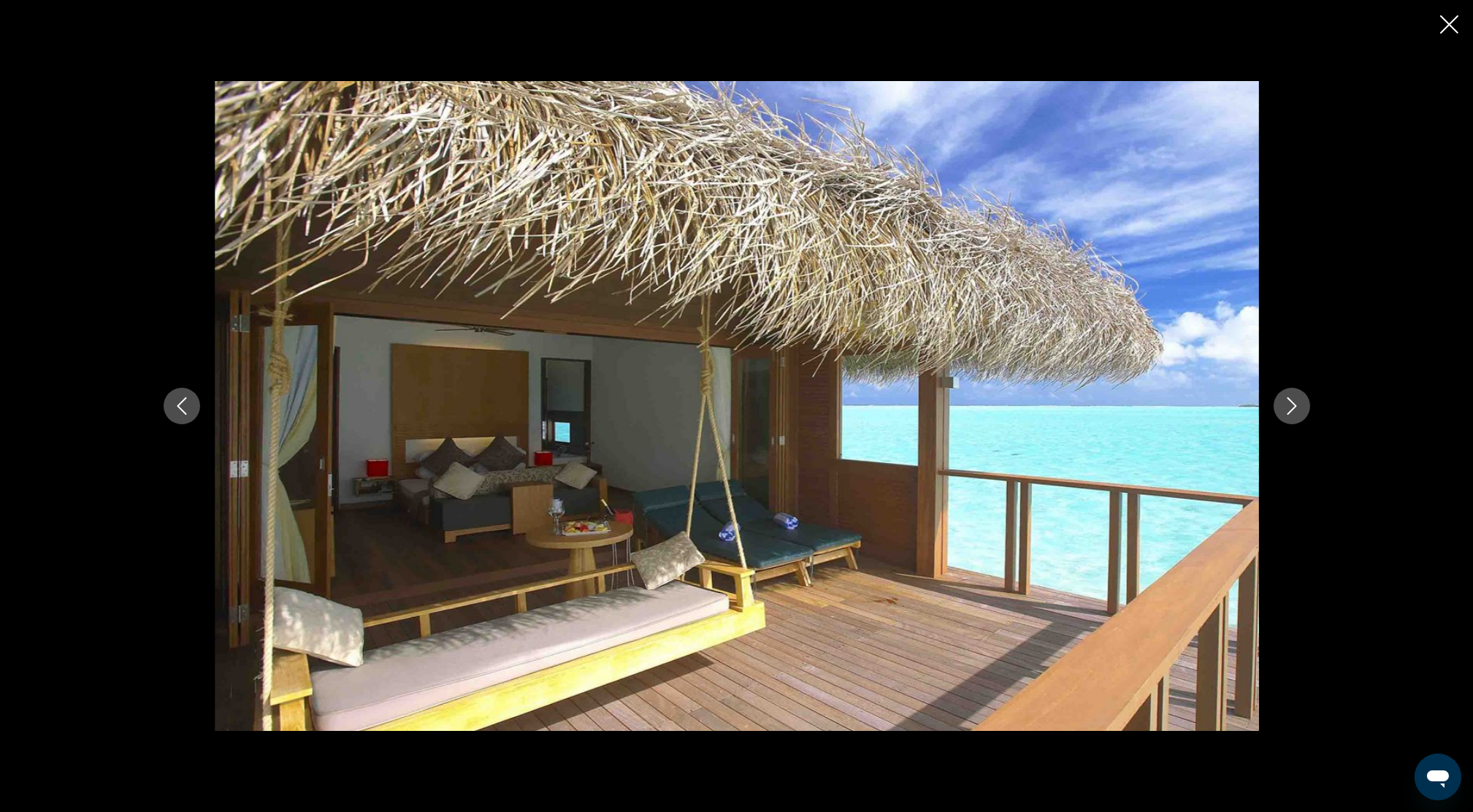
click at [1294, 403] on icon "Next image" at bounding box center [1292, 406] width 18 height 18
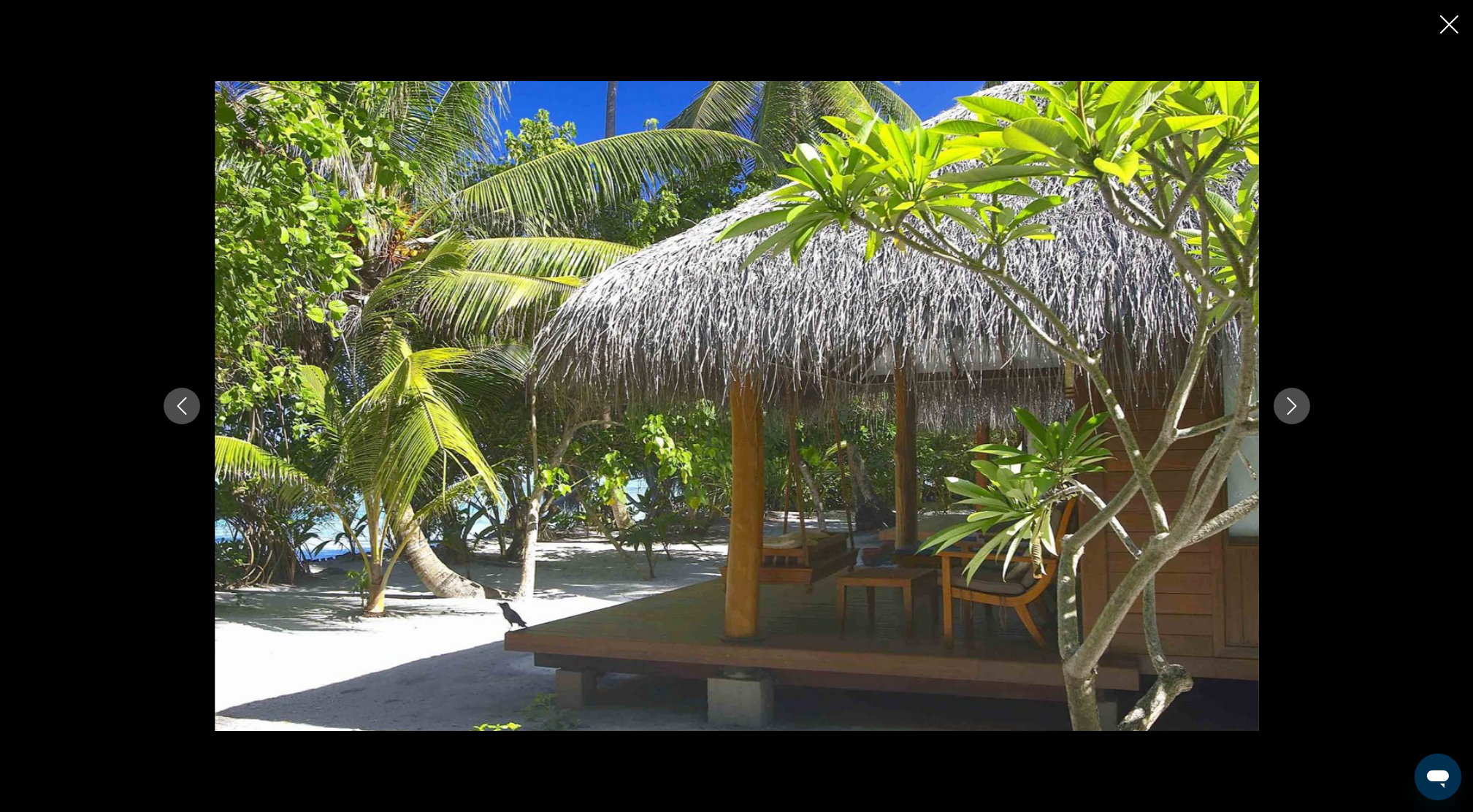
click at [1300, 405] on button "Next image" at bounding box center [1292, 406] width 37 height 37
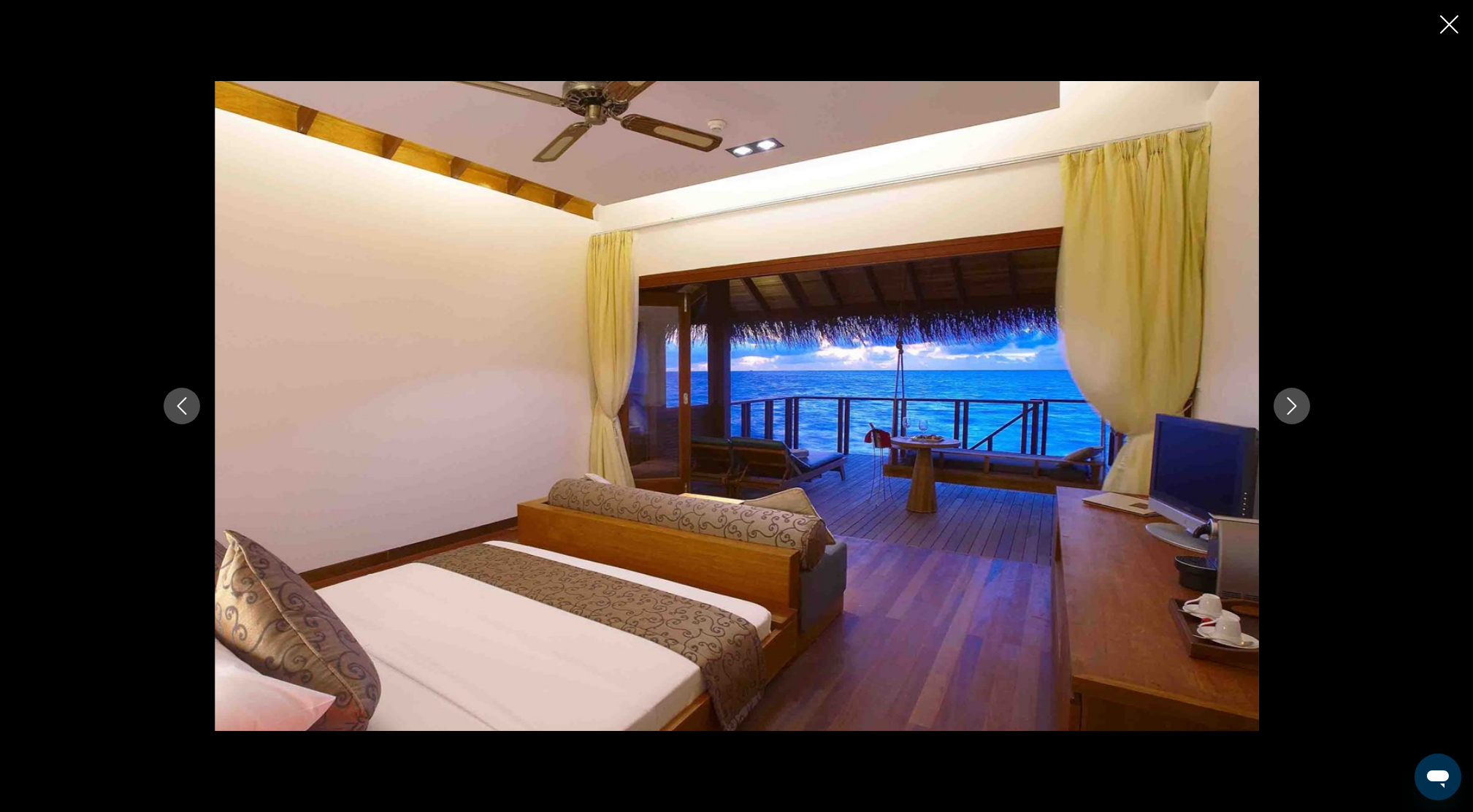
click at [1300, 405] on button "Next image" at bounding box center [1292, 406] width 37 height 37
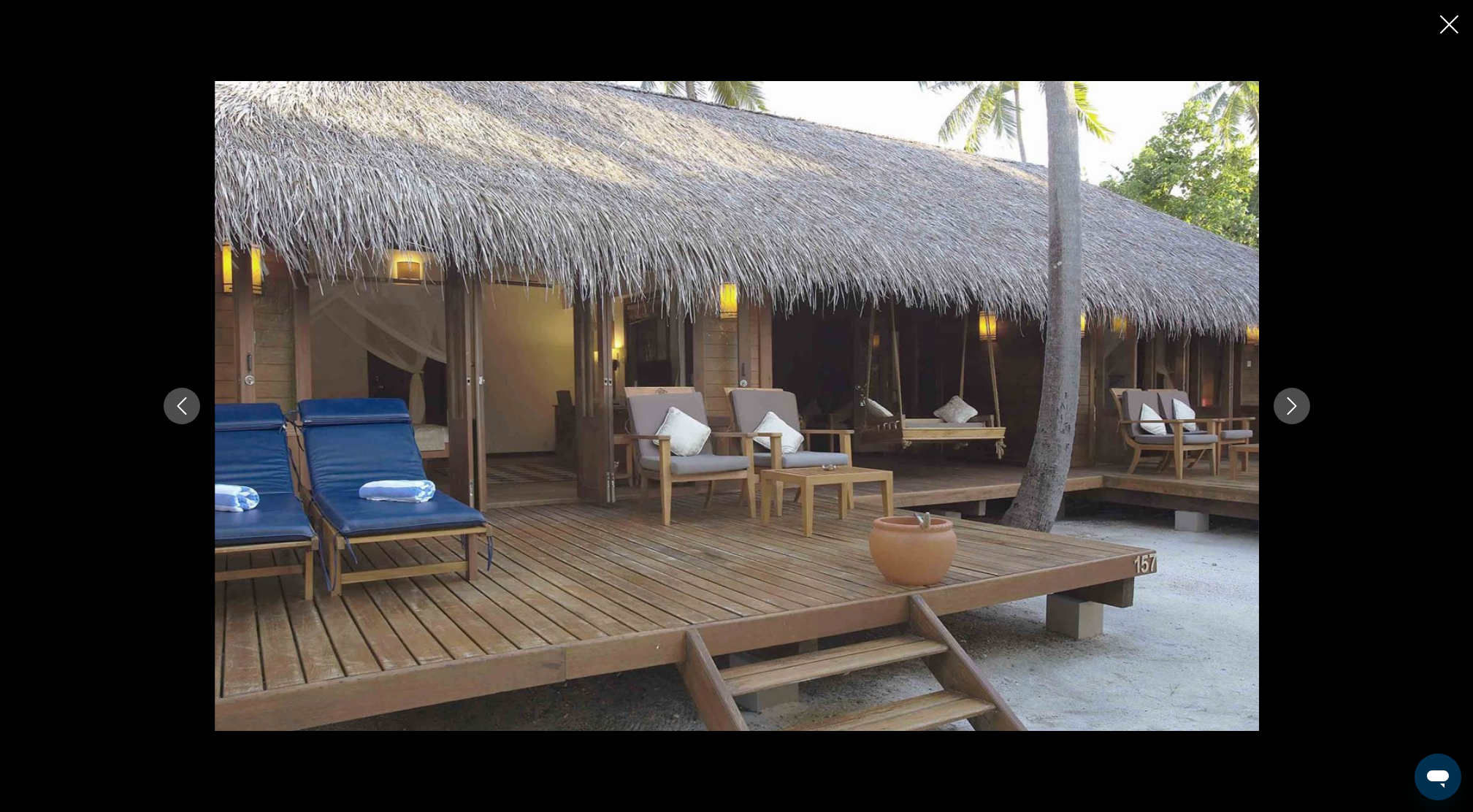
click at [1452, 19] on icon "Close slideshow" at bounding box center [1449, 25] width 18 height 18
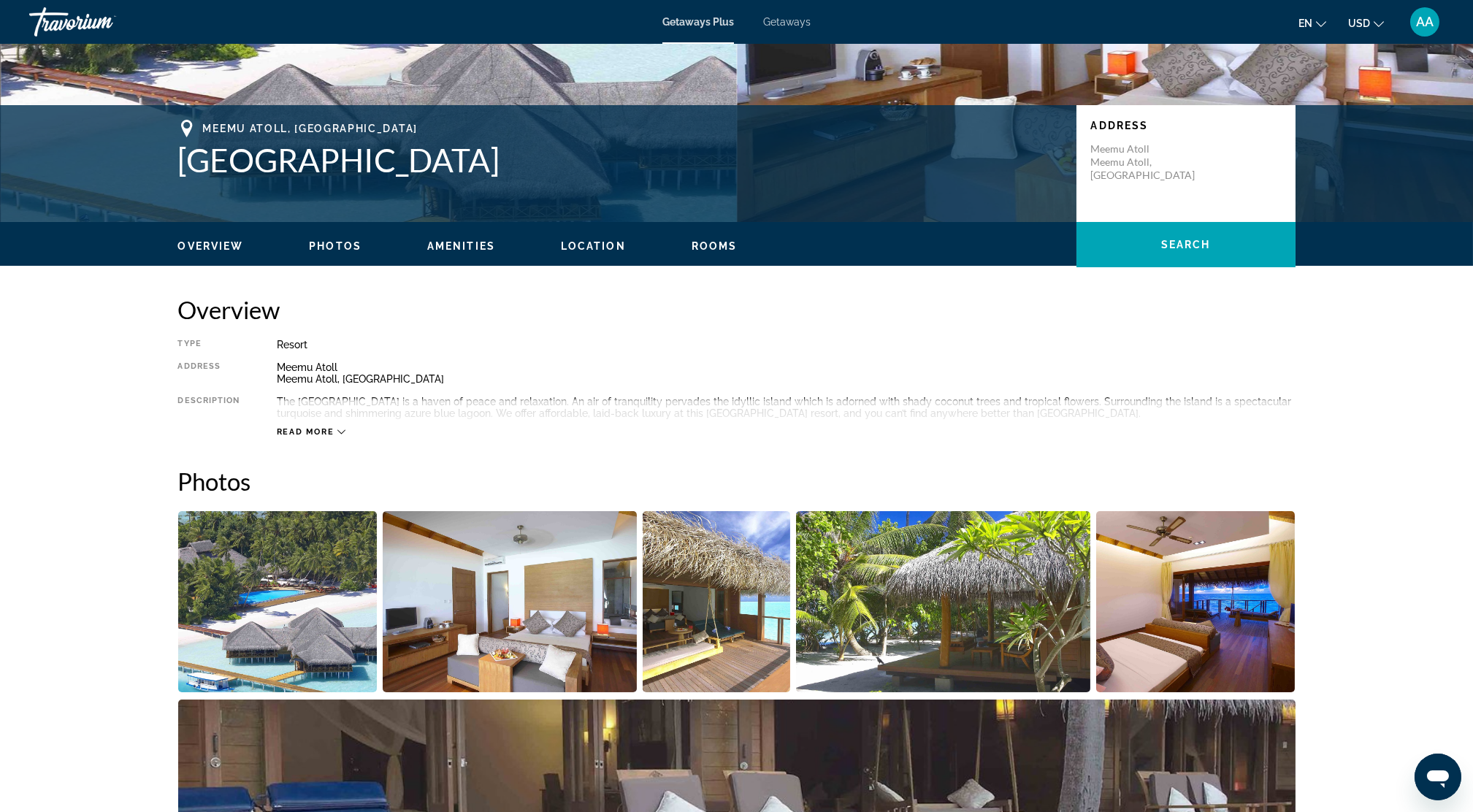
scroll to position [0, 0]
